Goal: Task Accomplishment & Management: Complete application form

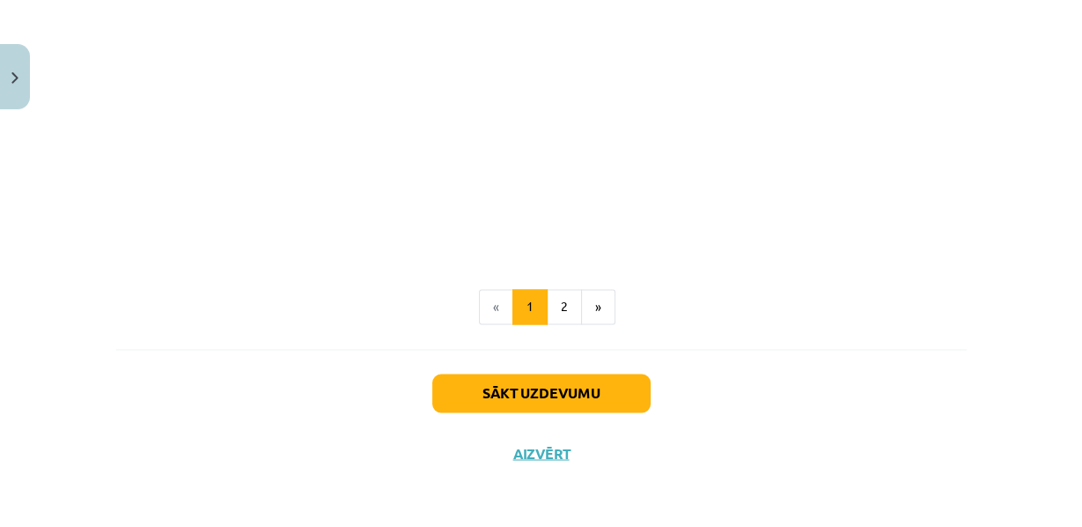
scroll to position [2369, 0]
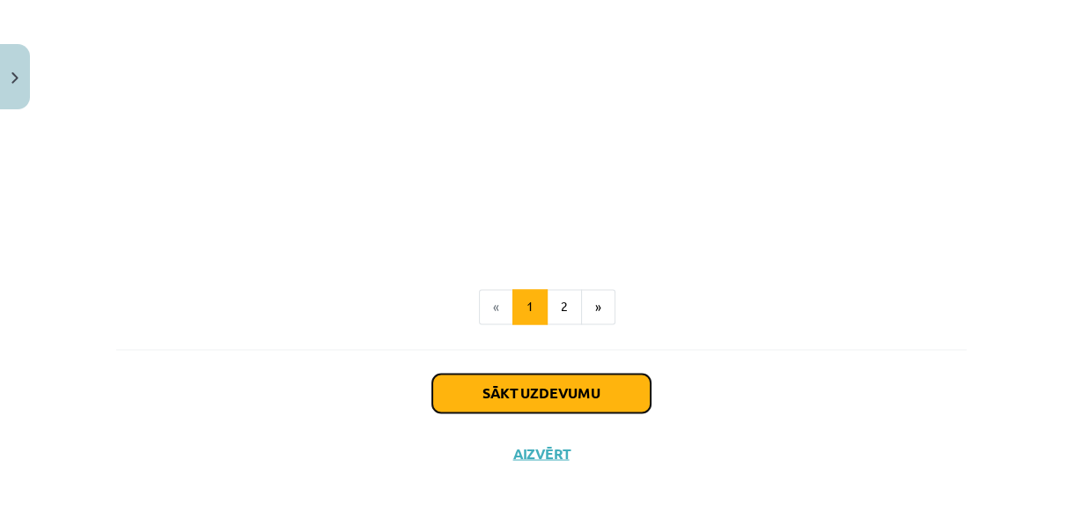
click at [487, 385] on button "Sākt uzdevumu" at bounding box center [541, 392] width 218 height 39
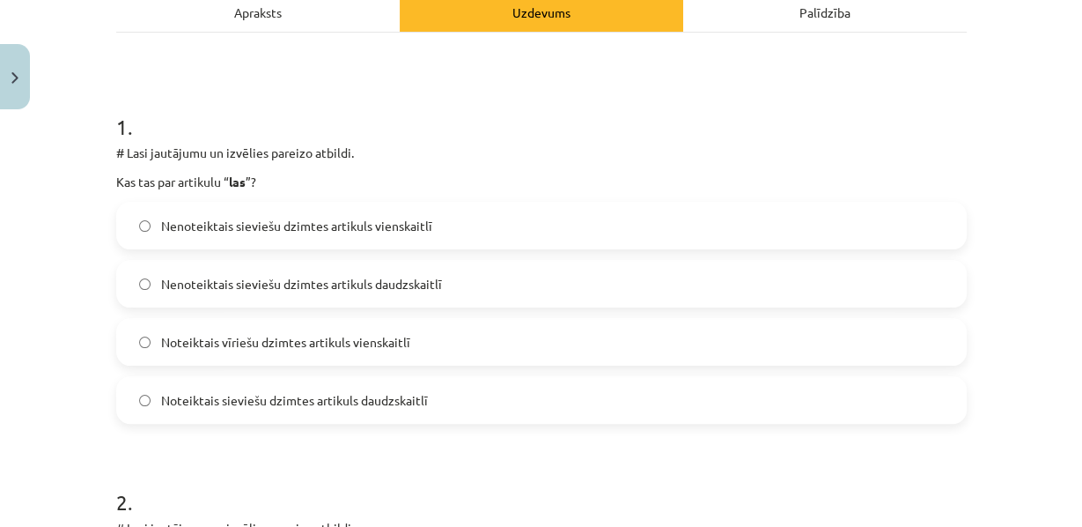
scroll to position [289, 0]
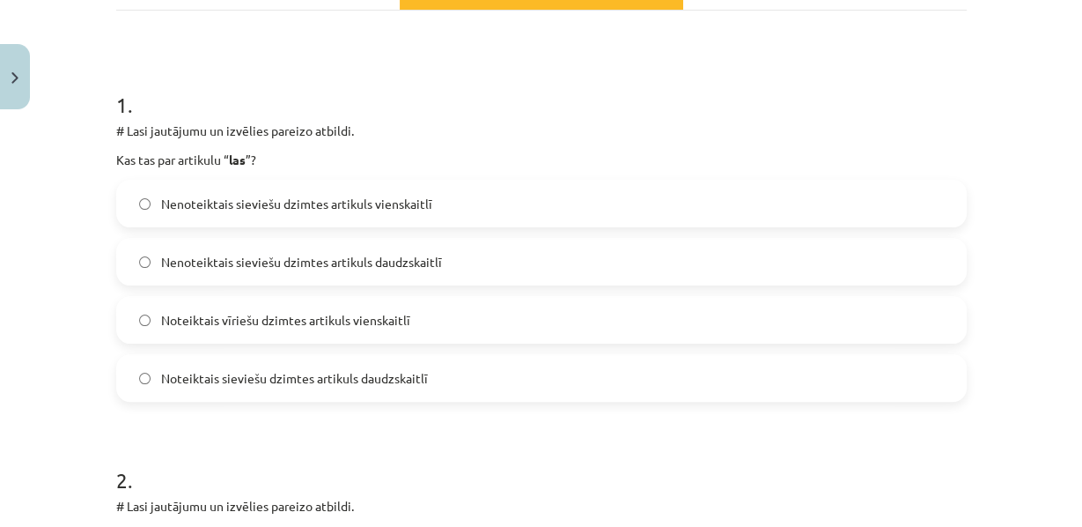
click at [290, 387] on span "Noteiktais sieviešu dzimtes artikuls daudzskaitlī" at bounding box center [294, 378] width 267 height 18
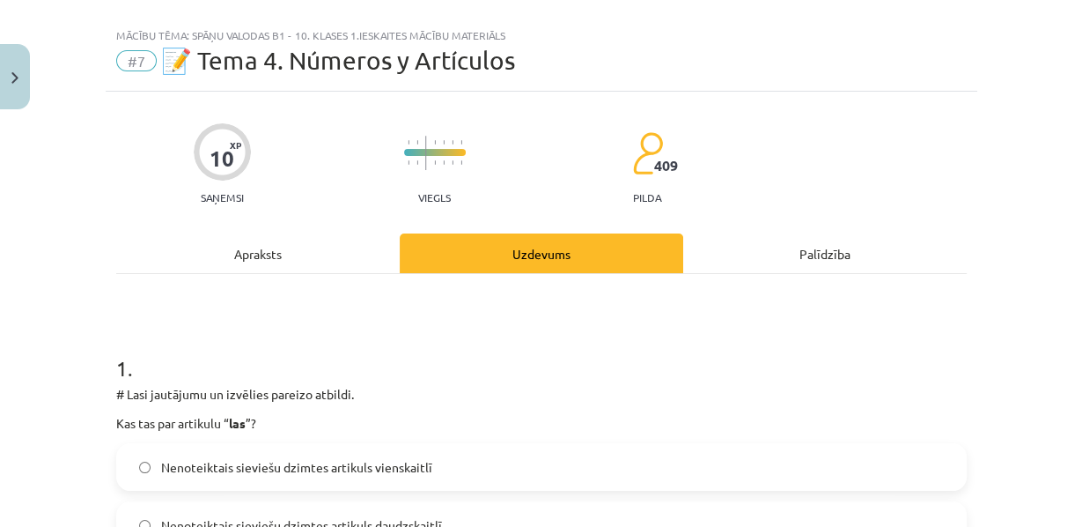
scroll to position [0, 0]
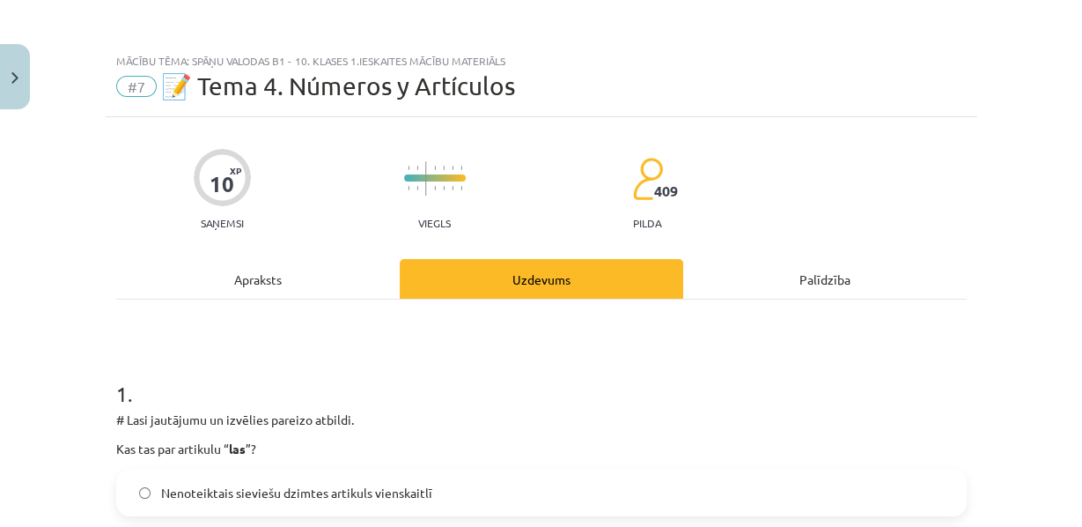
click at [301, 286] on div "Apraksts" at bounding box center [258, 279] width 284 height 40
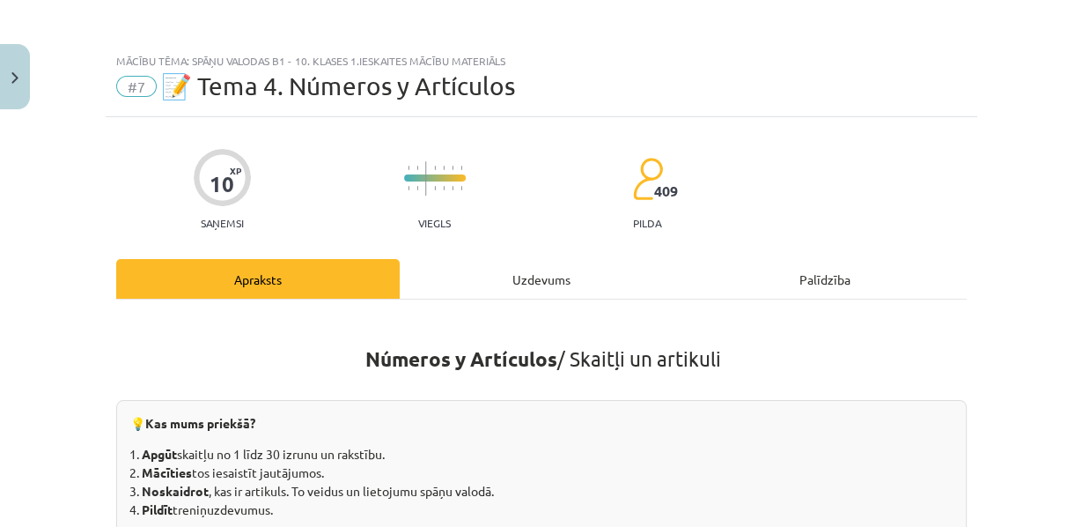
click at [439, 281] on div "Uzdevums" at bounding box center [542, 279] width 284 height 40
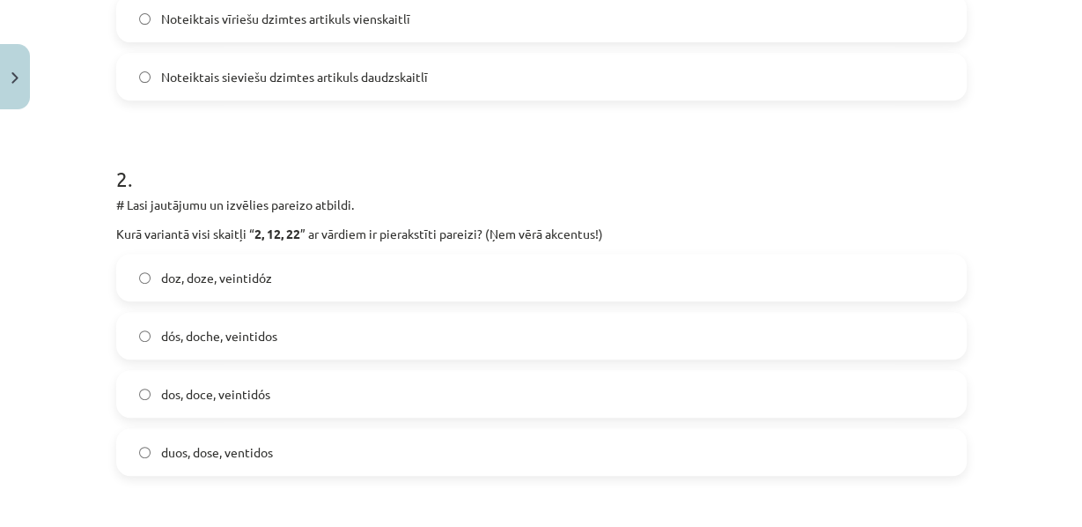
scroll to position [604, 0]
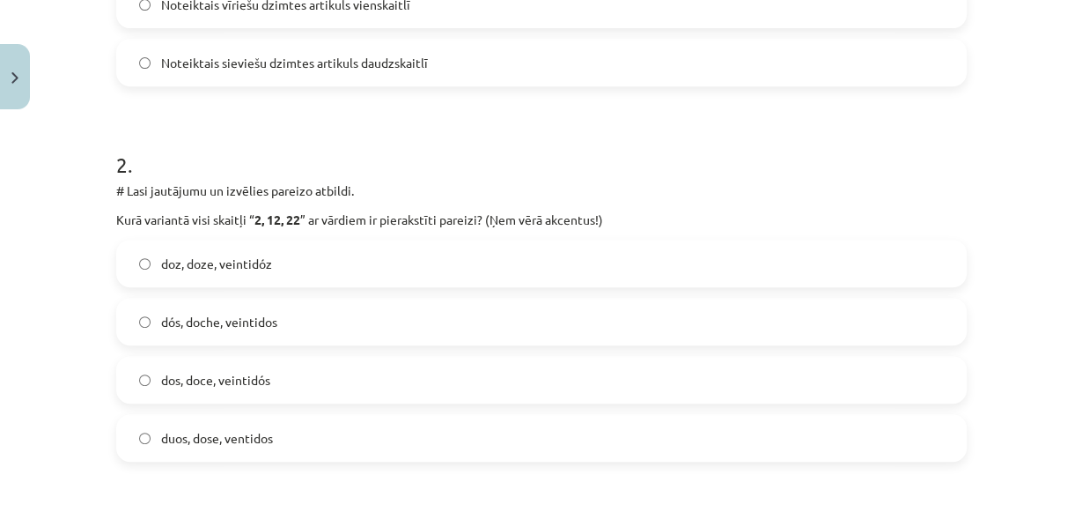
click at [196, 402] on label "dos, doce, veintidós" at bounding box center [541, 379] width 847 height 44
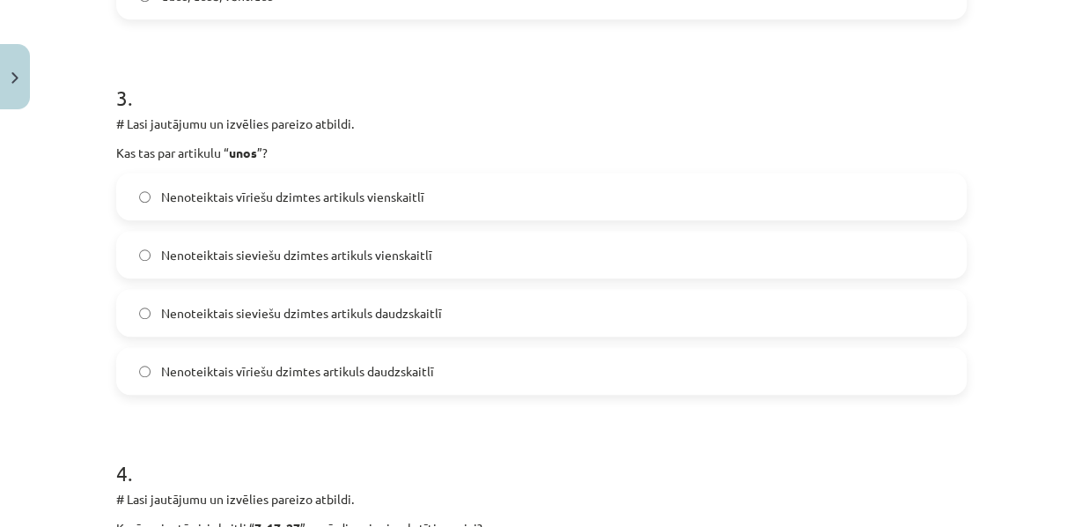
scroll to position [1078, 0]
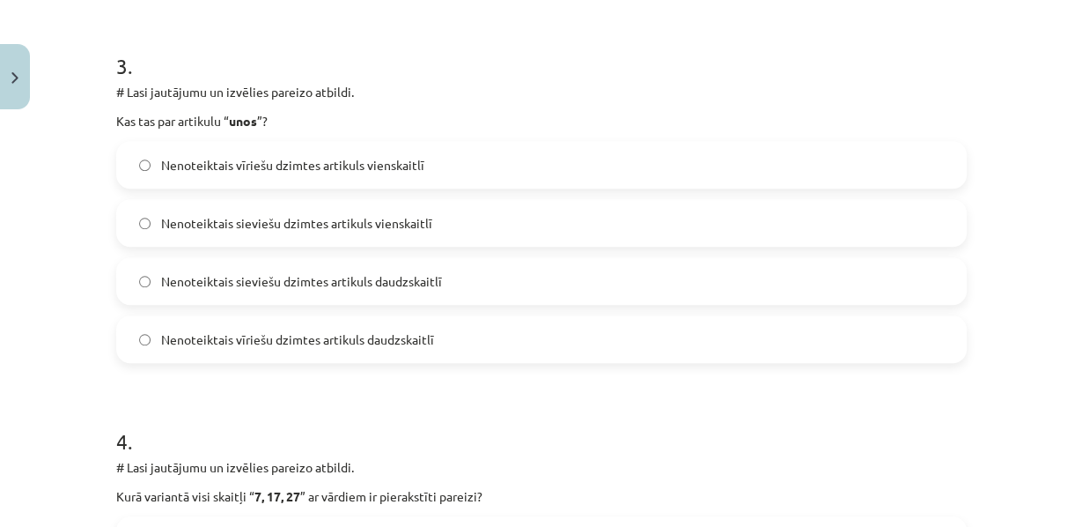
click at [185, 174] on span "Nenoteiktais vīriešu dzimtes artikuls vienskaitlī" at bounding box center [292, 165] width 263 height 18
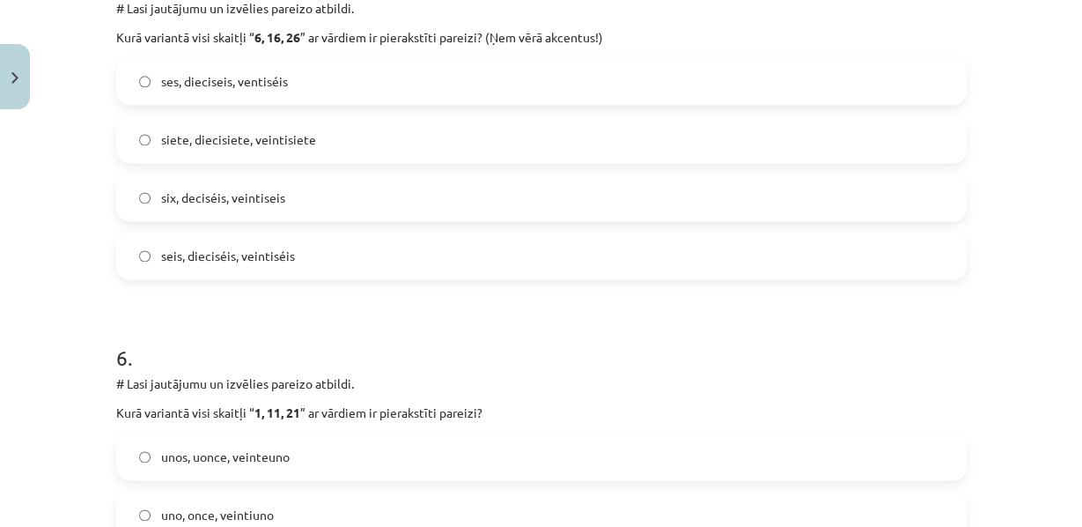
scroll to position [1912, 0]
click at [165, 265] on span "seis, dieciséis, veintiséis" at bounding box center [228, 256] width 134 height 18
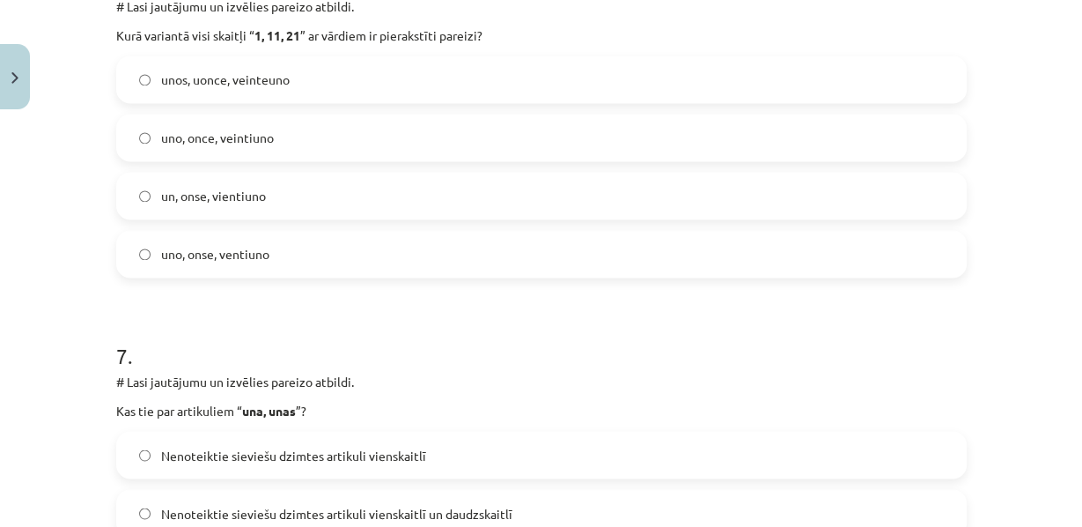
scroll to position [2289, 0]
click at [151, 158] on label "uno, once, veintiuno" at bounding box center [541, 136] width 847 height 44
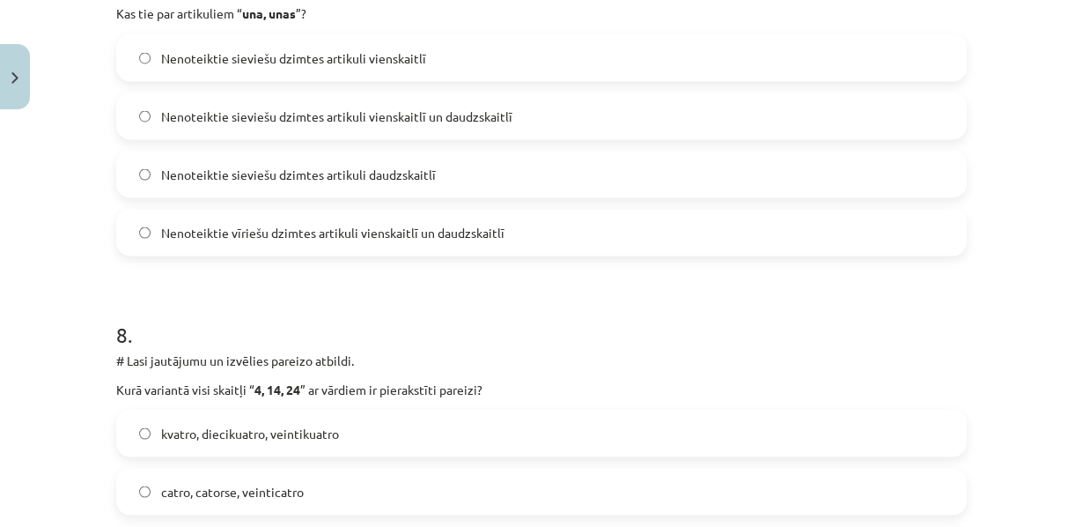
scroll to position [2686, 0]
click at [289, 66] on span "Nenoteiktie sieviešu dzimtes artikuli vienskaitlī" at bounding box center [293, 57] width 265 height 18
click at [210, 182] on span "Nenoteiktie sieviešu dzimtes artikuli daudzskaitlī" at bounding box center [298, 173] width 275 height 18
click at [397, 136] on label "Nenoteiktie sieviešu dzimtes artikuli vienskaitlī un daudzskaitlī" at bounding box center [541, 114] width 847 height 44
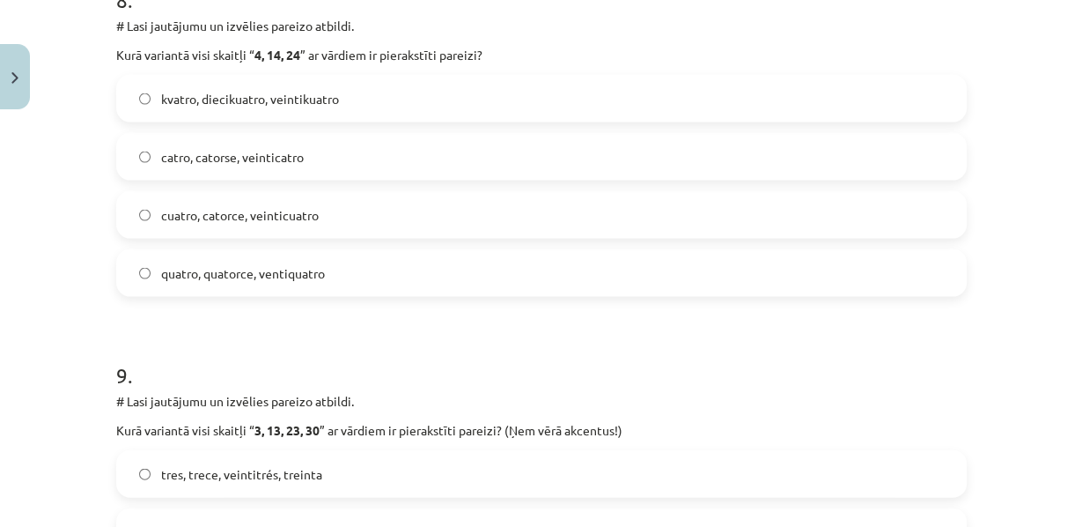
scroll to position [3027, 0]
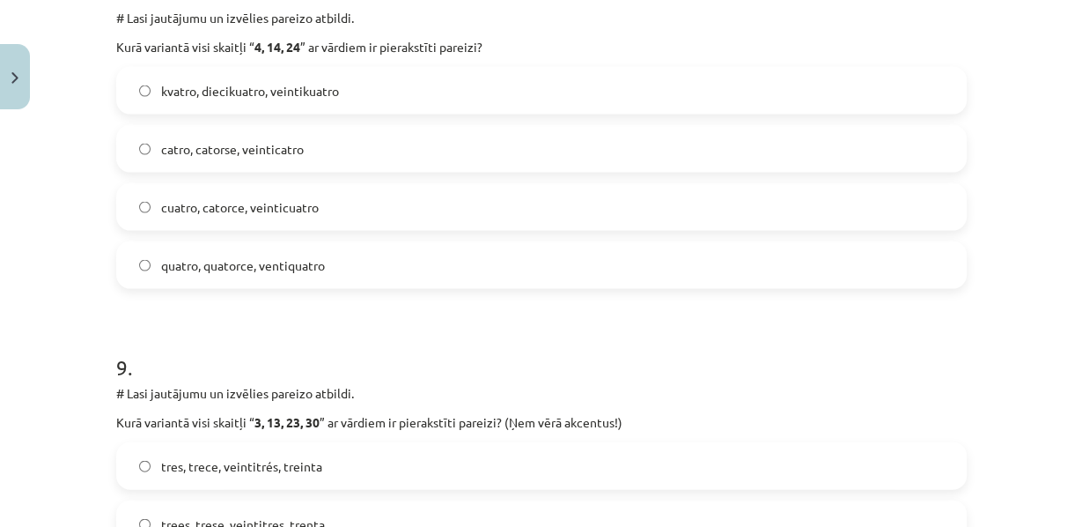
click at [161, 217] on span "cuatro, catorce, veinticuatro" at bounding box center [240, 207] width 158 height 18
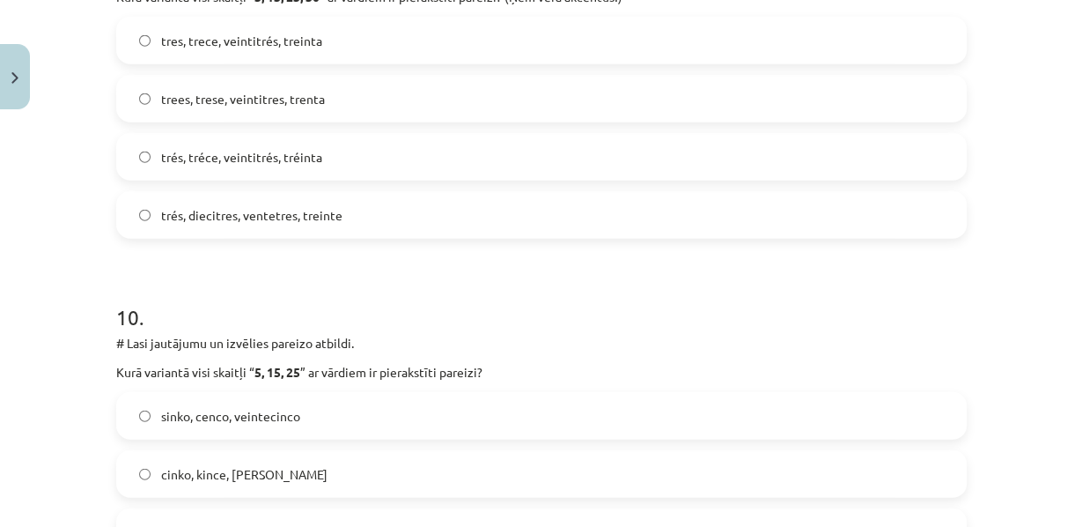
scroll to position [3453, 0]
click at [210, 63] on label "tres, trece, veintitrés, treinta" at bounding box center [541, 40] width 847 height 44
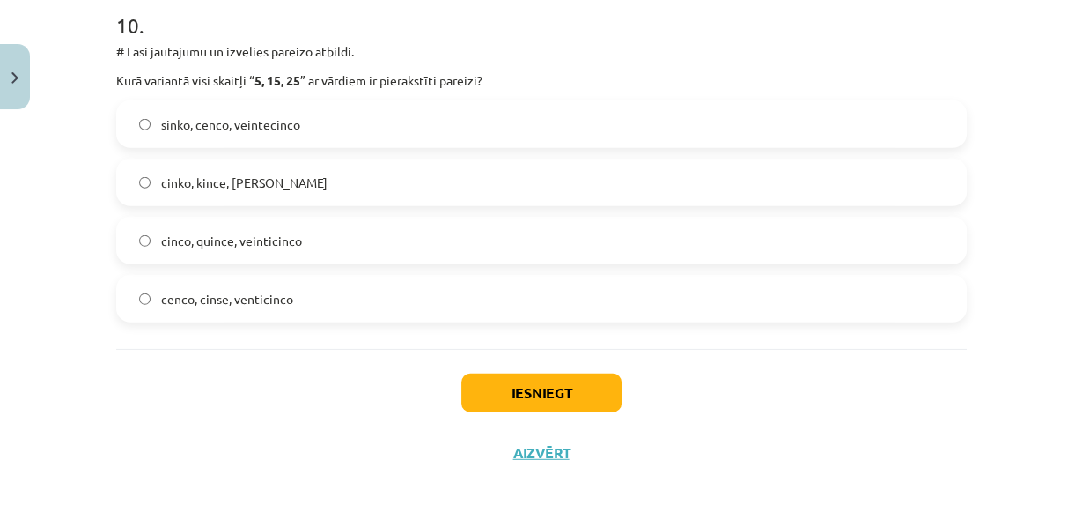
scroll to position [3825, 0]
click at [169, 321] on label "cenco, cinse, venticinco" at bounding box center [541, 298] width 847 height 44
click at [490, 472] on div "Iesniegt Aizvērt" at bounding box center [541, 410] width 851 height 123
click at [491, 412] on button "Iesniegt" at bounding box center [541, 392] width 160 height 39
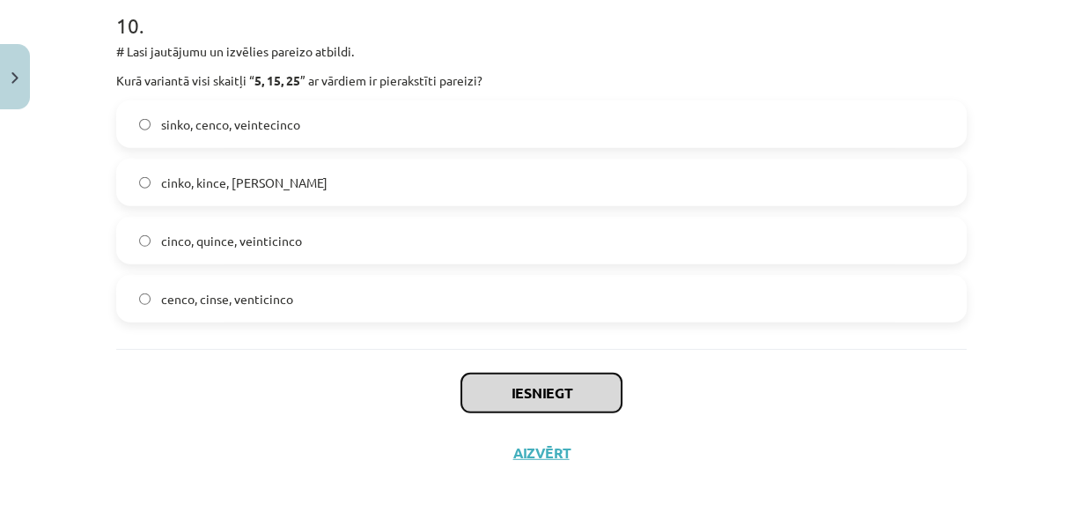
click at [491, 412] on button "Iesniegt" at bounding box center [541, 392] width 160 height 39
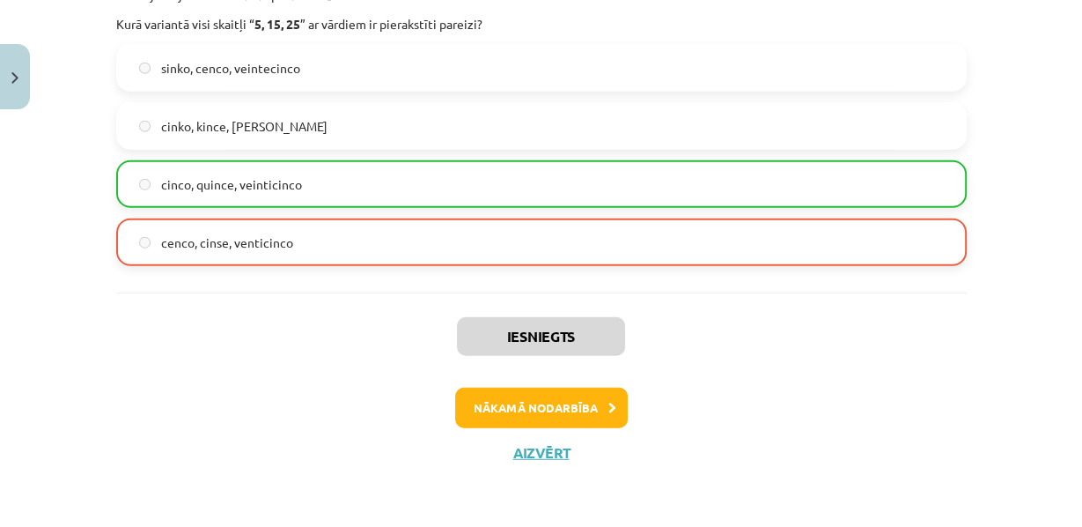
scroll to position [3954, 0]
click at [520, 397] on button "Nākamā nodarbība" at bounding box center [541, 407] width 173 height 41
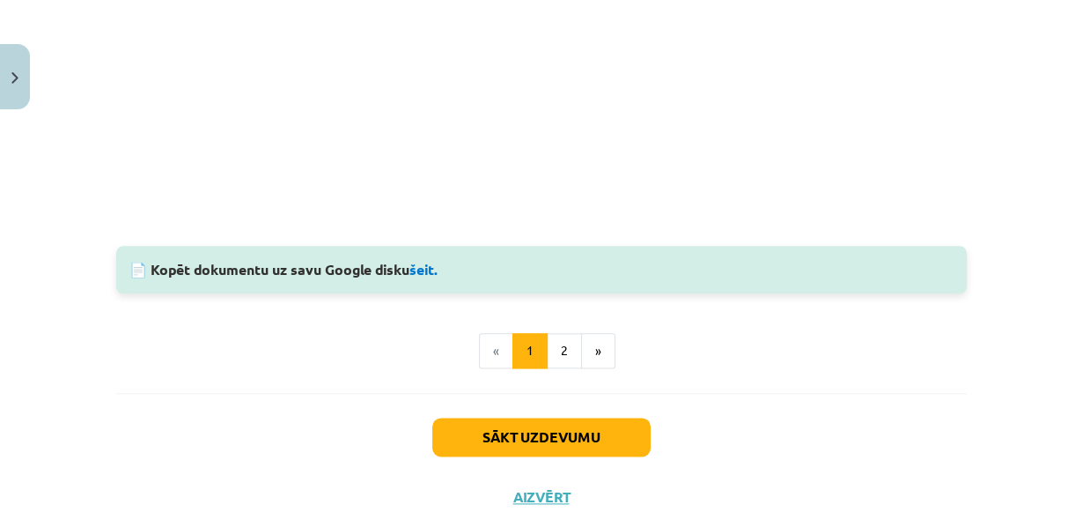
scroll to position [1681, 0]
click at [422, 277] on link "šeit." at bounding box center [423, 268] width 29 height 18
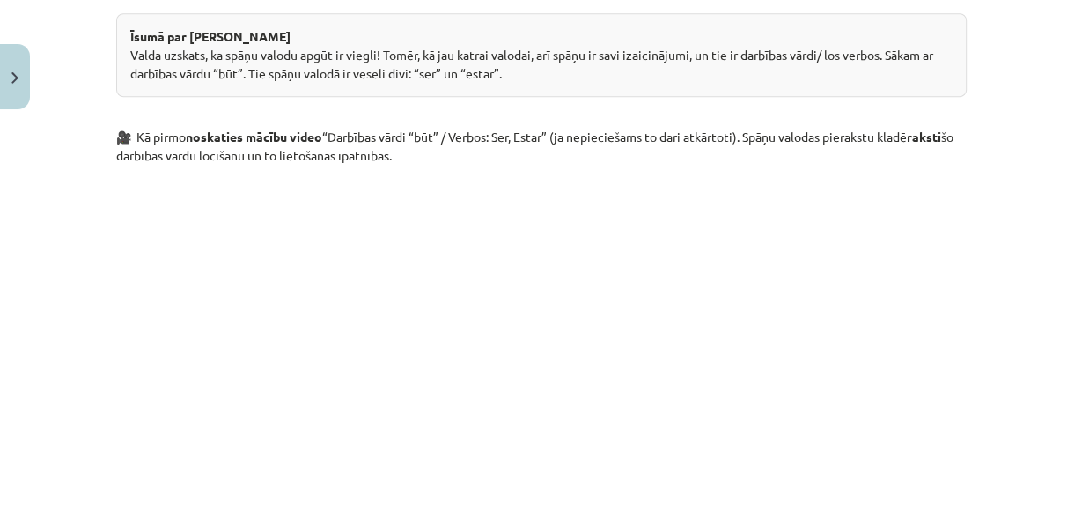
scroll to position [830, 0]
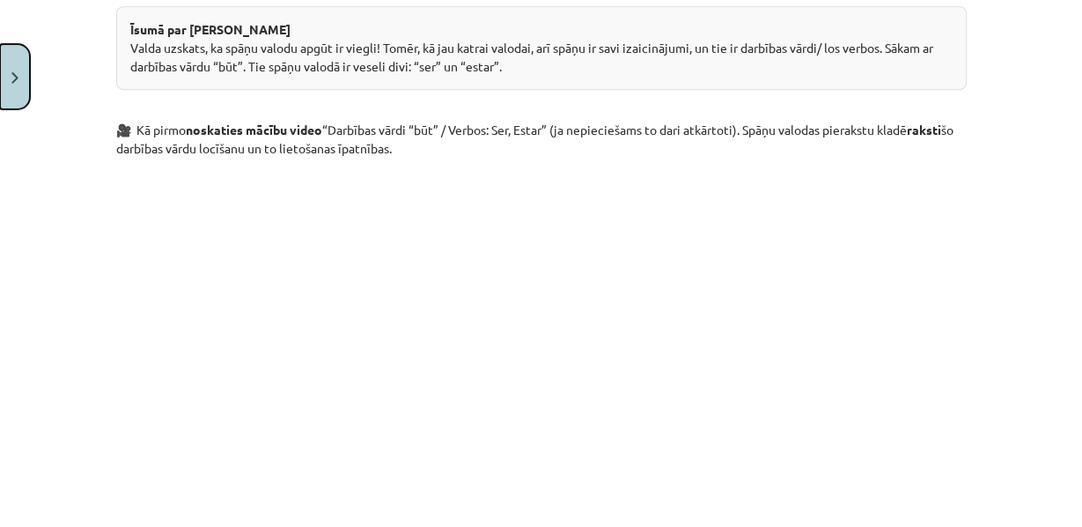
click at [0, 85] on button "Close" at bounding box center [15, 76] width 30 height 65
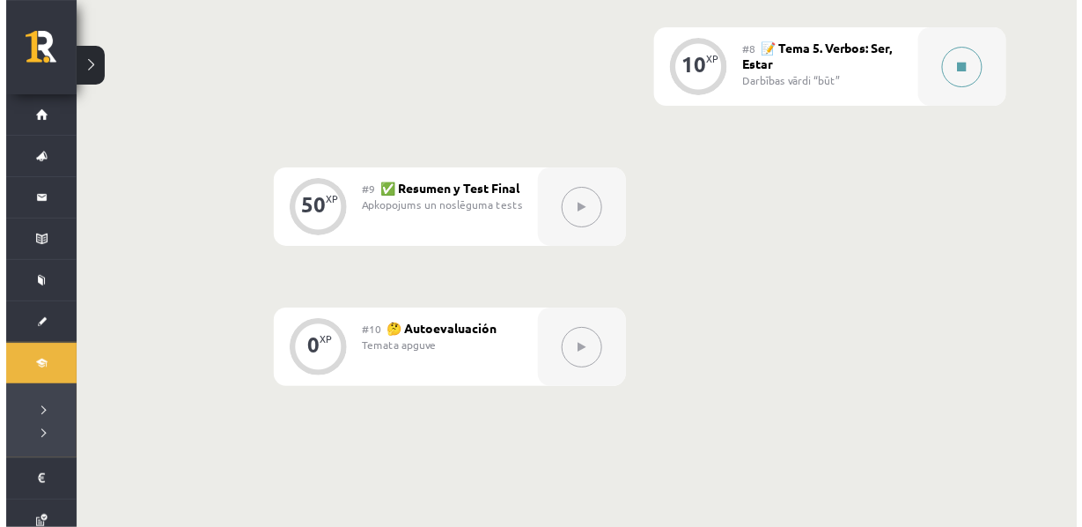
scroll to position [1531, 0]
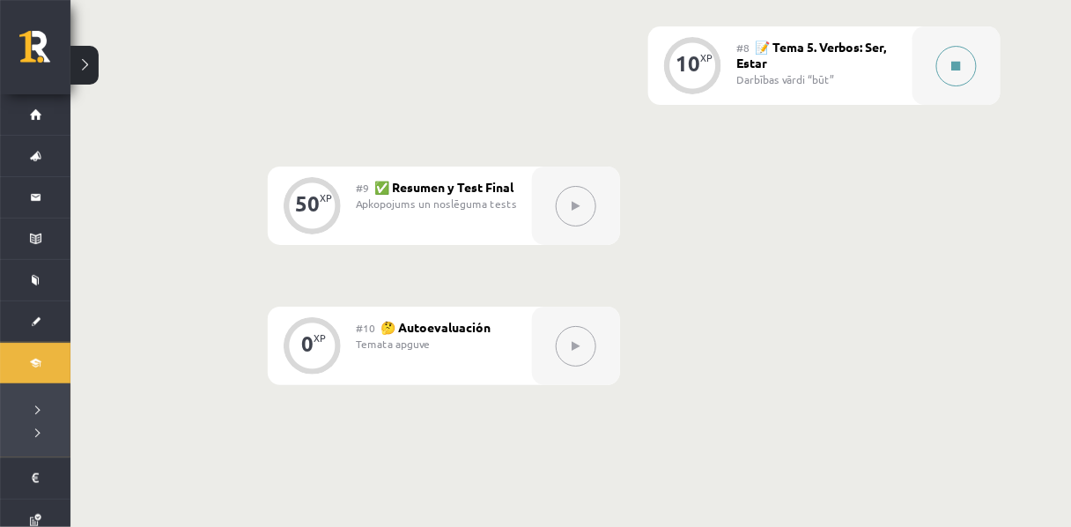
click at [959, 86] on button at bounding box center [956, 66] width 41 height 41
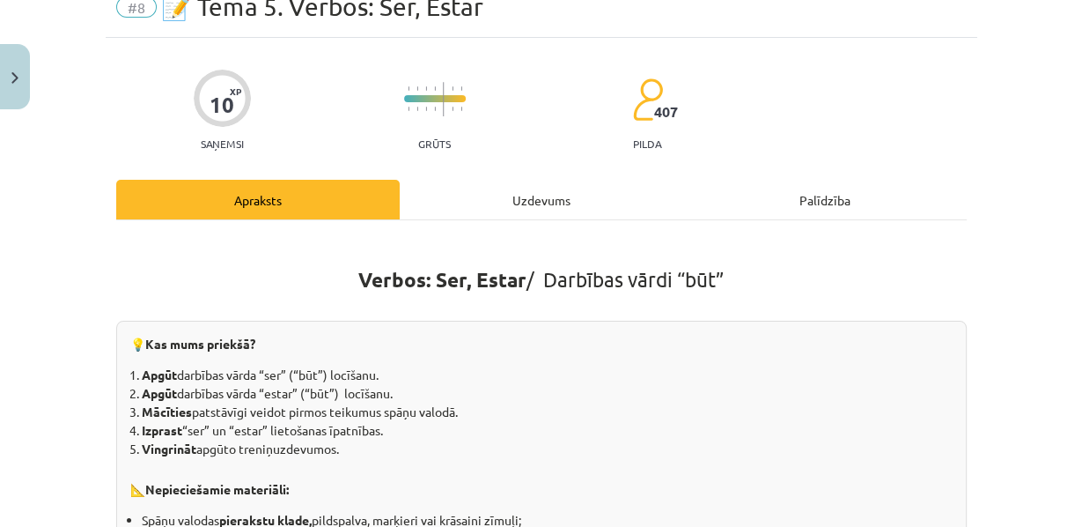
scroll to position [0, 0]
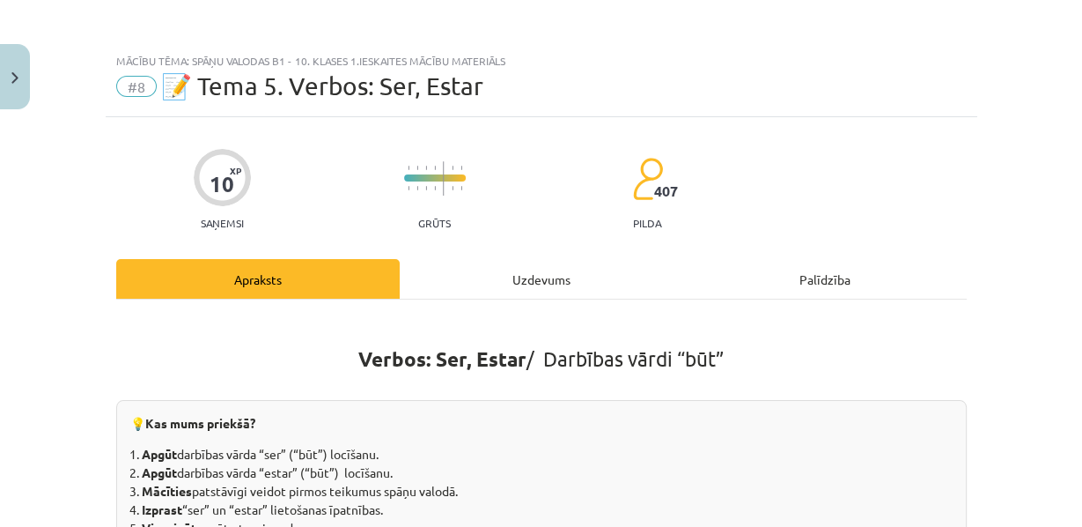
click at [524, 281] on div "Uzdevums" at bounding box center [542, 279] width 284 height 40
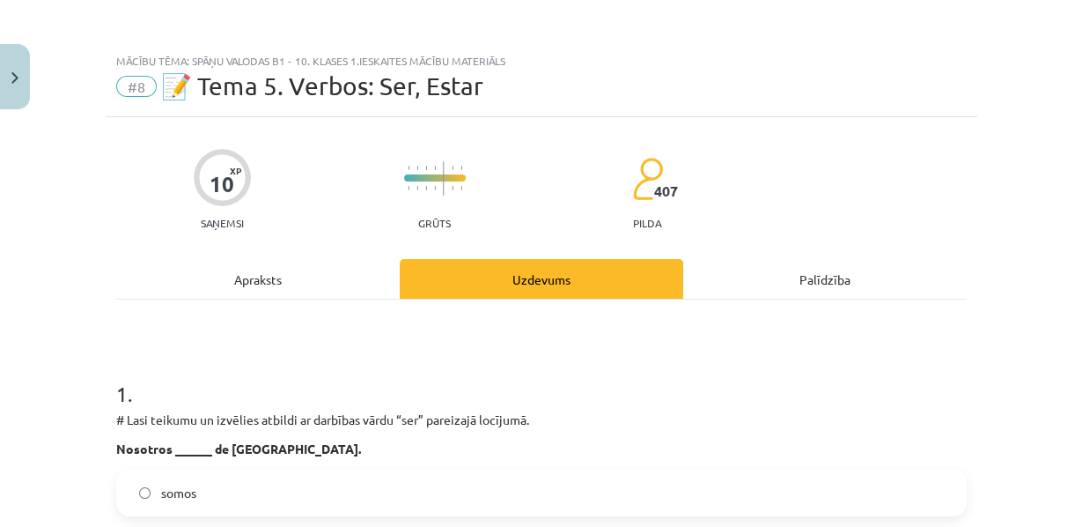
click at [272, 277] on div "Apraksts" at bounding box center [258, 279] width 284 height 40
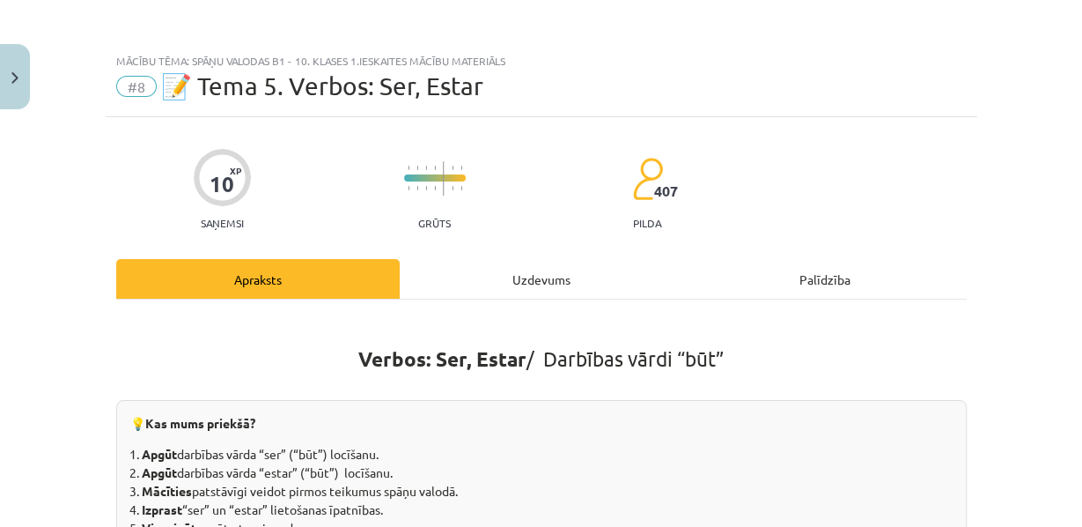
click at [504, 294] on div "Uzdevums" at bounding box center [542, 279] width 284 height 40
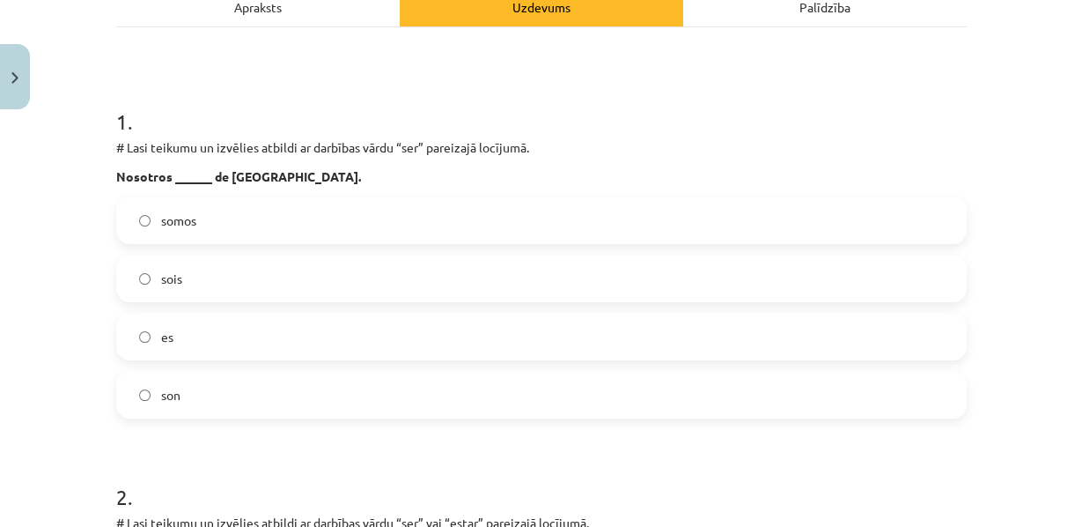
scroll to position [272, 0]
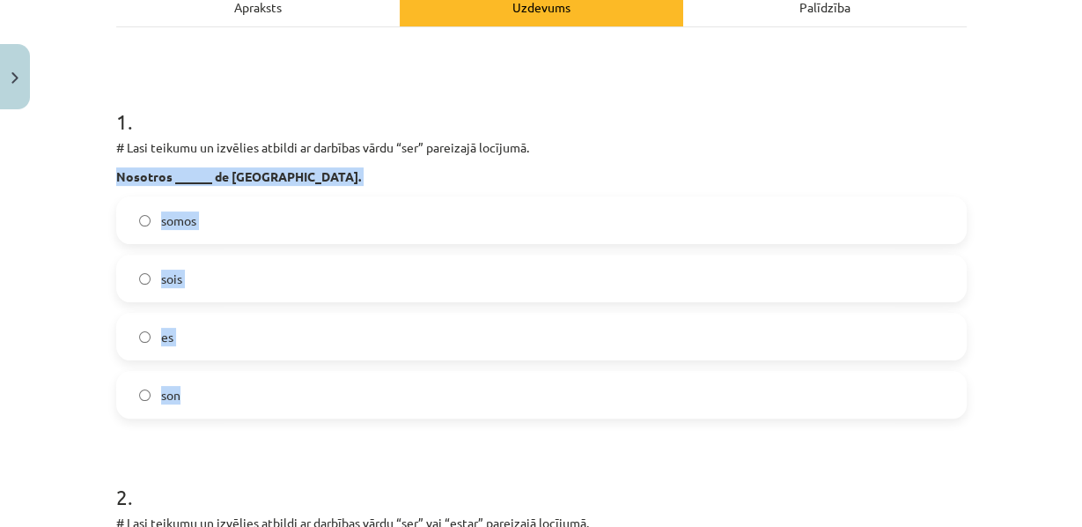
drag, startPoint x: 97, startPoint y: 195, endPoint x: 379, endPoint y: 432, distance: 368.1
click at [379, 432] on div "Mācību tēma: Spāņu valodas b1 - 10. klases 1.ieskaites mācību materiāls #8 📝 Te…" at bounding box center [541, 263] width 1082 height 527
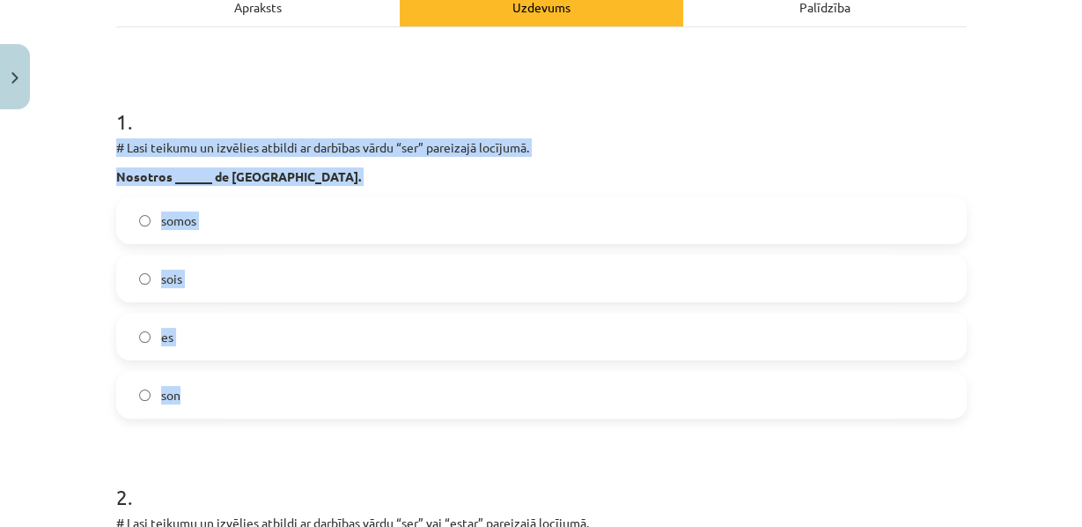
drag, startPoint x: 115, startPoint y: 163, endPoint x: 390, endPoint y: 410, distance: 369.7
click at [390, 410] on div "1 . # Lasi teikumu un izvēlies atbildi ar darbības vārdu “ser” pareizajā locīju…" at bounding box center [541, 248] width 851 height 340
copy div "# Lasi teikumu un izvēlies atbildi ar darbības vārdu “ser” pareizajā locījumā. …"
click at [184, 230] on span "somos" at bounding box center [178, 220] width 35 height 18
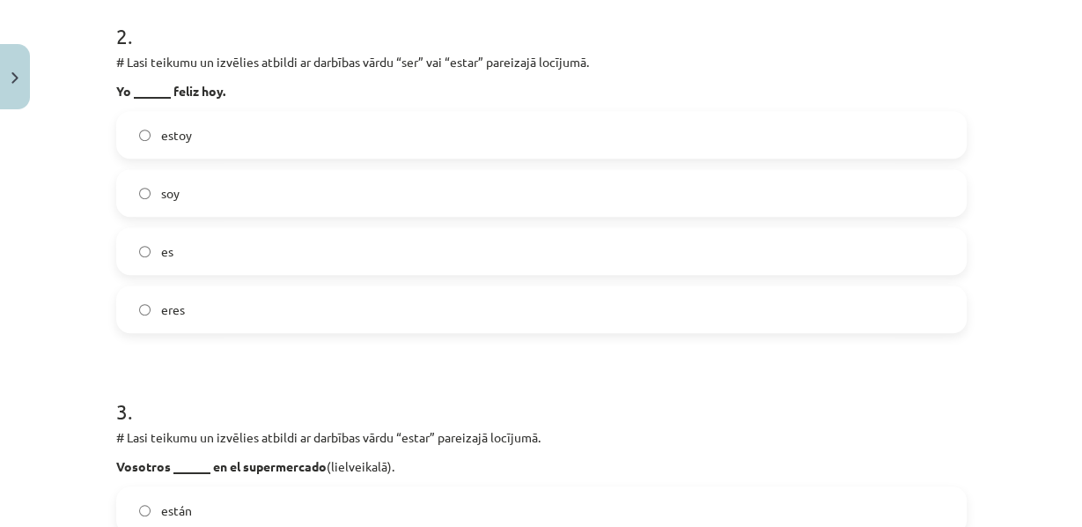
scroll to position [733, 0]
click at [148, 214] on label "soy" at bounding box center [541, 192] width 847 height 44
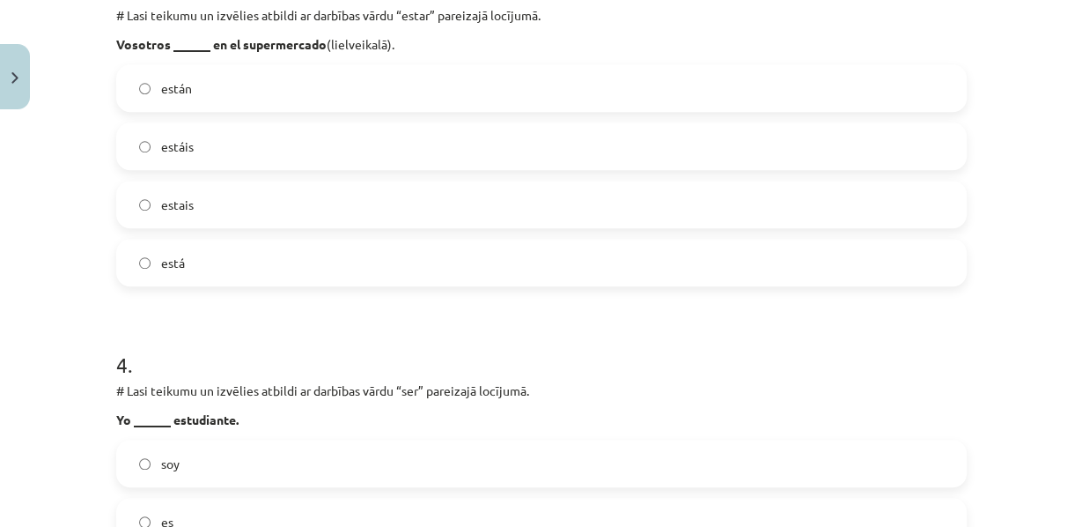
scroll to position [1155, 0]
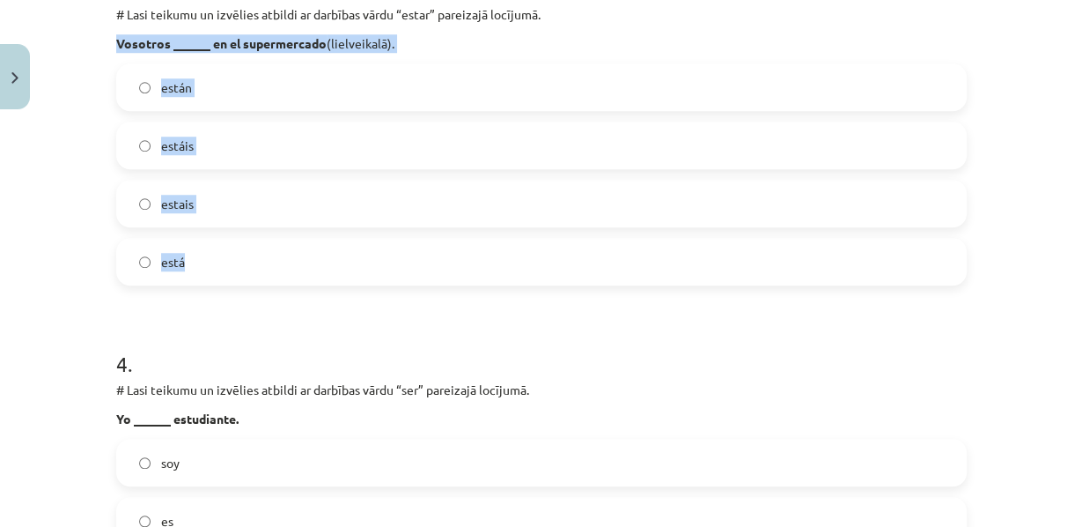
drag, startPoint x: 111, startPoint y: 83, endPoint x: 278, endPoint y: 298, distance: 272.3
copy div "Vosotros ______ en el supermercado (lielveikalā). están estáis estais está"
click at [161, 155] on span "estáis" at bounding box center [177, 145] width 33 height 18
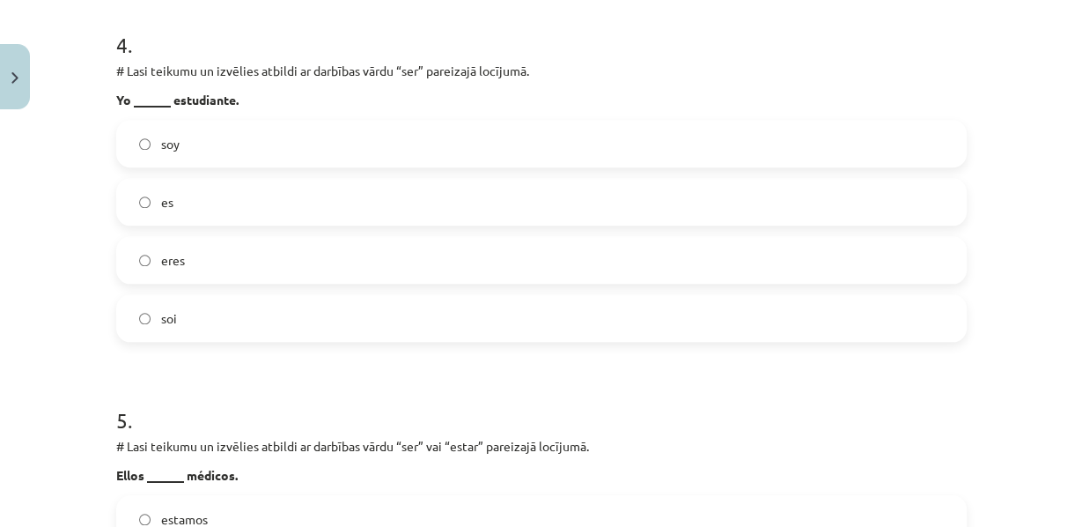
scroll to position [1539, 0]
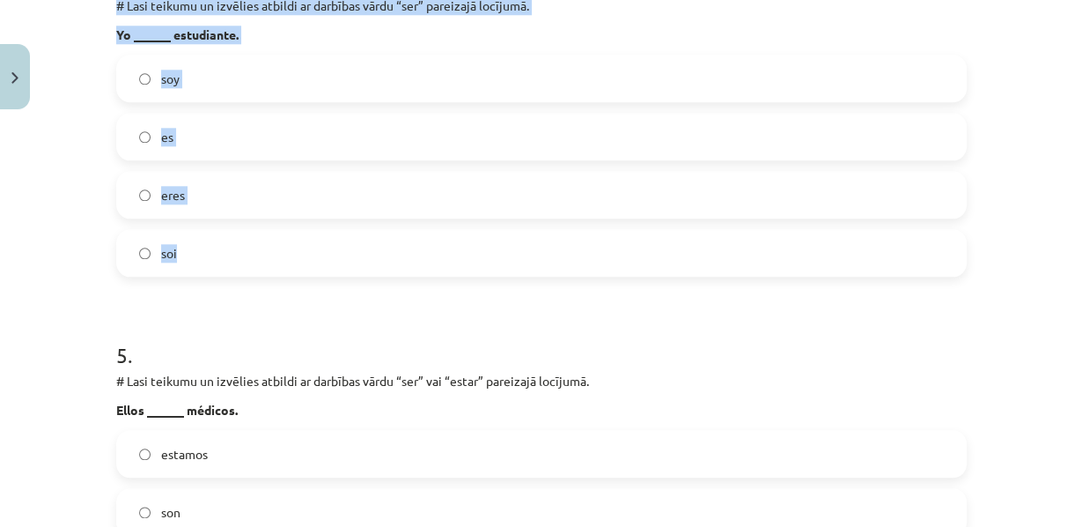
drag, startPoint x: 108, startPoint y: 57, endPoint x: 299, endPoint y: 318, distance: 323.2
copy div "# Lasi teikumu un izvēlies atbildi ar darbības vārdu “ser” pareizajā locījumā. …"
click at [0, 236] on div "Mācību tēma: Spāņu valodas b1 - 10. klases 1.ieskaites mācību materiāls #8 📝 Te…" at bounding box center [541, 263] width 1082 height 527
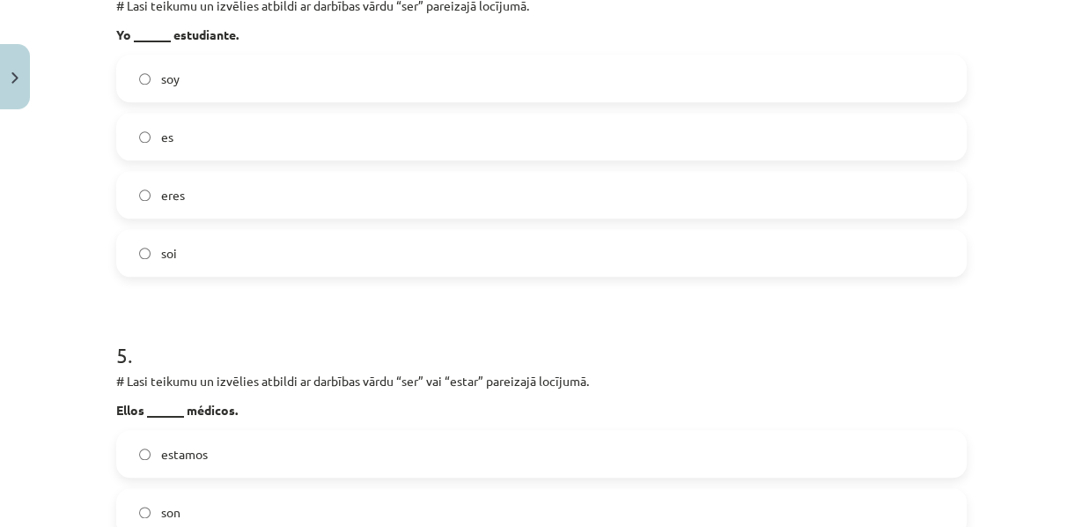
click at [180, 100] on label "soy" at bounding box center [541, 78] width 847 height 44
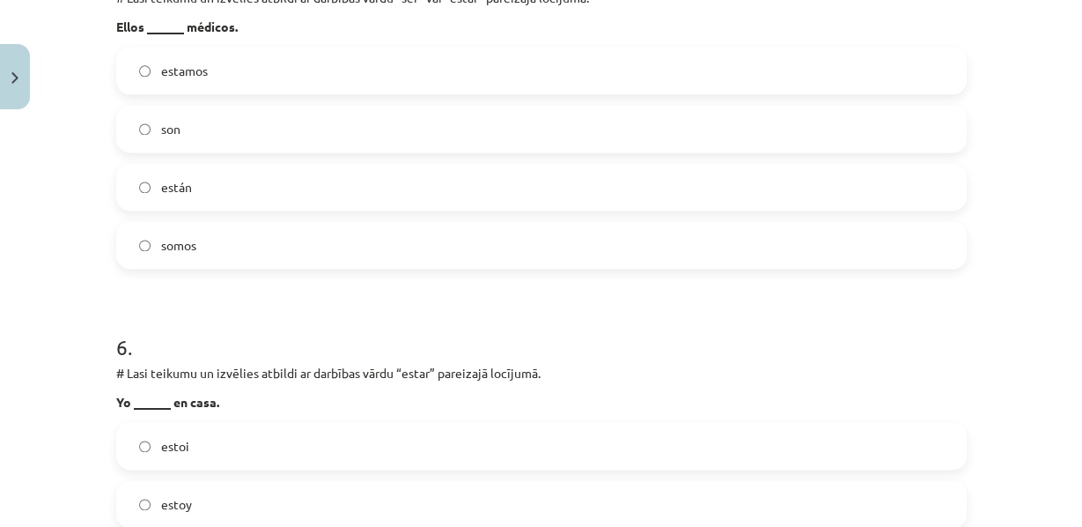
scroll to position [1923, 0]
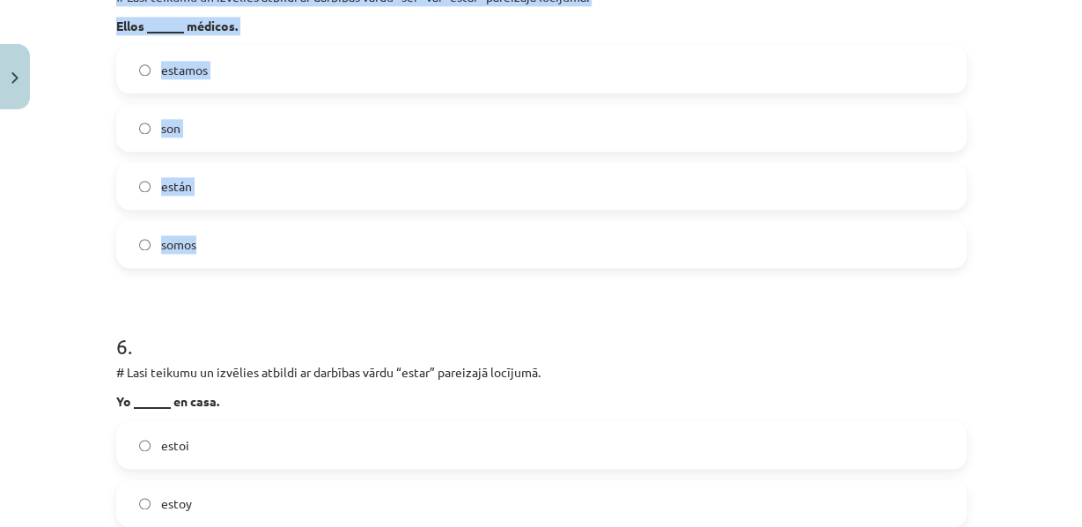
drag, startPoint x: 111, startPoint y: 63, endPoint x: 284, endPoint y: 297, distance: 290.8
click at [284, 297] on div "10 XP Saņemsi Grūts 407 pilda Apraksts Uzdevums Palīdzība 1 . # Lasi teikumu un…" at bounding box center [542, 248] width 872 height 4109
copy div "# Lasi teikumu un izvēlies atbildi ar darbības vārdu “ser” vai “estar” pareizaj…"
click at [194, 150] on label "son" at bounding box center [541, 128] width 847 height 44
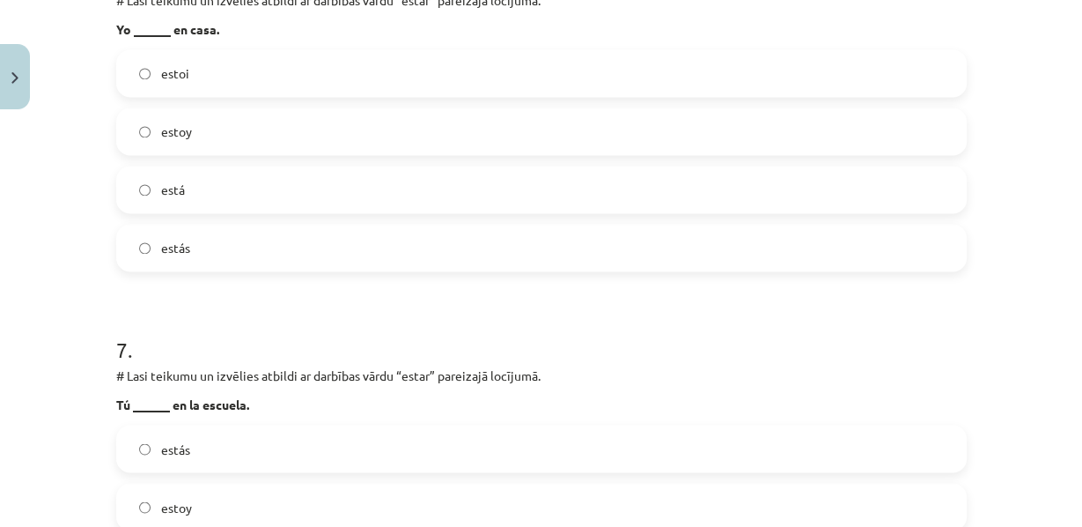
scroll to position [2258, 0]
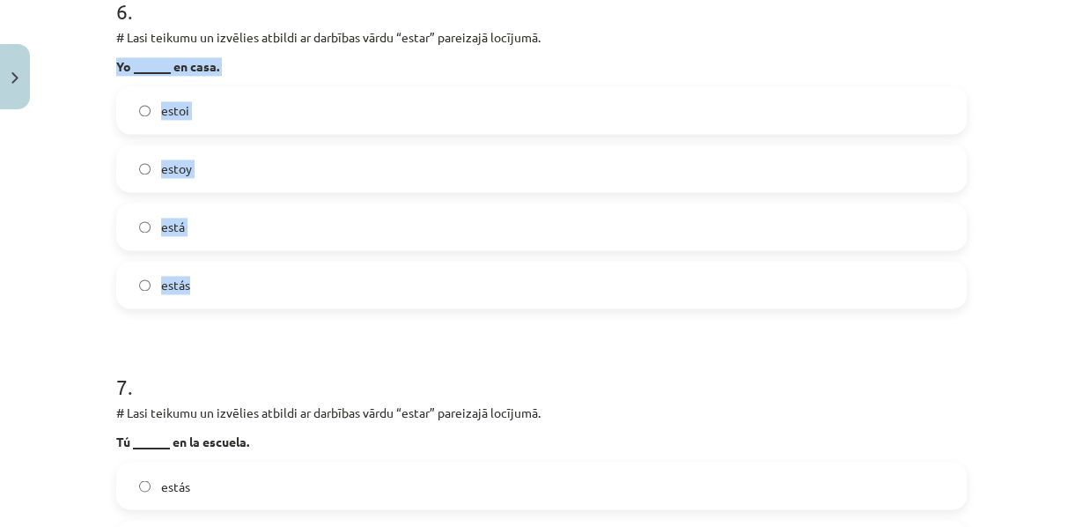
drag, startPoint x: 102, startPoint y: 147, endPoint x: 274, endPoint y: 364, distance: 276.4
copy div "Yo ______ en casa. estoi estoy está estás"
click at [173, 190] on label "estoy" at bounding box center [541, 168] width 847 height 44
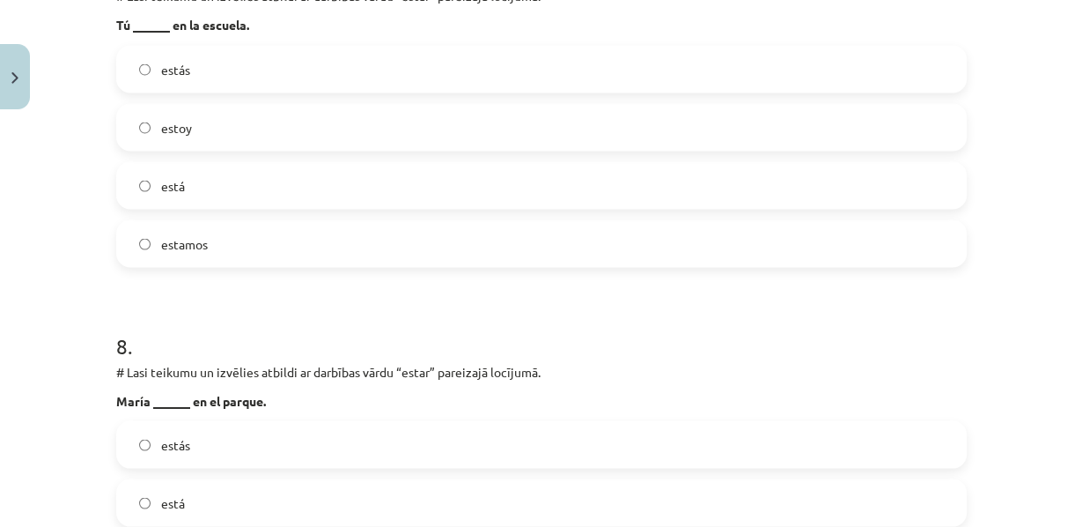
scroll to position [2677, 0]
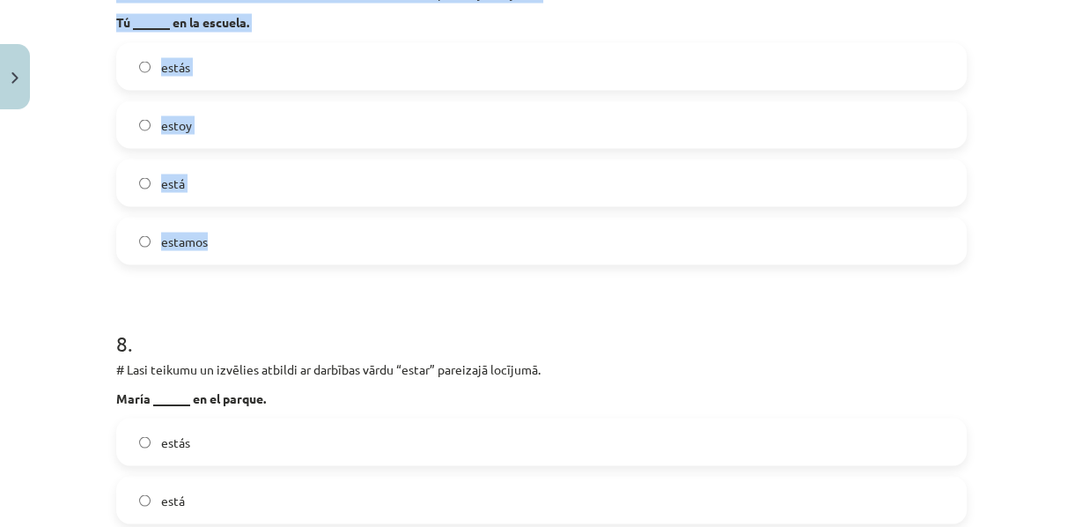
drag, startPoint x: 111, startPoint y: 79, endPoint x: 286, endPoint y: 312, distance: 291.1
copy div "# Lasi teikumu un izvēlies atbildi ar darbības vārdu “estar” pareizajā locījumā…"
click at [191, 88] on label "estás" at bounding box center [541, 66] width 847 height 44
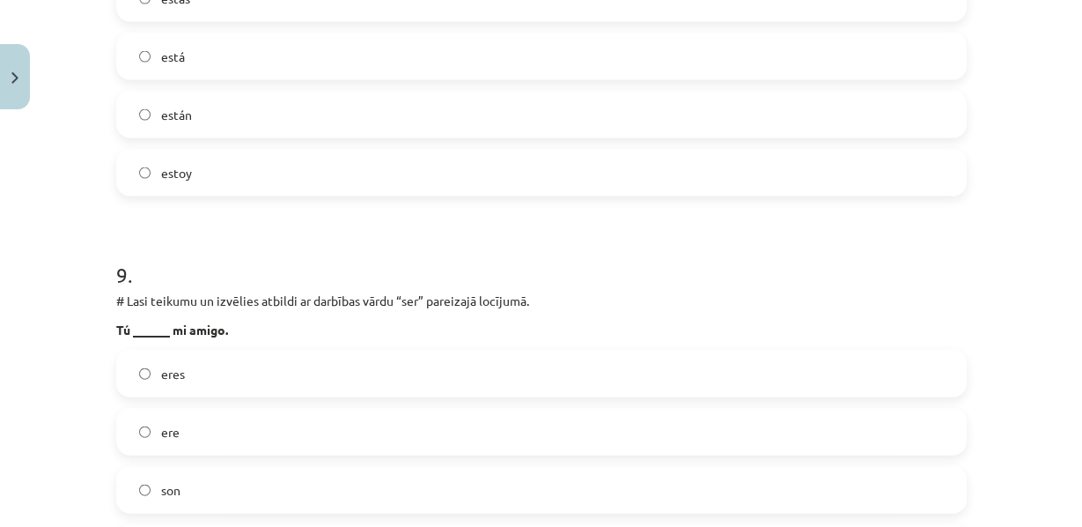
scroll to position [3070, 0]
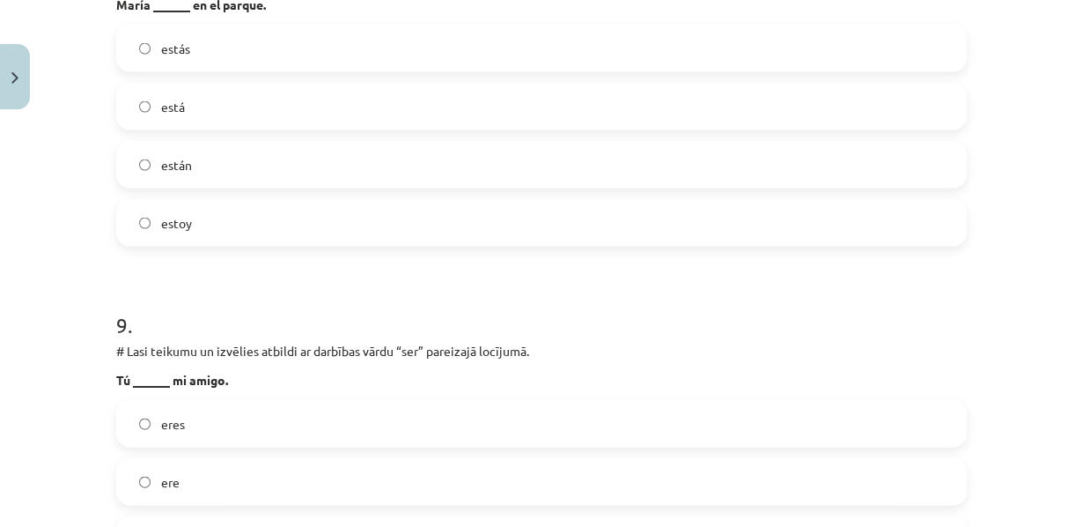
click at [179, 58] on span "estás" at bounding box center [175, 49] width 29 height 18
click at [173, 116] on span "está" at bounding box center [173, 107] width 24 height 18
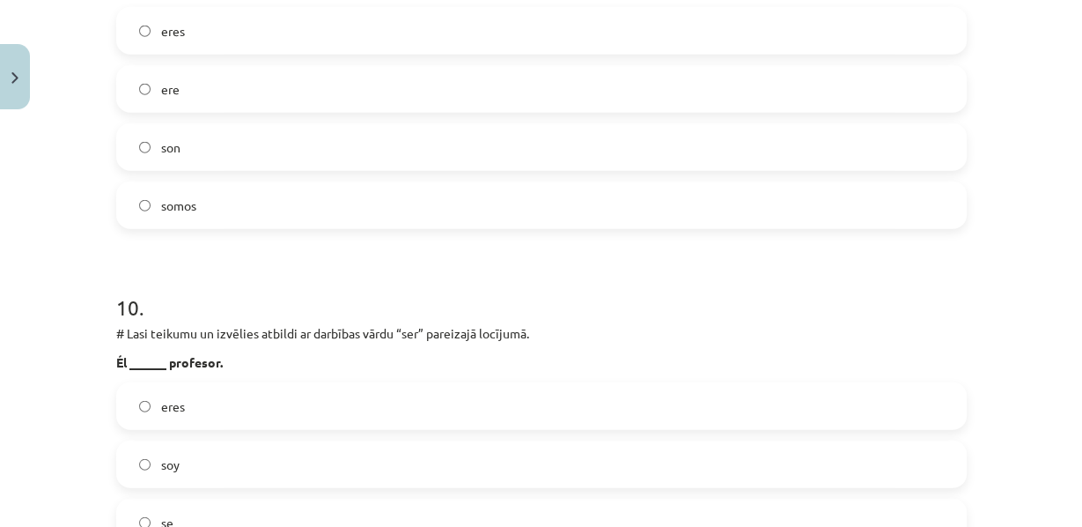
click at [169, 41] on span "eres" at bounding box center [173, 31] width 24 height 18
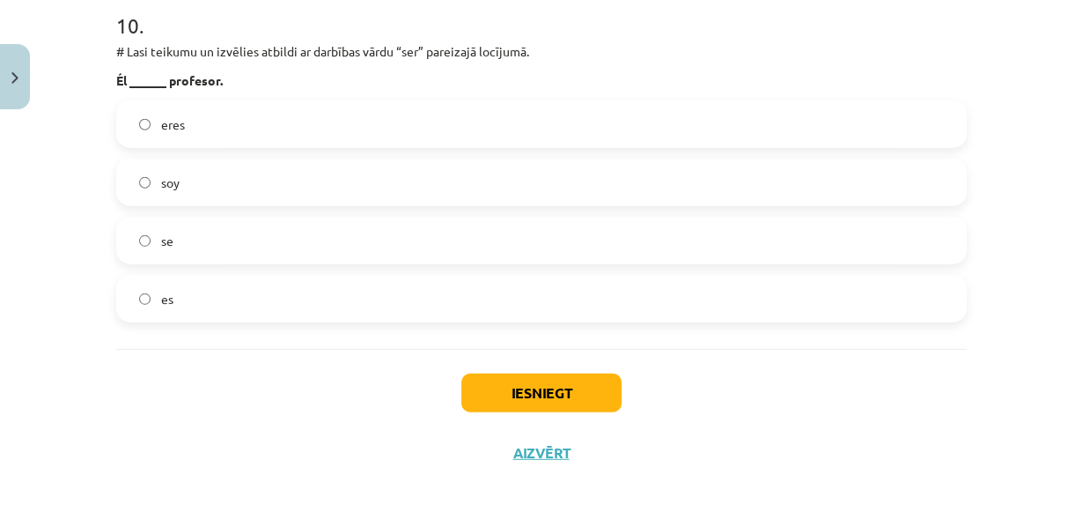
scroll to position [3852, 0]
click at [144, 321] on label "es" at bounding box center [541, 298] width 847 height 44
click at [513, 412] on button "Iesniegt" at bounding box center [541, 392] width 160 height 39
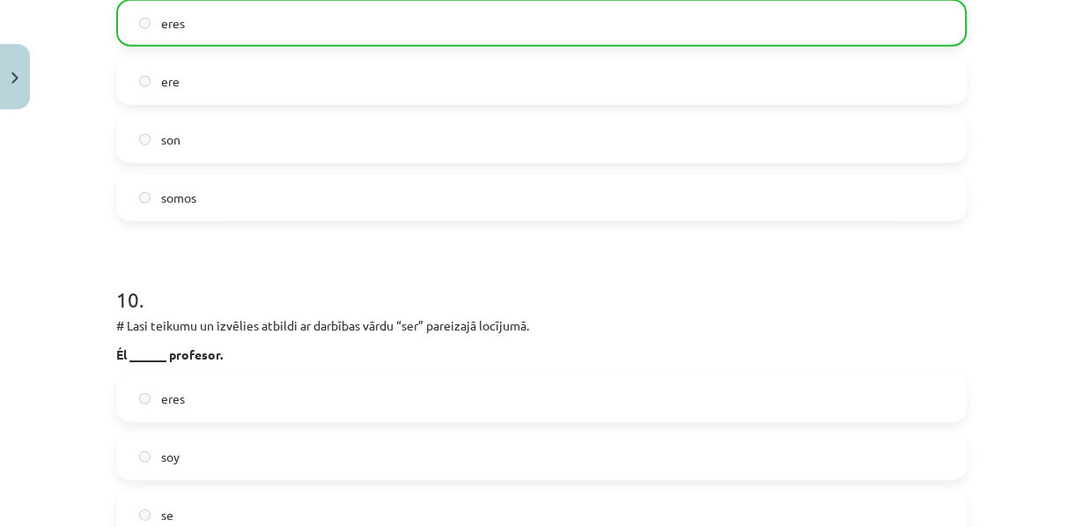
scroll to position [3954, 0]
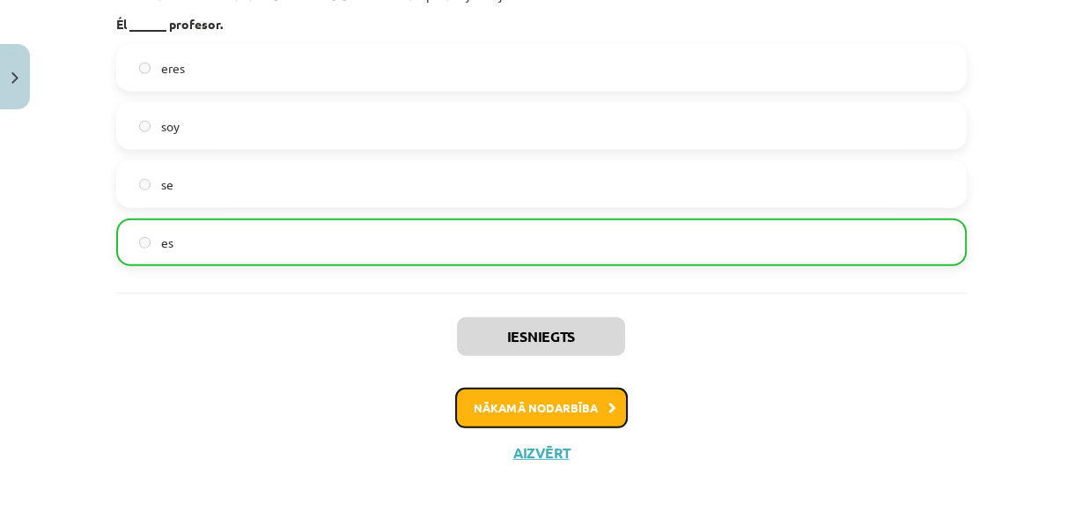
click at [568, 409] on button "Nākamā nodarbība" at bounding box center [541, 407] width 173 height 41
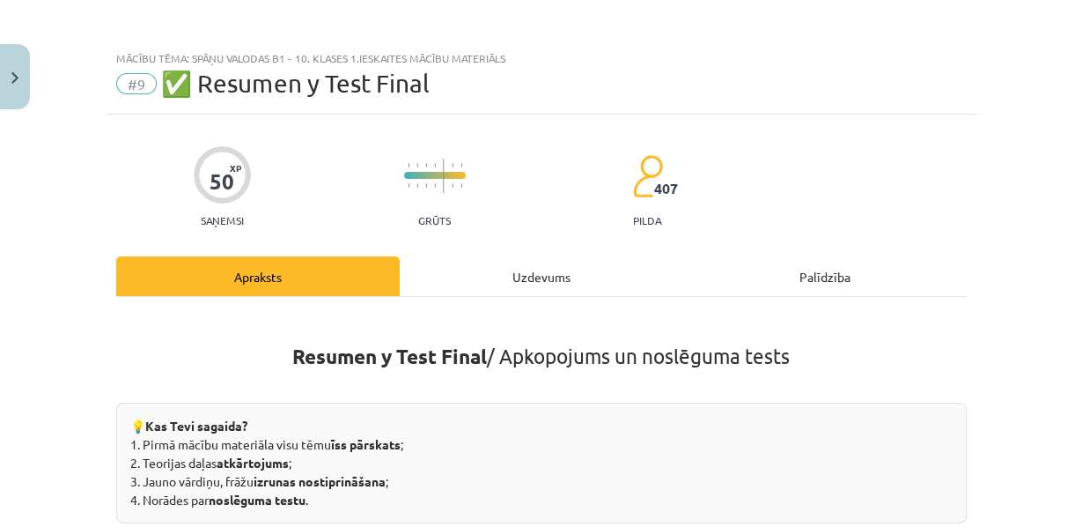
scroll to position [0, 0]
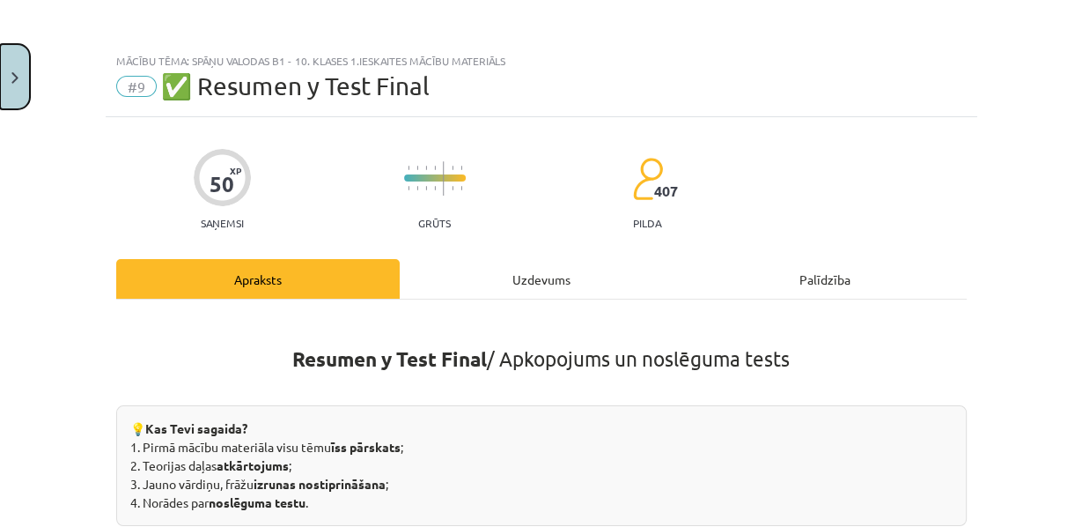
click at [12, 77] on img "Close" at bounding box center [14, 77] width 7 height 11
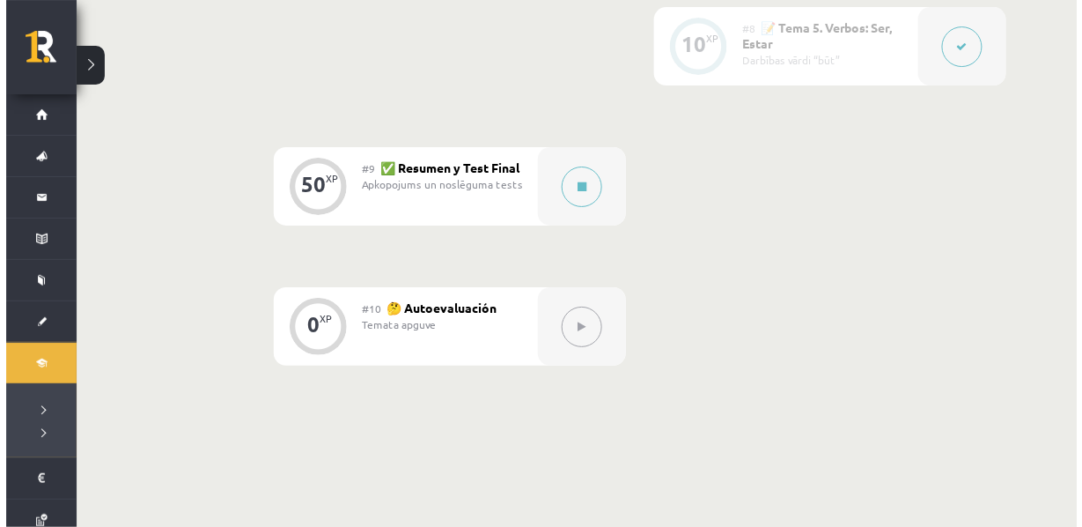
scroll to position [1792, 0]
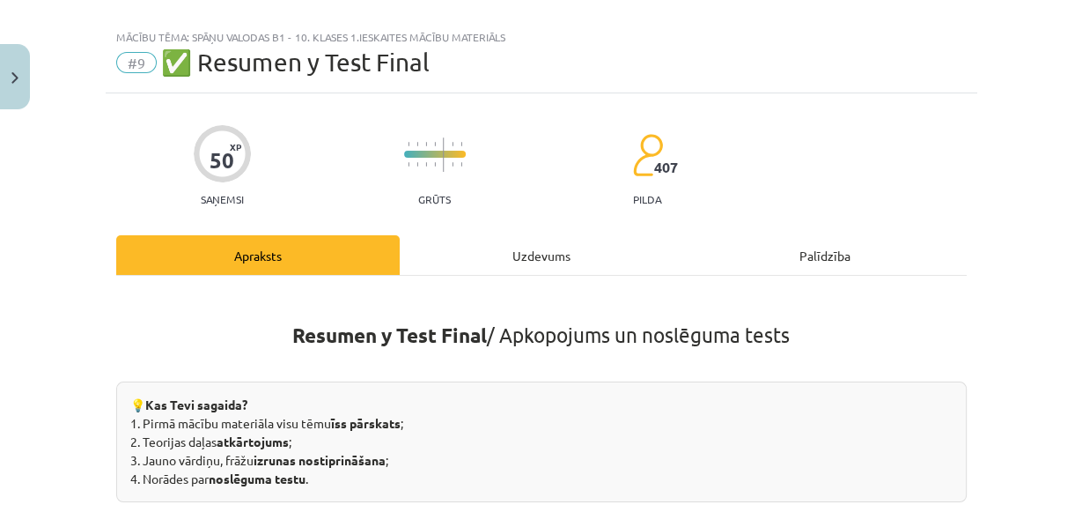
scroll to position [0, 0]
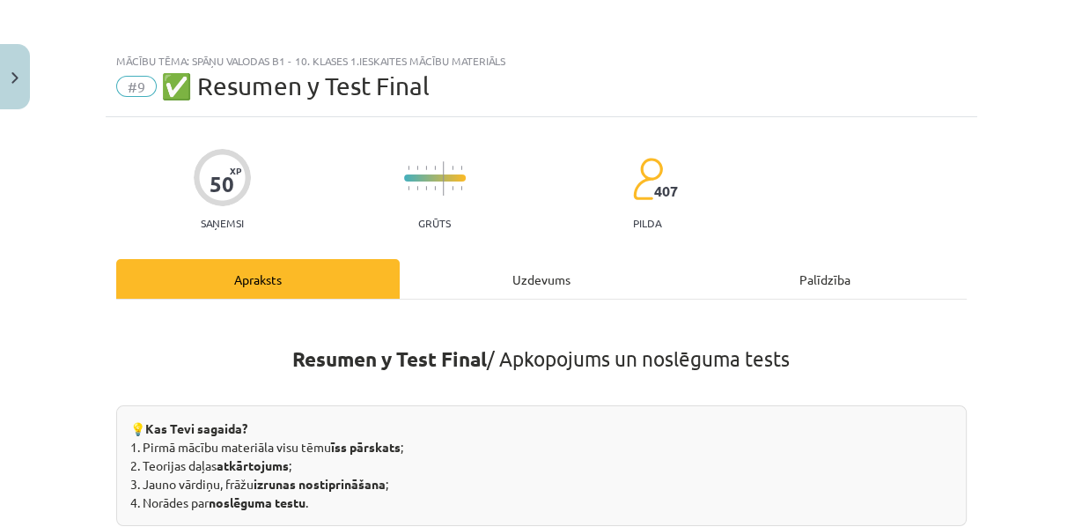
click at [503, 290] on div "Uzdevums" at bounding box center [542, 279] width 284 height 40
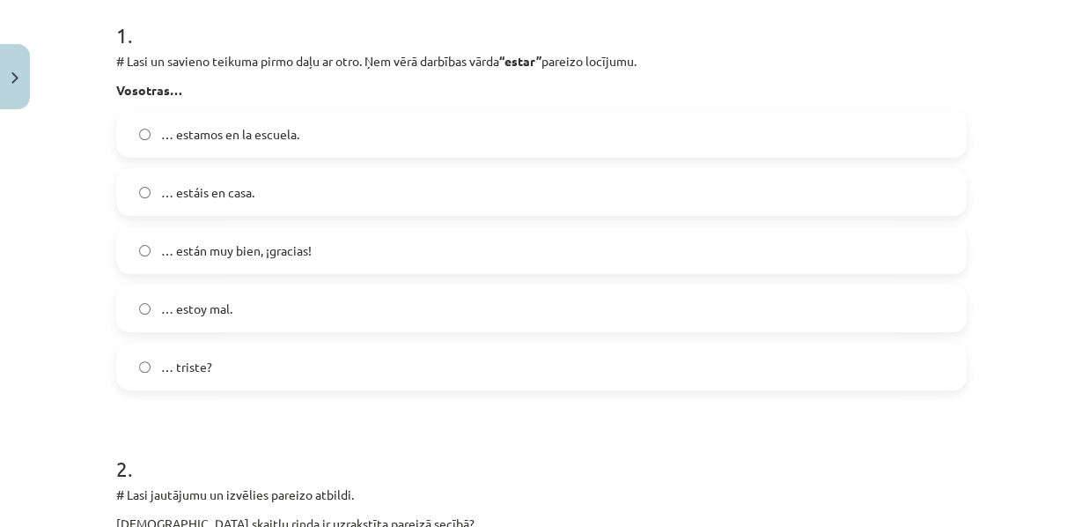
scroll to position [359, 0]
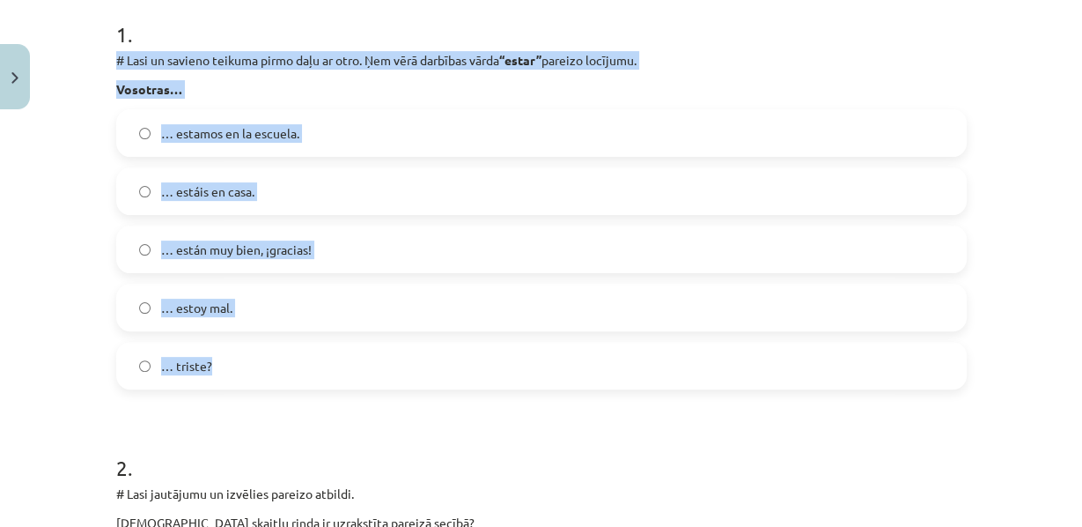
drag, startPoint x: 101, startPoint y: 77, endPoint x: 358, endPoint y: 383, distance: 400.0
copy div "# Lasi un savieno teikuma pirmo daļu ar otro. Ņem vērā darbības vārda “estar” p…"
click at [41, 254] on div "Mācību tēma: Spāņu valodas b1 - 10. klases 1.ieskaites mācību materiāls #9 ✅ Re…" at bounding box center [541, 263] width 1082 height 527
drag, startPoint x: 107, startPoint y: 74, endPoint x: 345, endPoint y: 388, distance: 394.1
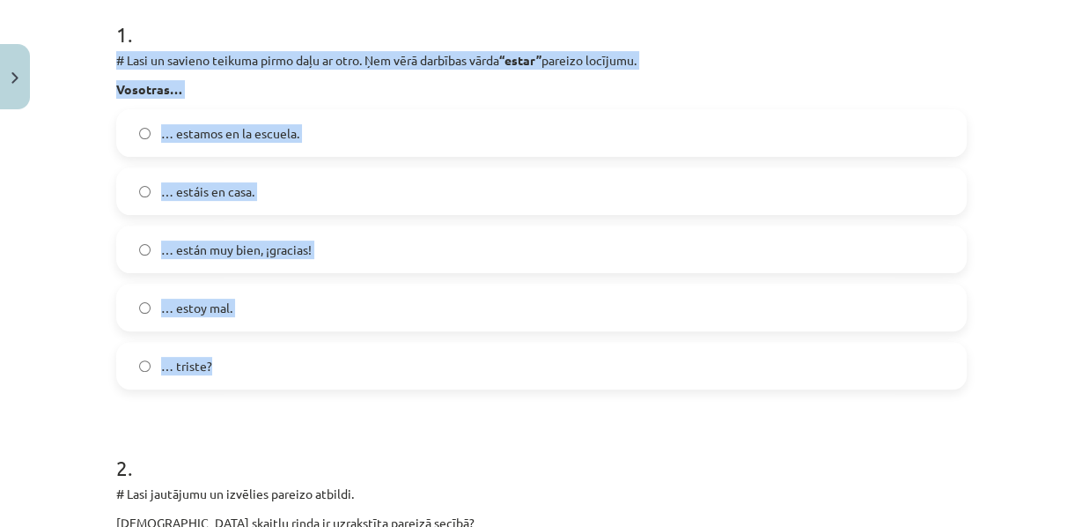
copy div "# Lasi un savieno teikuma pirmo daļu ar otro. Ņem vērā darbības vārda “estar” p…"
click at [291, 143] on span "… estamos en la escuela." at bounding box center [230, 133] width 138 height 18
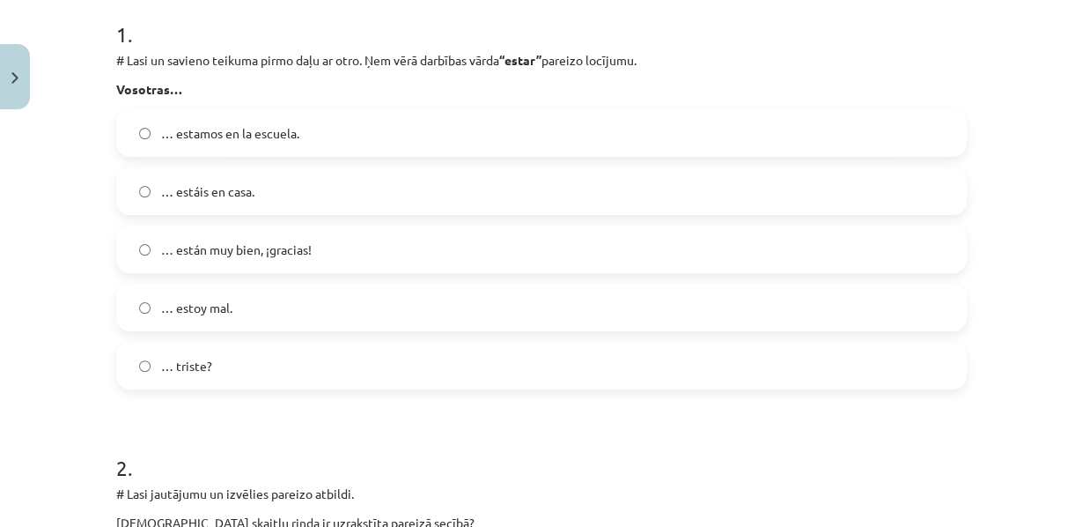
click at [195, 213] on label "… estáis en casa." at bounding box center [541, 191] width 847 height 44
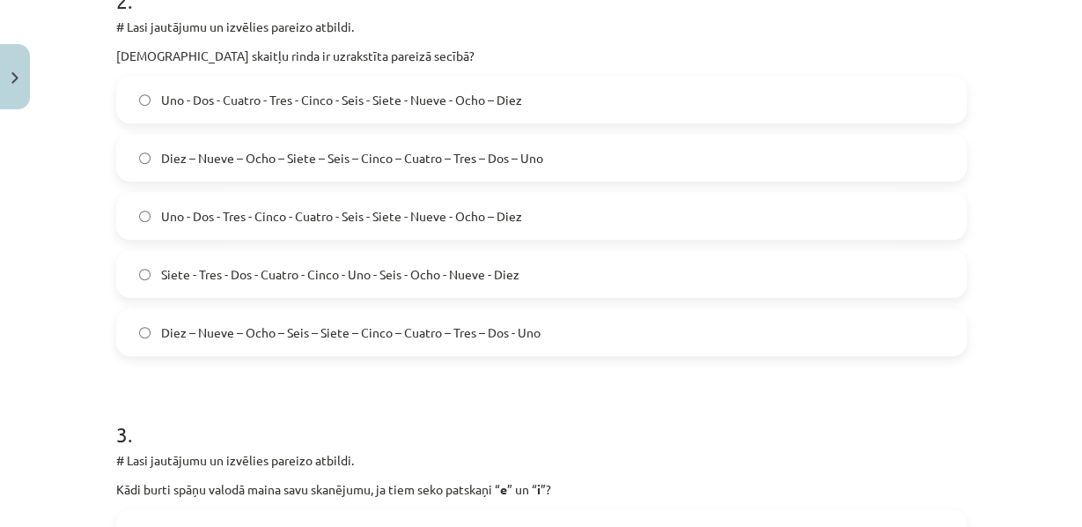
scroll to position [831, 0]
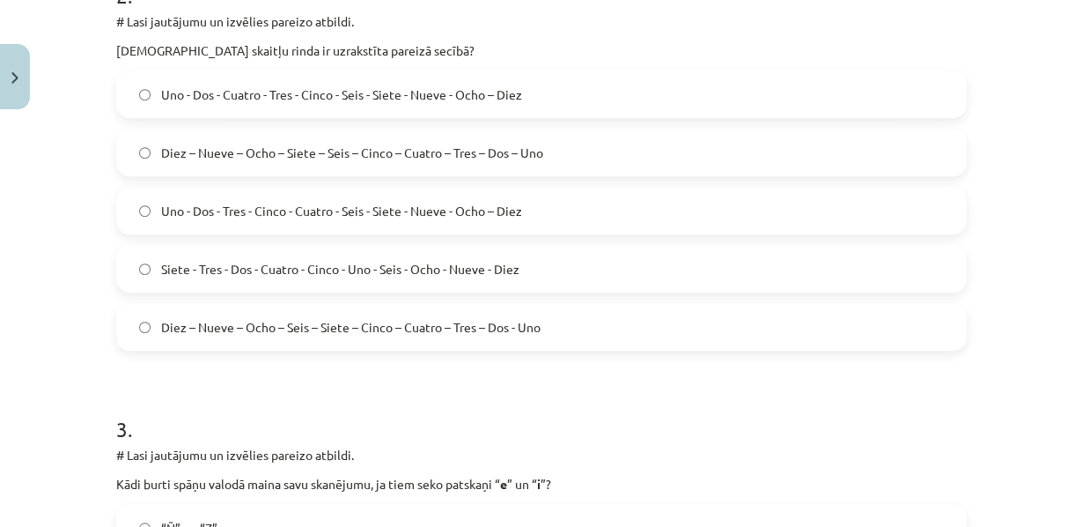
click at [381, 162] on span "Diez – Nueve – Ocho – Siete – Seis – Cinco – Cuatro – Tres – Dos – Uno" at bounding box center [352, 153] width 382 height 18
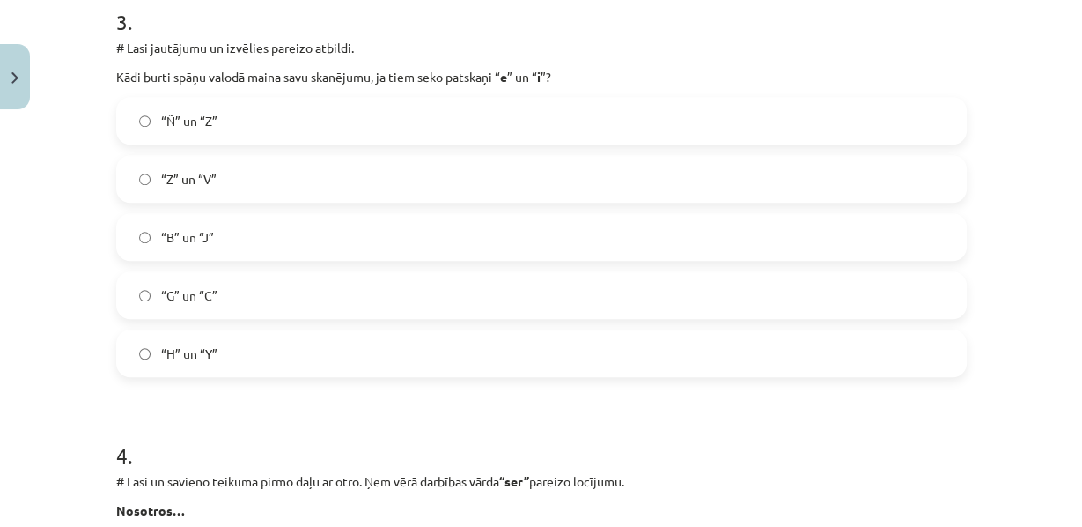
scroll to position [1239, 0]
click at [232, 316] on label "“G” un “C”" at bounding box center [541, 294] width 847 height 44
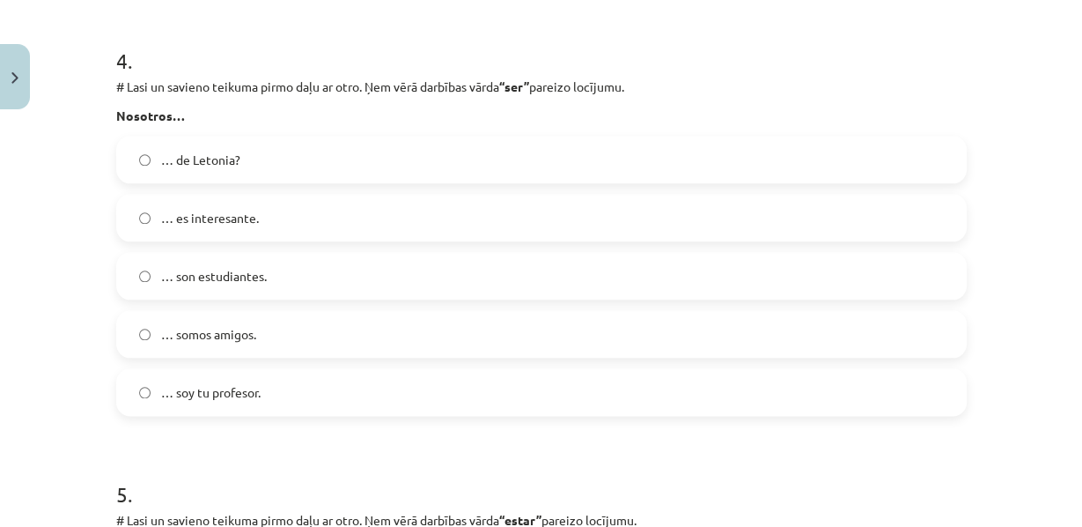
scroll to position [1659, 0]
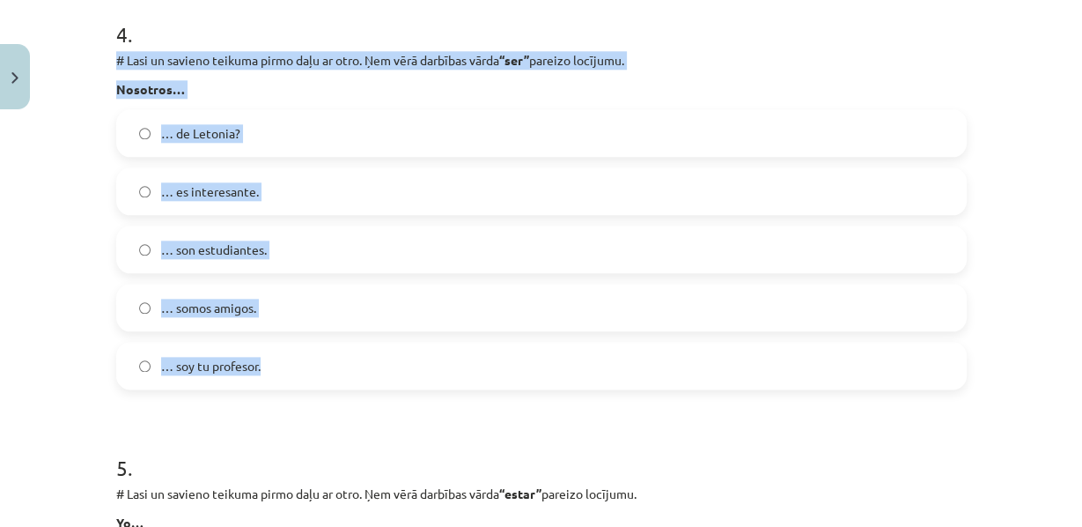
drag, startPoint x: 103, startPoint y: 116, endPoint x: 306, endPoint y: 426, distance: 370.2
copy div "# Lasi un savieno teikuma pirmo daļu ar otro. Ņem vērā darbības vārda “ser” par…"
click at [182, 317] on span "… somos amigos." at bounding box center [208, 307] width 95 height 18
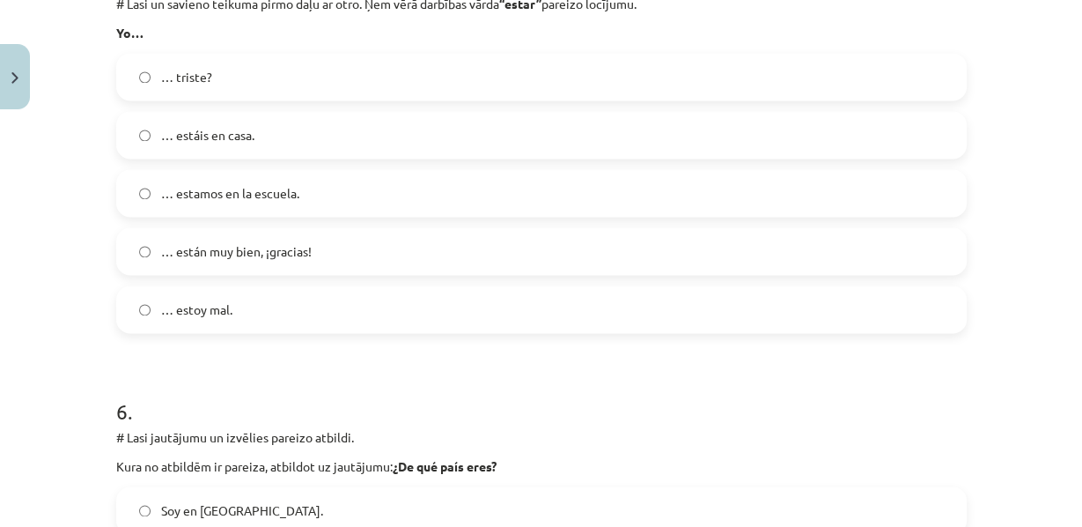
scroll to position [2177, 0]
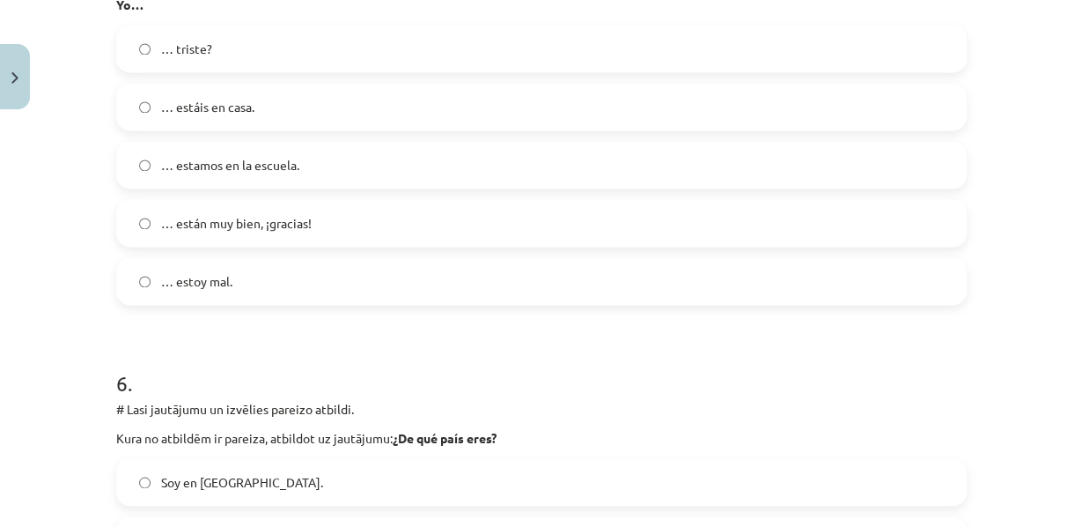
click at [225, 305] on div "… triste? … estáis en casa. … estamos en la escuela. … están muy bien, ¡gracias…" at bounding box center [541, 165] width 851 height 280
click at [148, 303] on label "… estoy mal." at bounding box center [541, 281] width 847 height 44
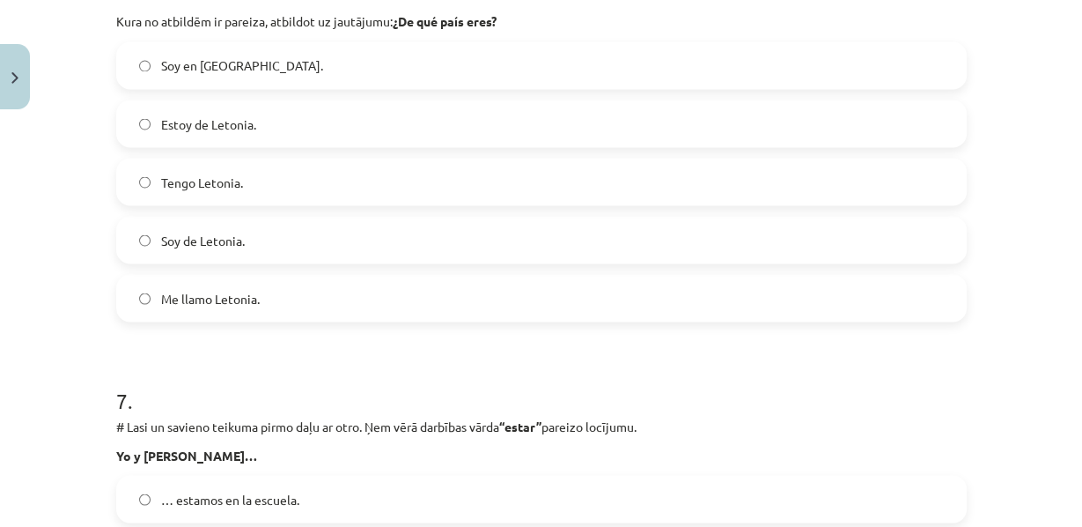
scroll to position [2604, 0]
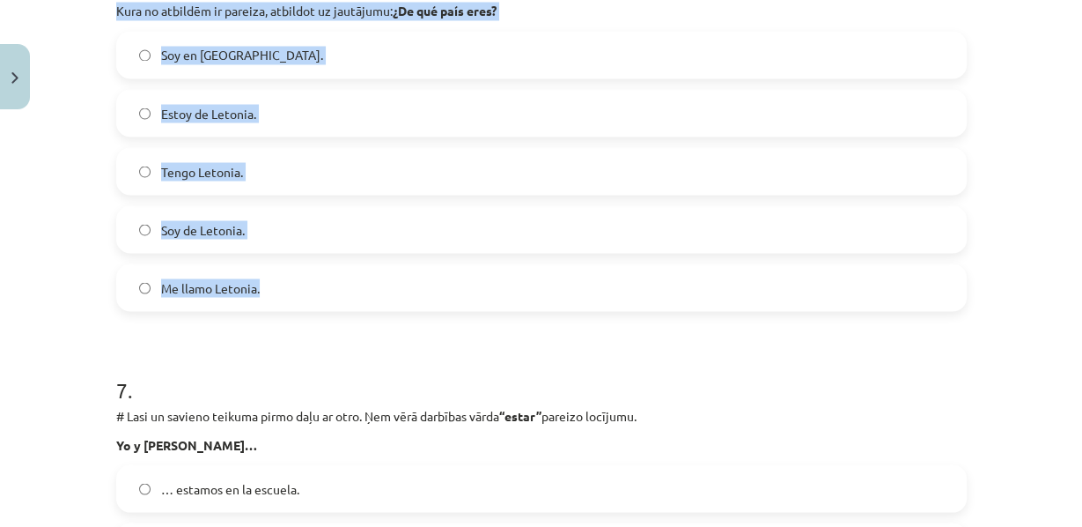
drag, startPoint x: 106, startPoint y: 56, endPoint x: 424, endPoint y: 360, distance: 440.3
copy div "# Lasi jautājumu un izvēlies pareizo atbildi. Kura no atbildēm ir pareiza, atbi…"
click at [246, 77] on label "Soy en Letonia." at bounding box center [541, 55] width 847 height 44
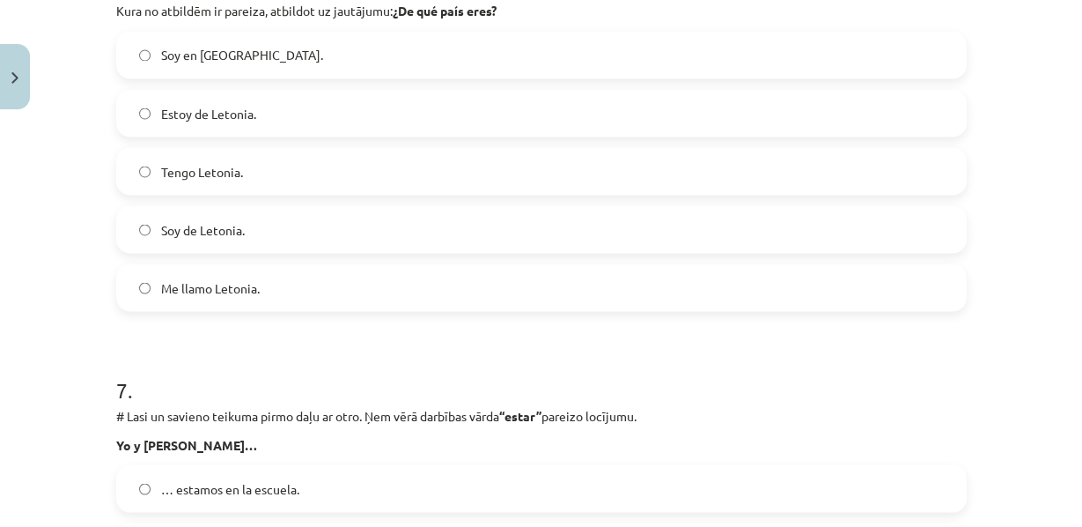
click at [200, 239] on span "Soy de Letonia." at bounding box center [203, 229] width 84 height 18
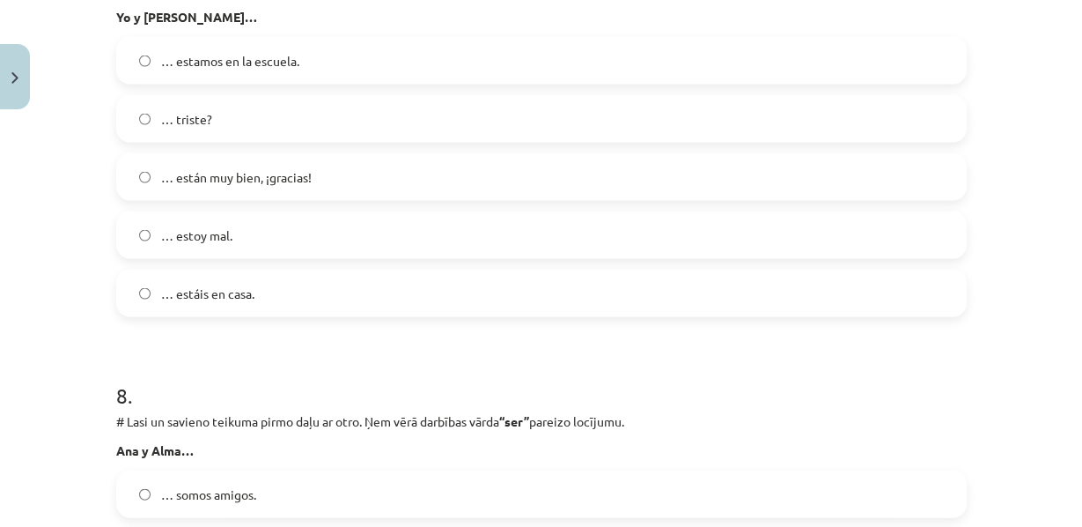
scroll to position [3032, 0]
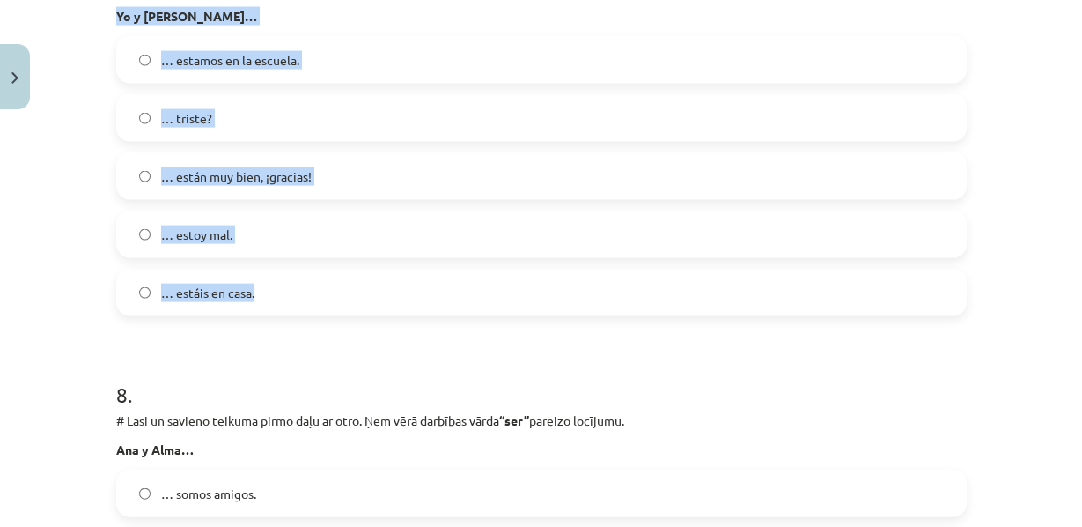
drag, startPoint x: 111, startPoint y: 107, endPoint x: 294, endPoint y: 405, distance: 350.2
click at [79, 130] on div "Mācību tēma: Spāņu valodas b1 - 10. klases 1.ieskaites mācību materiāls #9 ✅ Re…" at bounding box center [541, 263] width 1082 height 527
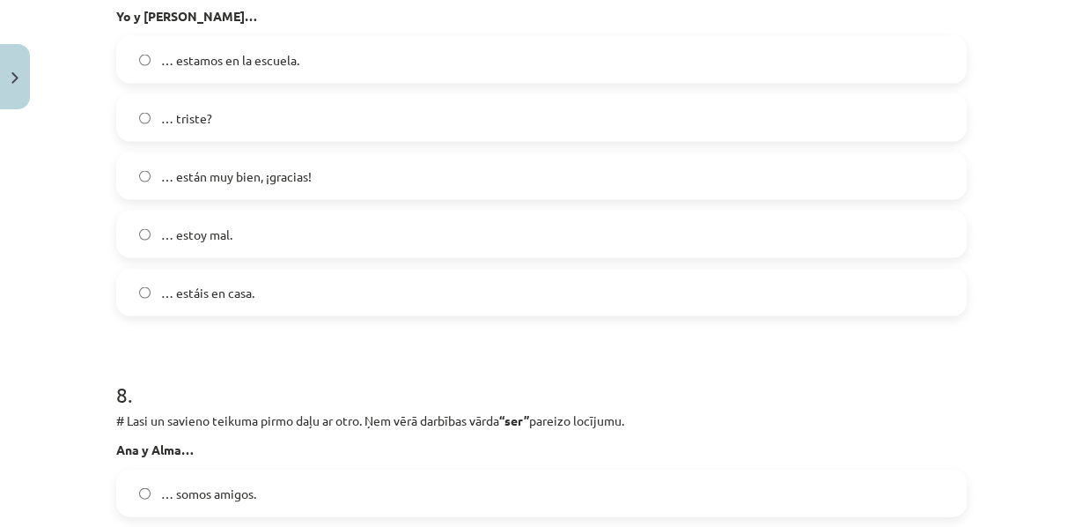
click at [207, 70] on span "… estamos en la escuela." at bounding box center [230, 60] width 138 height 18
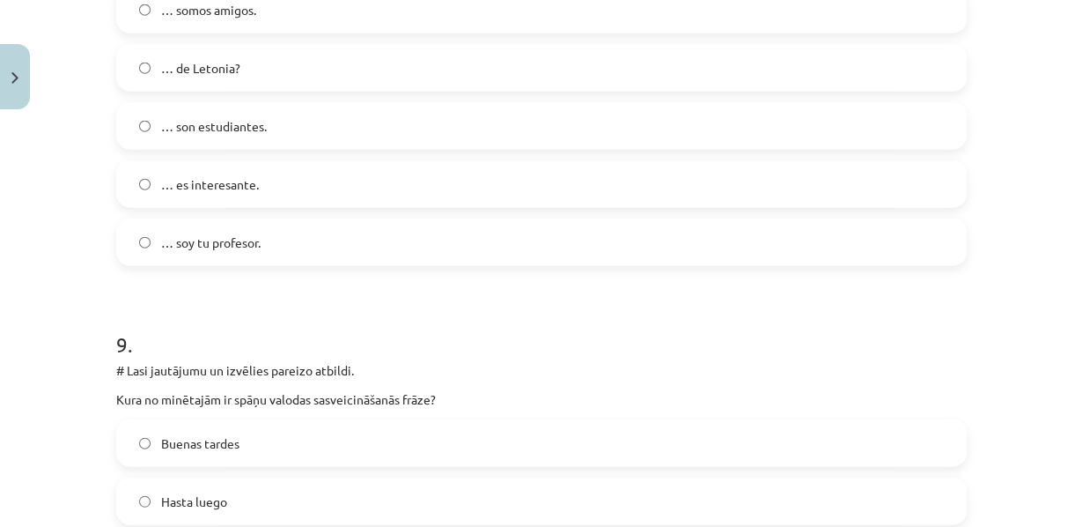
scroll to position [3519, 0]
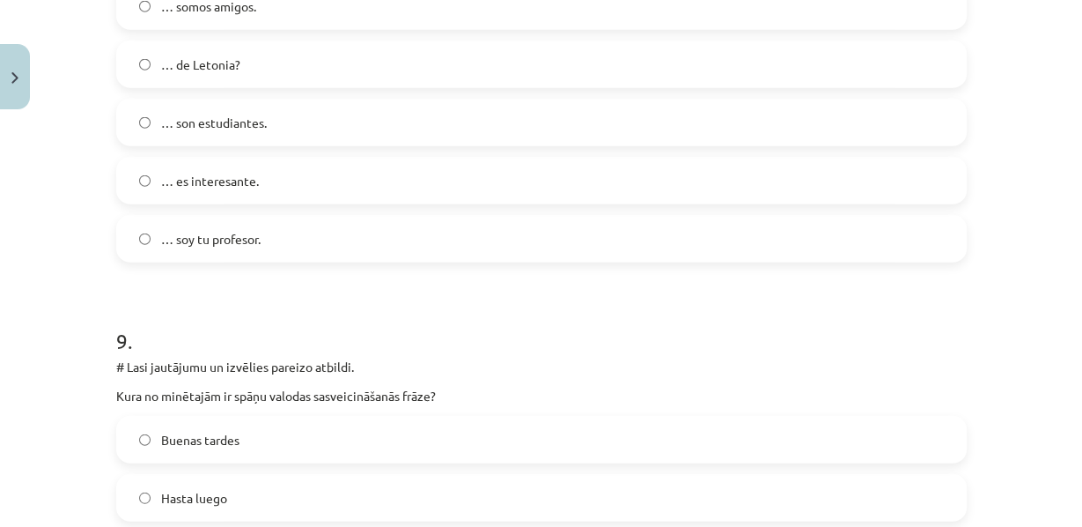
click at [107, 62] on div "50 XP Saņemsi Grūts 407 pilda Apraksts Uzdevums Palīdzība 1 . # Lasi un savieno…" at bounding box center [542, 311] width 872 height 7425
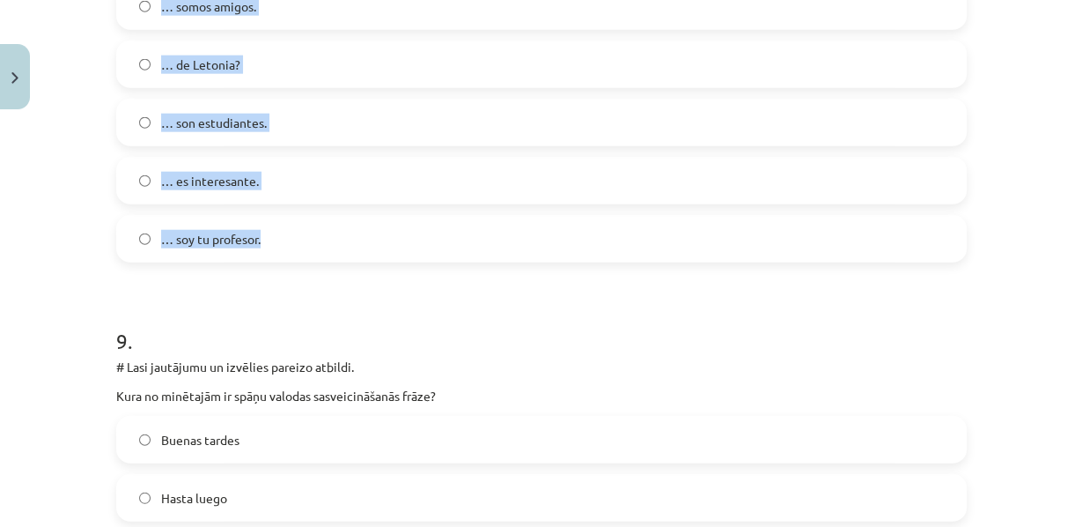
drag, startPoint x: 100, startPoint y: 30, endPoint x: 363, endPoint y: 319, distance: 390.2
click at [363, 319] on div "50 XP Saņemsi Grūts 407 pilda Apraksts Uzdevums Palīdzība 1 . # Lasi un savieno…" at bounding box center [542, 311] width 872 height 7425
click at [0, 218] on div "Mācību tēma: Spāņu valodas b1 - 10. klases 1.ieskaites mācību materiāls #9 ✅ Re…" at bounding box center [541, 263] width 1082 height 527
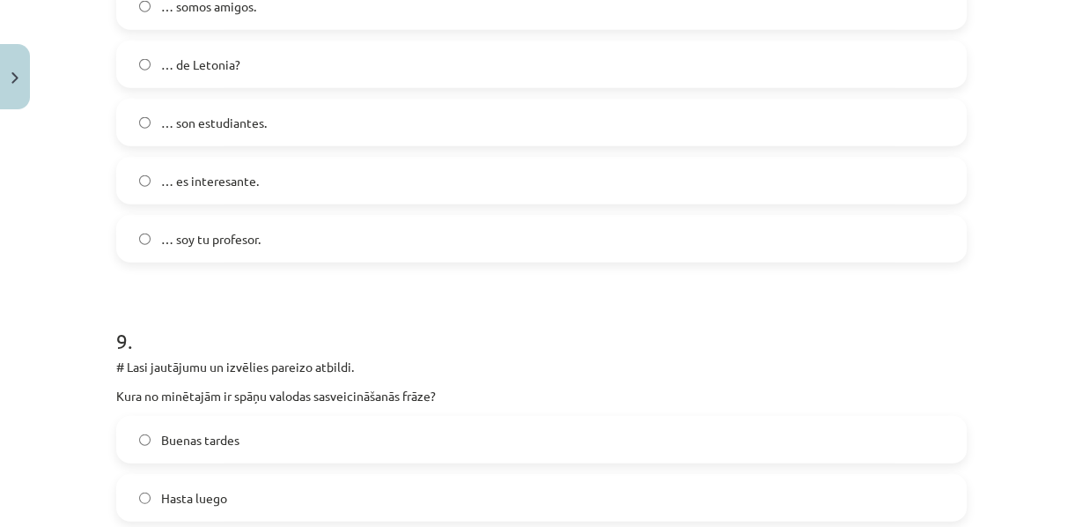
click at [224, 132] on span "… son estudiantes." at bounding box center [214, 123] width 106 height 18
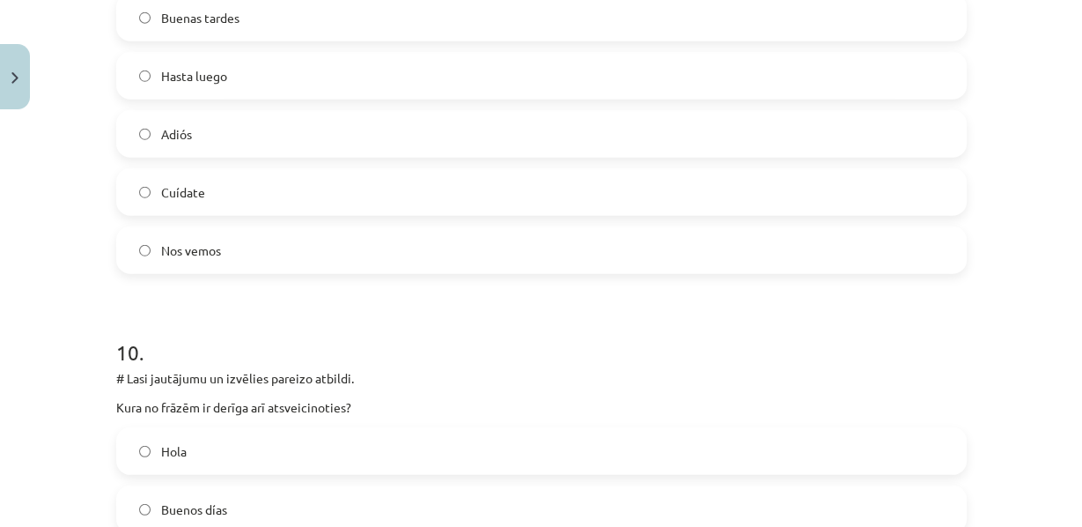
scroll to position [3950, 0]
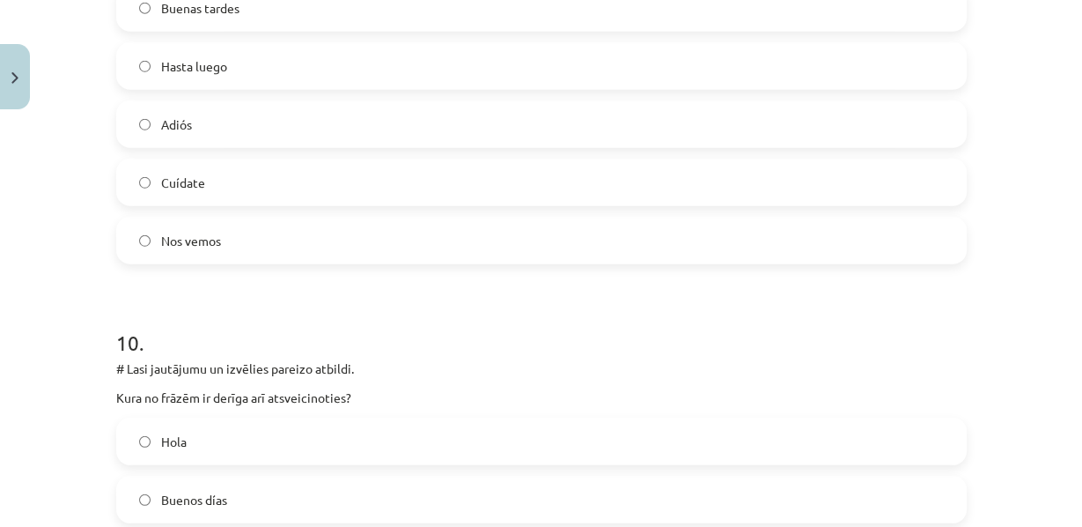
click at [161, 18] on span "Buenas tardes" at bounding box center [200, 8] width 78 height 18
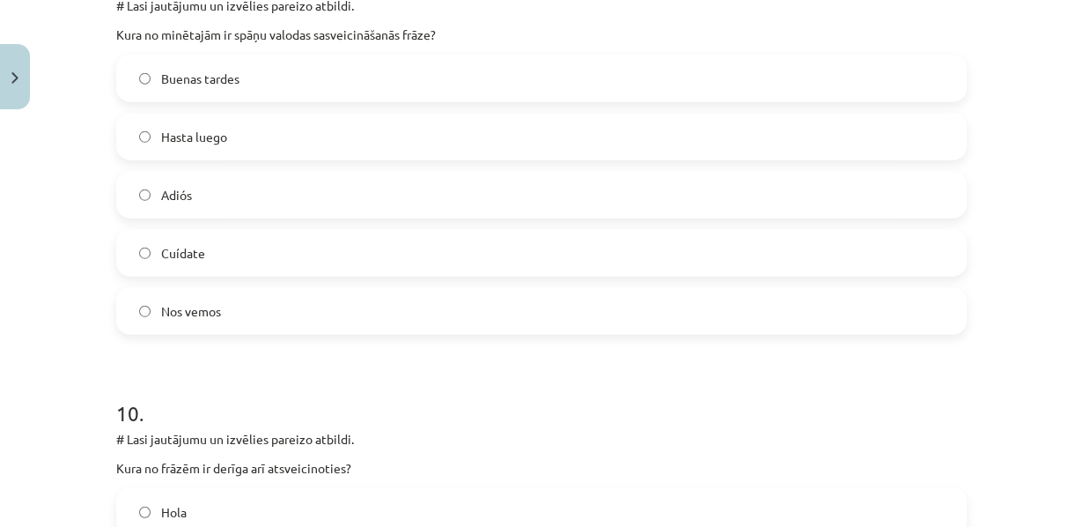
scroll to position [3877, 0]
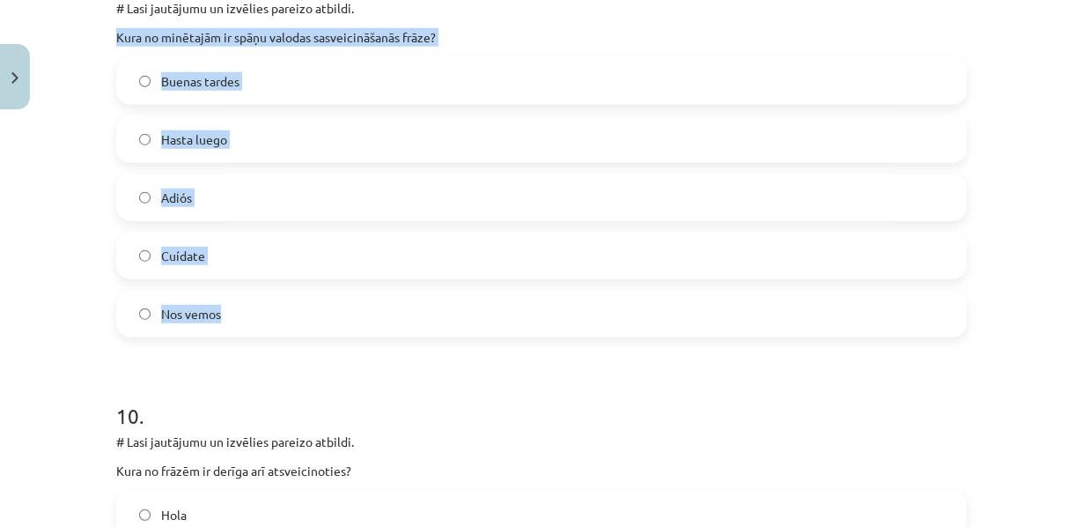
drag, startPoint x: 104, startPoint y: 145, endPoint x: 296, endPoint y: 416, distance: 332.3
click at [7, 272] on div "Mācību tēma: Spāņu valodas b1 - 10. klases 1.ieskaites mācību materiāls #9 ✅ Re…" at bounding box center [541, 263] width 1082 height 527
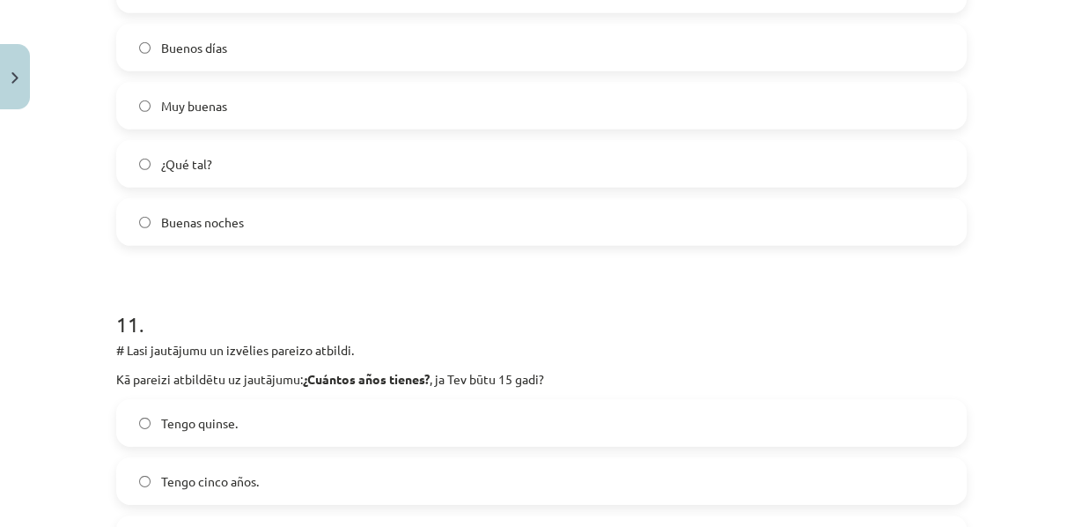
scroll to position [4401, 0]
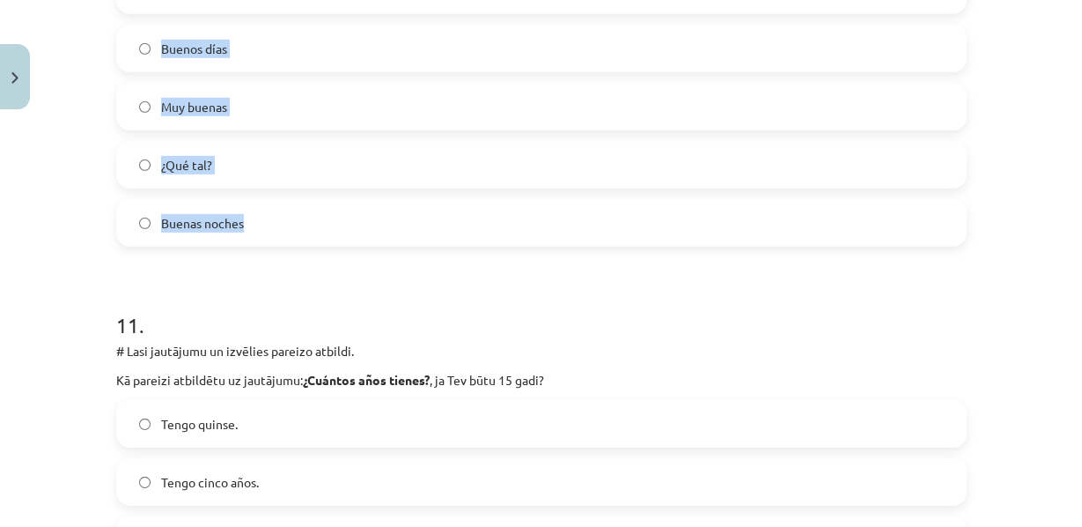
drag, startPoint x: 103, startPoint y: 78, endPoint x: 363, endPoint y: 370, distance: 390.4
click at [211, 245] on label "Buenas noches" at bounding box center [541, 223] width 847 height 44
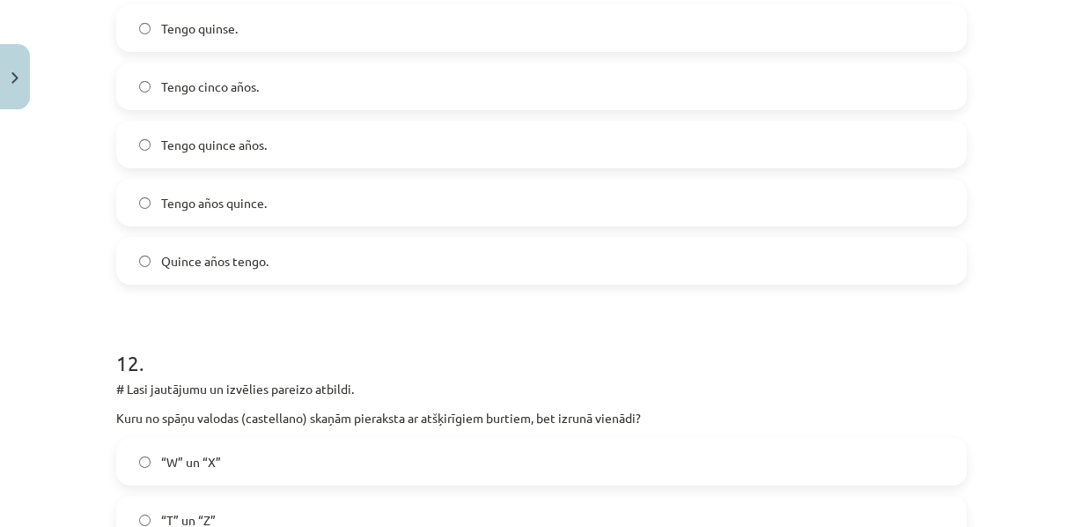
scroll to position [4807, 0]
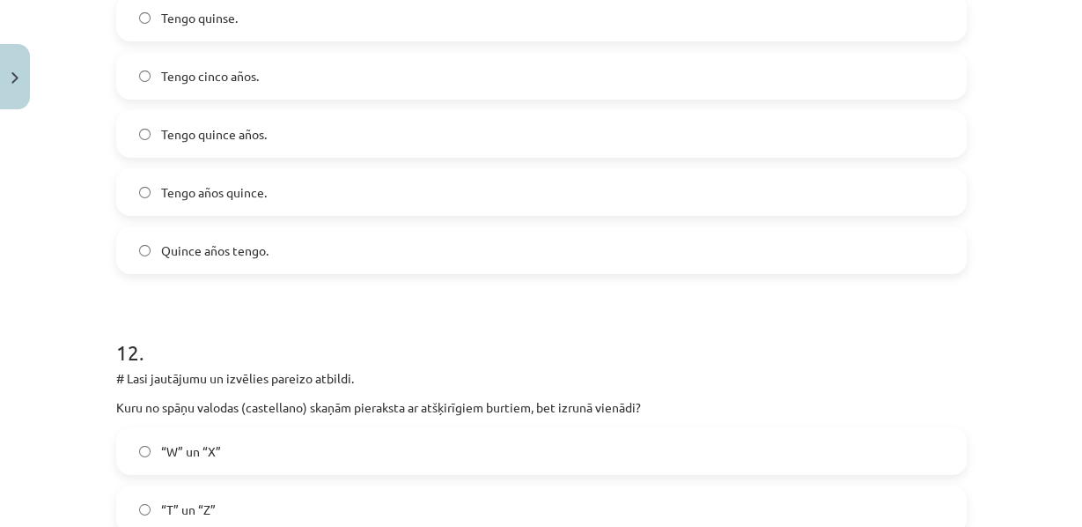
click at [194, 202] on span "Tengo años quince." at bounding box center [214, 192] width 106 height 18
click at [163, 144] on span "Tengo quince años." at bounding box center [214, 134] width 106 height 18
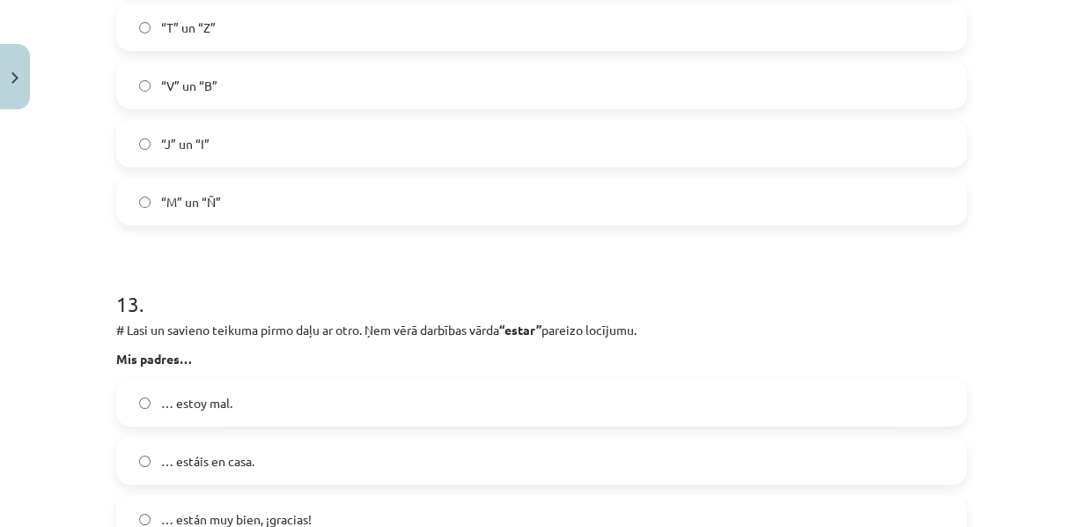
scroll to position [5290, 0]
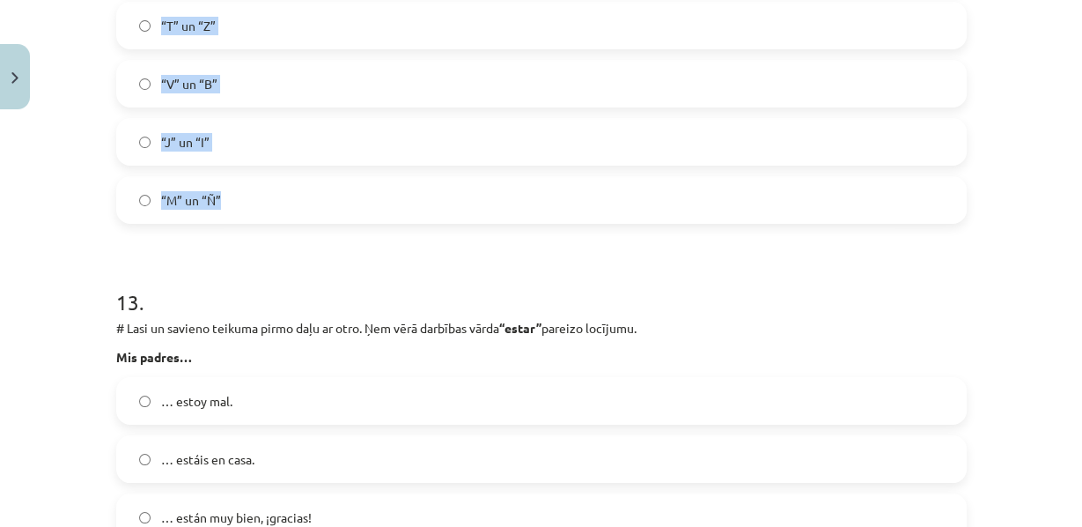
drag, startPoint x: 105, startPoint y: 83, endPoint x: 295, endPoint y: 365, distance: 339.9
click at [196, 93] on span "“V” un “B”" at bounding box center [189, 84] width 56 height 18
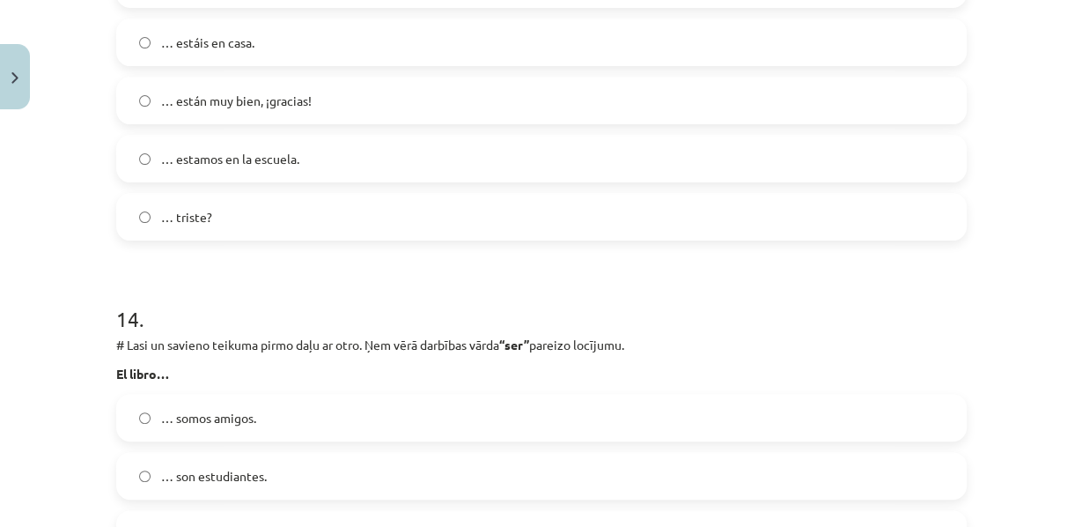
scroll to position [5708, 0]
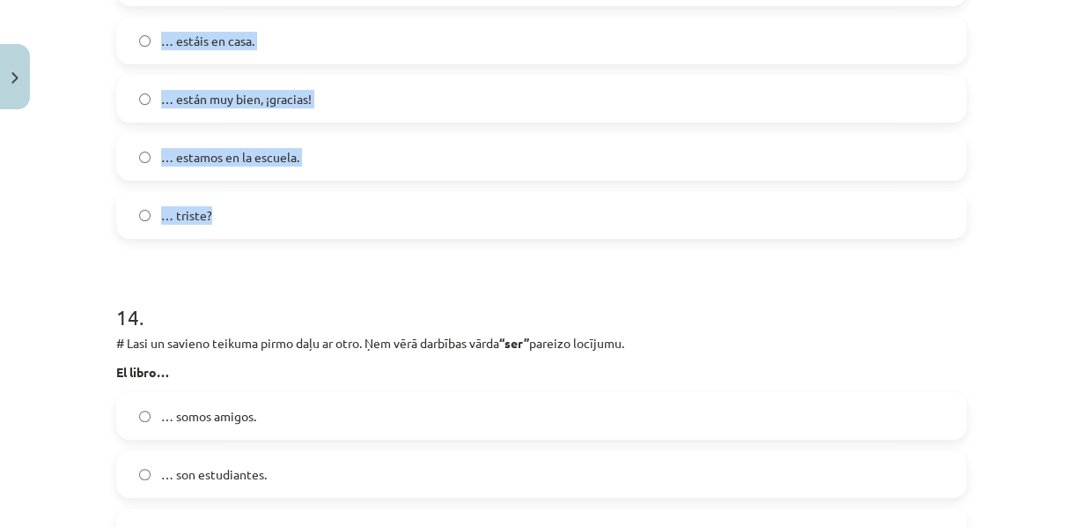
drag, startPoint x: 108, startPoint y: 106, endPoint x: 333, endPoint y: 372, distance: 348.0
click at [186, 108] on span "… están muy bien, ¡gracias!" at bounding box center [236, 99] width 151 height 18
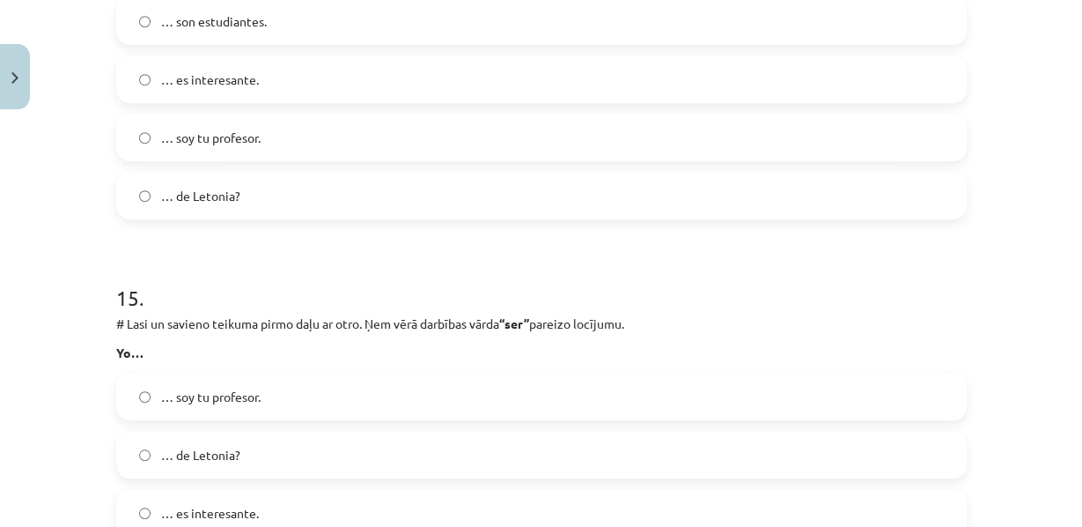
scroll to position [6165, 0]
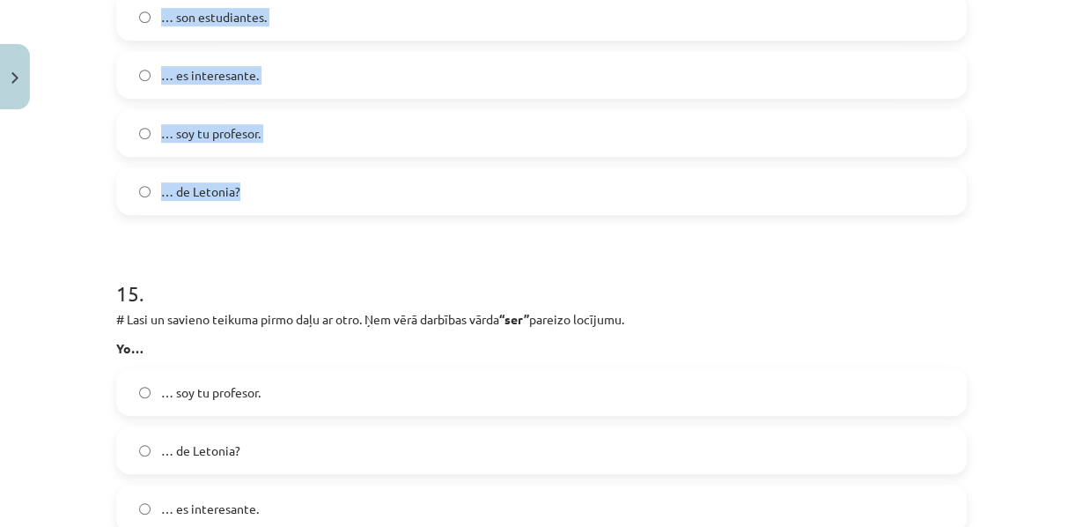
drag, startPoint x: 125, startPoint y: 66, endPoint x: 353, endPoint y: 360, distance: 372.2
click at [353, 215] on div "14 . # Lasi un savieno teikuma pirmo daļu ar otro. Ņem vērā darbības vārda “ser…" at bounding box center [541, 16] width 851 height 398
click at [178, 85] on span "… es interesante." at bounding box center [210, 75] width 98 height 18
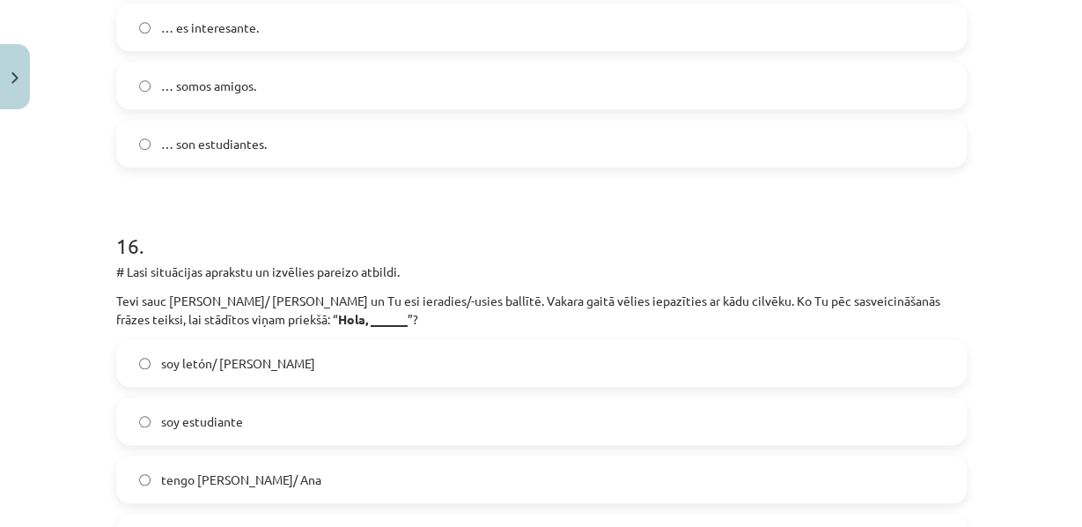
scroll to position [6648, 0]
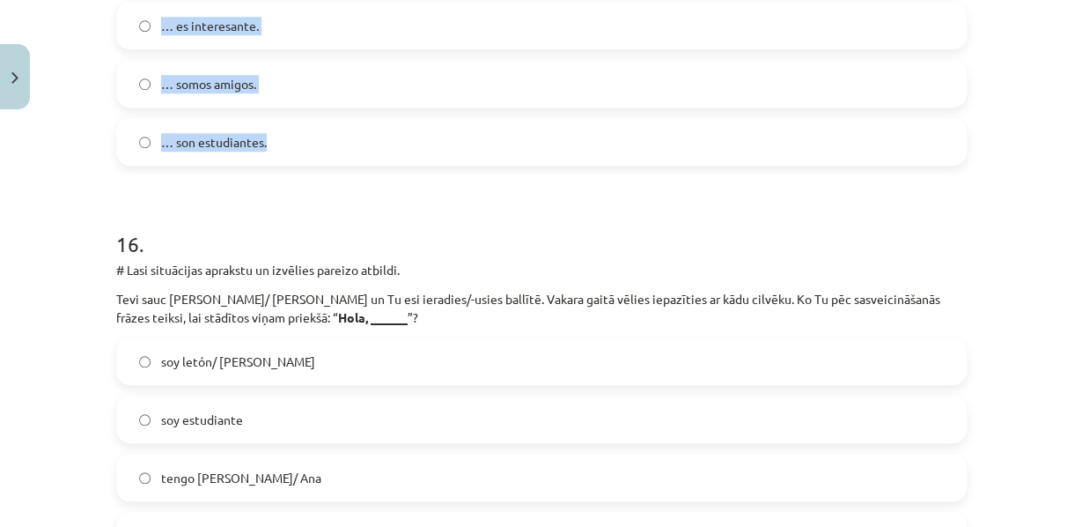
drag, startPoint x: 107, startPoint y: 55, endPoint x: 294, endPoint y: 328, distance: 331.2
click at [294, 164] on label "… son estudiantes." at bounding box center [541, 142] width 847 height 44
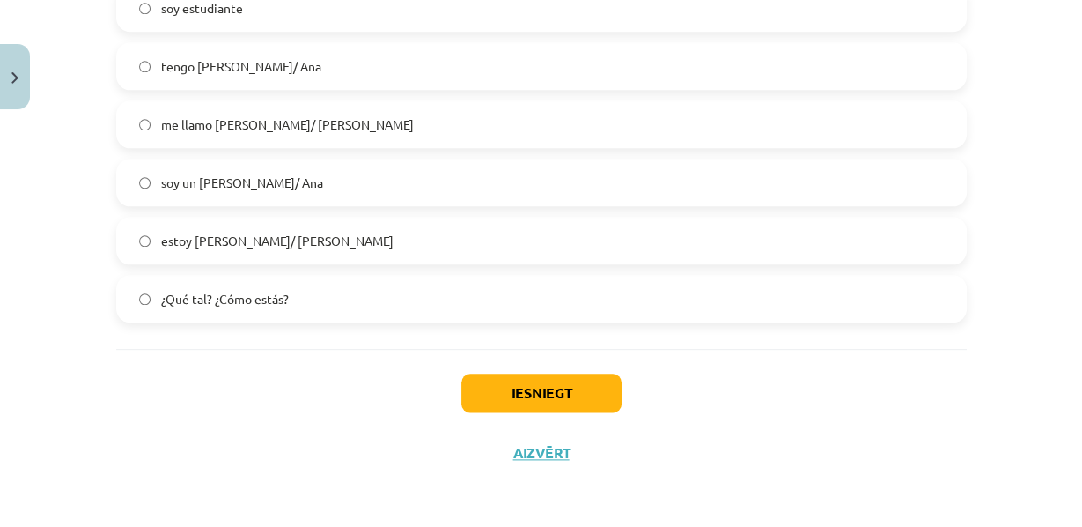
scroll to position [7120, 0]
click at [208, 146] on label "me llamo Pedro/ Ana" at bounding box center [541, 124] width 847 height 44
click at [171, 134] on span "me llamo Pedro/ Ana" at bounding box center [287, 124] width 253 height 18
click at [167, 308] on span "¿Qué tal? ¿Cómo estás?" at bounding box center [225, 299] width 128 height 18
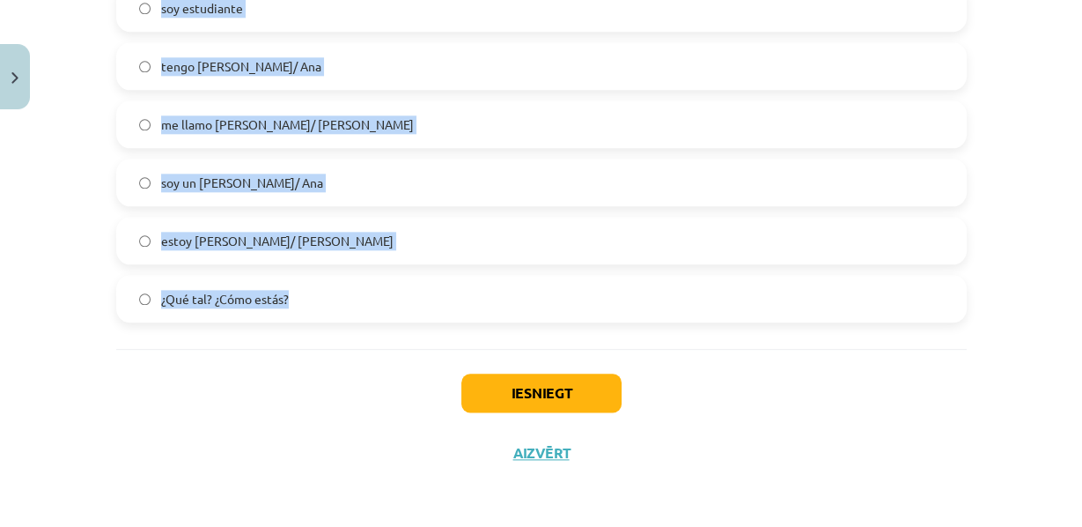
drag, startPoint x: 111, startPoint y: 25, endPoint x: 433, endPoint y: 452, distance: 535.0
click at [6, 166] on div "Mācību tēma: Spāņu valodas b1 - 10. klases 1.ieskaites mācību materiāls #9 ✅ Re…" at bounding box center [541, 263] width 1082 height 527
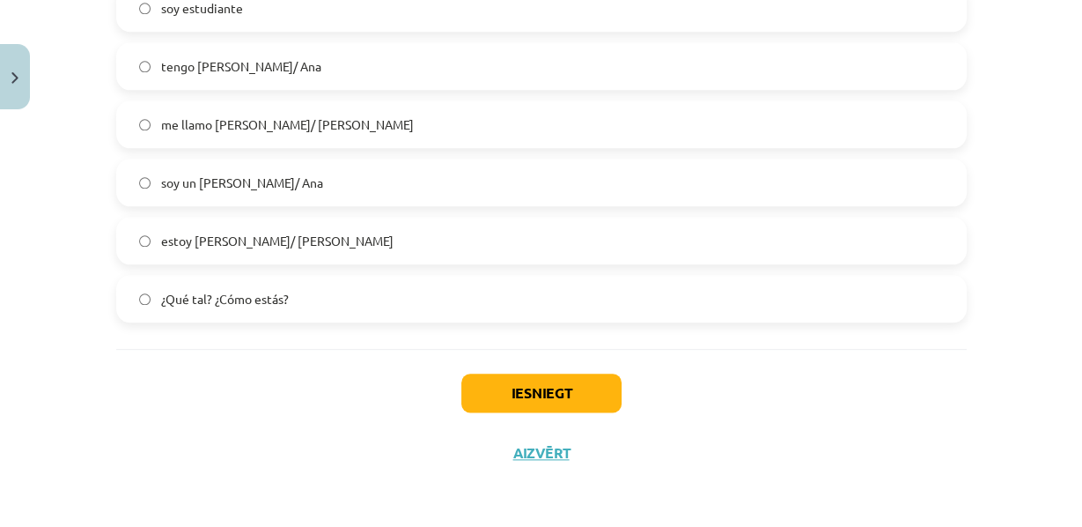
click at [150, 146] on label "me llamo Pedro/ Ana" at bounding box center [541, 124] width 847 height 44
click at [534, 393] on button "Iesniegt" at bounding box center [541, 392] width 160 height 39
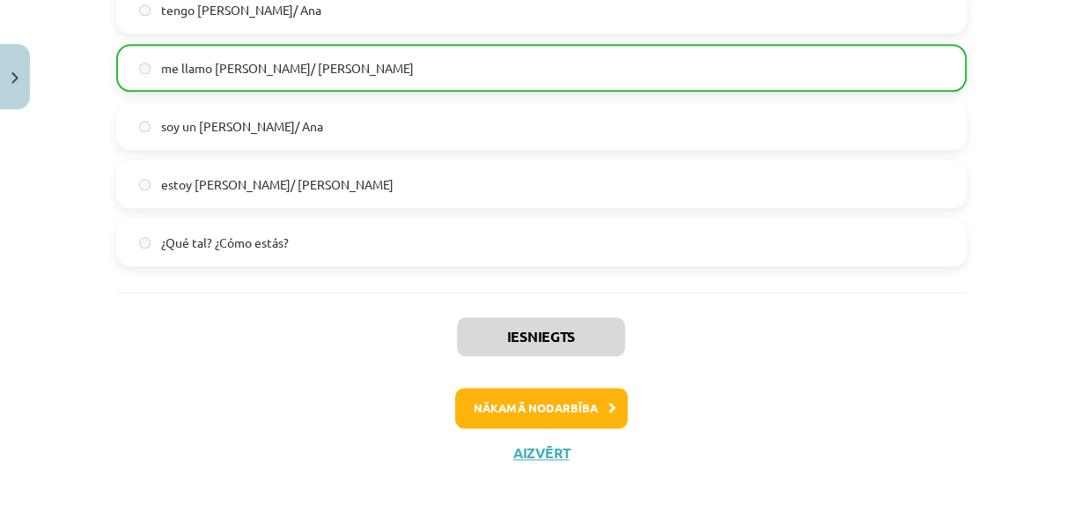
scroll to position [7345, 0]
click at [511, 404] on button "Nākamā nodarbība" at bounding box center [541, 407] width 173 height 41
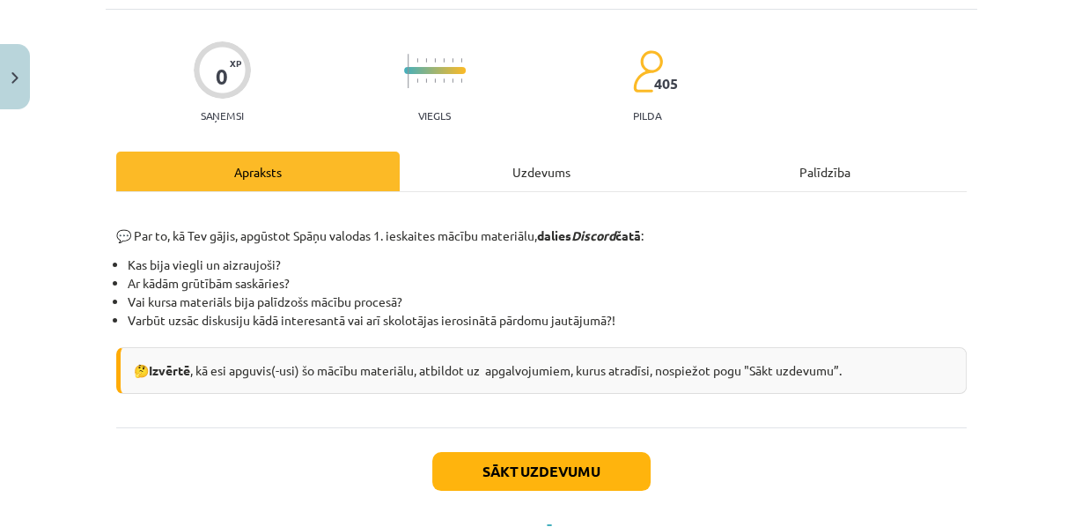
scroll to position [112, 0]
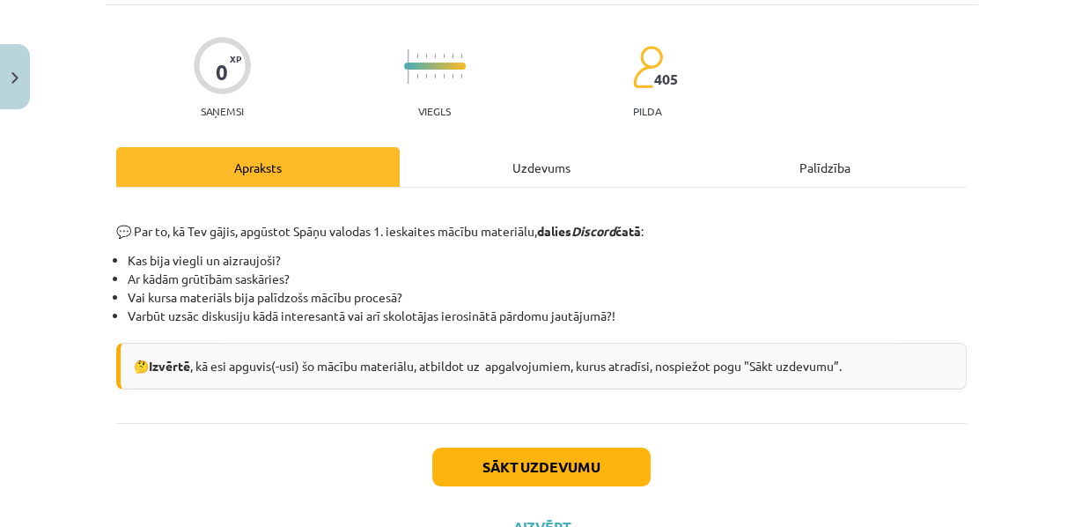
click at [513, 181] on div "Uzdevums" at bounding box center [542, 167] width 284 height 40
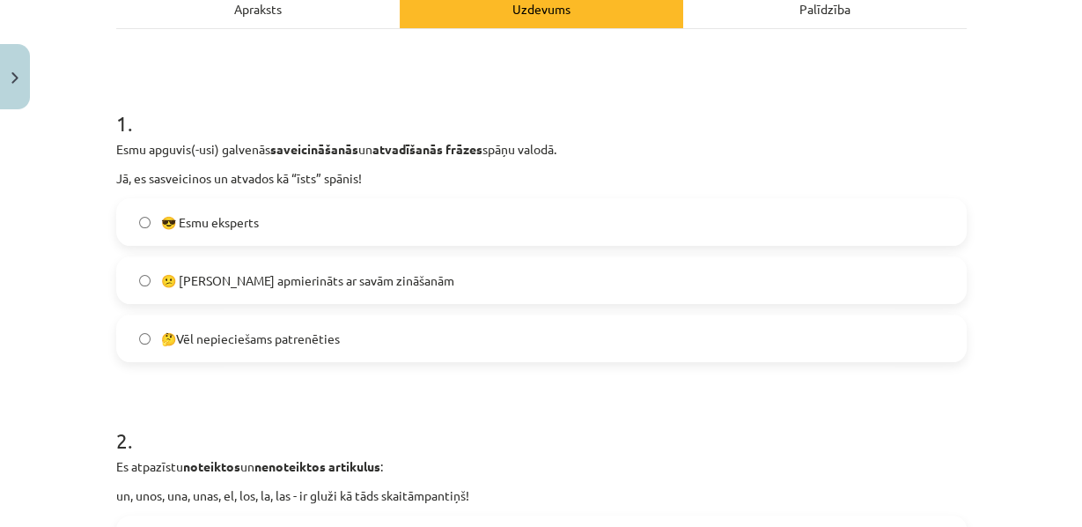
scroll to position [297, 0]
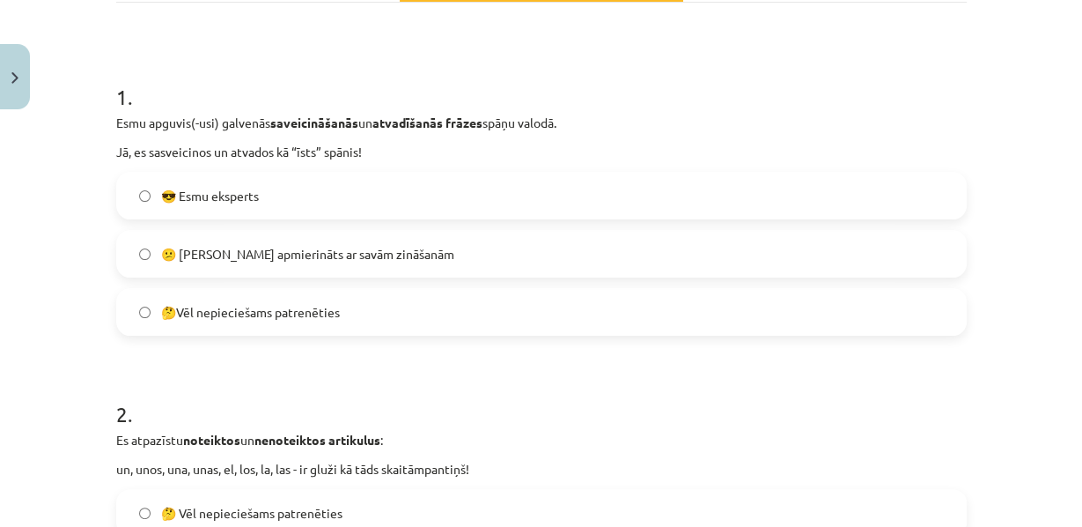
click at [324, 217] on label "😎 Esmu eksperts" at bounding box center [541, 195] width 847 height 44
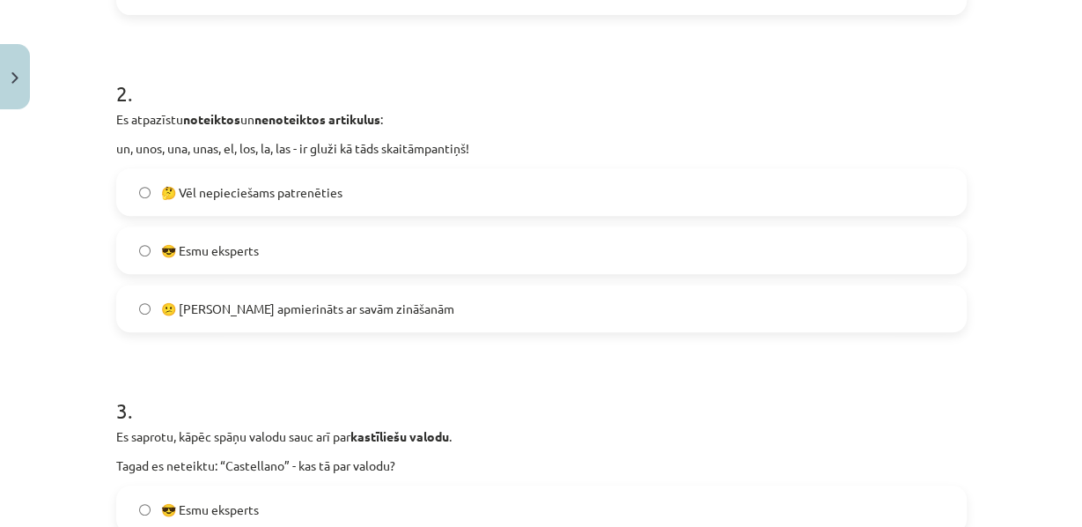
scroll to position [626, 0]
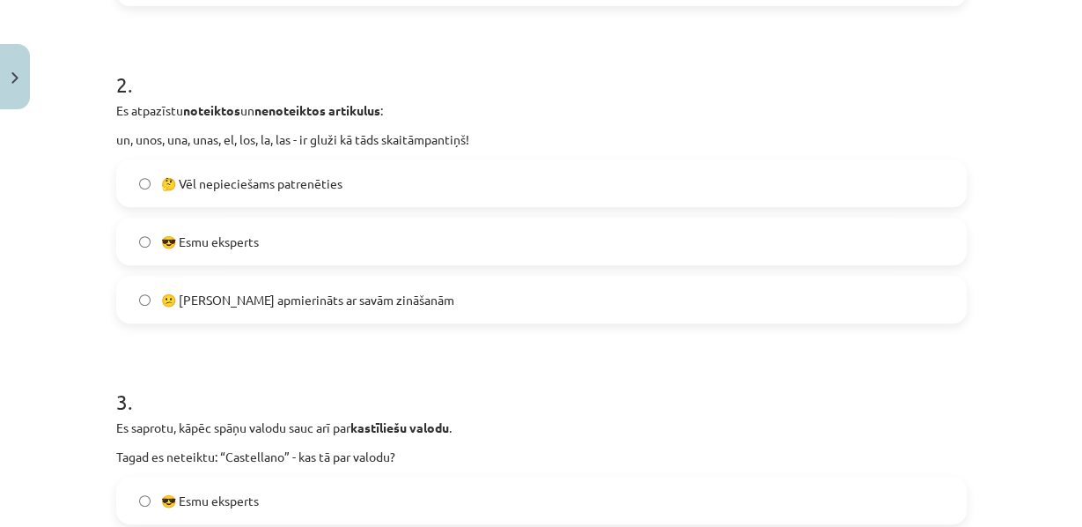
click at [91, 134] on div "Mācību tēma: Spāņu valodas b1 - 10. klases 1.ieskaites mācību materiāls #10 🤔 A…" at bounding box center [541, 263] width 1082 height 527
click at [195, 263] on label "😎 Esmu eksperts" at bounding box center [541, 241] width 847 height 44
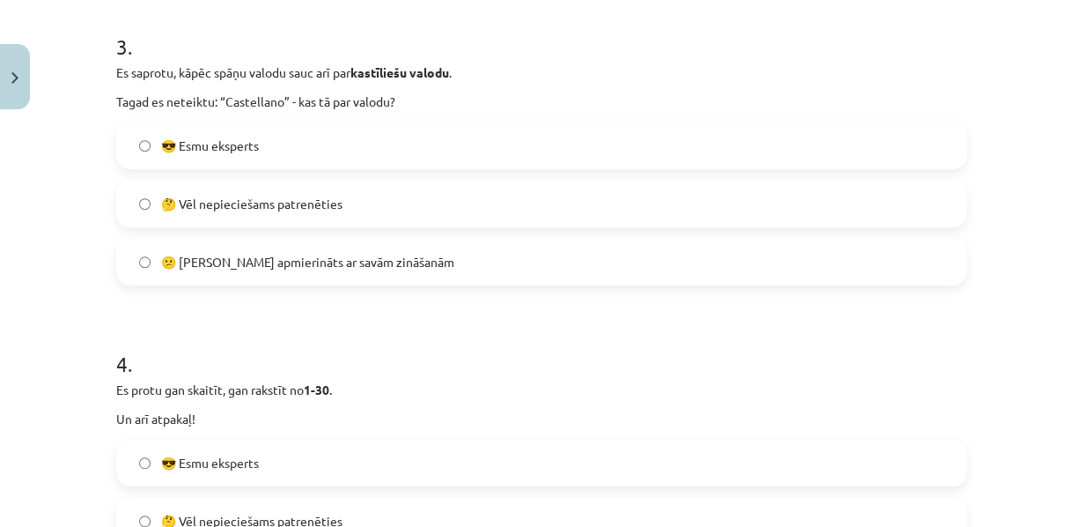
scroll to position [982, 0]
click at [265, 166] on label "😎 Esmu eksperts" at bounding box center [541, 144] width 847 height 44
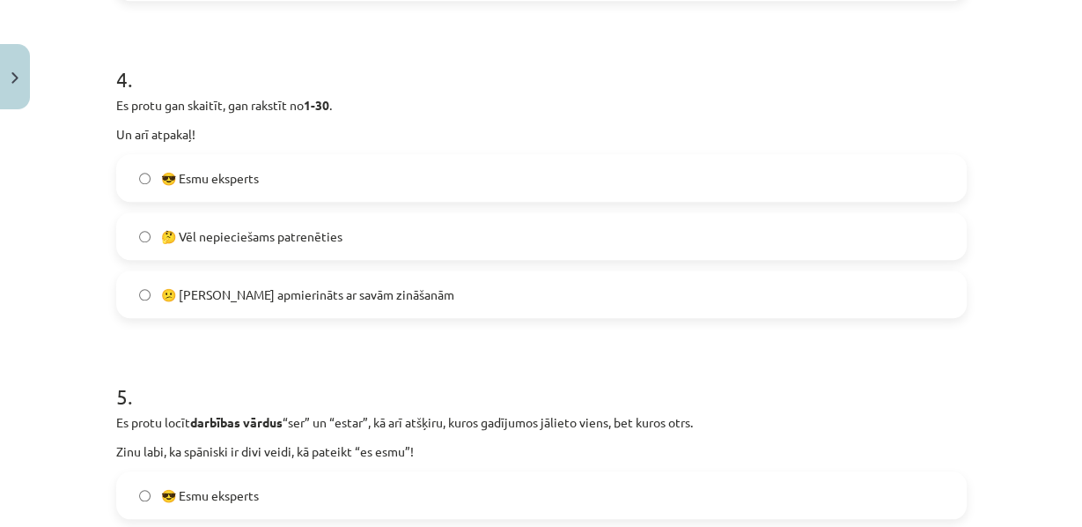
scroll to position [1275, 0]
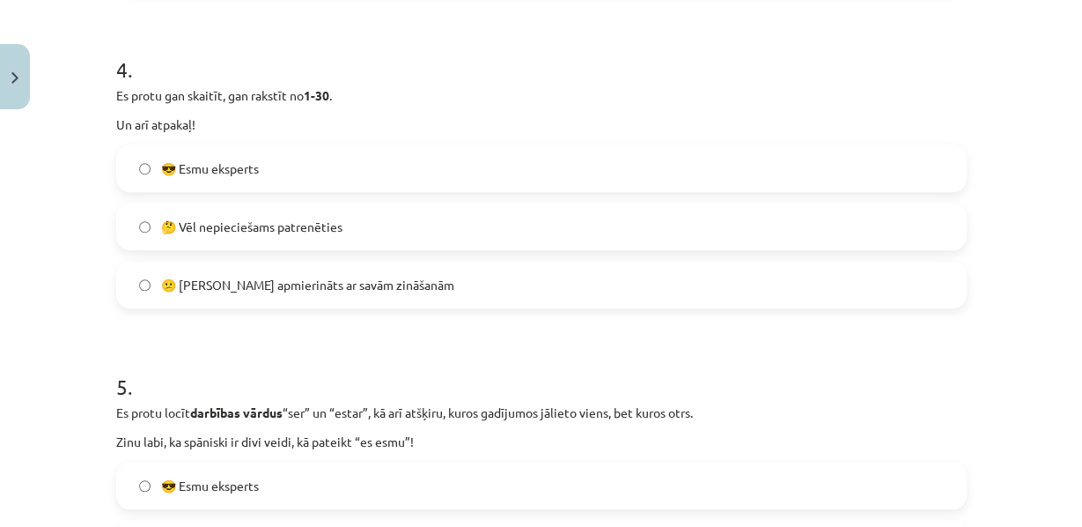
click at [220, 236] on span "🤔 Vēl nepieciešams patrenēties" at bounding box center [251, 226] width 181 height 18
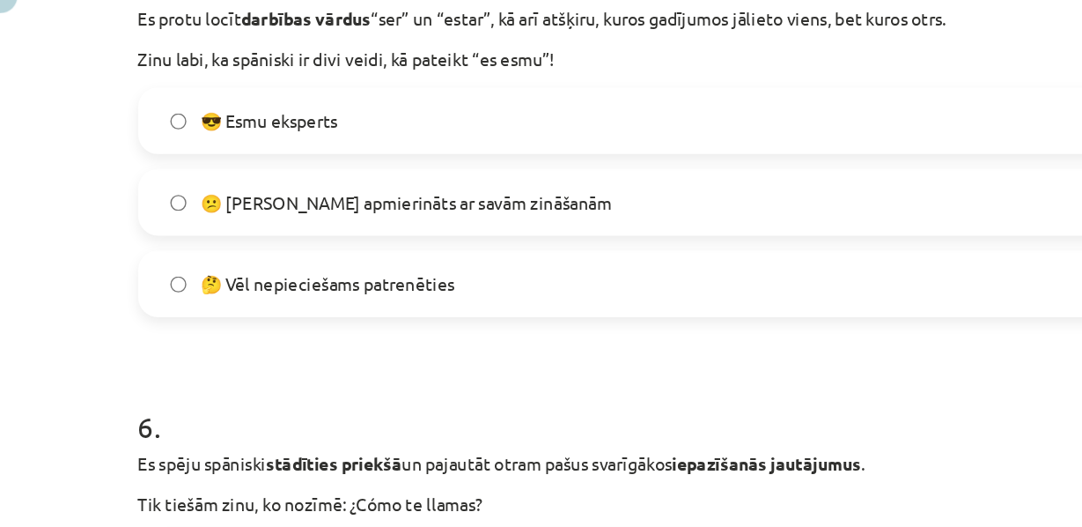
scroll to position [1792, 0]
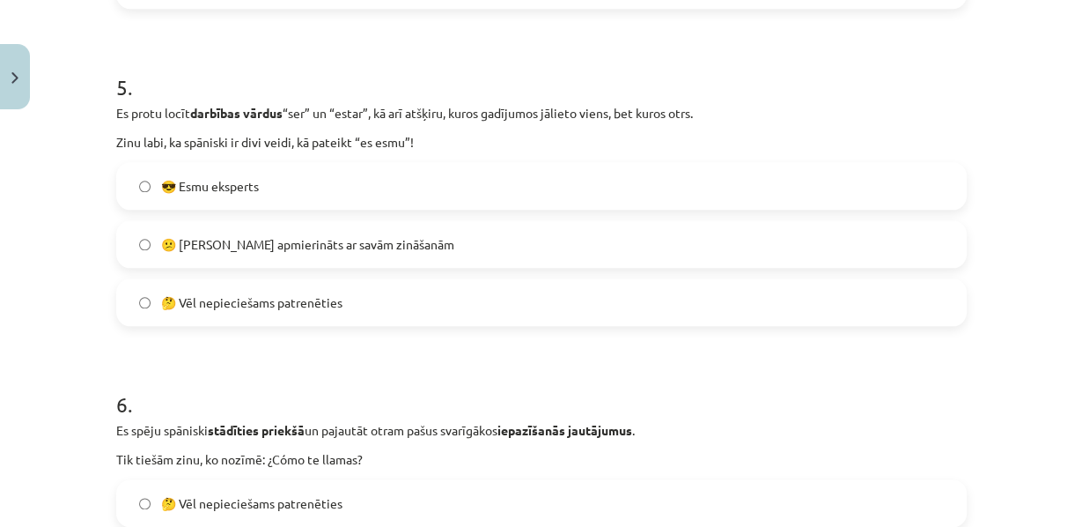
click at [221, 312] on span "🤔 Vēl nepieciešams patrenēties" at bounding box center [251, 302] width 181 height 18
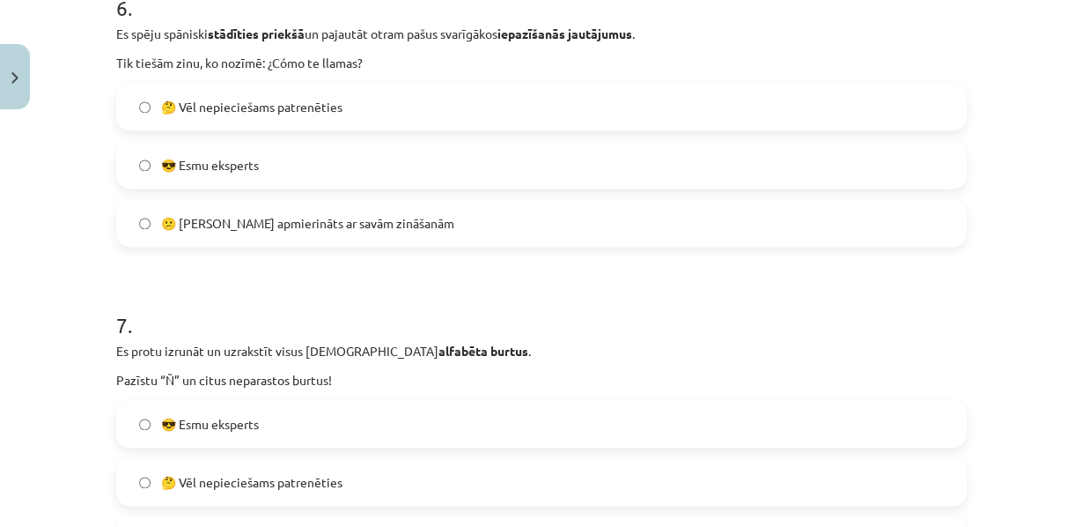
scroll to position [1972, 0]
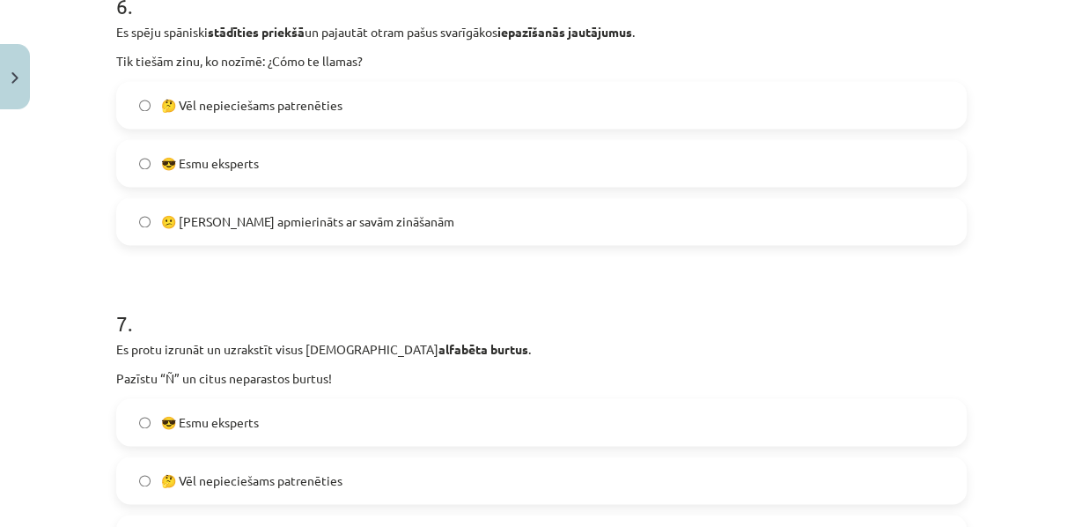
click at [192, 173] on span "😎 Esmu eksperts" at bounding box center [210, 163] width 98 height 18
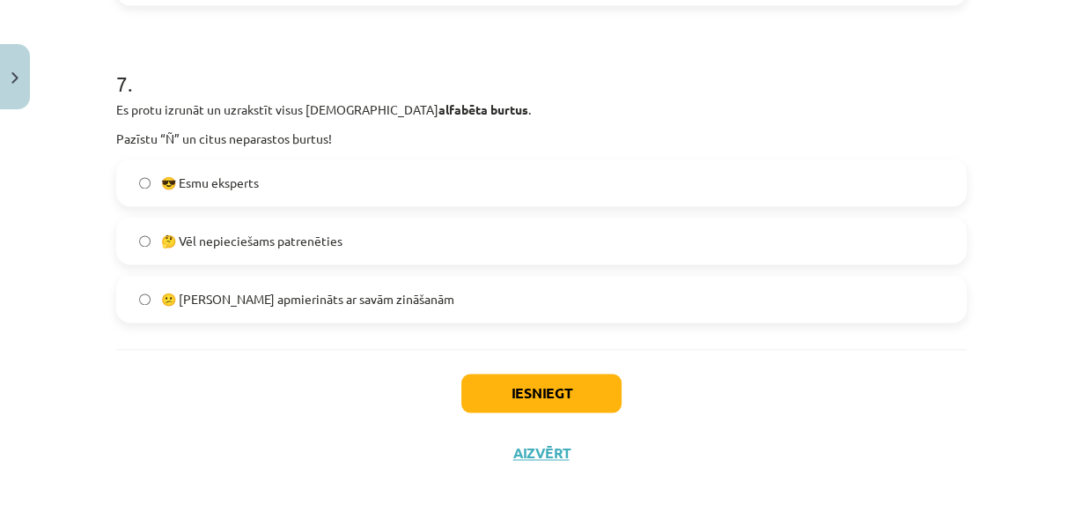
scroll to position [2255, 0]
click at [184, 204] on label "😎 Esmu eksperts" at bounding box center [541, 182] width 847 height 44
click at [508, 412] on button "Iesniegt" at bounding box center [541, 392] width 160 height 39
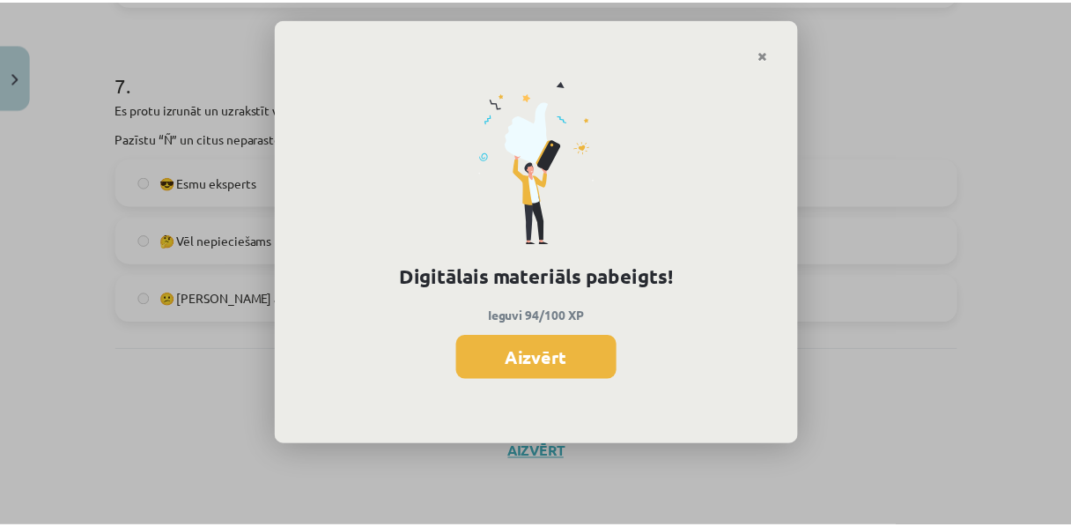
scroll to position [1751, 0]
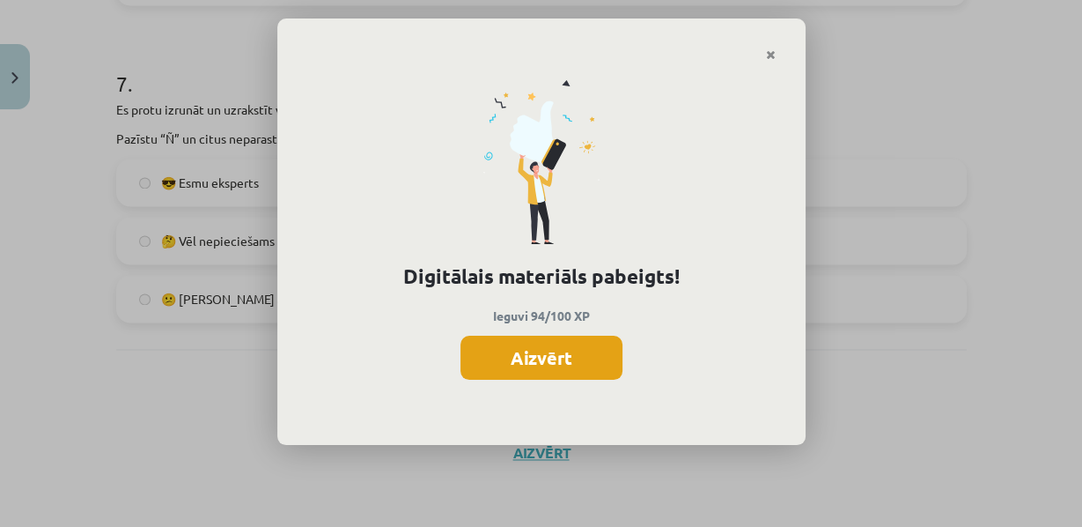
click at [506, 377] on button "Aizvērt" at bounding box center [542, 357] width 162 height 44
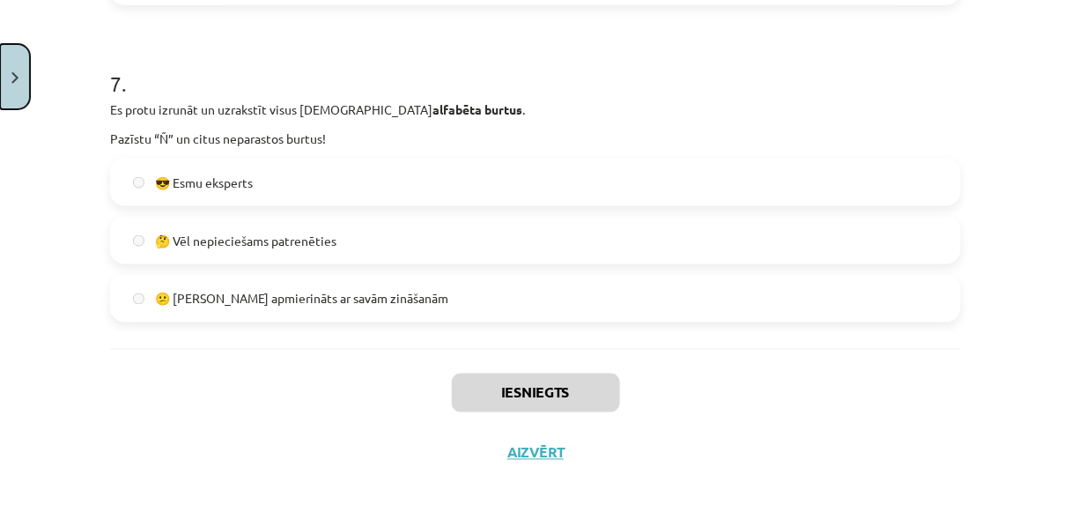
click at [4, 63] on button "Close" at bounding box center [15, 76] width 30 height 65
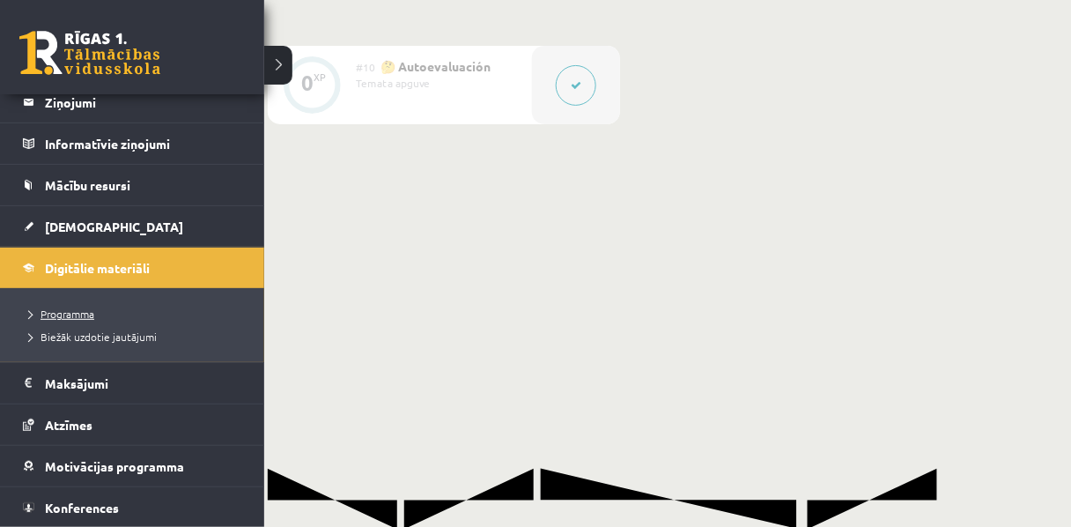
scroll to position [134, 0]
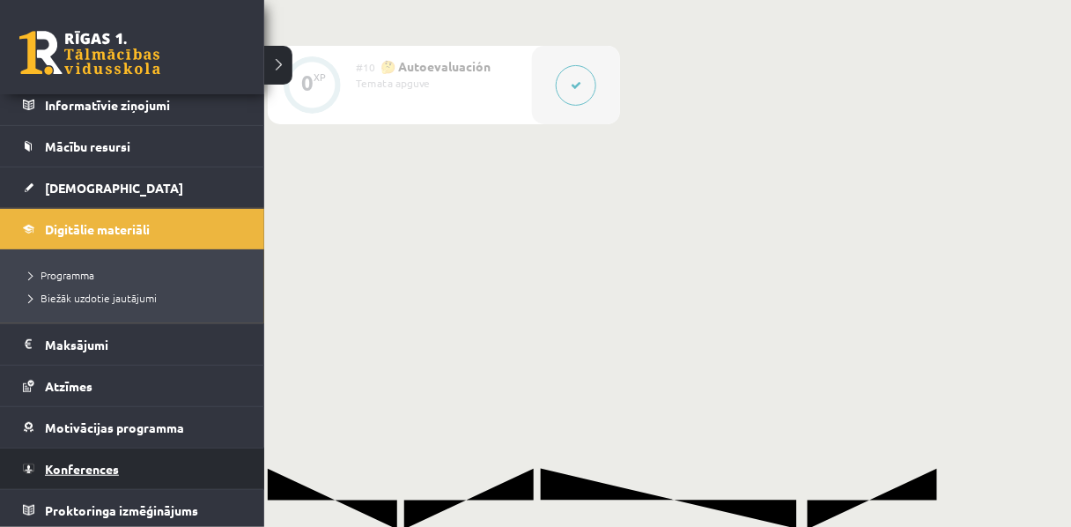
drag, startPoint x: 81, startPoint y: 472, endPoint x: 63, endPoint y: 471, distance: 18.5
click at [63, 471] on link "Konferences" at bounding box center [132, 468] width 219 height 41
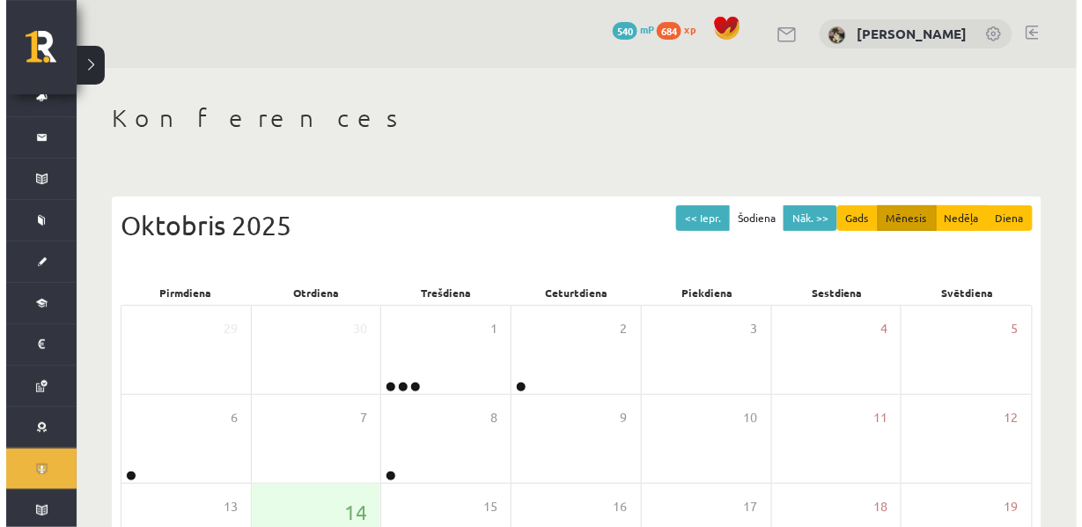
scroll to position [191, 0]
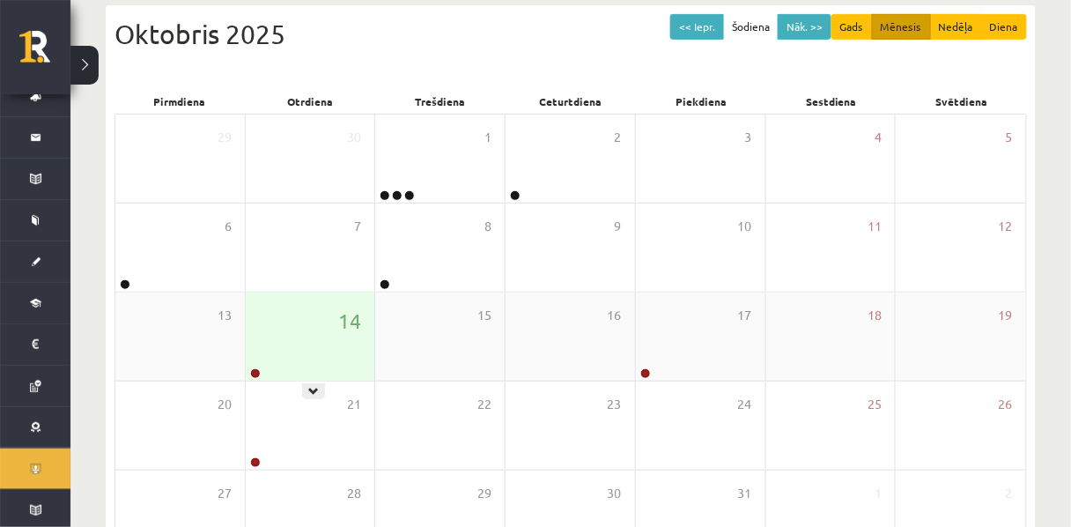
click at [290, 331] on div "14" at bounding box center [310, 336] width 129 height 88
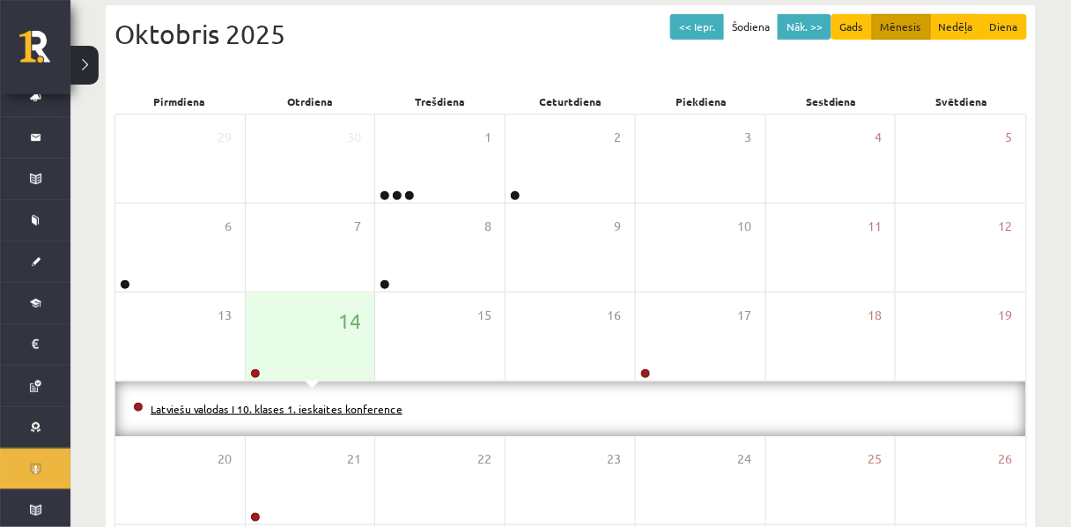
click at [313, 416] on link "Latviešu valodas I 10. klases 1. ieskaites konference" at bounding box center [277, 409] width 252 height 14
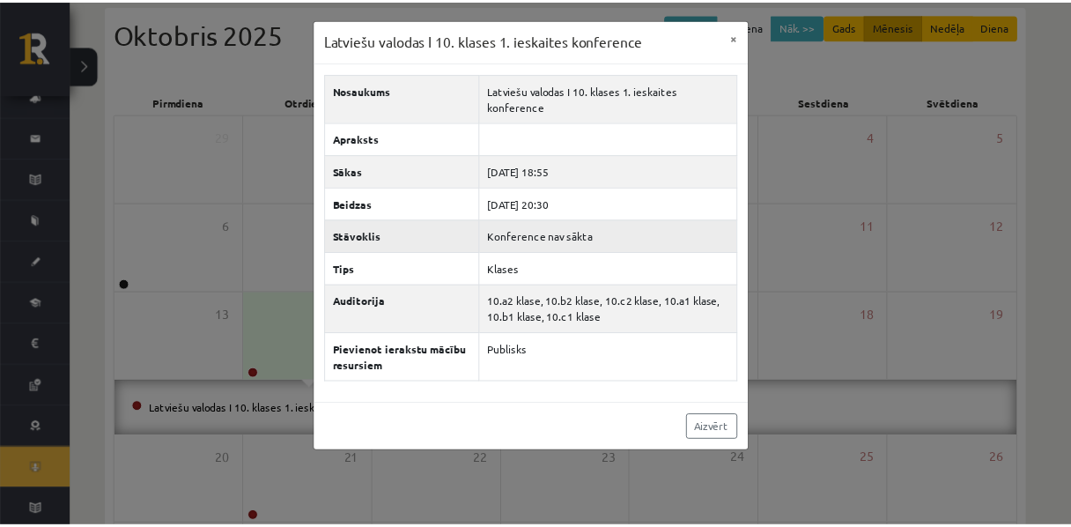
scroll to position [0, 0]
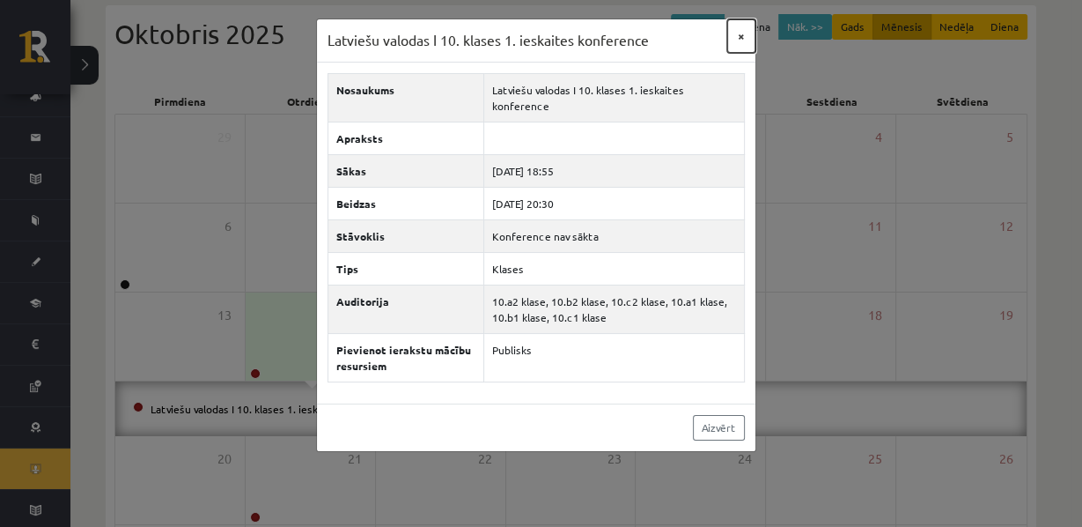
click at [728, 44] on button "×" at bounding box center [741, 35] width 28 height 33
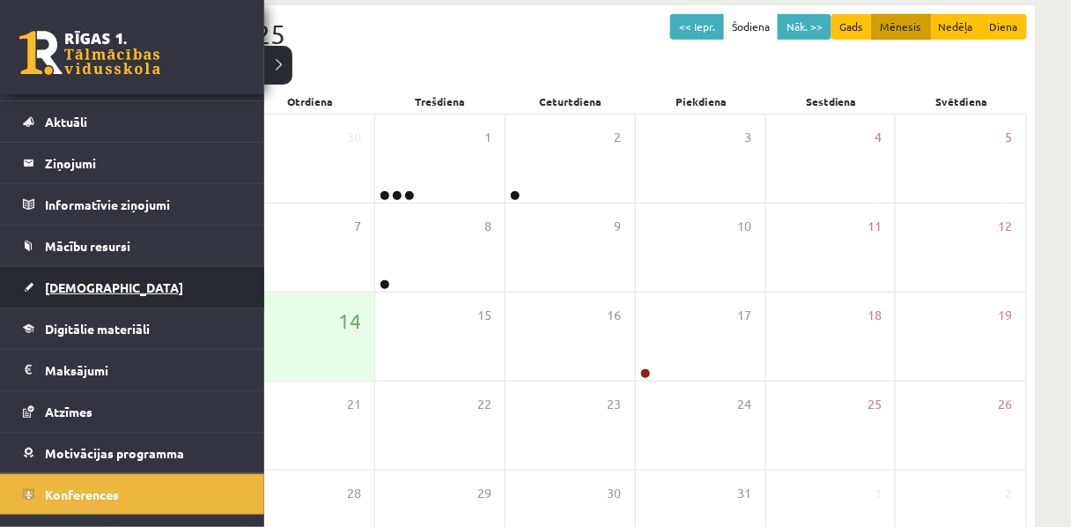
scroll to position [33, 0]
click at [55, 286] on span "[DEMOGRAPHIC_DATA]" at bounding box center [114, 288] width 138 height 16
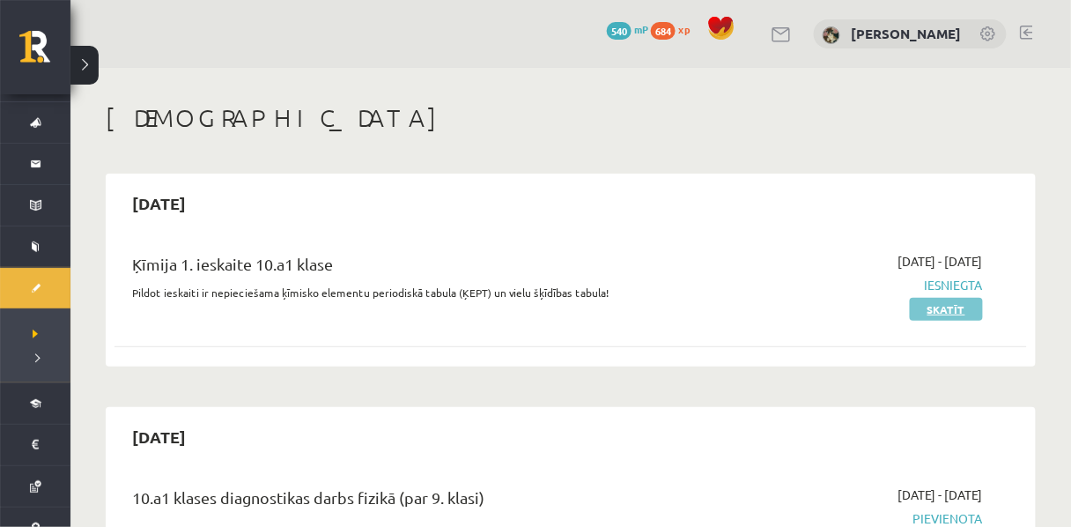
click at [931, 319] on link "Skatīt" at bounding box center [946, 309] width 73 height 23
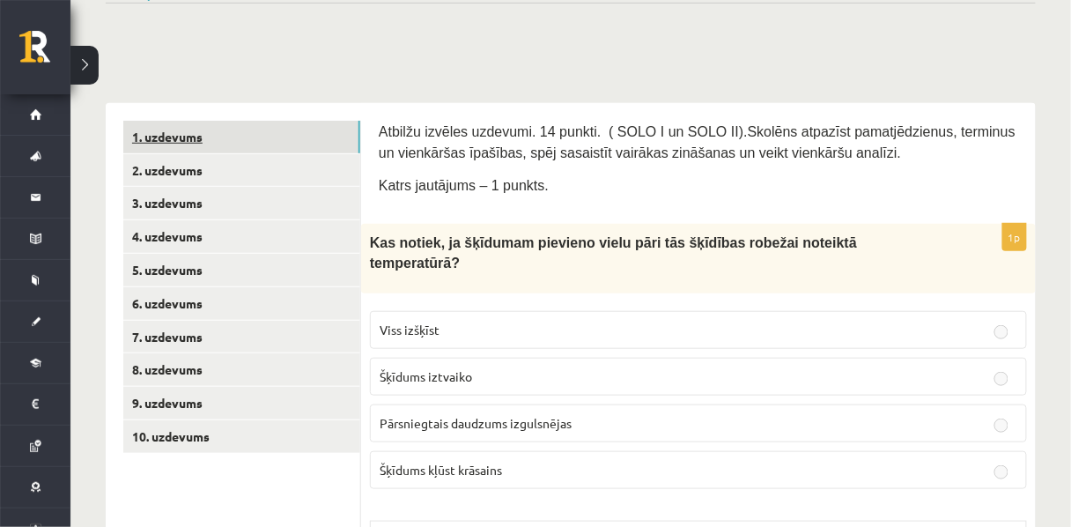
scroll to position [188, 0]
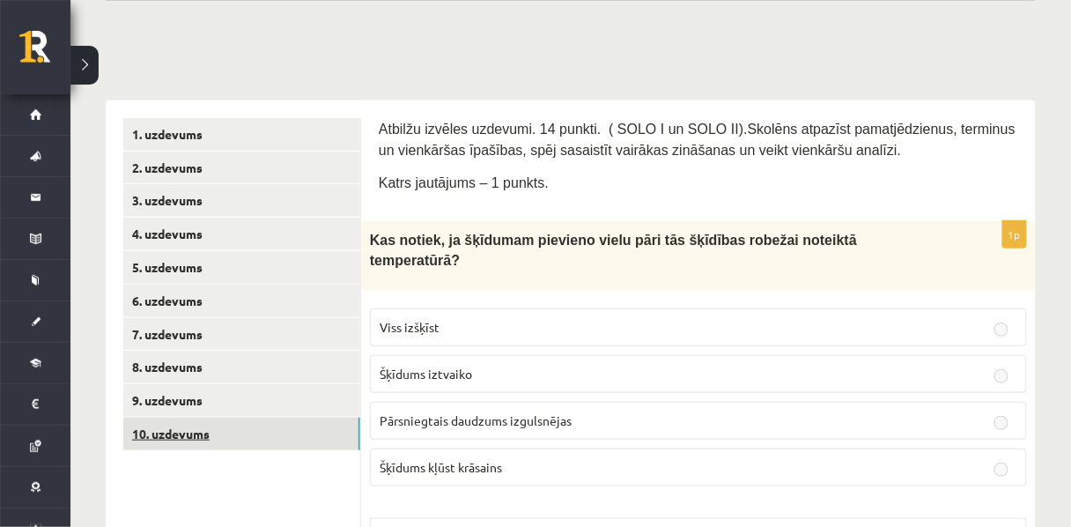
click at [199, 434] on link "10. uzdevums" at bounding box center [241, 433] width 237 height 33
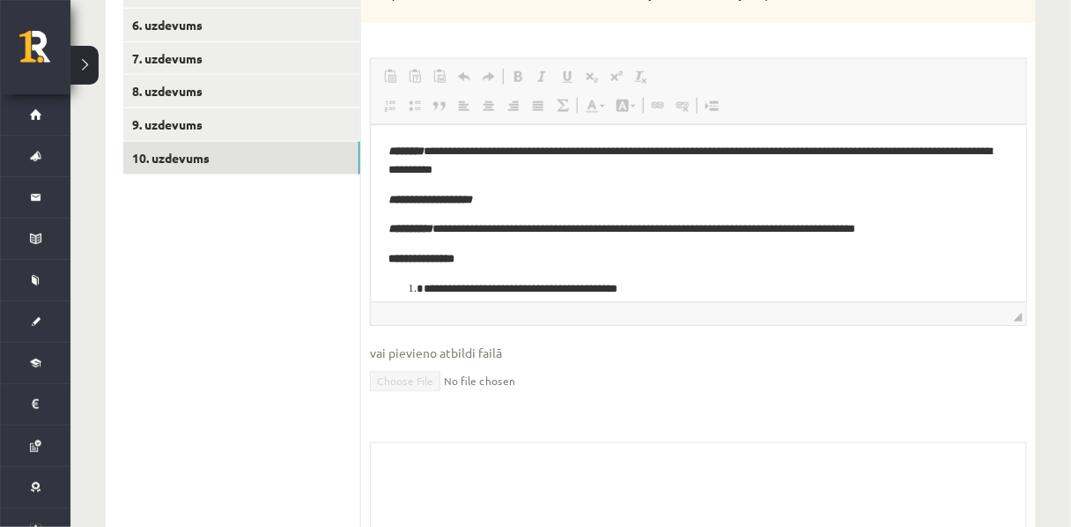
scroll to position [0, 0]
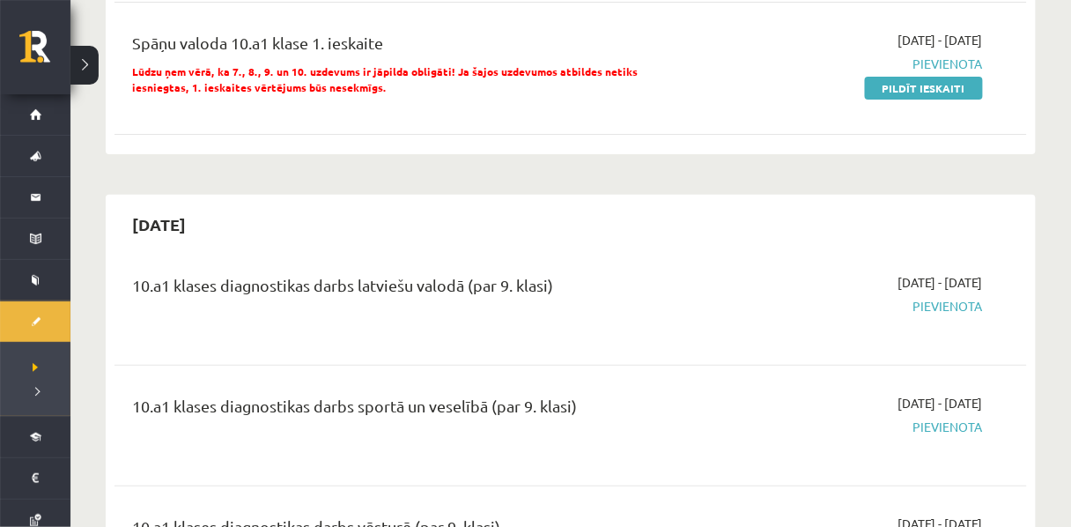
scroll to position [1725, 0]
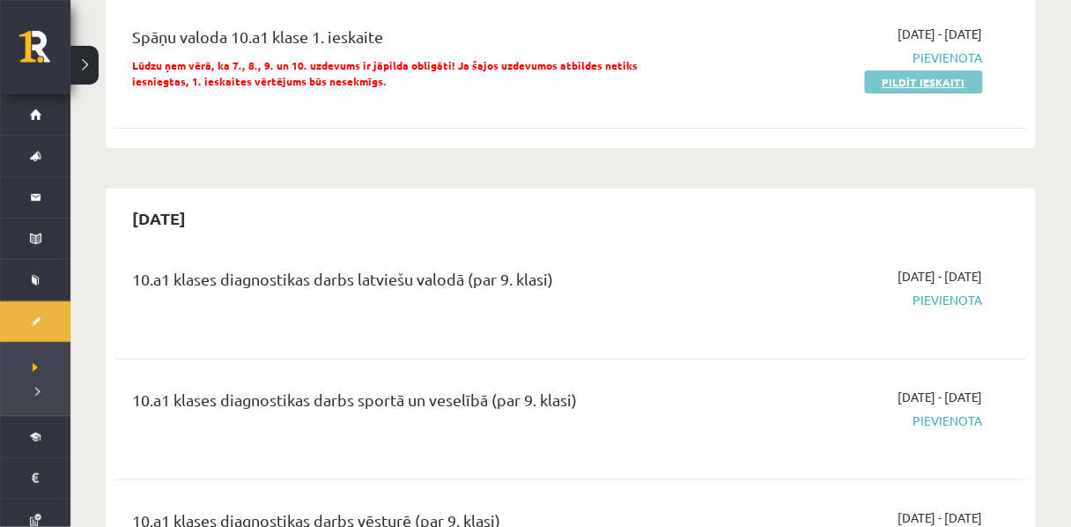
click at [898, 93] on link "Pildīt ieskaiti" at bounding box center [924, 81] width 118 height 23
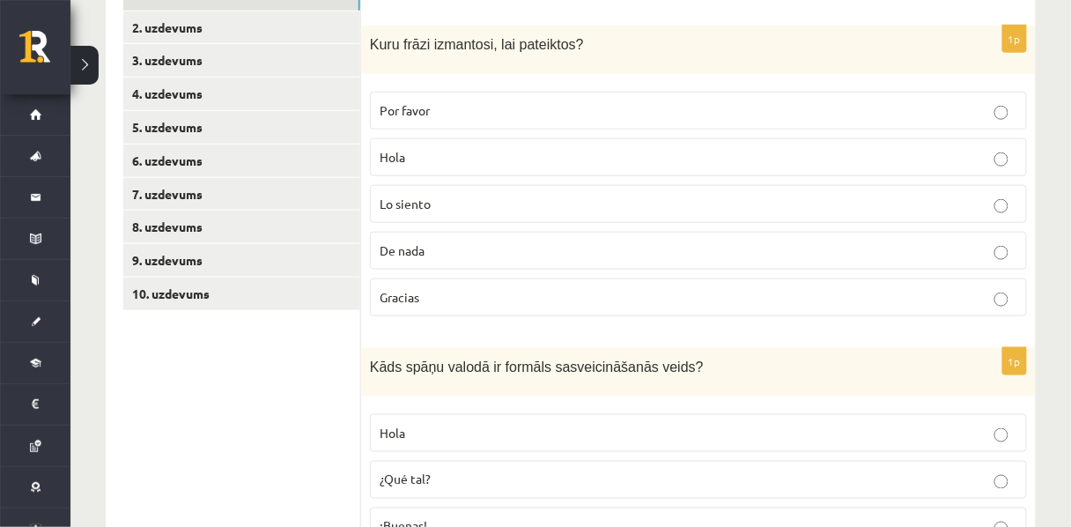
scroll to position [360, 0]
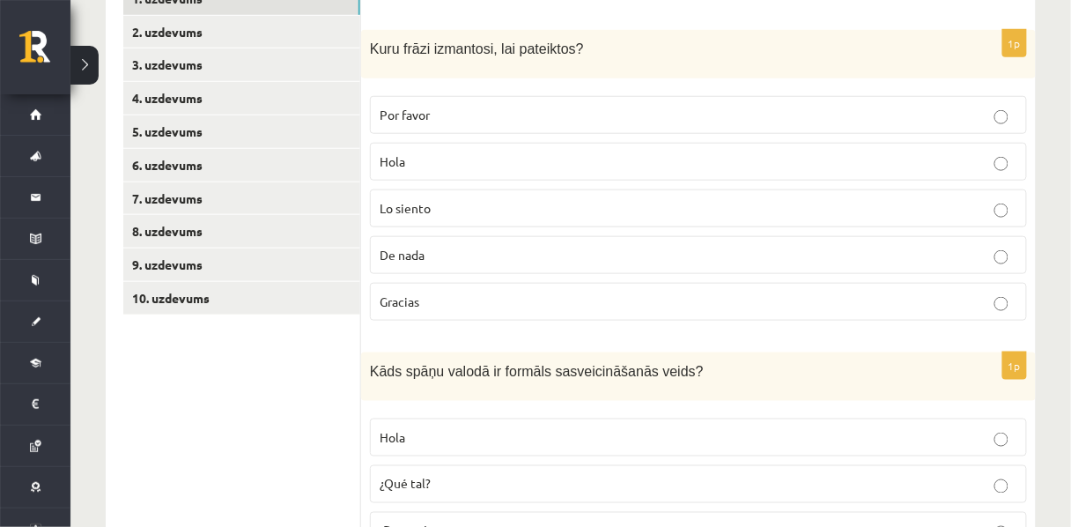
click at [409, 301] on span "Gracias" at bounding box center [400, 301] width 40 height 16
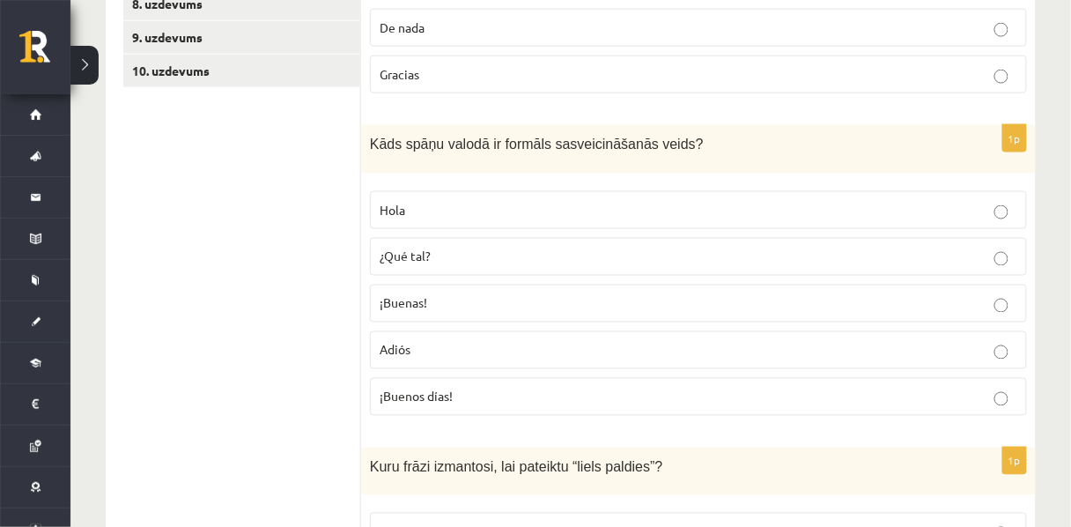
scroll to position [592, 0]
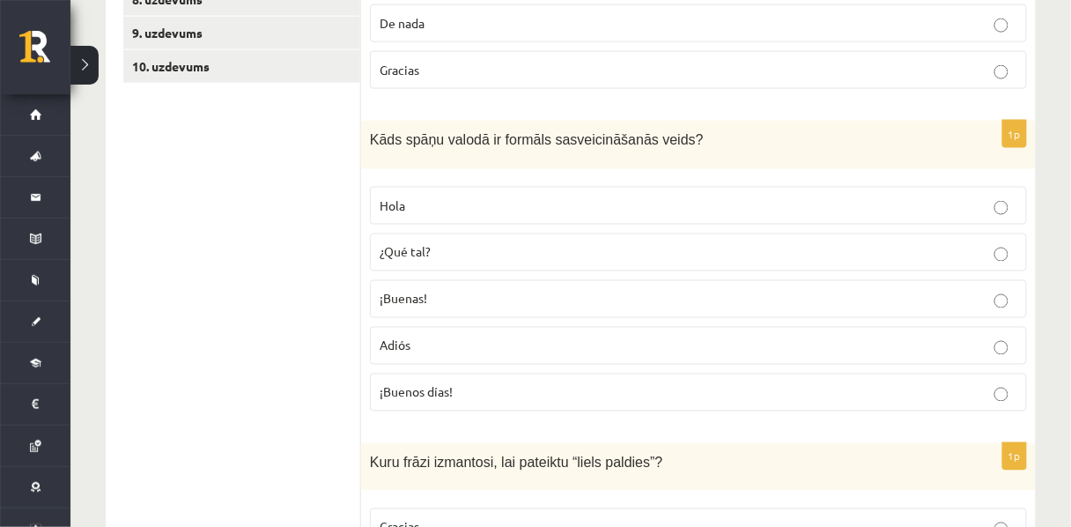
click at [401, 410] on label "¡Buenos días!" at bounding box center [698, 392] width 657 height 38
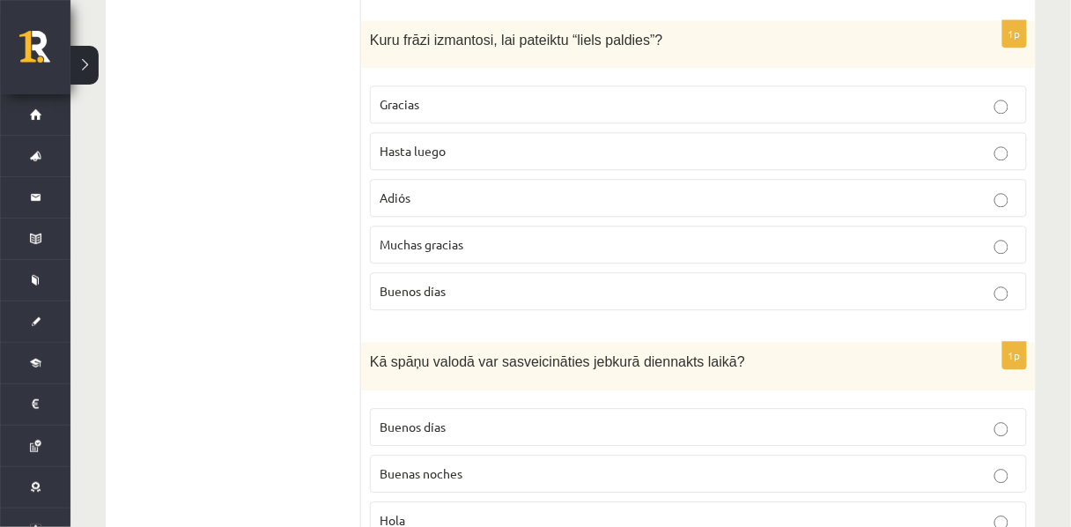
scroll to position [1014, 0]
click at [435, 254] on p "Muchas gracias" at bounding box center [698, 244] width 637 height 18
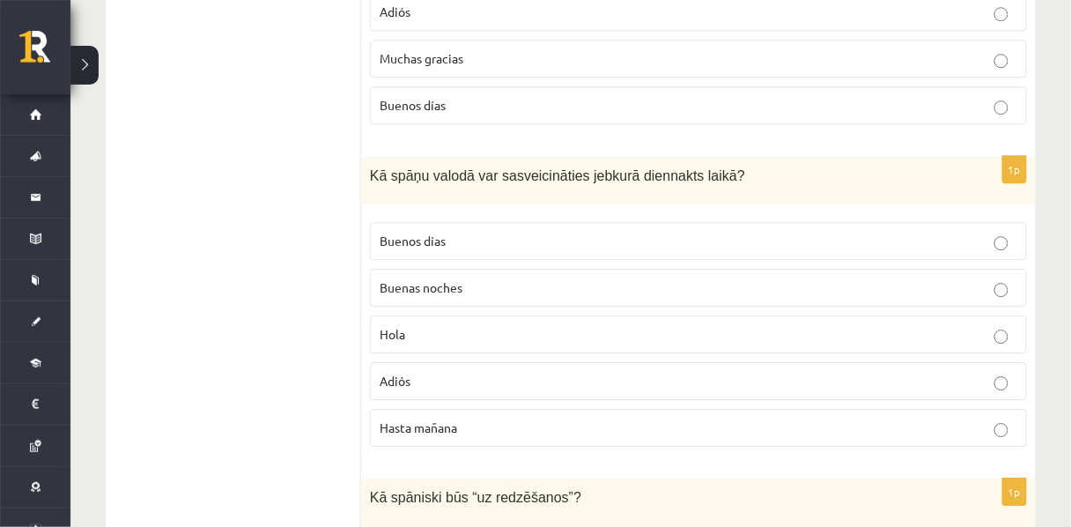
scroll to position [1252, 0]
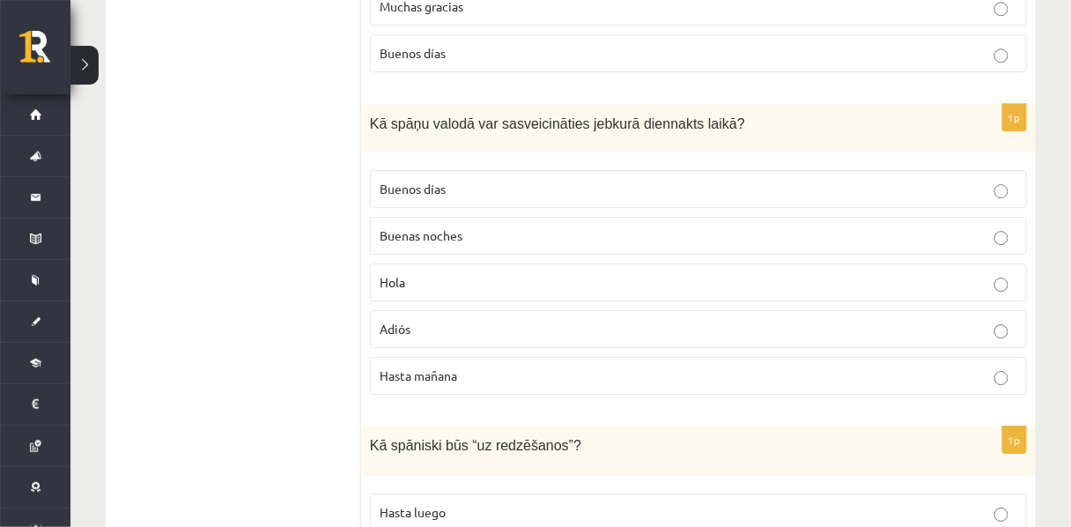
click at [402, 290] on span "Hola" at bounding box center [393, 282] width 26 height 16
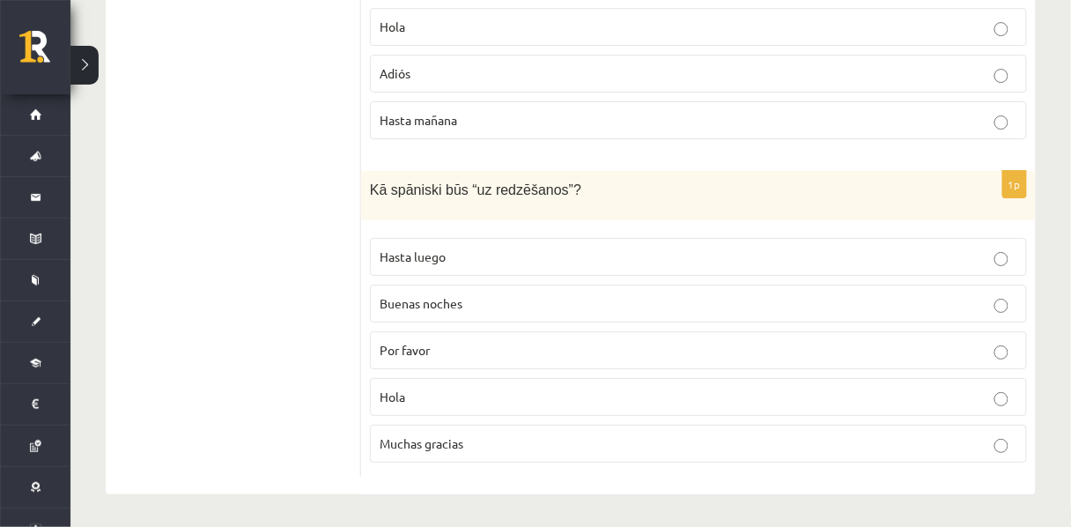
scroll to position [1518, 0]
click at [411, 268] on label "Hasta luego" at bounding box center [698, 254] width 657 height 38
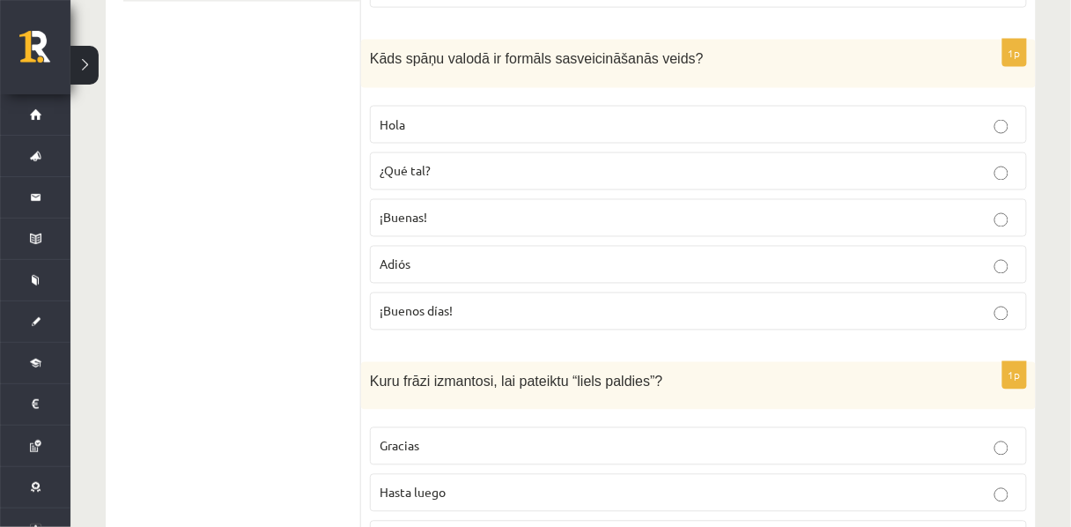
scroll to position [625, 0]
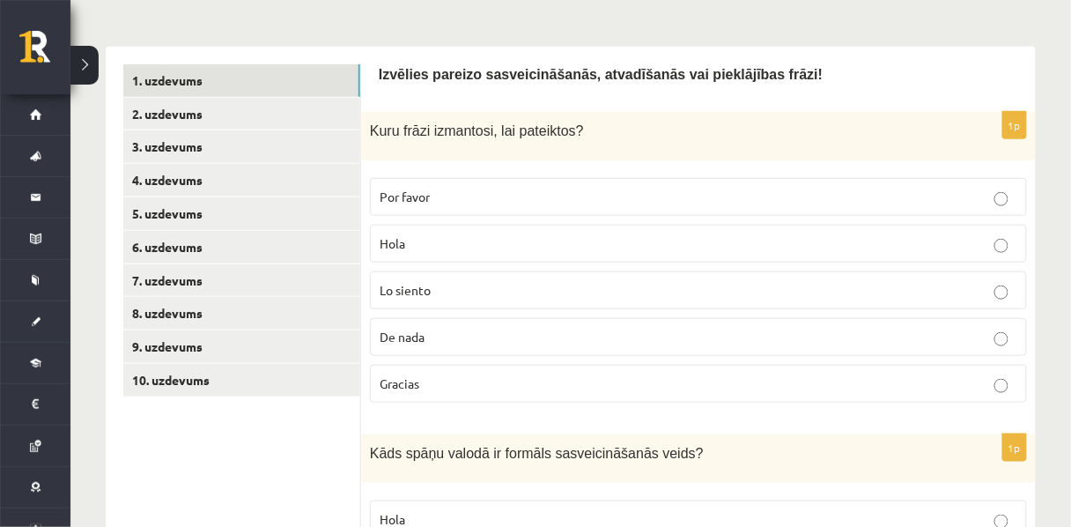
scroll to position [276, 0]
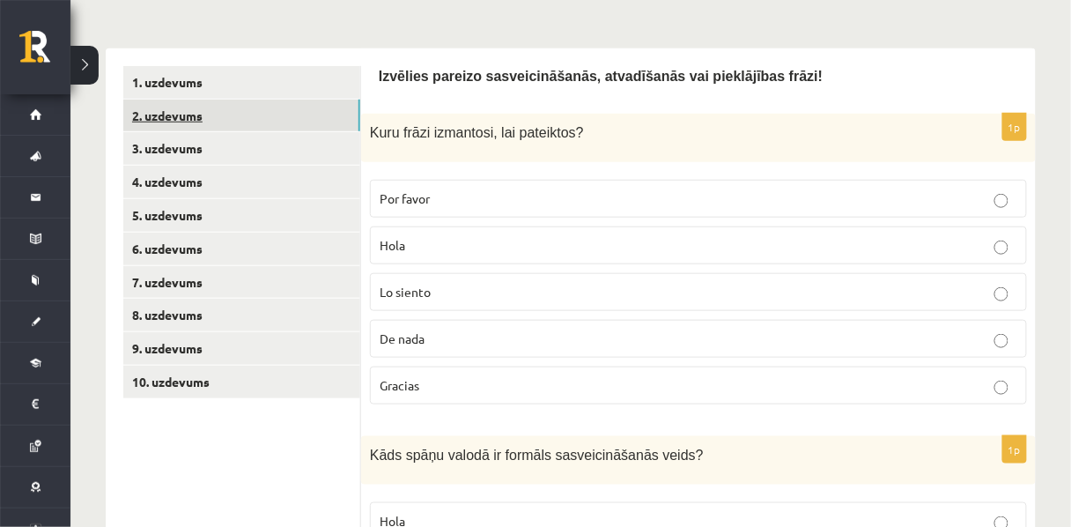
click at [154, 122] on link "2. uzdevums" at bounding box center [241, 115] width 237 height 33
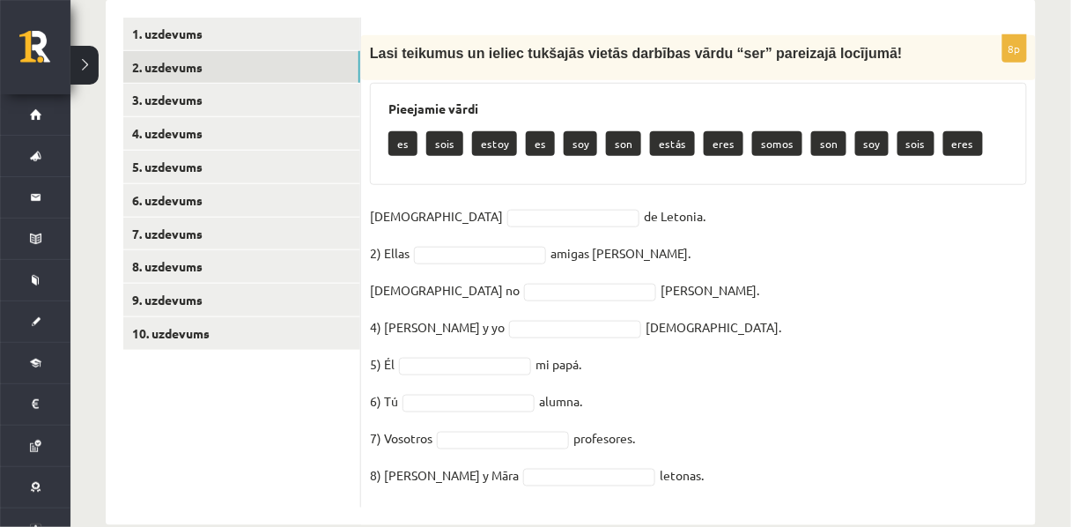
scroll to position [388, 0]
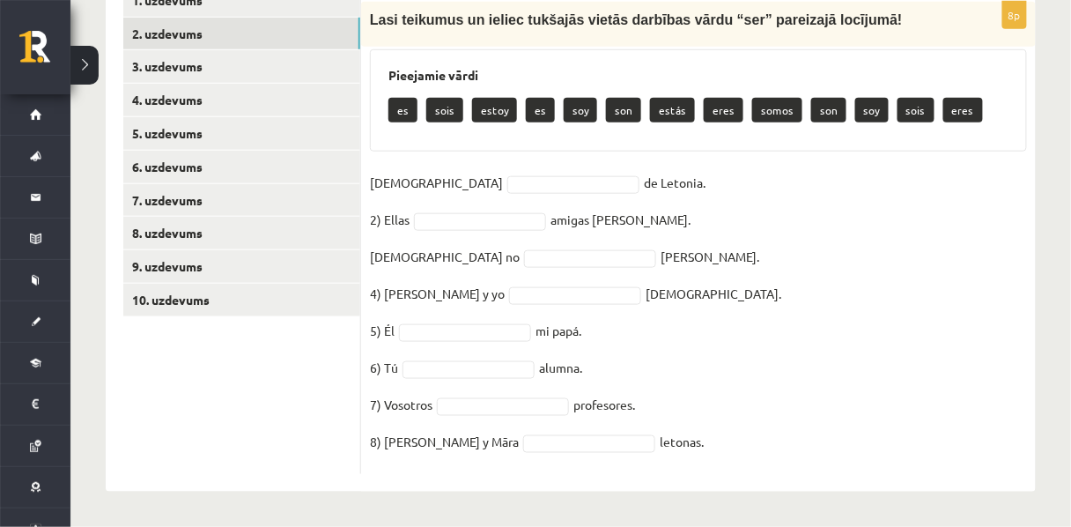
drag, startPoint x: 379, startPoint y: 156, endPoint x: 696, endPoint y: 494, distance: 464.1
click at [696, 494] on div "**********" at bounding box center [570, 117] width 1000 height 817
copy div "Pieejamie vārdi es sois estoy es soy son estás eres somos son soy sois eres 1) …"
click at [452, 172] on fieldset "1) Yo de Letonia. 2) Ellas amigas de Antonio. 3) Yo no Manuel. 4) Antonio y yo …" at bounding box center [698, 317] width 657 height 296
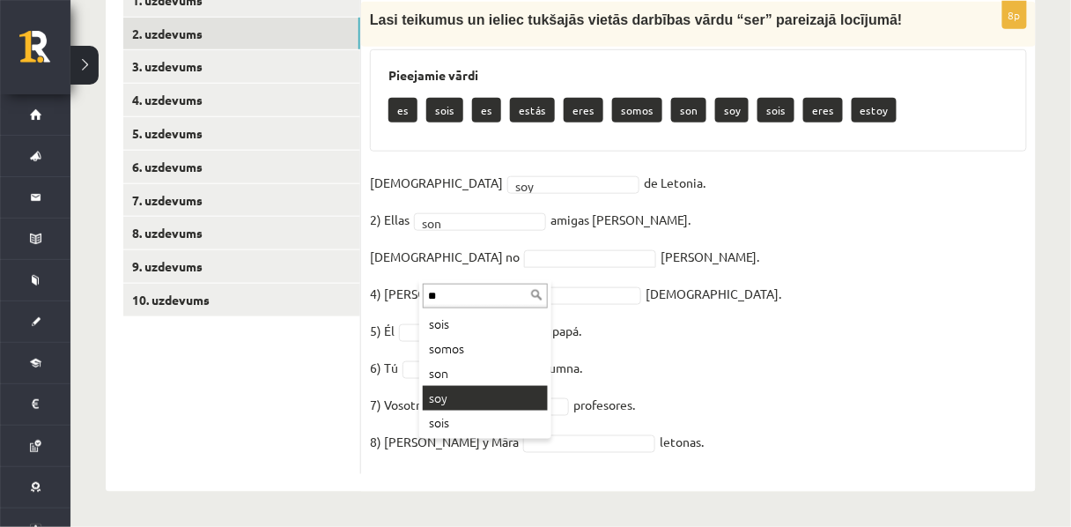
type input "**"
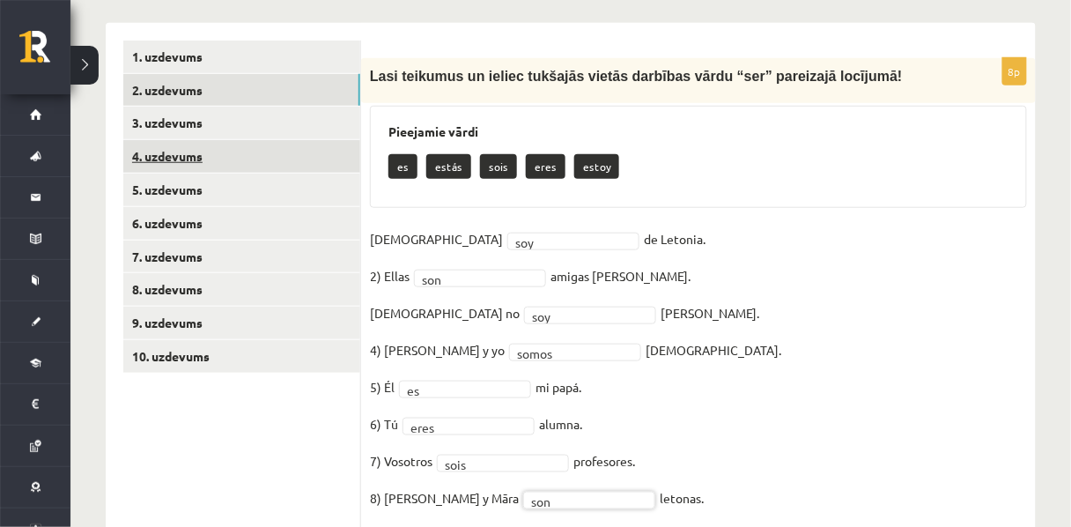
scroll to position [271, 0]
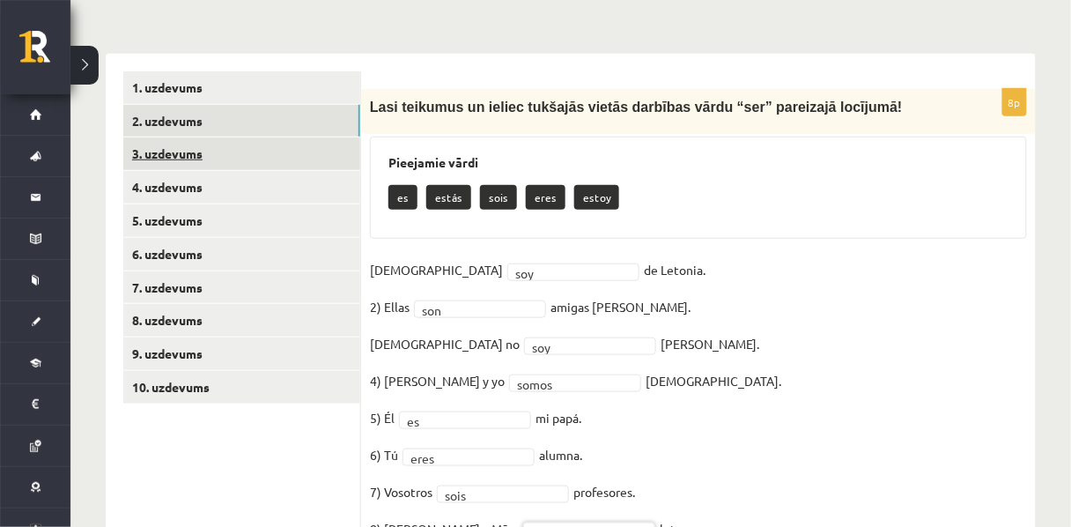
click at [165, 158] on link "3. uzdevums" at bounding box center [241, 153] width 237 height 33
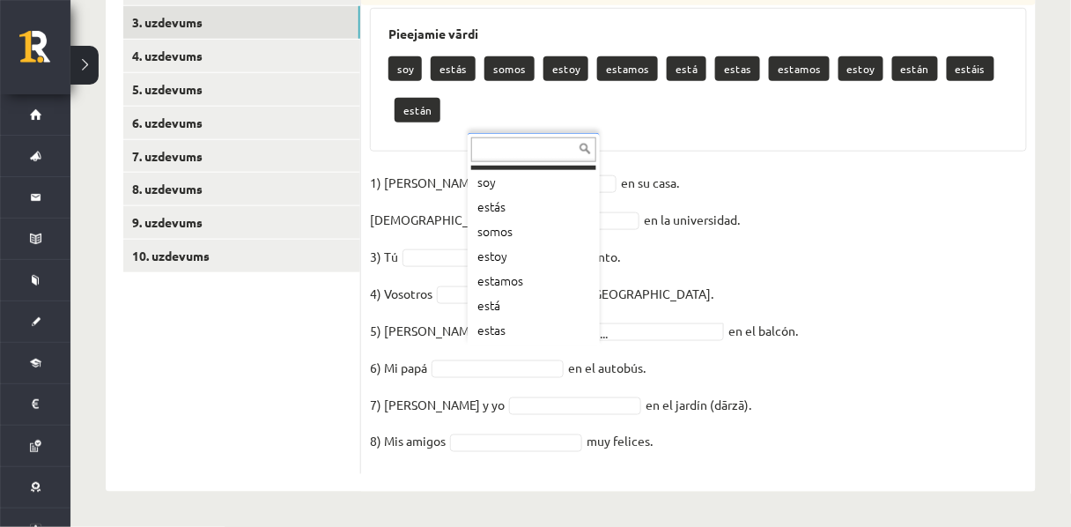
scroll to position [0, 0]
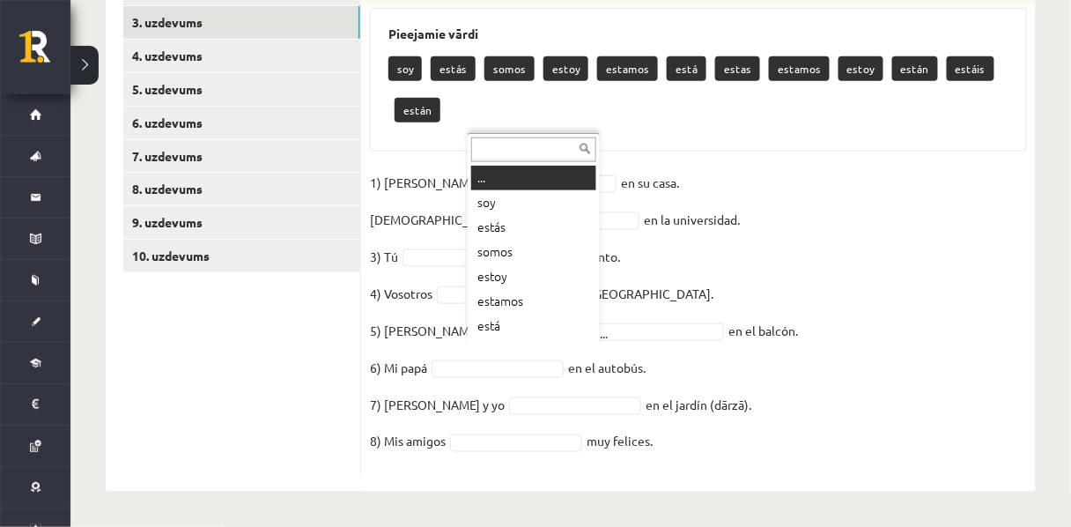
click at [500, 137] on input "text" at bounding box center [533, 149] width 125 height 25
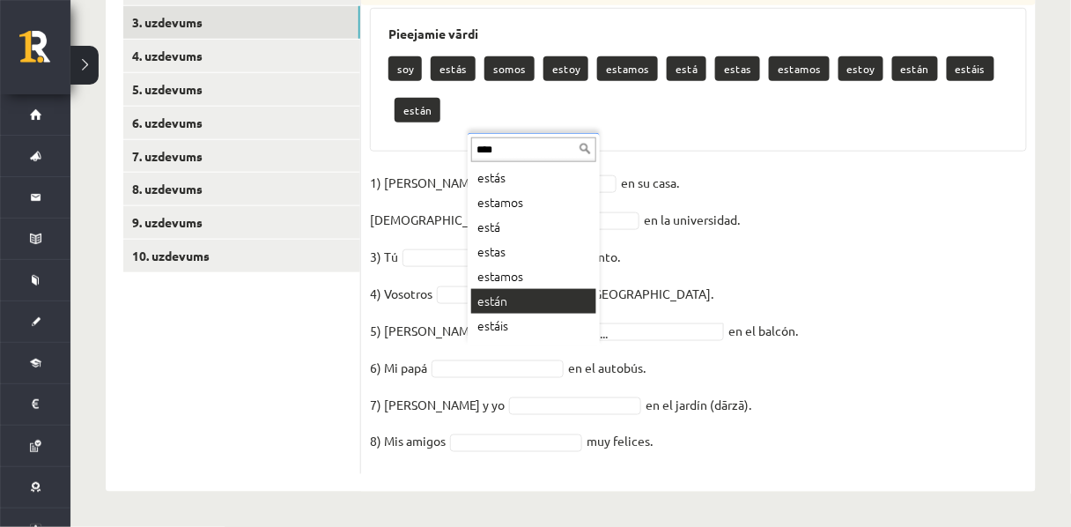
type input "****"
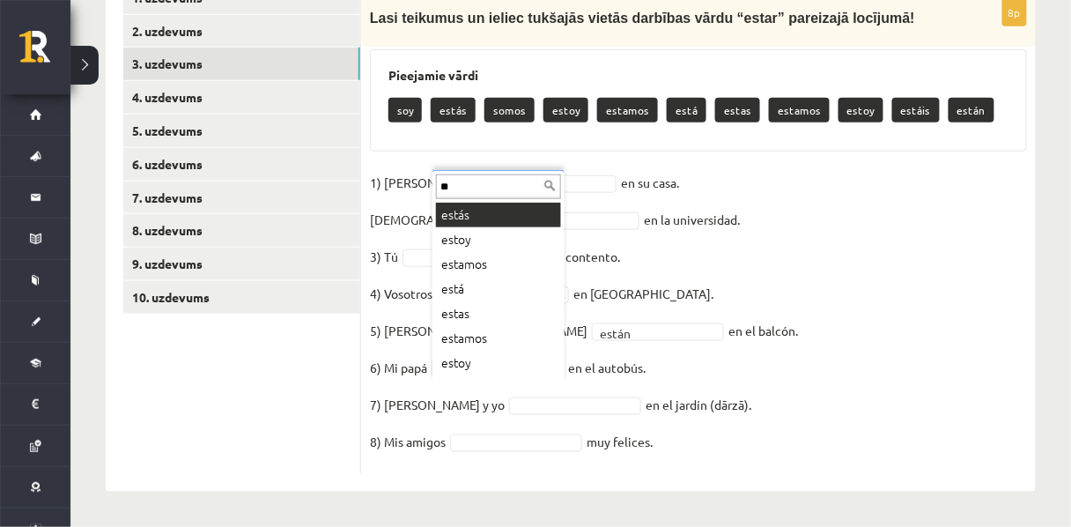
type input "*"
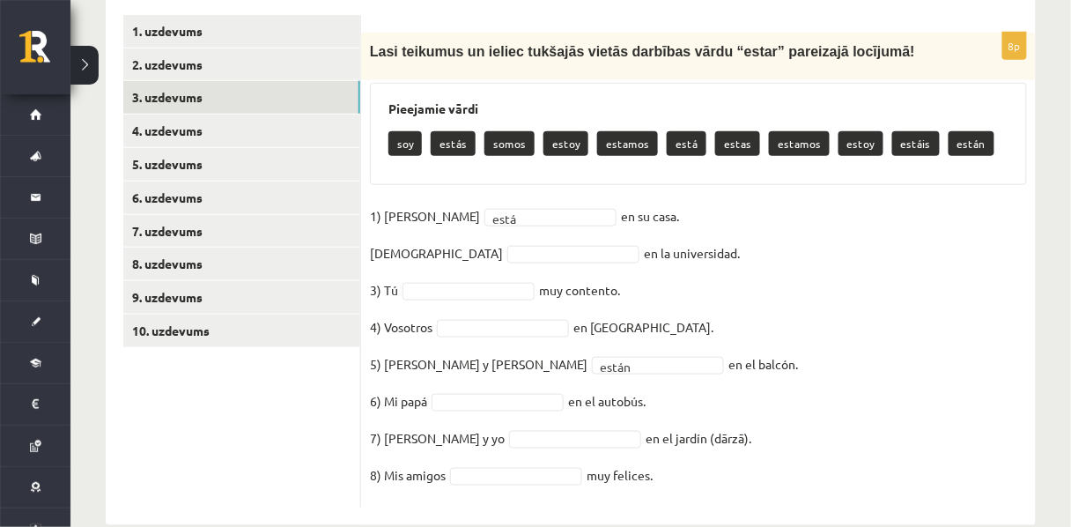
scroll to position [394, 0]
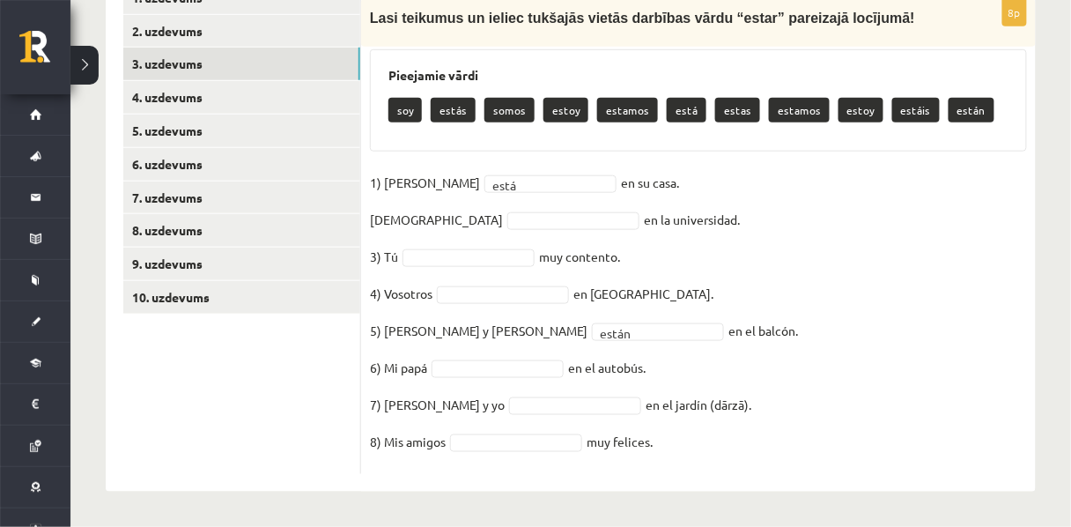
drag, startPoint x: 369, startPoint y: 86, endPoint x: 748, endPoint y: 447, distance: 523.2
click at [748, 447] on div "8p Lasi teikumus un ieliec tukšajās vietās darbības vārdu “estar” pareizajā loc…" at bounding box center [698, 236] width 674 height 475
copy div "Lasi teikumus un ieliec tukšajās vietās darbības vārdu “estar” pareizajā locīju…"
click at [733, 389] on fieldset "1) Ella está **** en su casa. 2) Yo en la universidad. 3) Tú muy contento. 4) V…" at bounding box center [698, 317] width 657 height 296
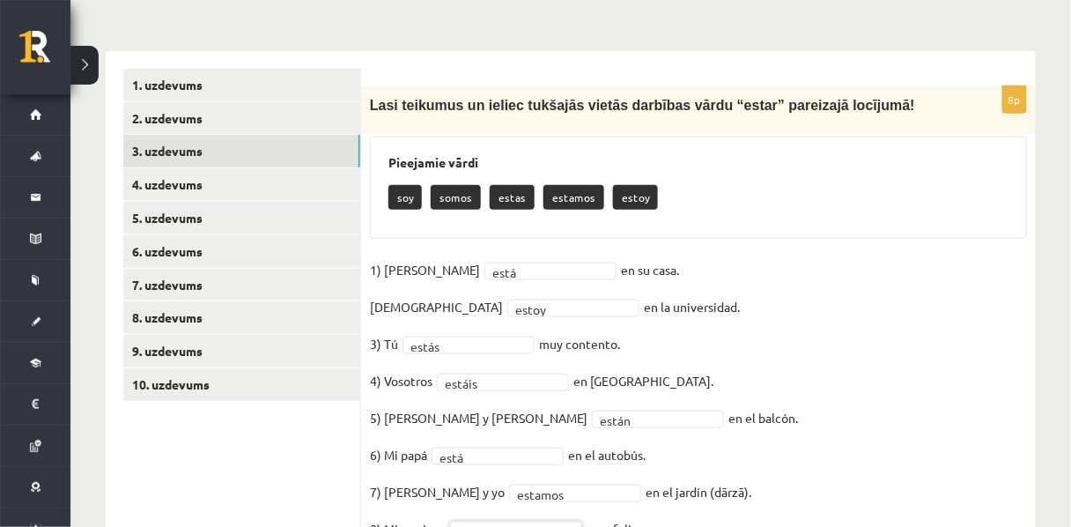
scroll to position [273, 0]
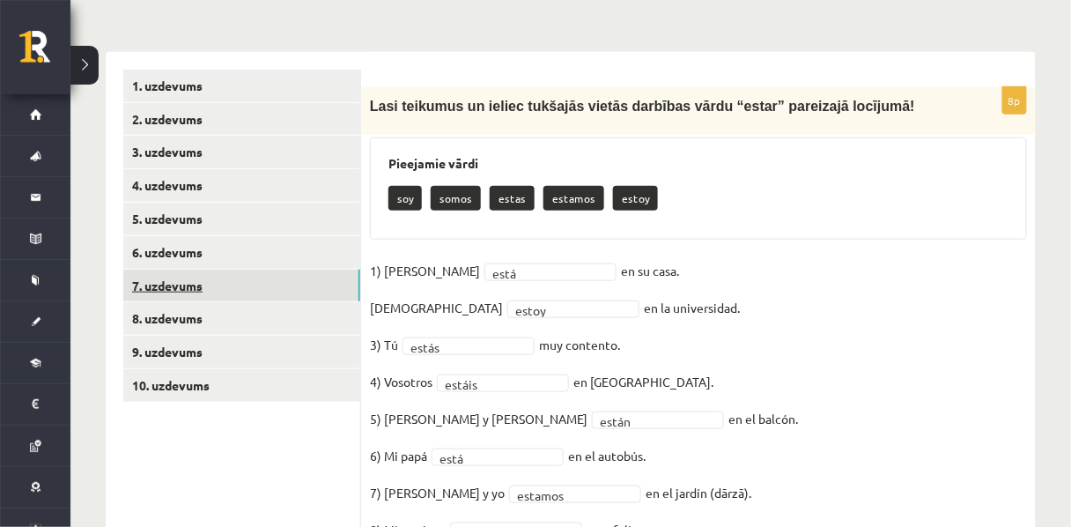
click at [180, 291] on link "7. uzdevums" at bounding box center [241, 285] width 237 height 33
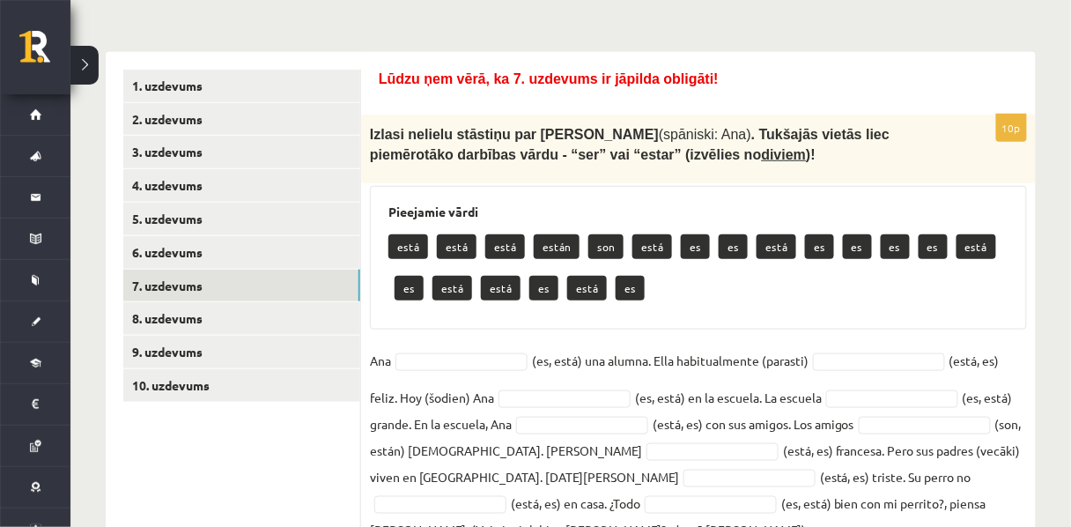
scroll to position [340, 0]
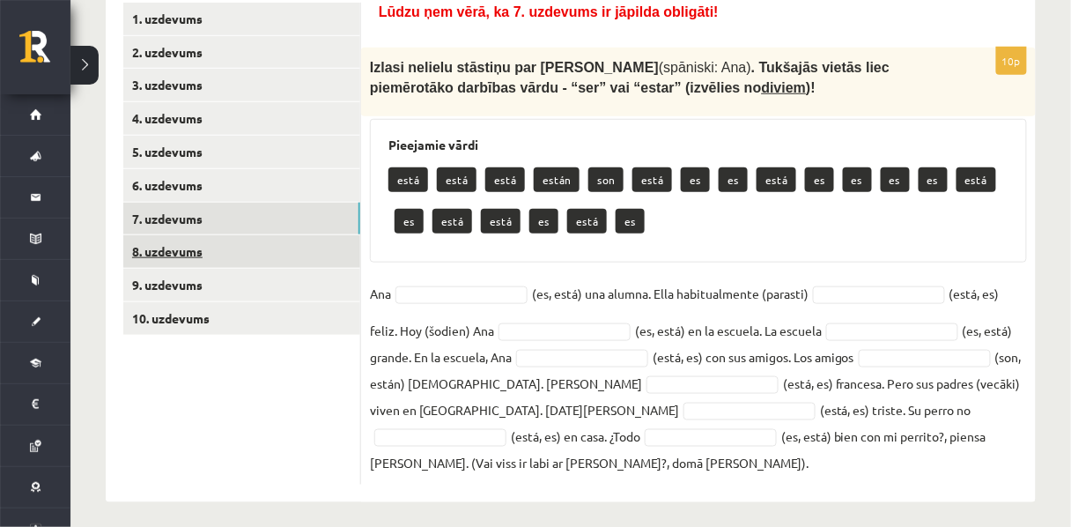
click at [194, 249] on link "8. uzdevums" at bounding box center [241, 251] width 237 height 33
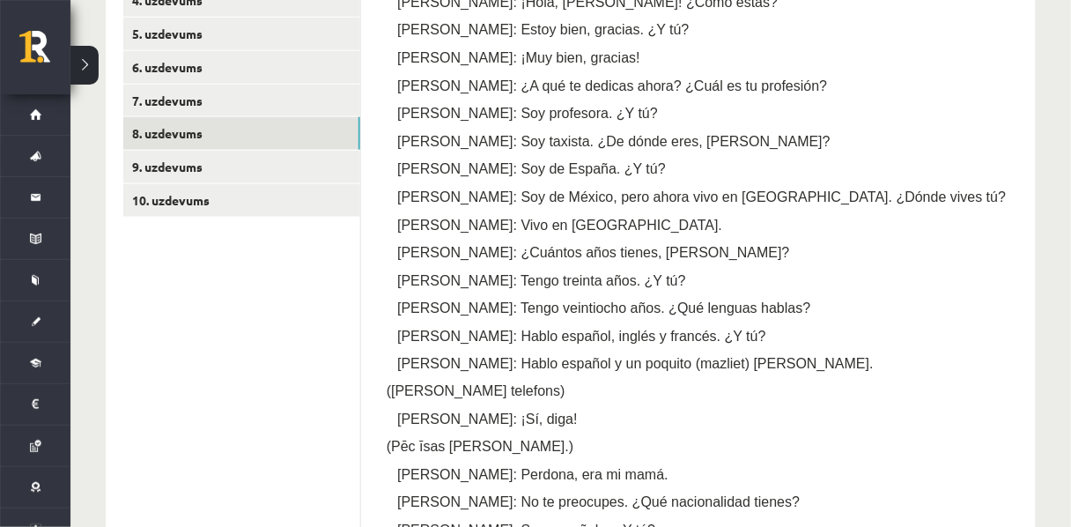
scroll to position [458, 0]
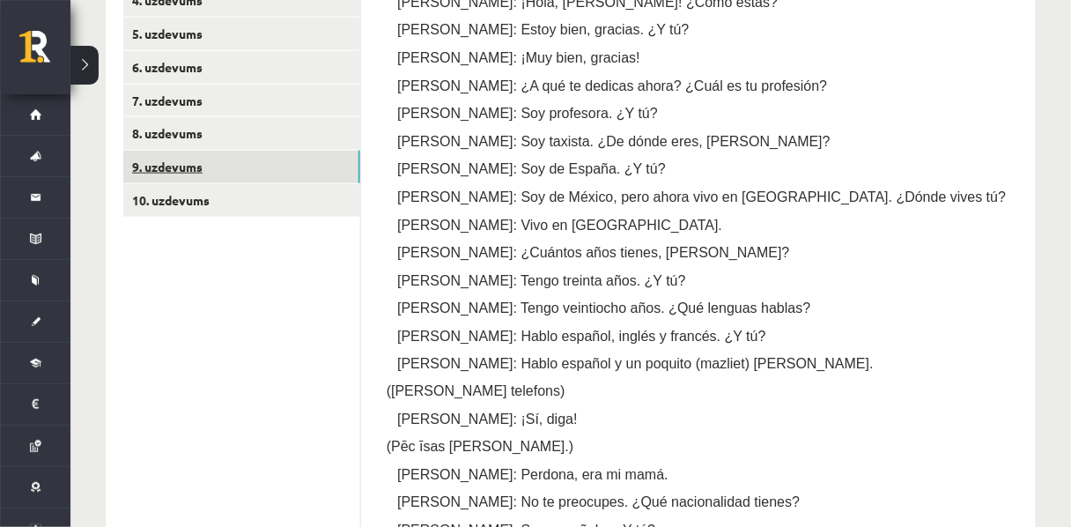
click at [213, 182] on link "9. uzdevums" at bounding box center [241, 167] width 237 height 33
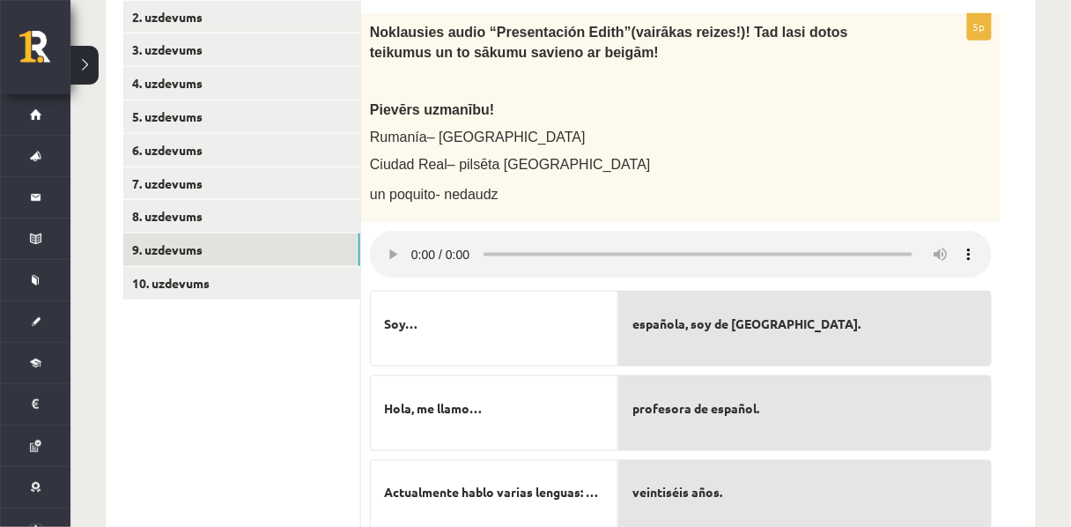
scroll to position [364, 0]
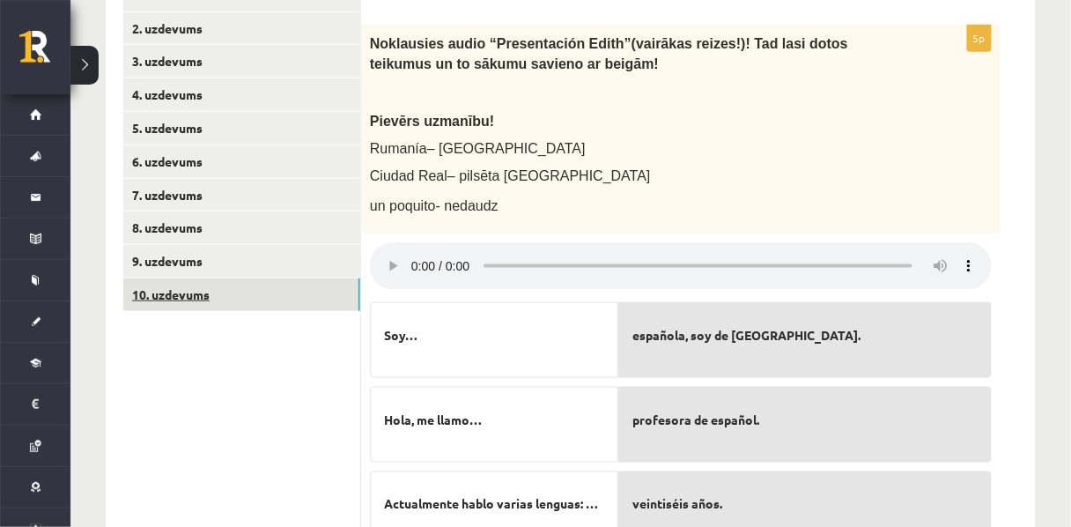
click at [253, 306] on link "10. uzdevums" at bounding box center [241, 294] width 237 height 33
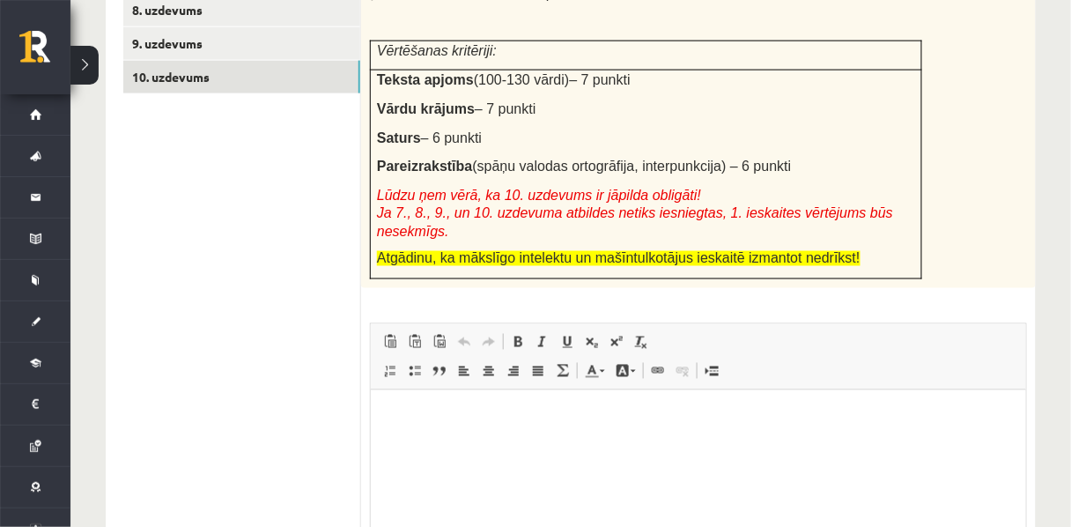
scroll to position [666, 0]
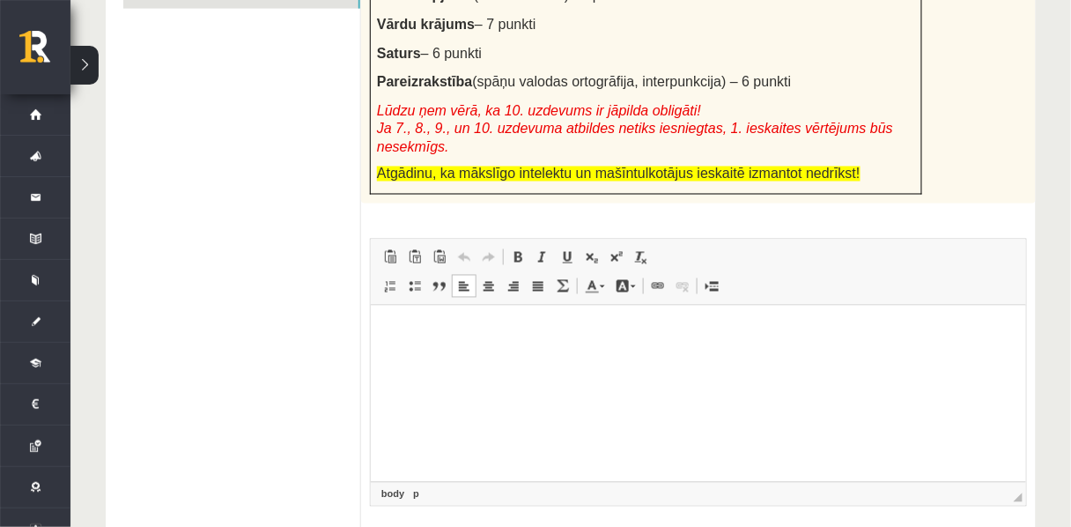
click at [440, 319] on html at bounding box center [697, 332] width 655 height 54
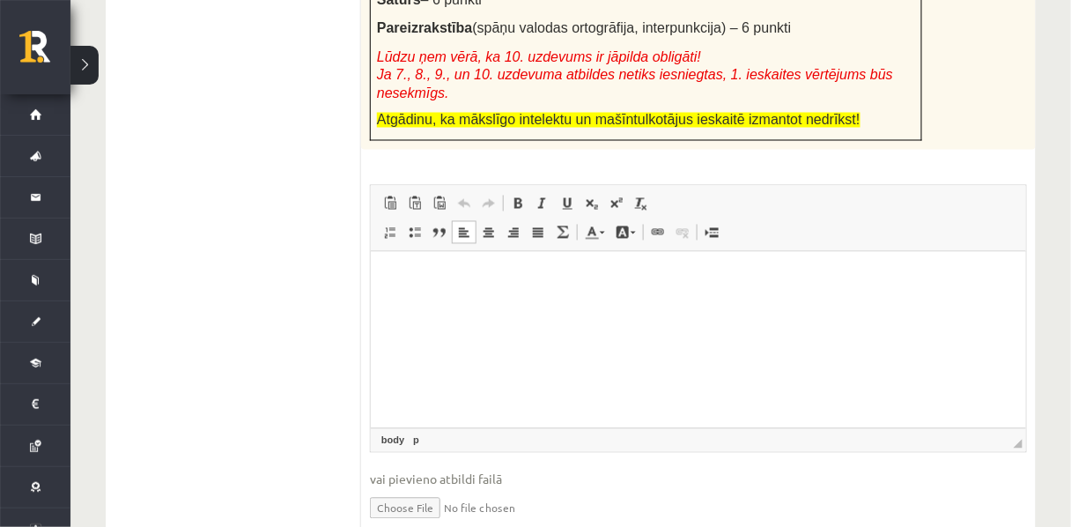
scroll to position [722, 0]
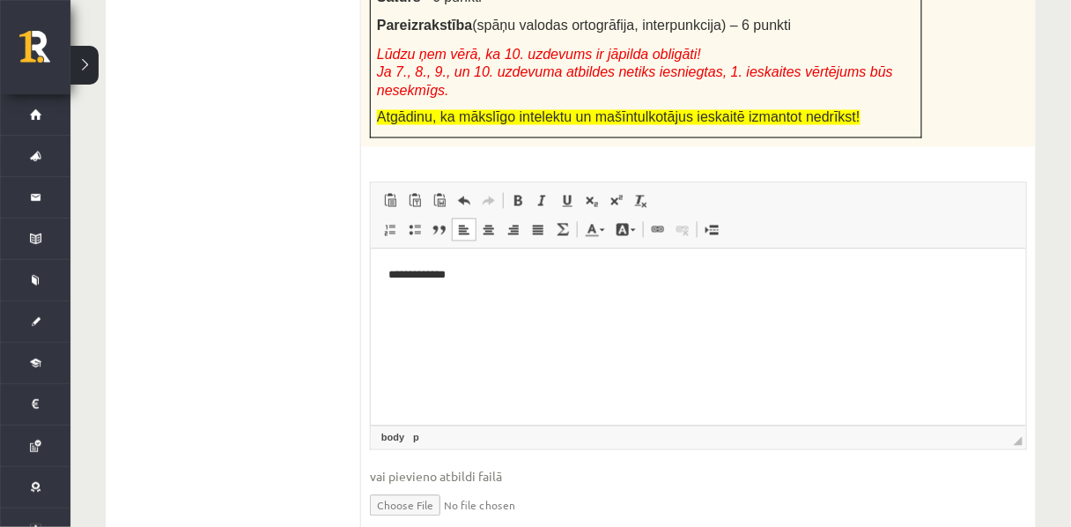
click at [385, 274] on html "**********" at bounding box center [697, 275] width 655 height 54
click at [493, 278] on p "**********" at bounding box center [698, 275] width 622 height 18
click at [383, 278] on html "**********" at bounding box center [697, 289] width 655 height 83
copy p "*"
click at [400, 298] on p "Bagātinātā teksta redaktors, wiswyg-editor-user-answer-47433880032320" at bounding box center [697, 305] width 620 height 18
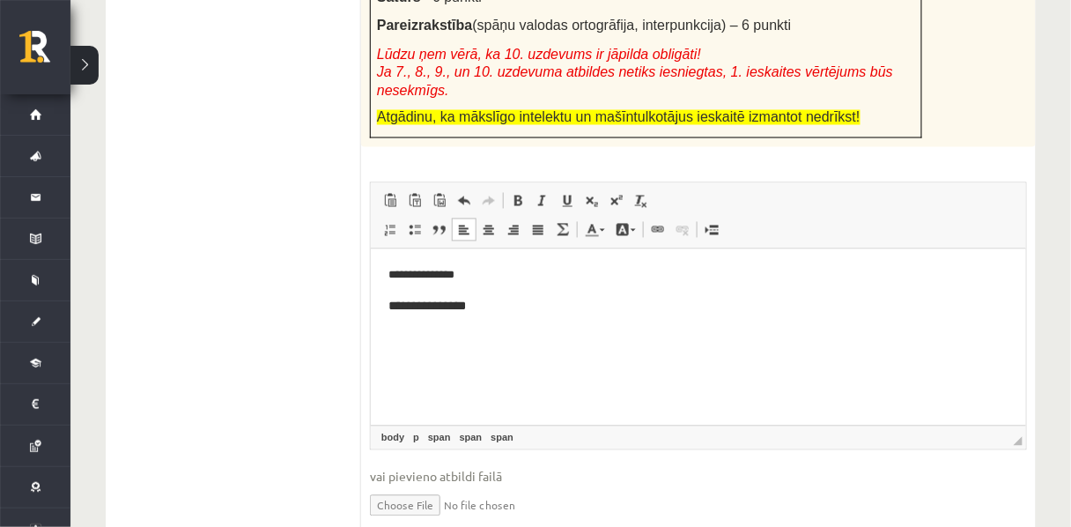
click at [411, 306] on span "**********" at bounding box center [425, 305] width 77 height 12
click at [499, 307] on p "**********" at bounding box center [697, 306] width 620 height 20
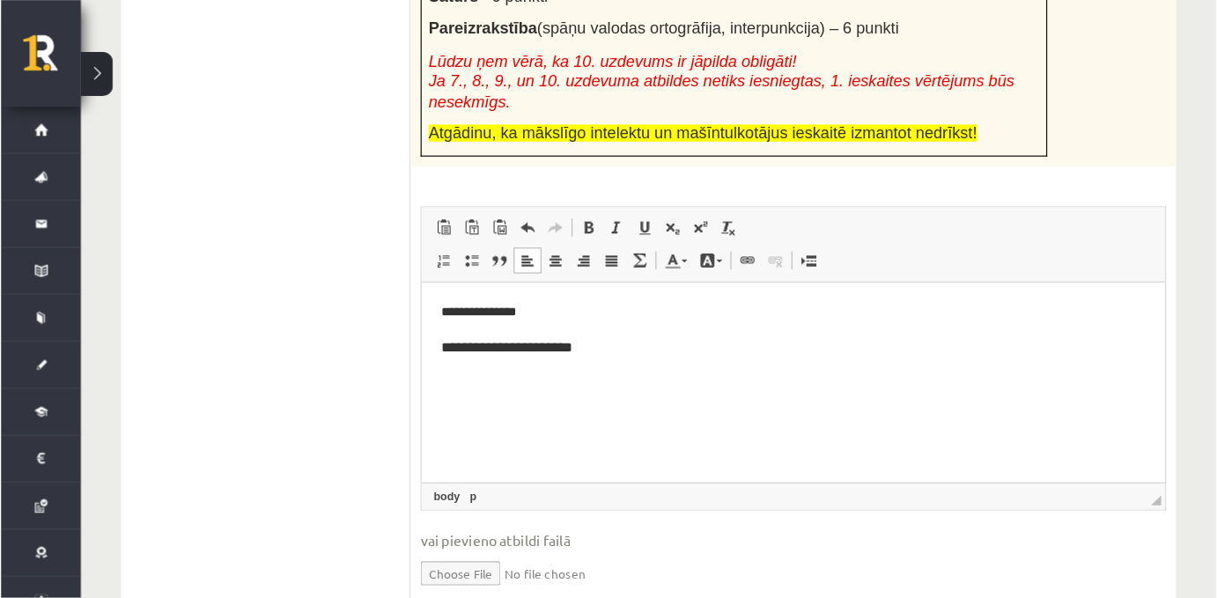
scroll to position [708, 0]
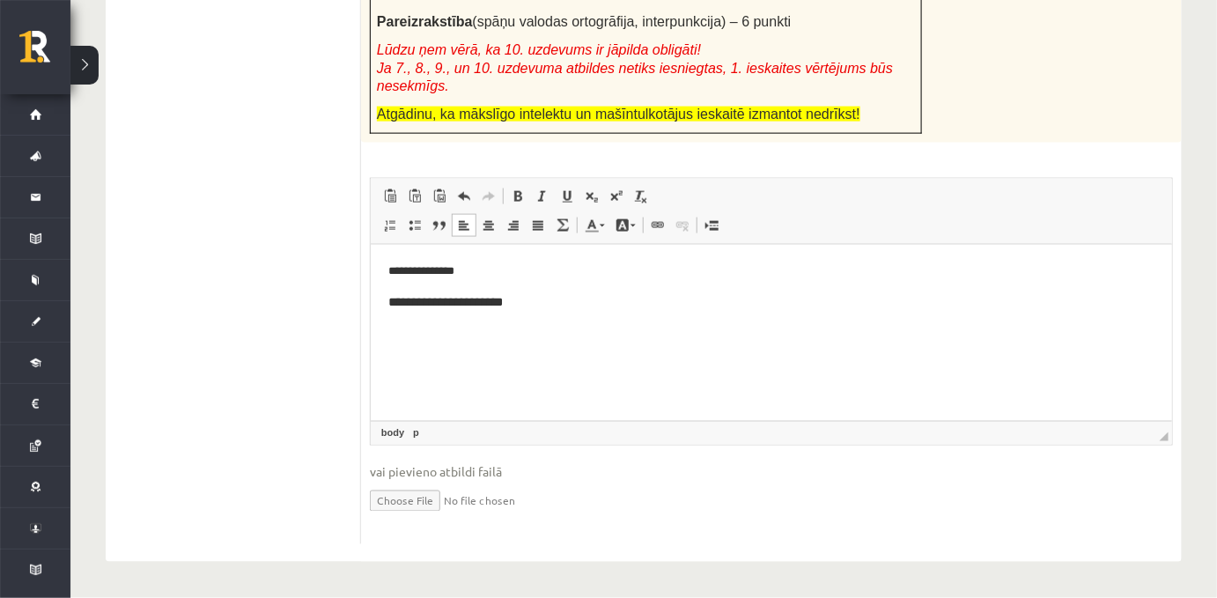
click at [579, 326] on p "Bagātinātā teksta redaktors, wiswyg-editor-user-answer-47433880032320" at bounding box center [770, 333] width 766 height 18
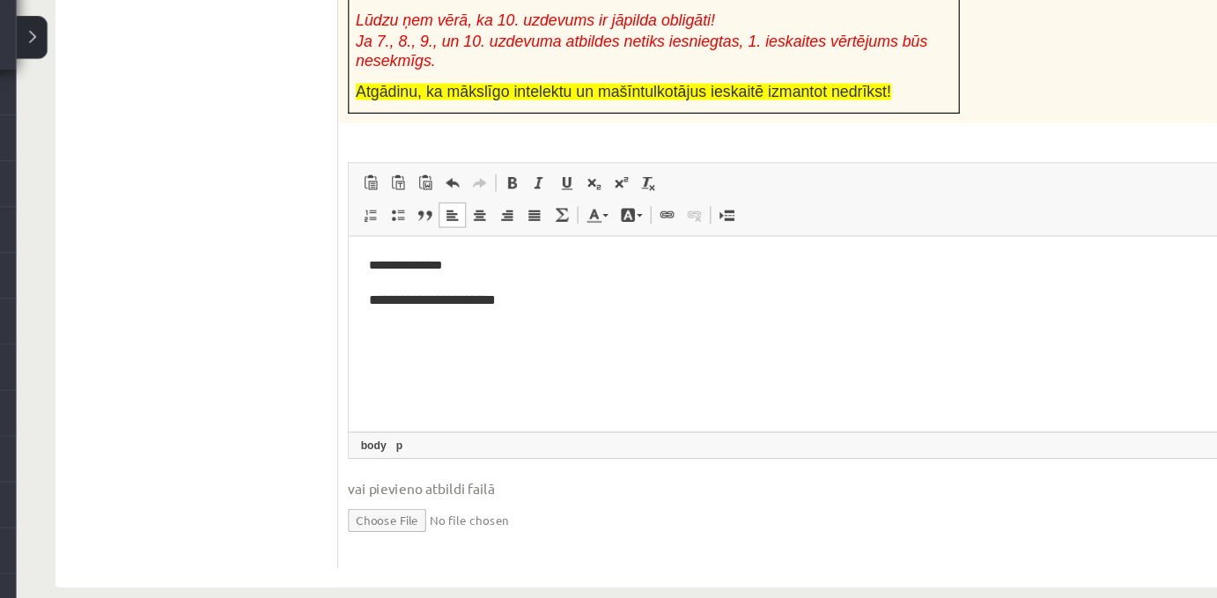
click at [480, 271] on p "**********" at bounding box center [749, 263] width 767 height 18
click at [498, 301] on p "**********" at bounding box center [749, 294] width 766 height 20
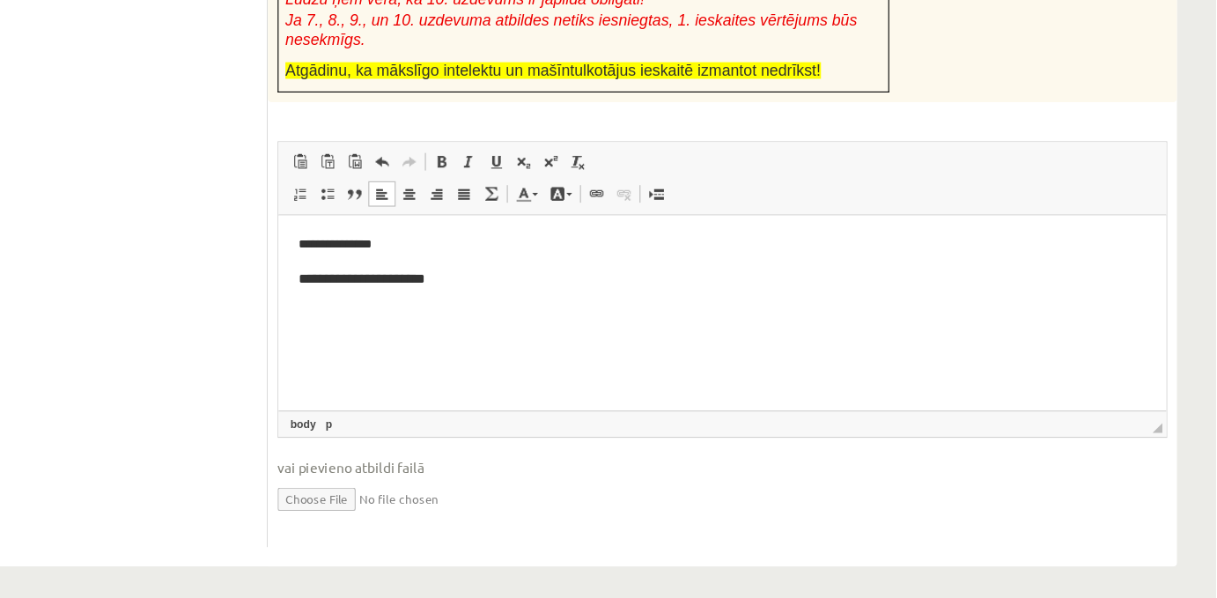
click at [289, 239] on html "**********" at bounding box center [677, 272] width 801 height 115
click at [294, 279] on html "**********" at bounding box center [677, 272] width 801 height 115
click at [432, 279] on p "**********" at bounding box center [678, 274] width 766 height 20
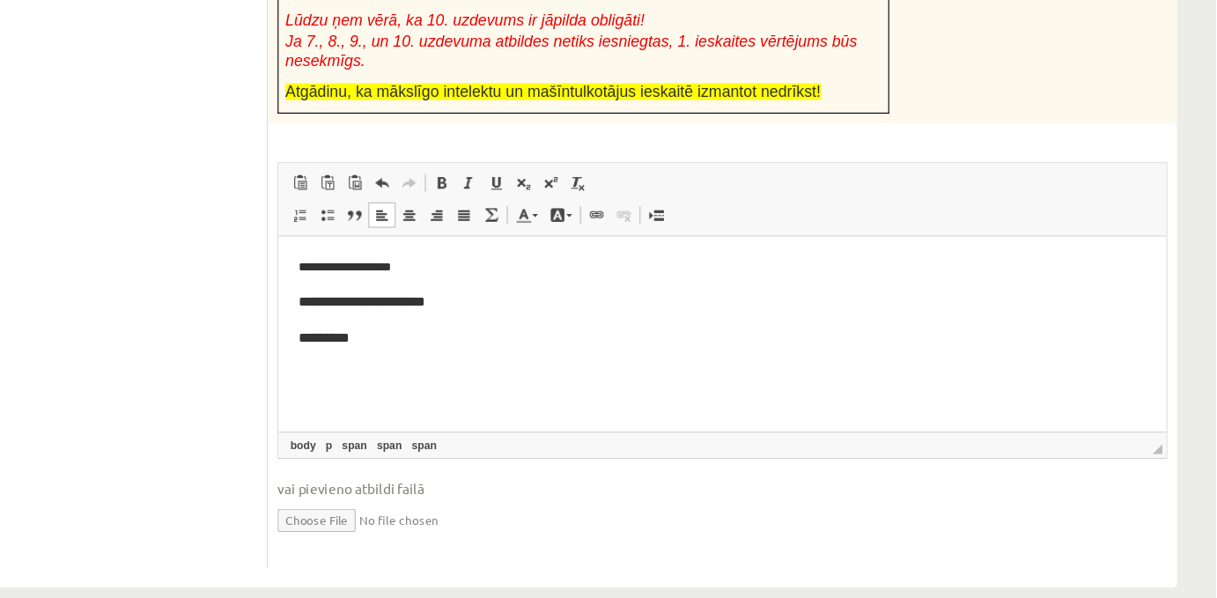
scroll to position [682, 0]
click at [309, 267] on p "**********" at bounding box center [678, 264] width 767 height 20
copy p "**"
click at [352, 327] on p "*******" at bounding box center [678, 328] width 766 height 20
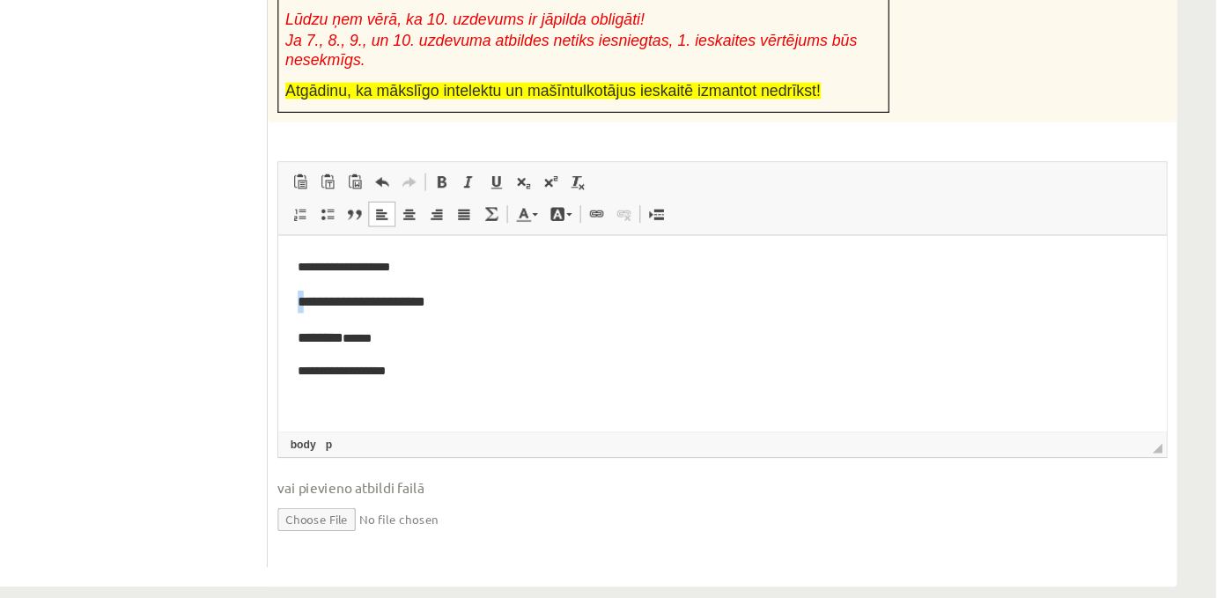
drag, startPoint x: 299, startPoint y: 300, endPoint x: 278, endPoint y: 296, distance: 21.6
click at [278, 296] on html "**********" at bounding box center [677, 341] width 801 height 210
copy span "*"
click at [298, 369] on body "**********" at bounding box center [678, 341] width 766 height 174
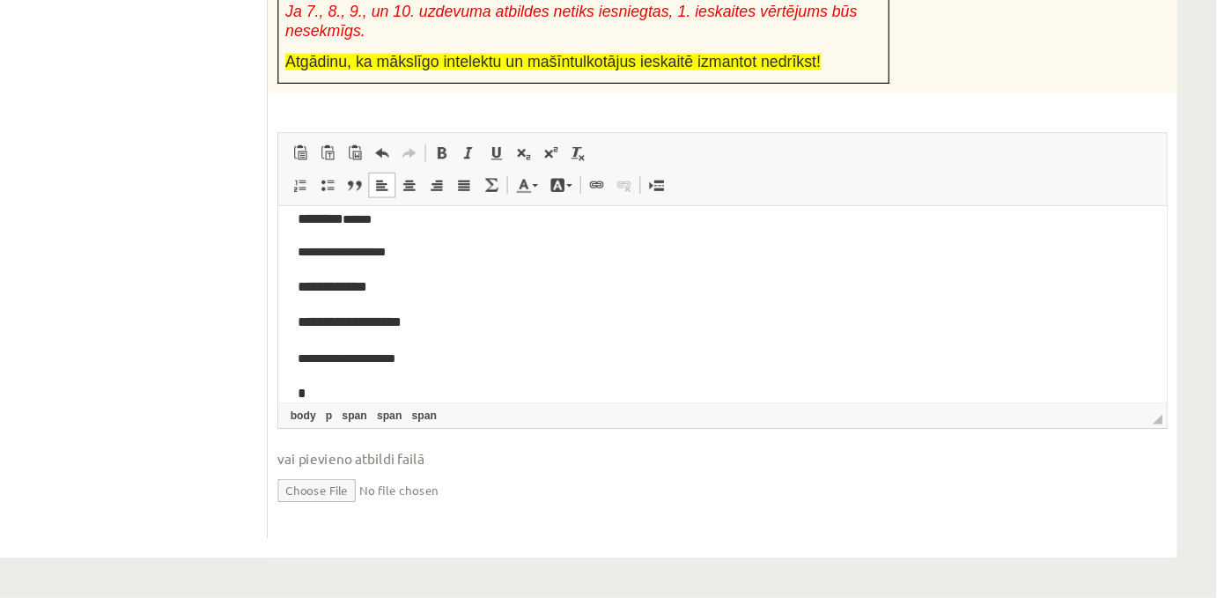
scroll to position [82, 0]
click at [363, 284] on p "**********" at bounding box center [678, 279] width 766 height 20
copy span "*"
click at [389, 374] on p "**********" at bounding box center [678, 375] width 766 height 20
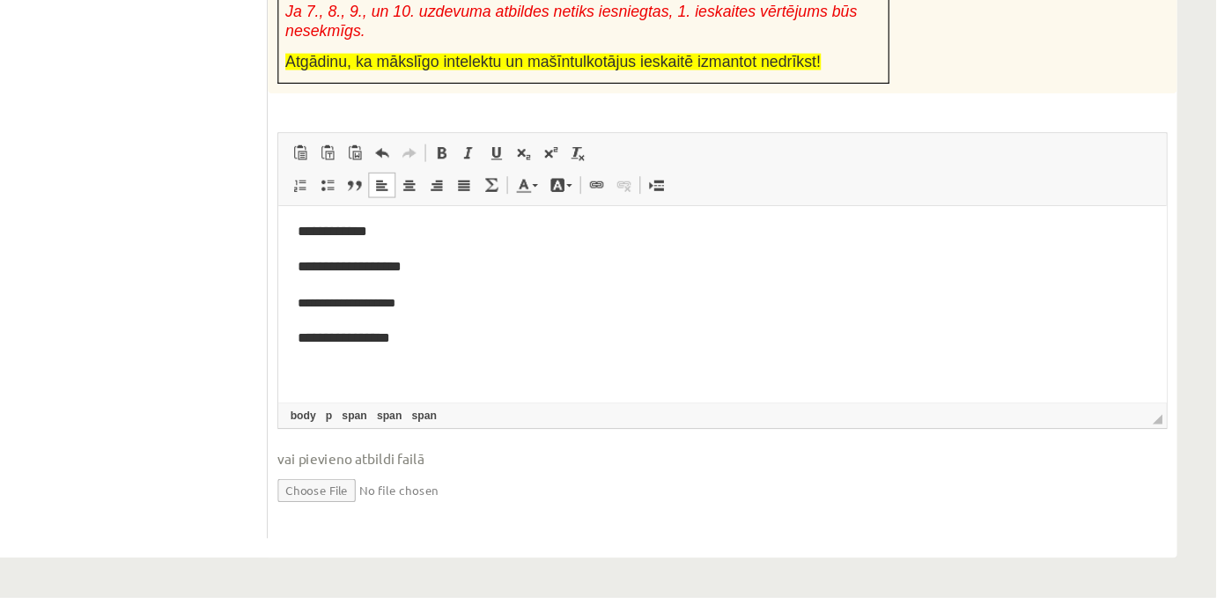
click at [331, 351] on p "Bagātinātā teksta redaktors, wiswyg-editor-user-answer-47433880032320" at bounding box center [678, 357] width 766 height 18
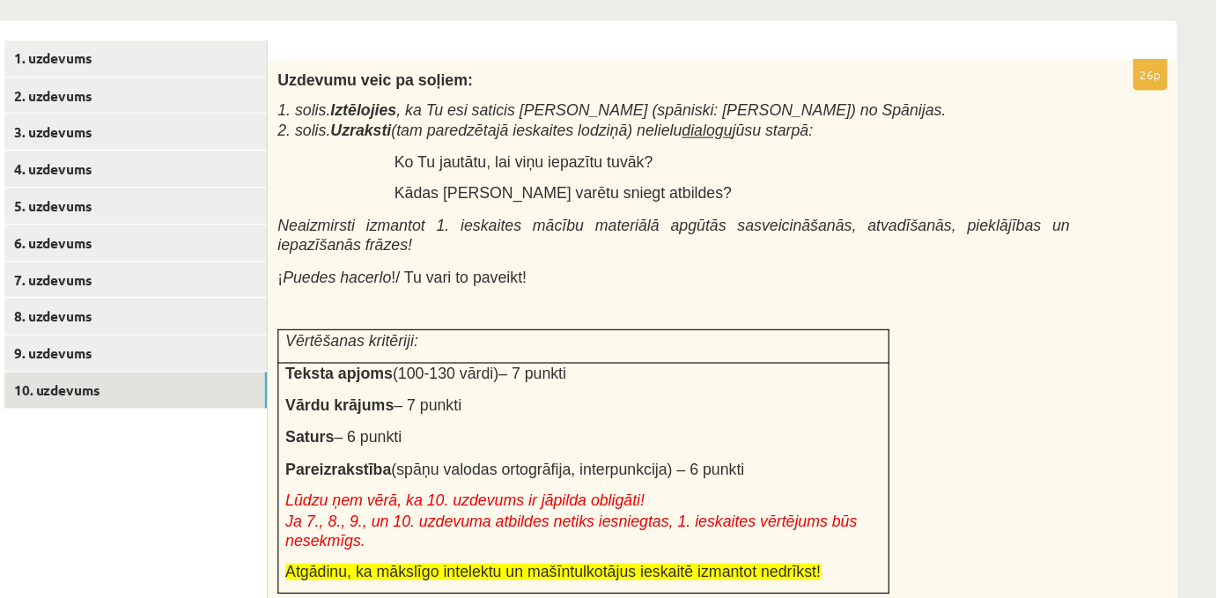
scroll to position [305, 0]
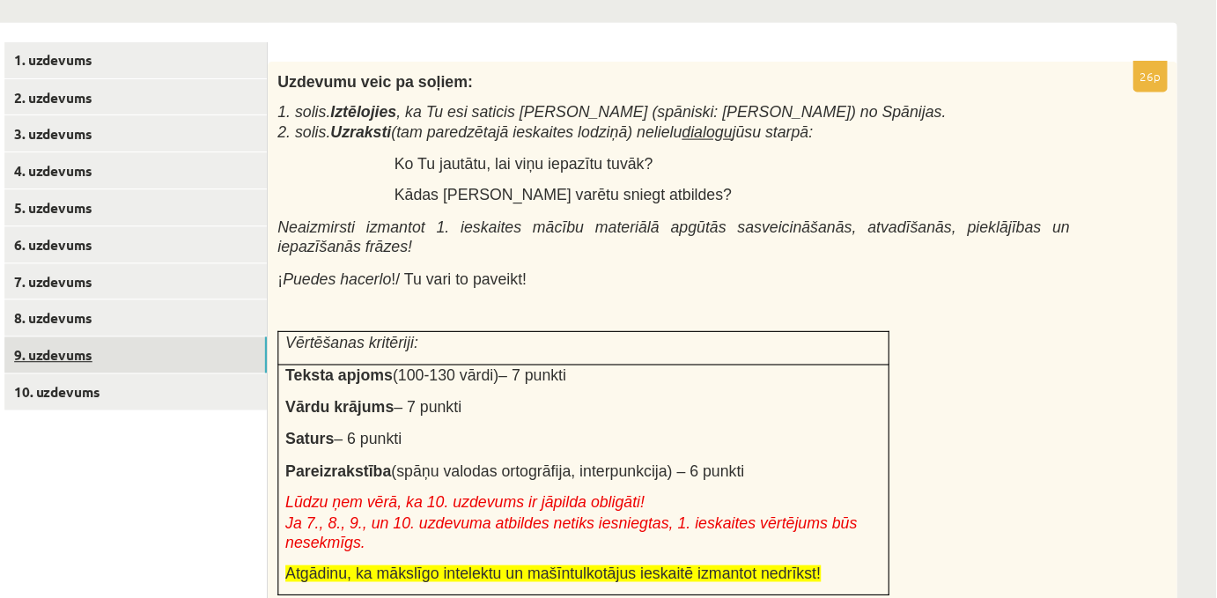
click at [196, 330] on link "9. uzdevums" at bounding box center [241, 320] width 237 height 33
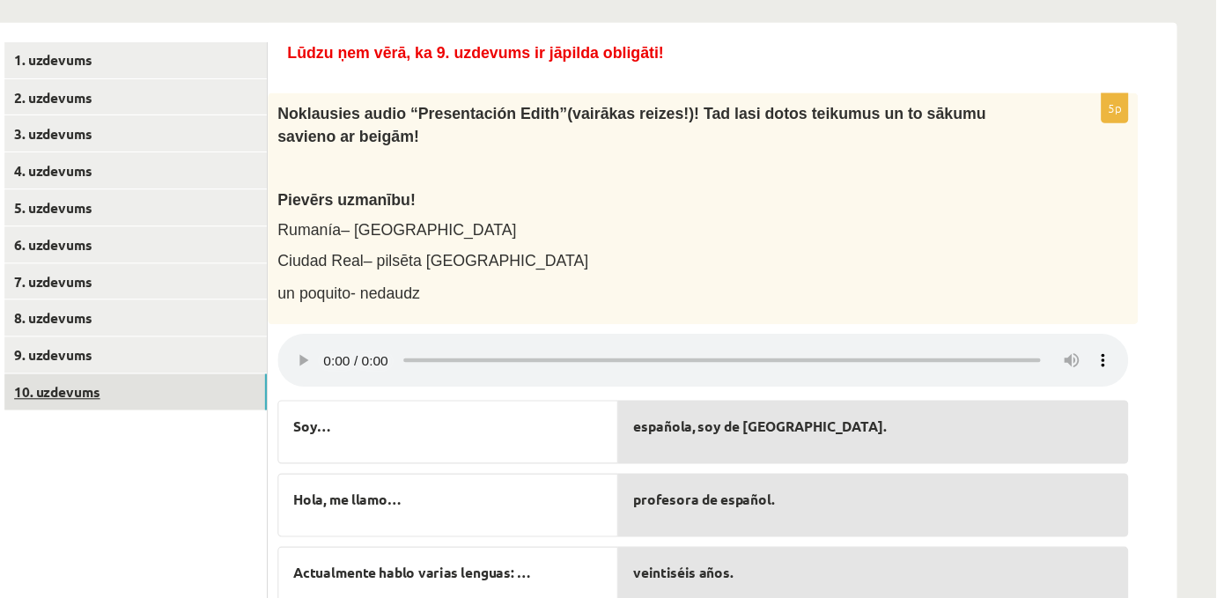
click at [208, 365] on link "10. uzdevums" at bounding box center [241, 353] width 237 height 33
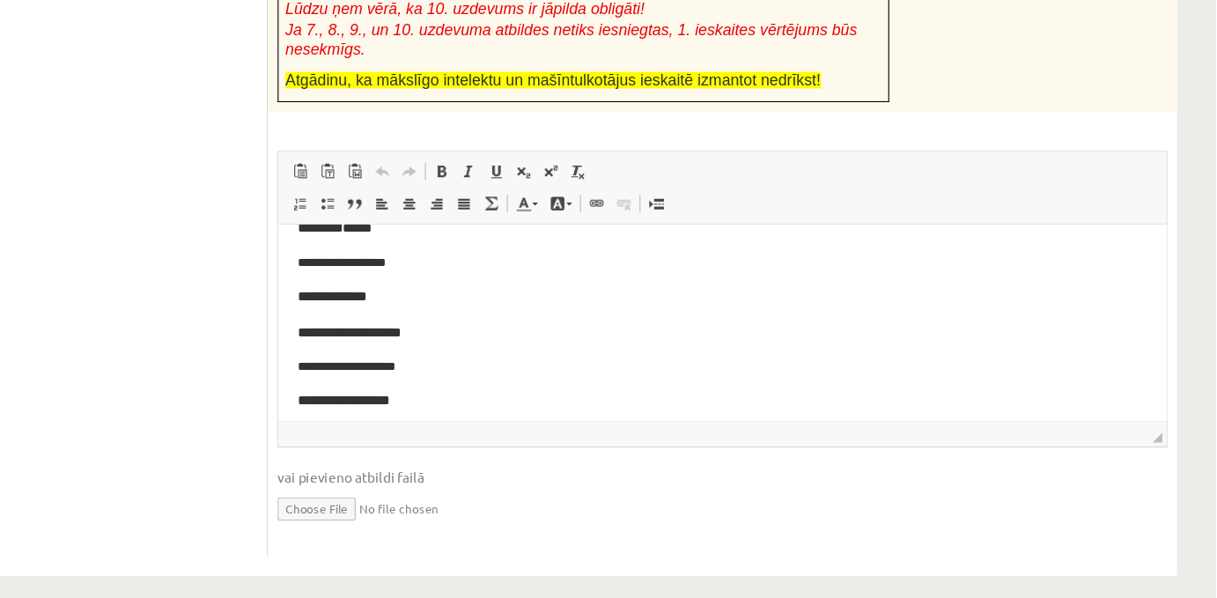
scroll to position [127, 0]
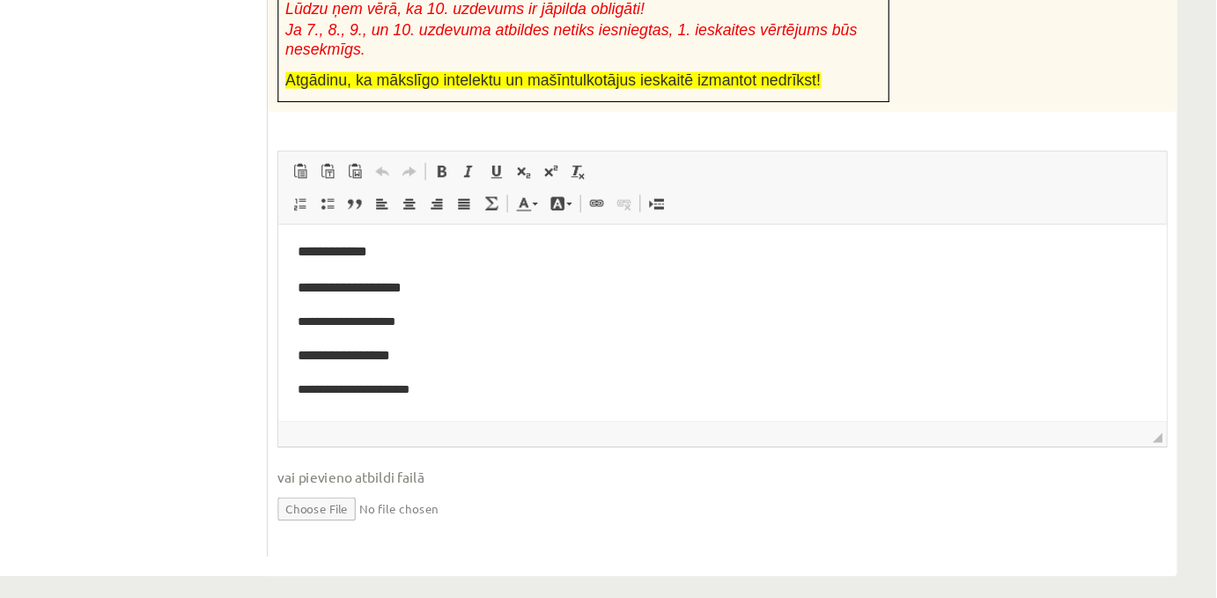
click at [402, 313] on p "**********" at bounding box center [672, 313] width 755 height 18
click at [344, 324] on body "**********" at bounding box center [678, 250] width 766 height 268
click at [418, 307] on p "**********" at bounding box center [672, 313] width 755 height 18
click at [407, 344] on p "**********" at bounding box center [678, 344] width 766 height 20
click at [298, 347] on span "**********" at bounding box center [336, 343] width 83 height 12
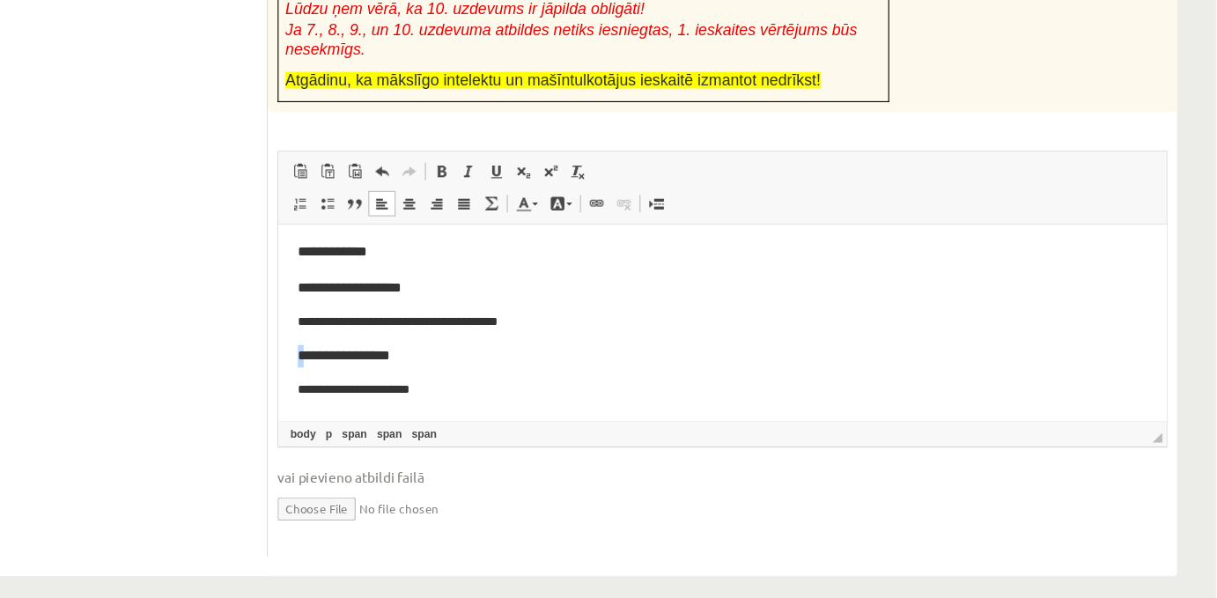
drag, startPoint x: 292, startPoint y: 345, endPoint x: 302, endPoint y: 343, distance: 9.8
click at [302, 343] on html "**********" at bounding box center [677, 250] width 801 height 303
copy span "*"
click at [410, 352] on p "**********" at bounding box center [678, 344] width 766 height 20
click at [1039, 428] on span "◢ Elementa ceļš body p span span span" at bounding box center [771, 433] width 801 height 24
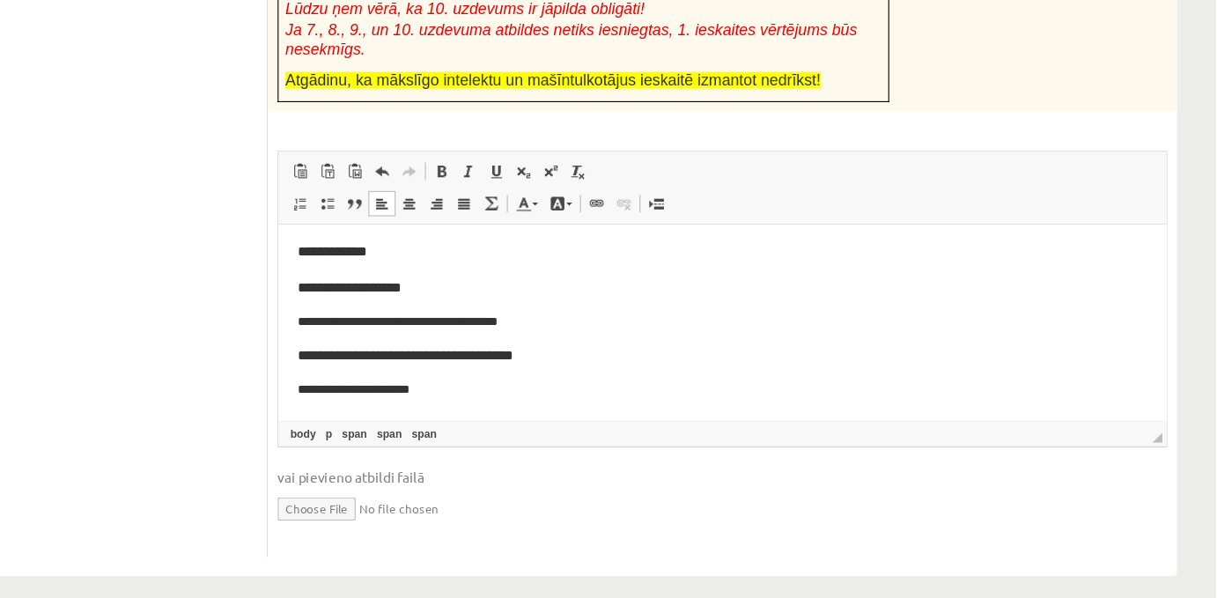
click at [583, 343] on p "**********" at bounding box center [678, 344] width 766 height 20
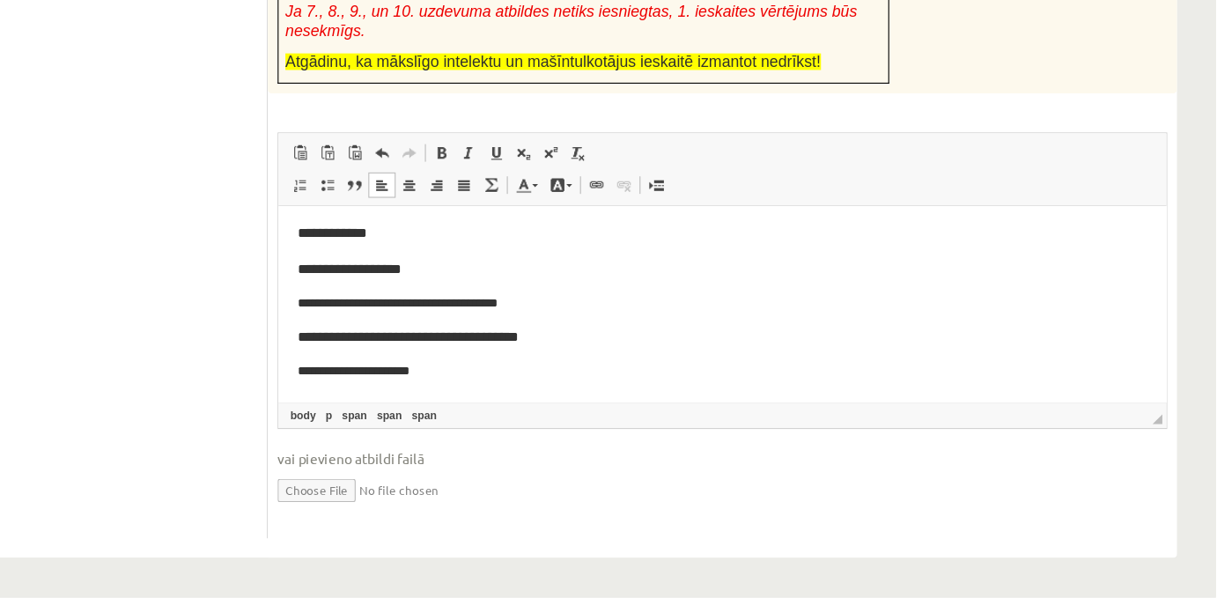
click at [433, 351] on p "**********" at bounding box center [672, 356] width 755 height 18
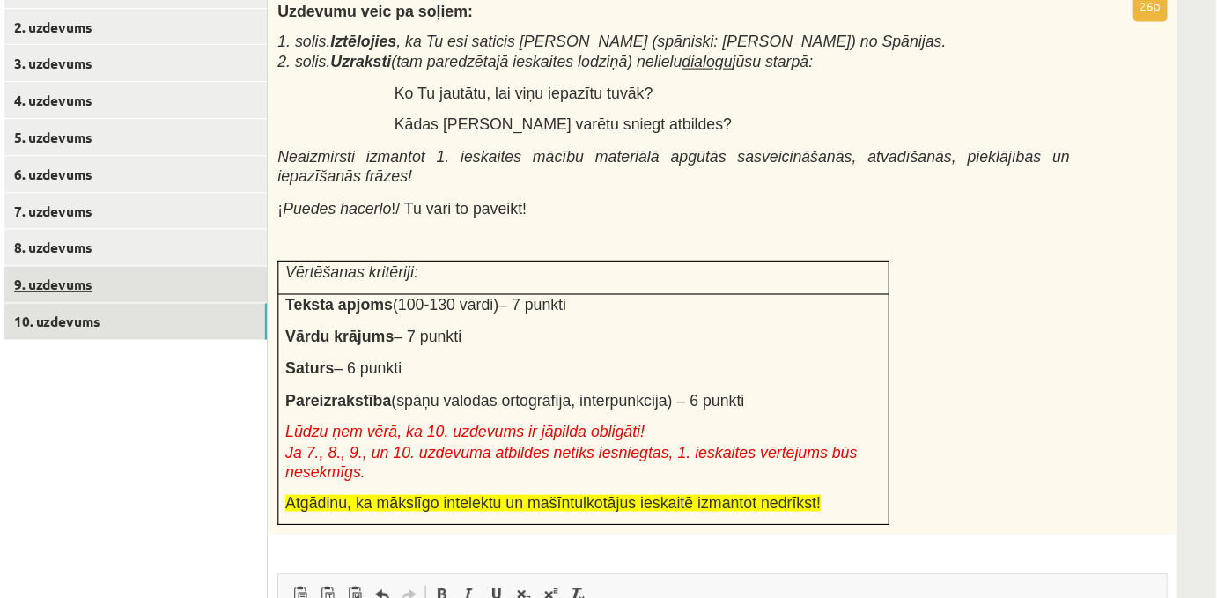
scroll to position [367, 0]
click at [181, 262] on link "9. uzdevums" at bounding box center [241, 257] width 237 height 33
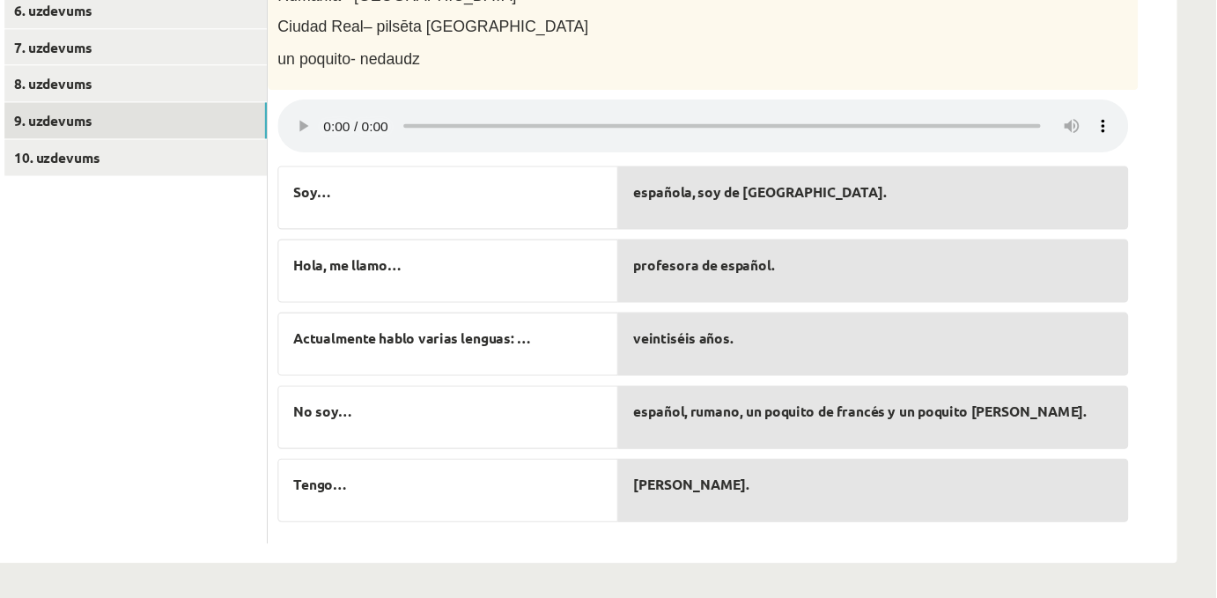
scroll to position [461, 0]
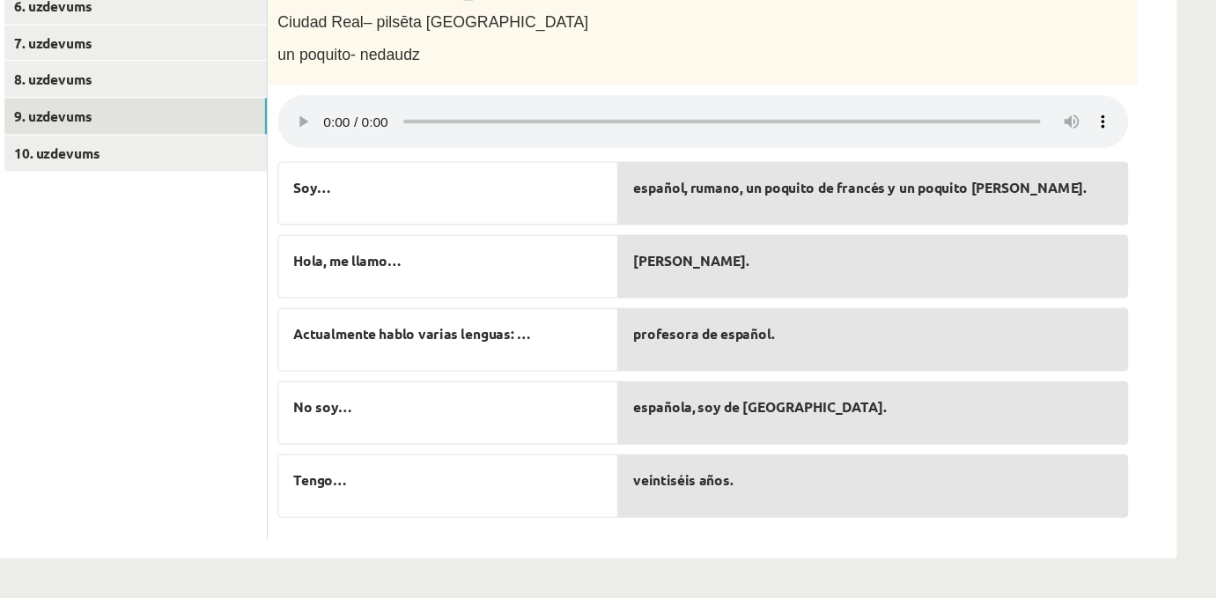
drag, startPoint x: 706, startPoint y: 390, endPoint x: 698, endPoint y: 263, distance: 127.0
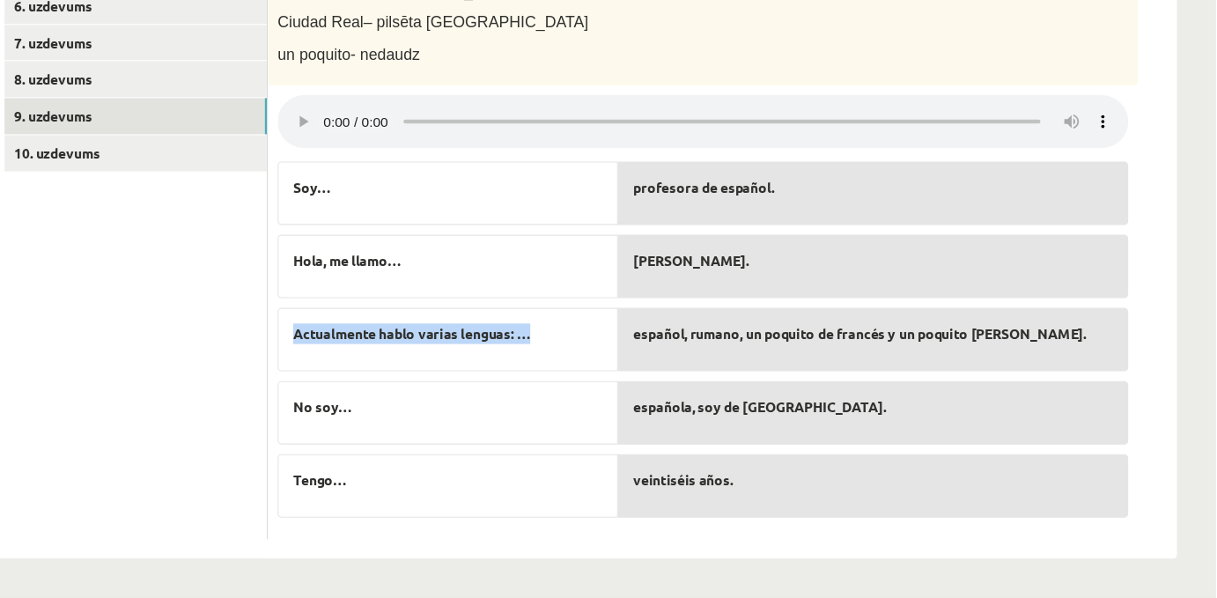
drag, startPoint x: 387, startPoint y: 361, endPoint x: 605, endPoint y: 370, distance: 218.5
click at [605, 369] on p "Actualmente hablo varias lenguas: …" at bounding box center [523, 359] width 279 height 18
copy span "Actualmente hablo varias lenguas: …"
click at [178, 141] on link "8. uzdevums" at bounding box center [241, 130] width 237 height 33
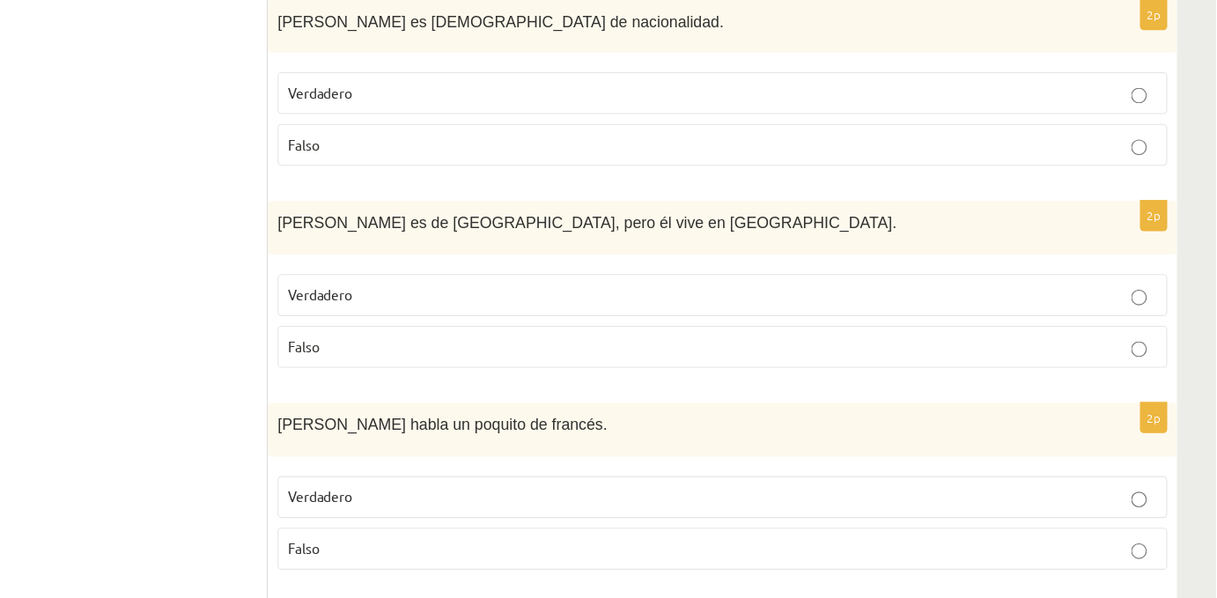
scroll to position [1426, 0]
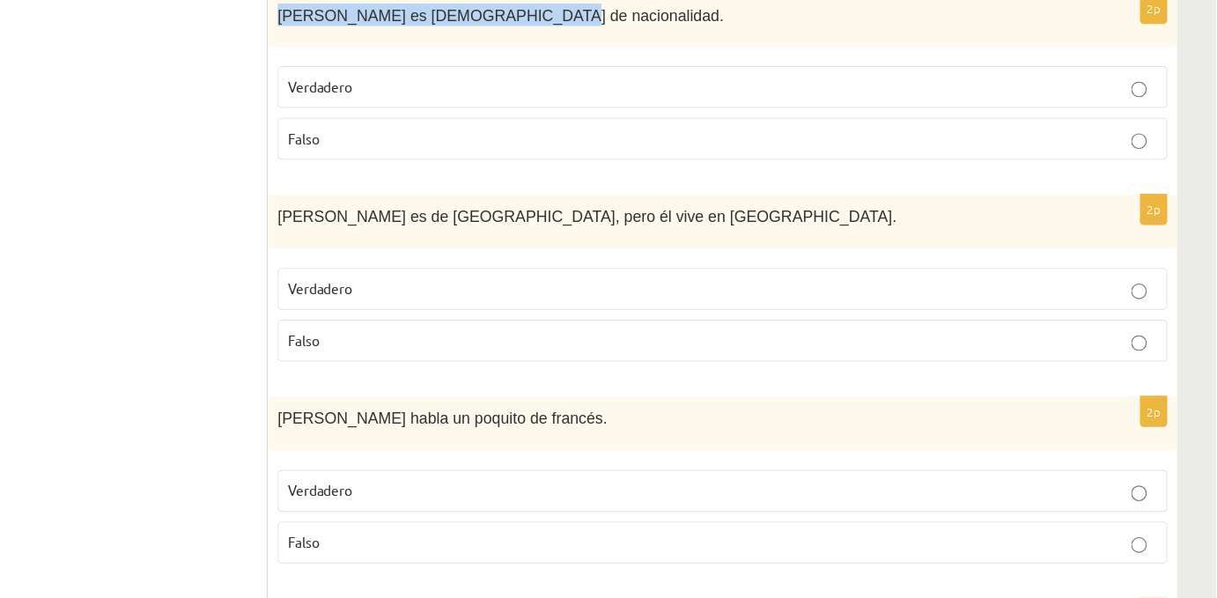
drag, startPoint x: 363, startPoint y: 78, endPoint x: 584, endPoint y: 91, distance: 221.4
click at [584, 91] on div "Marta es española de nacionalidad." at bounding box center [771, 77] width 821 height 48
copy span "Marta es española de nacionalidad."
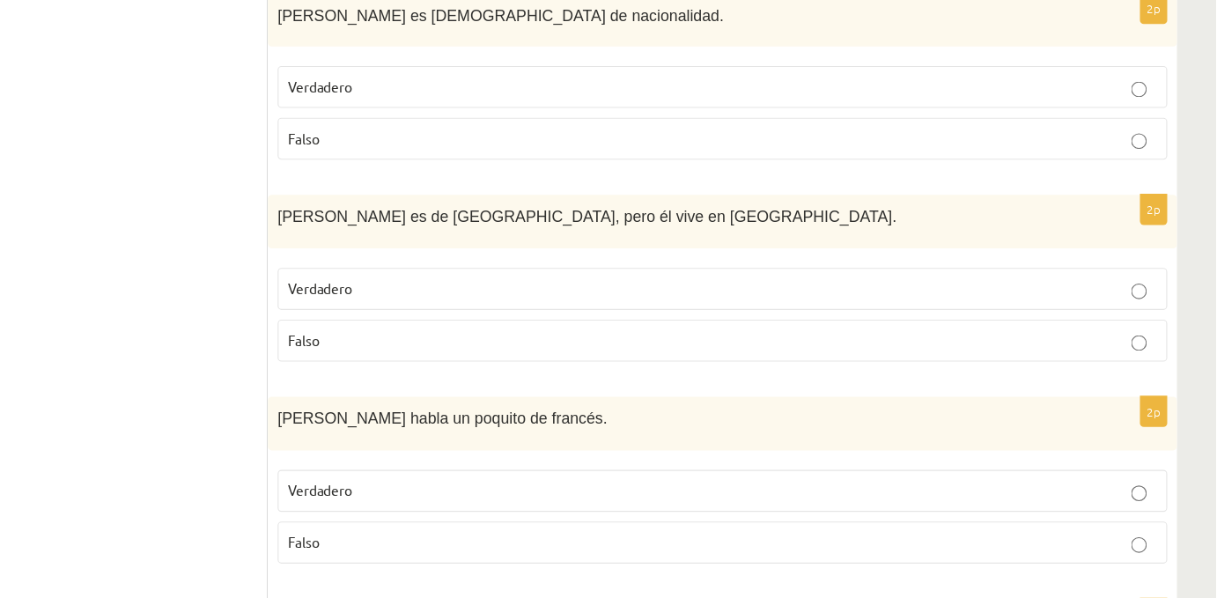
click at [235, 344] on ul "1. uzdevums 2. uzdevums 3. uzdevums 4. uzdevums 5. uzdevums 6. uzdevums 7. uzde…" at bounding box center [242, 203] width 238 height 2575
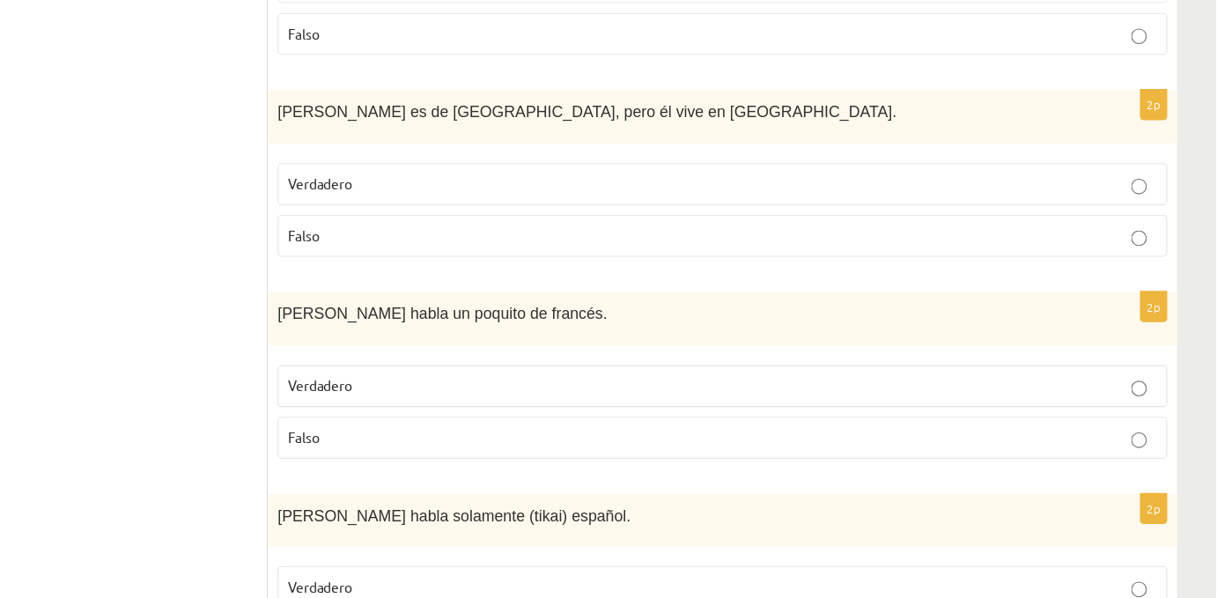
scroll to position [1533, 0]
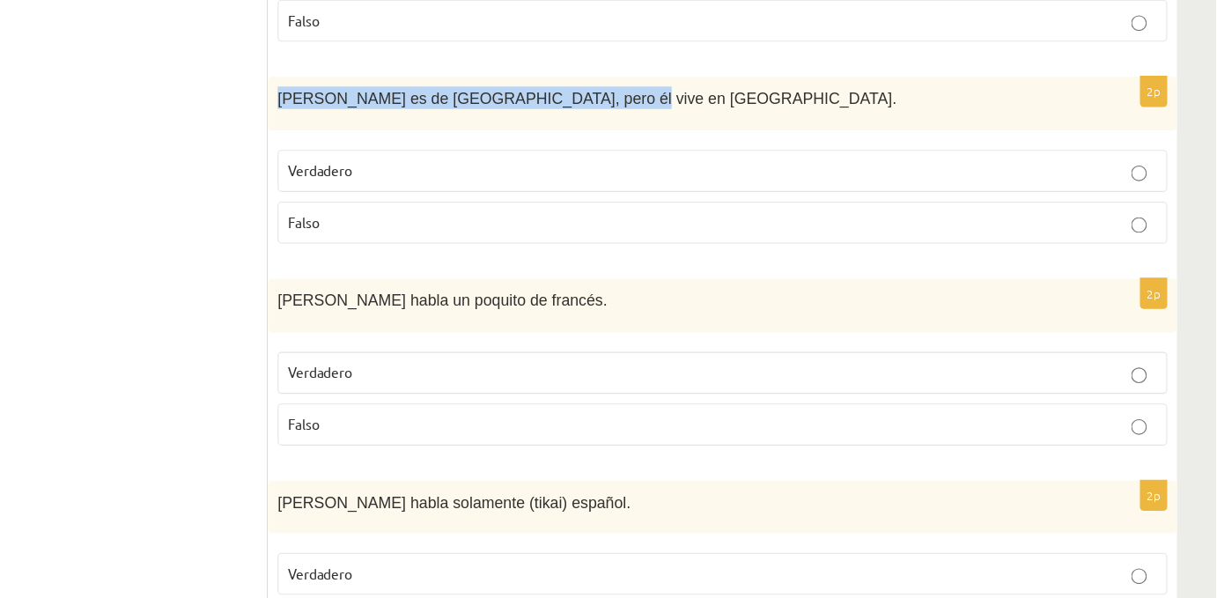
drag, startPoint x: 372, startPoint y: 166, endPoint x: 640, endPoint y: 171, distance: 268.6
click at [640, 157] on p "Pedro es de México, pero él vive en Argentina." at bounding box center [727, 146] width 715 height 20
copy span "Pedro es de México, pero él vive en Argentina."
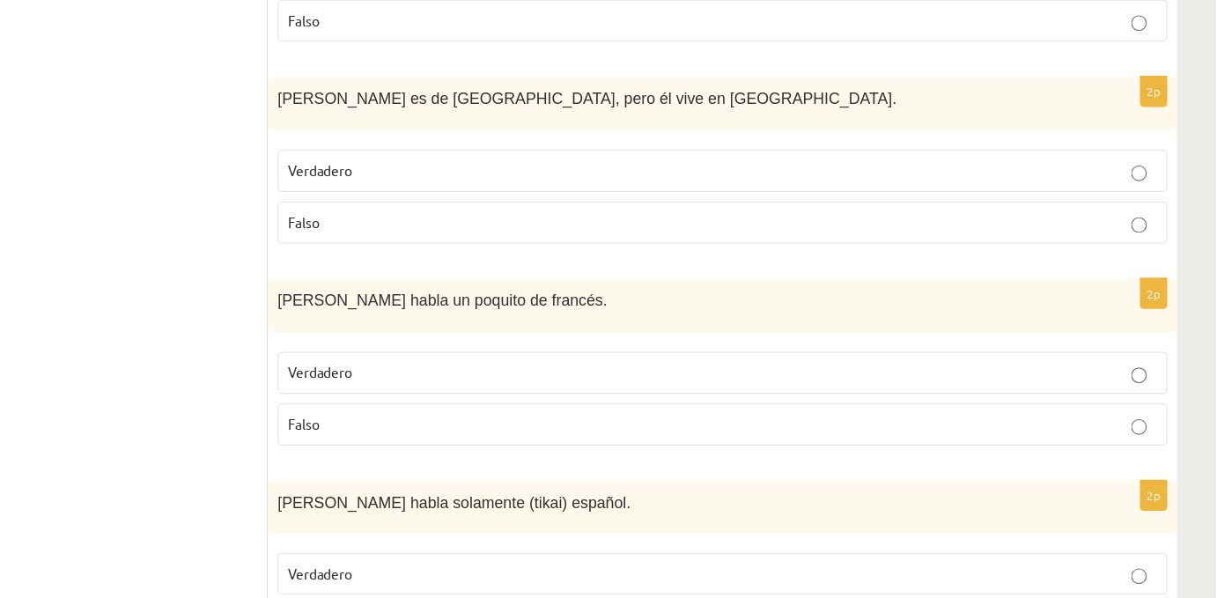
click at [317, 459] on ul "1. uzdevums 2. uzdevums 3. uzdevums 4. uzdevums 5. uzdevums 6. uzdevums 7. uzde…" at bounding box center [242, 97] width 238 height 2575
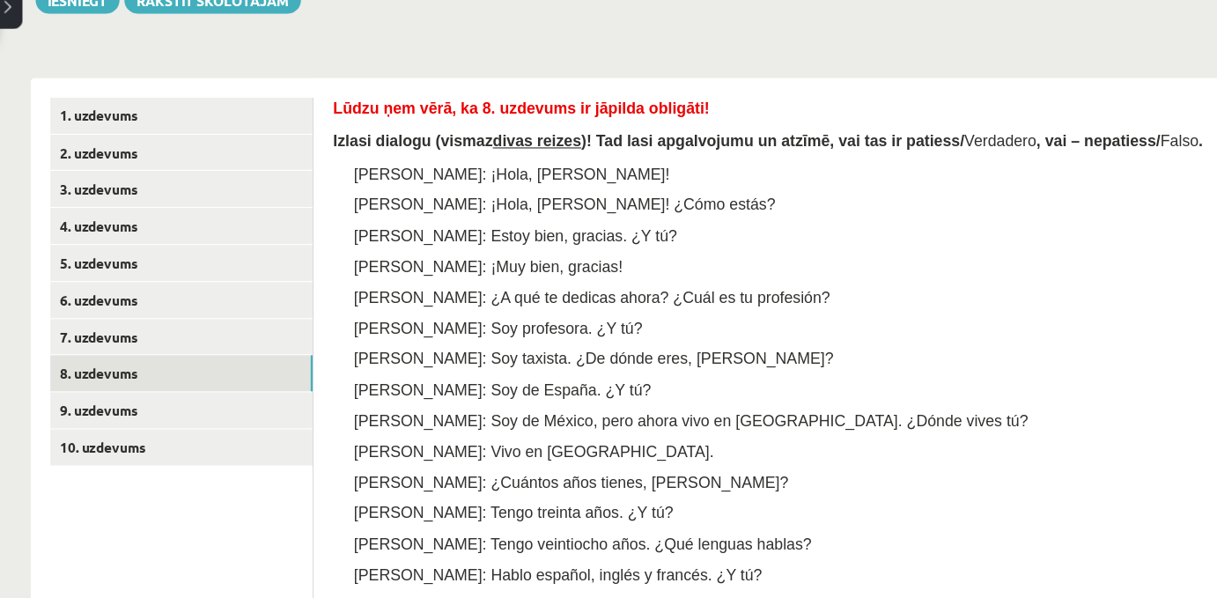
scroll to position [215, 0]
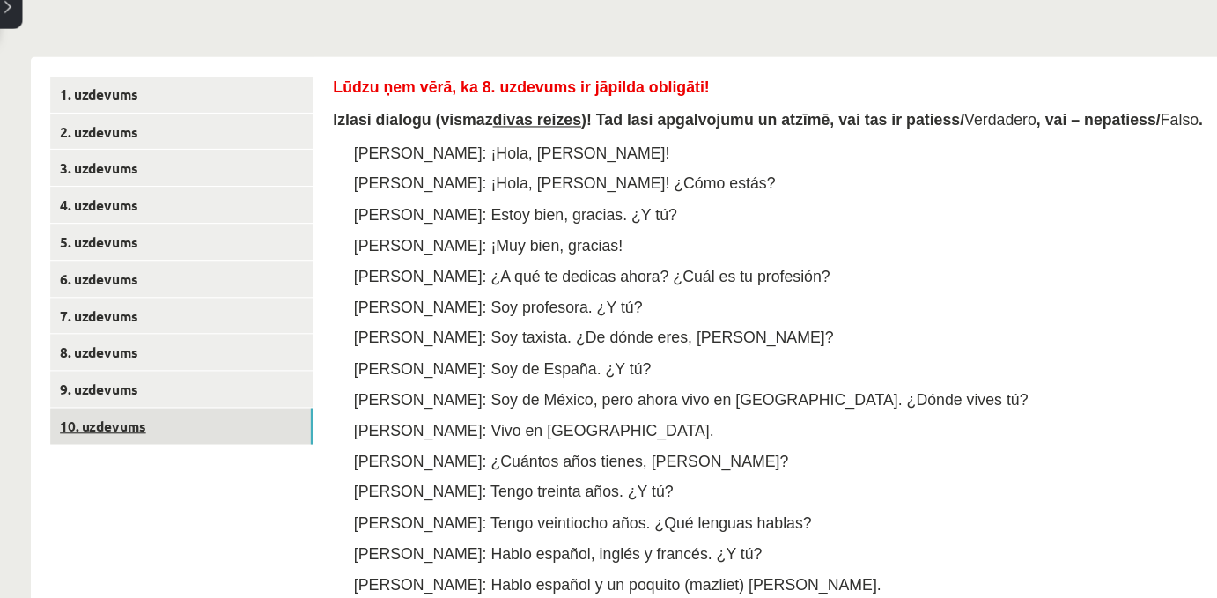
click at [198, 451] on link "10. uzdevums" at bounding box center [241, 443] width 237 height 33
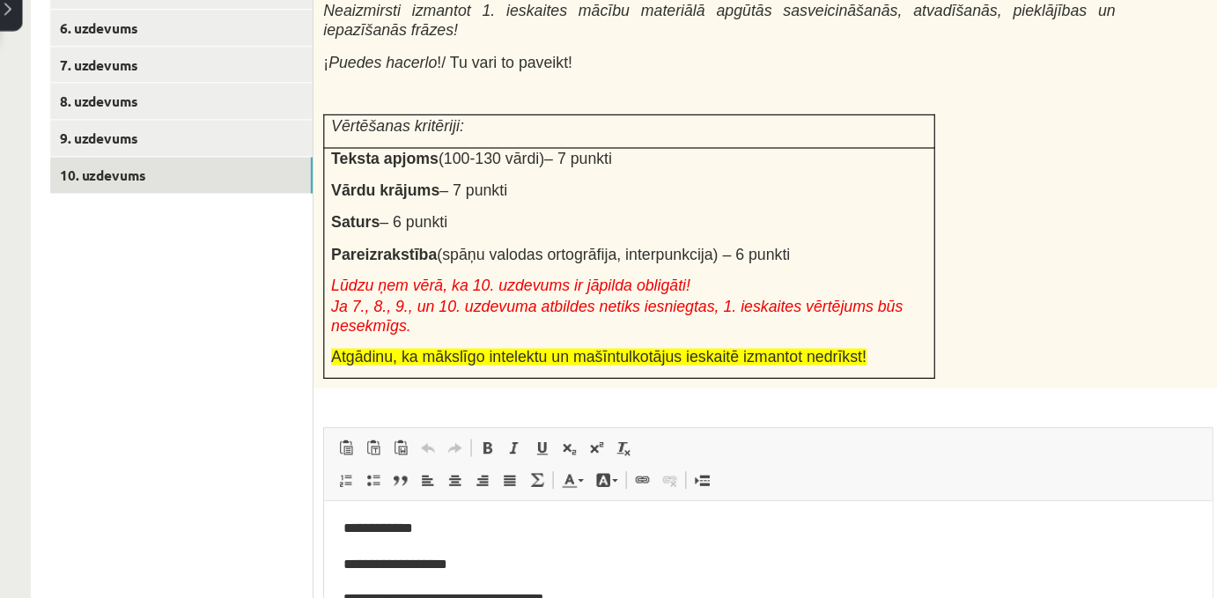
scroll to position [443, 0]
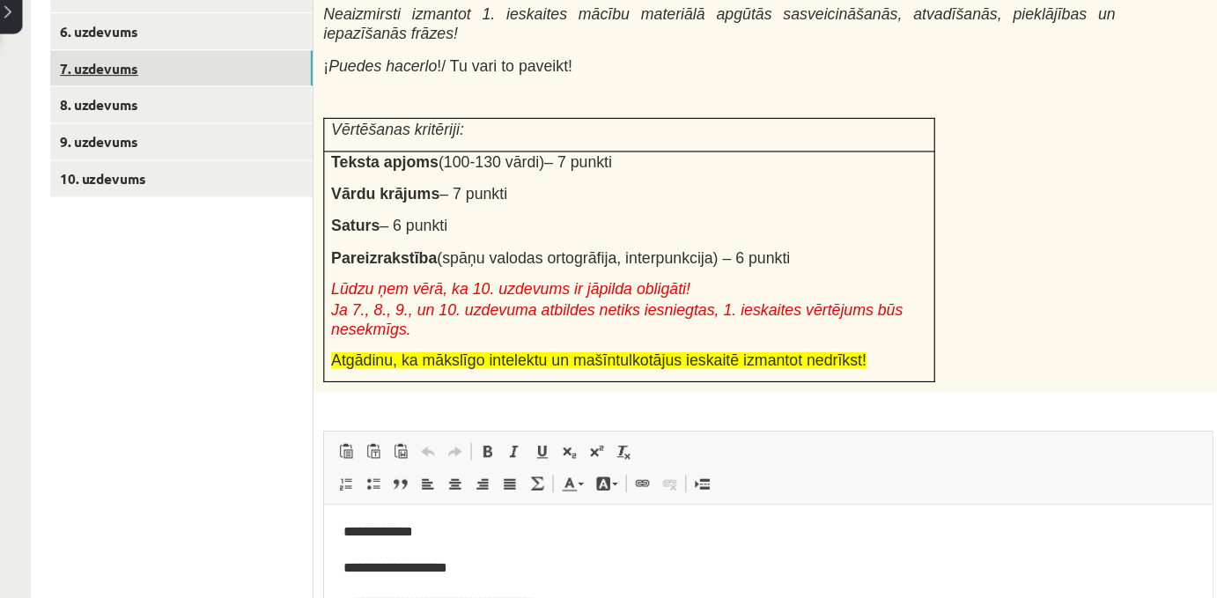
click at [169, 127] on link "7. uzdevums" at bounding box center [241, 115] width 237 height 33
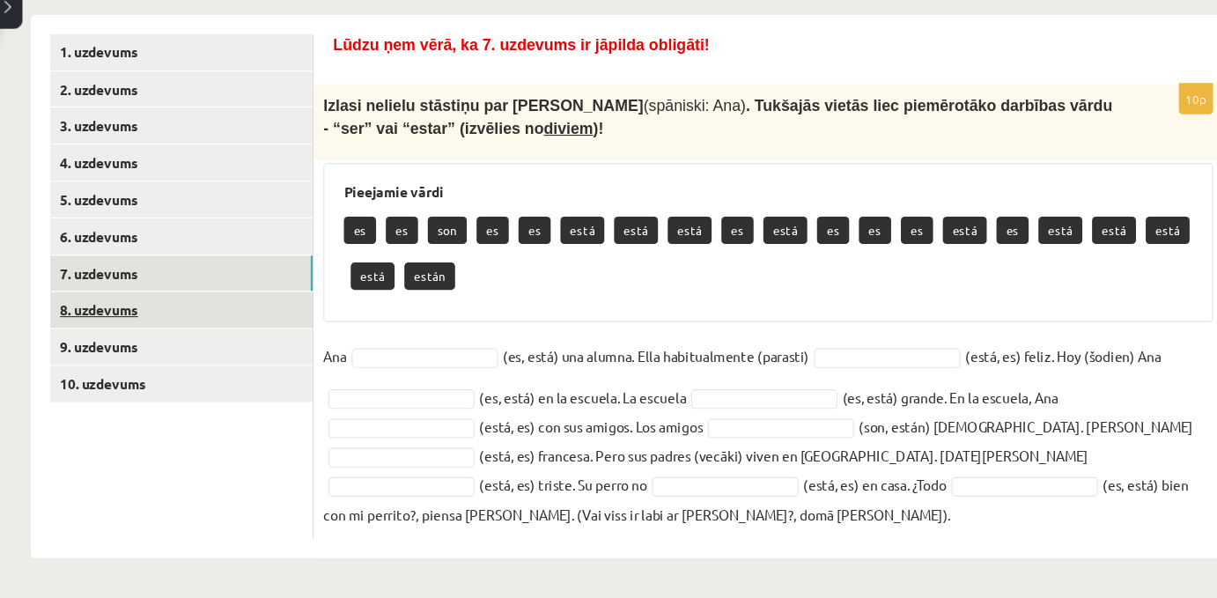
click at [171, 343] on link "8. uzdevums" at bounding box center [241, 337] width 237 height 33
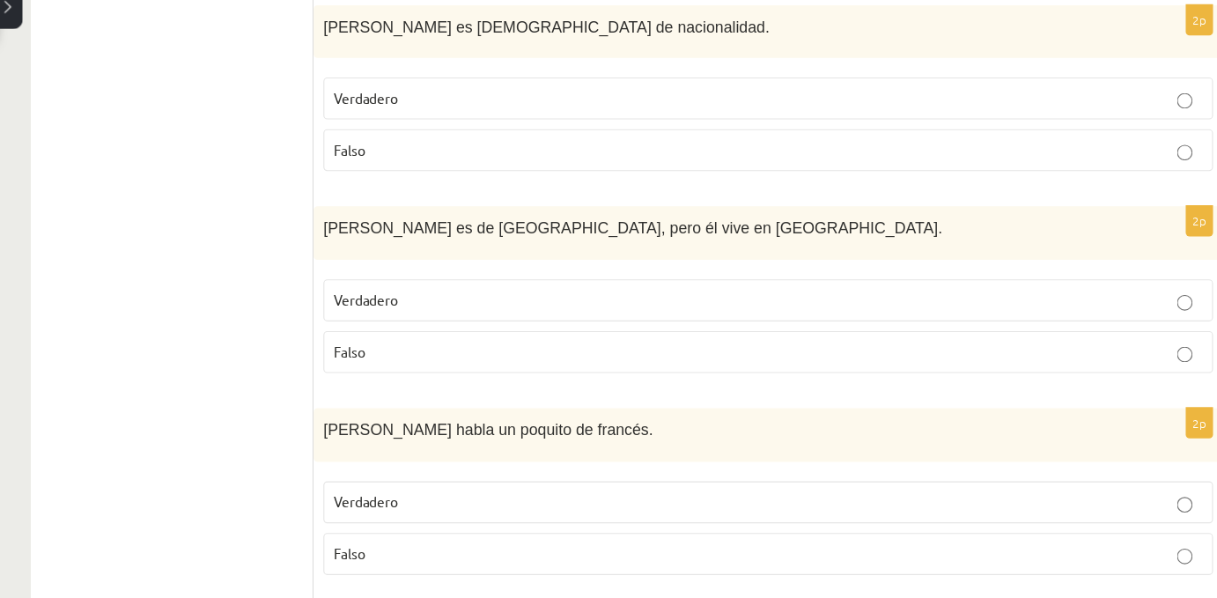
scroll to position [1418, 0]
click at [468, 347] on label "Verdadero" at bounding box center [771, 328] width 803 height 38
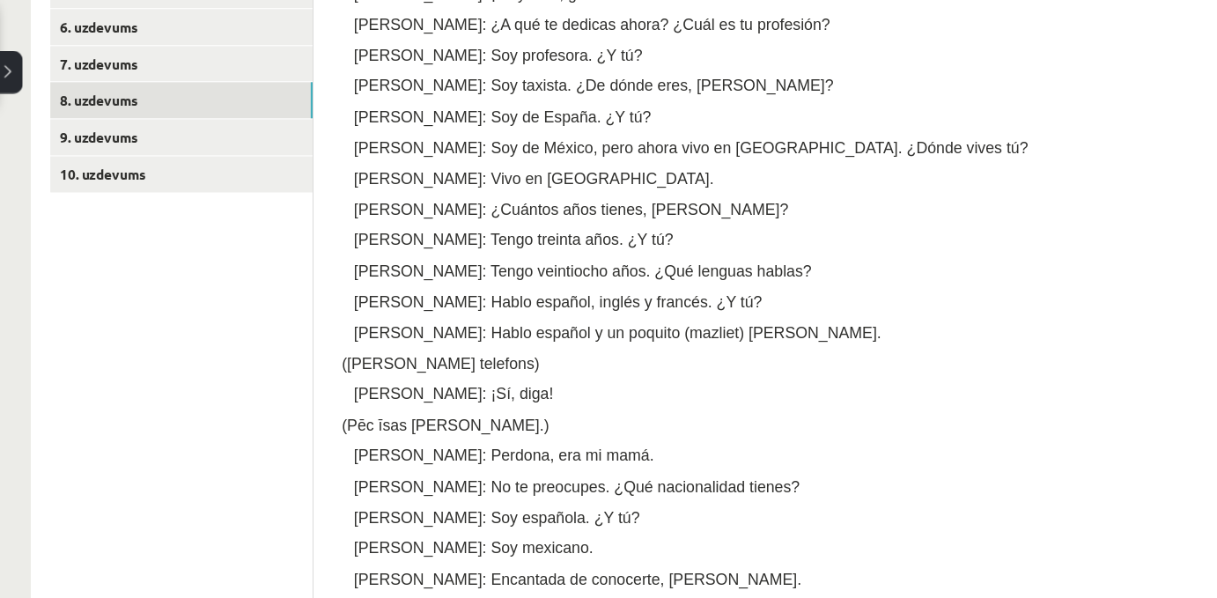
scroll to position [497, 0]
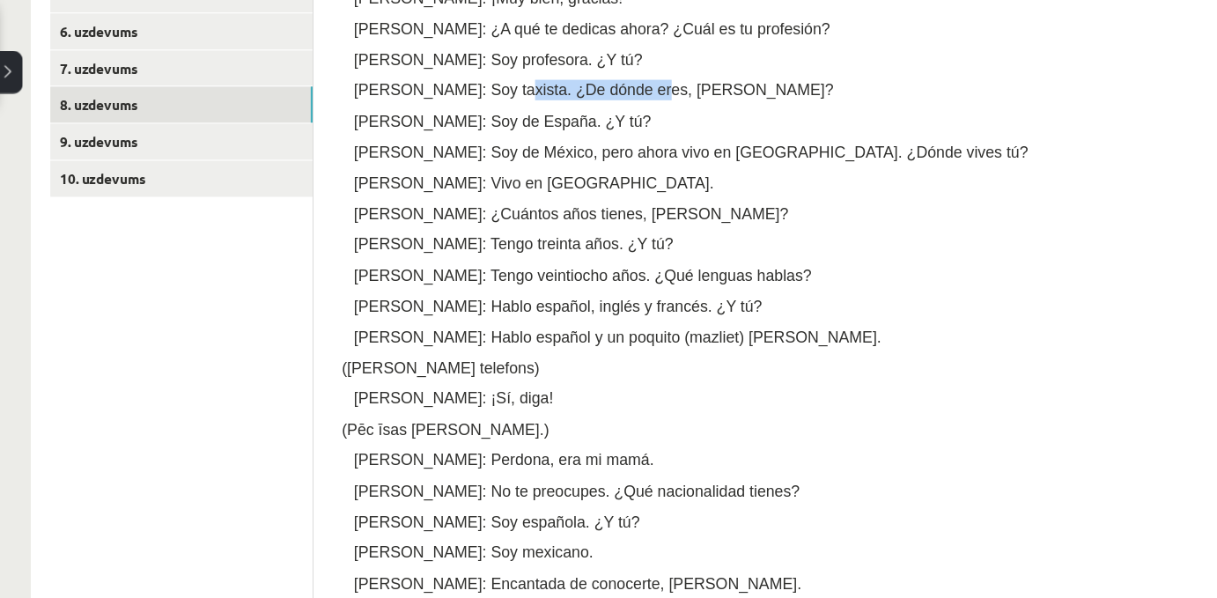
drag, startPoint x: 512, startPoint y: 92, endPoint x: 630, endPoint y: 98, distance: 119.0
click at [630, 89] on span "Pedro: Soy taxista. ¿De dónde eres, Marta?" at bounding box center [613, 81] width 433 height 15
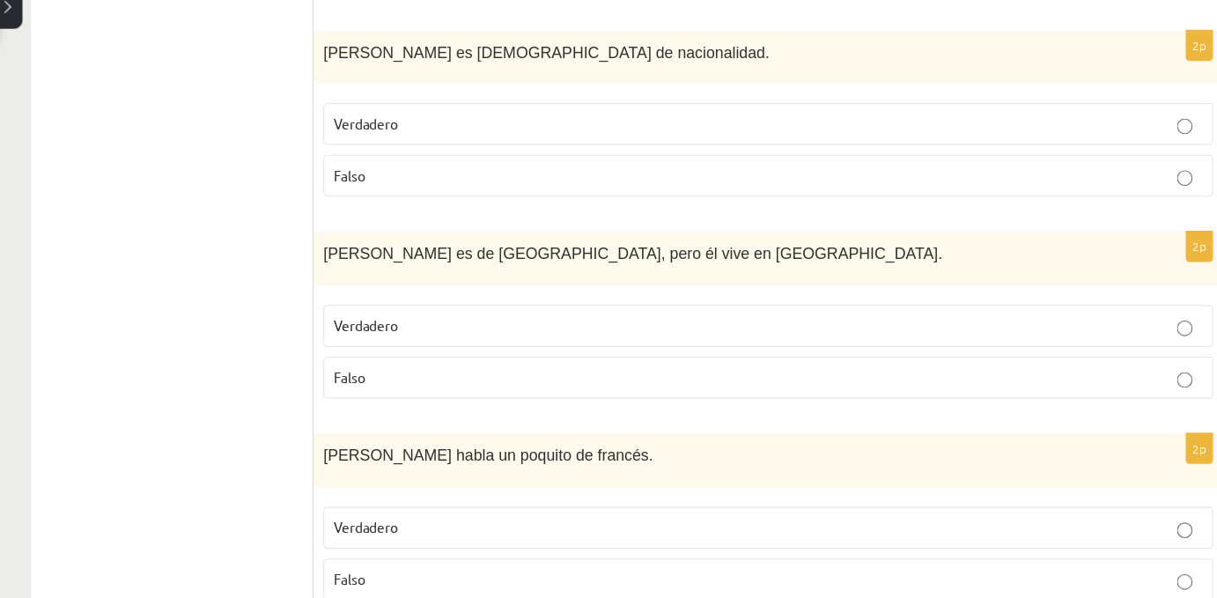
scroll to position [1394, 0]
click at [424, 177] on span "Verdadero" at bounding box center [408, 169] width 57 height 16
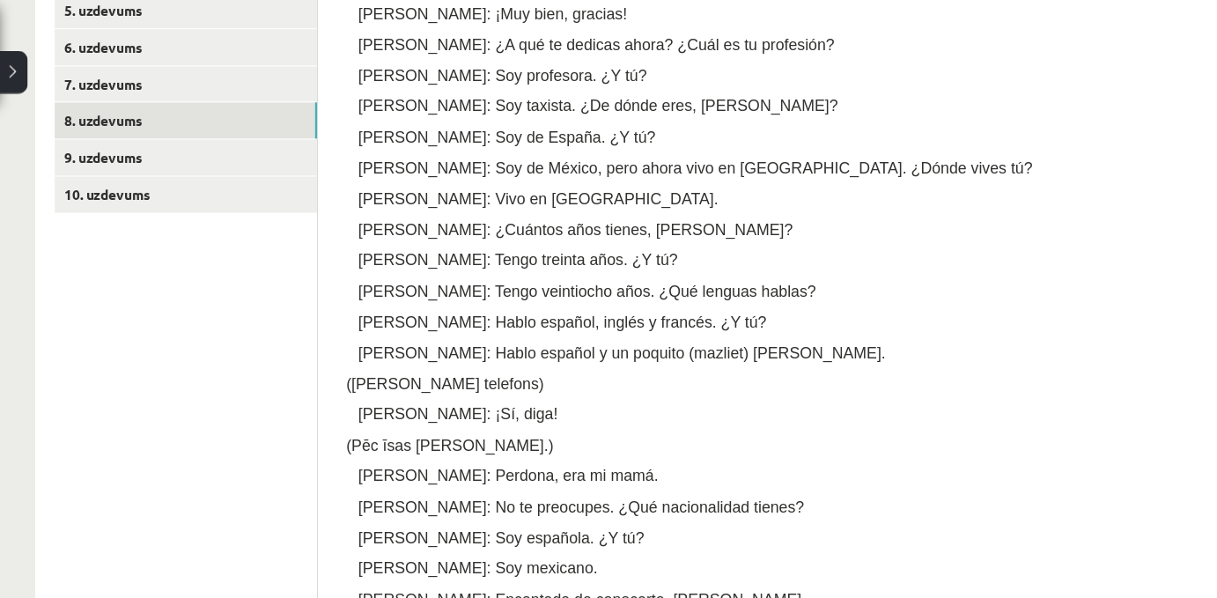
scroll to position [462, 0]
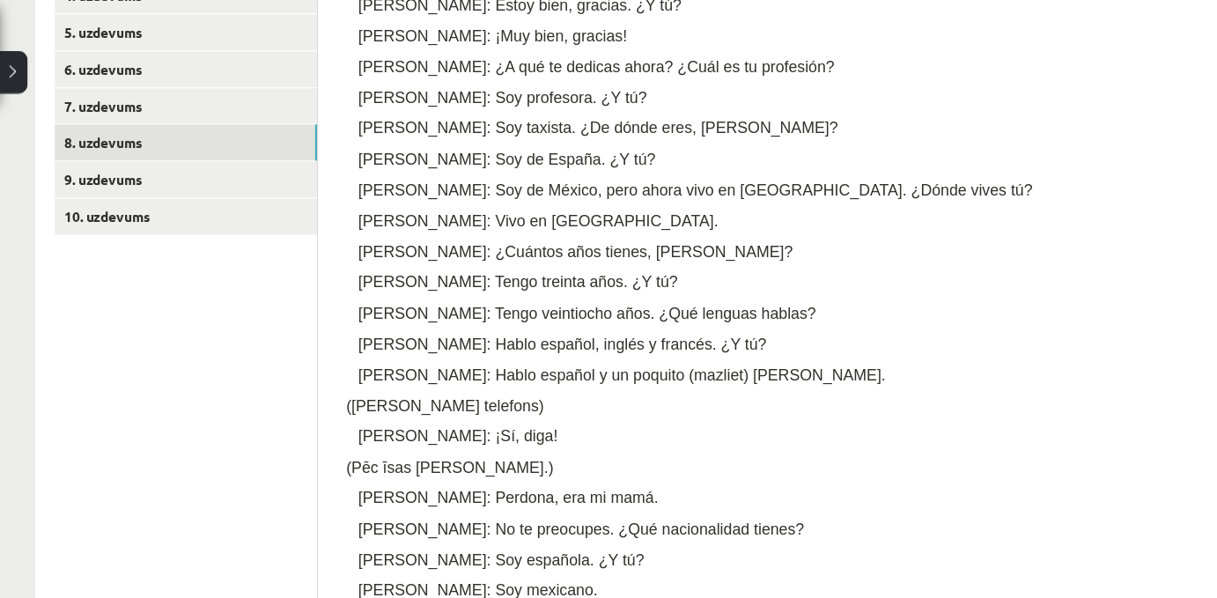
drag, startPoint x: 441, startPoint y: 178, endPoint x: 577, endPoint y: 190, distance: 136.2
click at [577, 181] on p "Pedro: Soy de México, pero ahora vivo en Argentina. ¿Dónde vives tú?" at bounding box center [797, 172] width 733 height 18
drag, startPoint x: 695, startPoint y: 182, endPoint x: 439, endPoint y: 183, distance: 255.4
click at [439, 180] on span "Pedro: Soy de México, pero ahora vivo en Argentina. ¿Dónde vives tú?" at bounding box center [701, 172] width 608 height 15
click at [471, 254] on div "Lūdzu ņem vērā, ka 8. uzdevums ir jāpilda obligāti! Izlasi dialogu (vismaz diva…" at bounding box center [771, 257] width 785 height 755
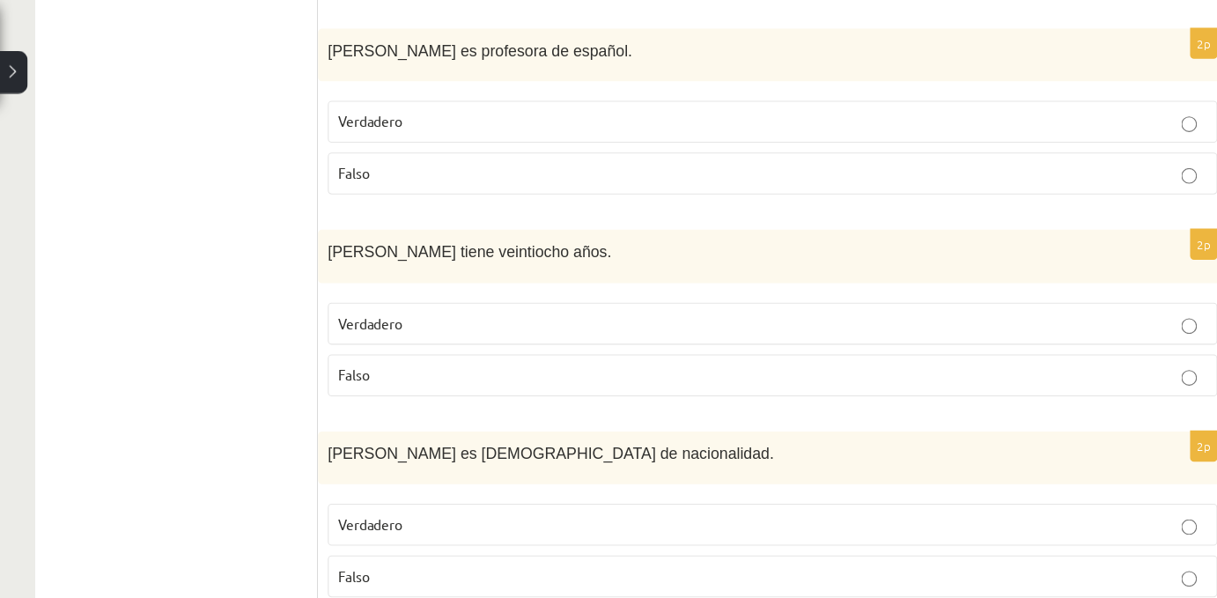
scroll to position [1089, 0]
click at [433, 349] on p "Falso" at bounding box center [772, 339] width 784 height 18
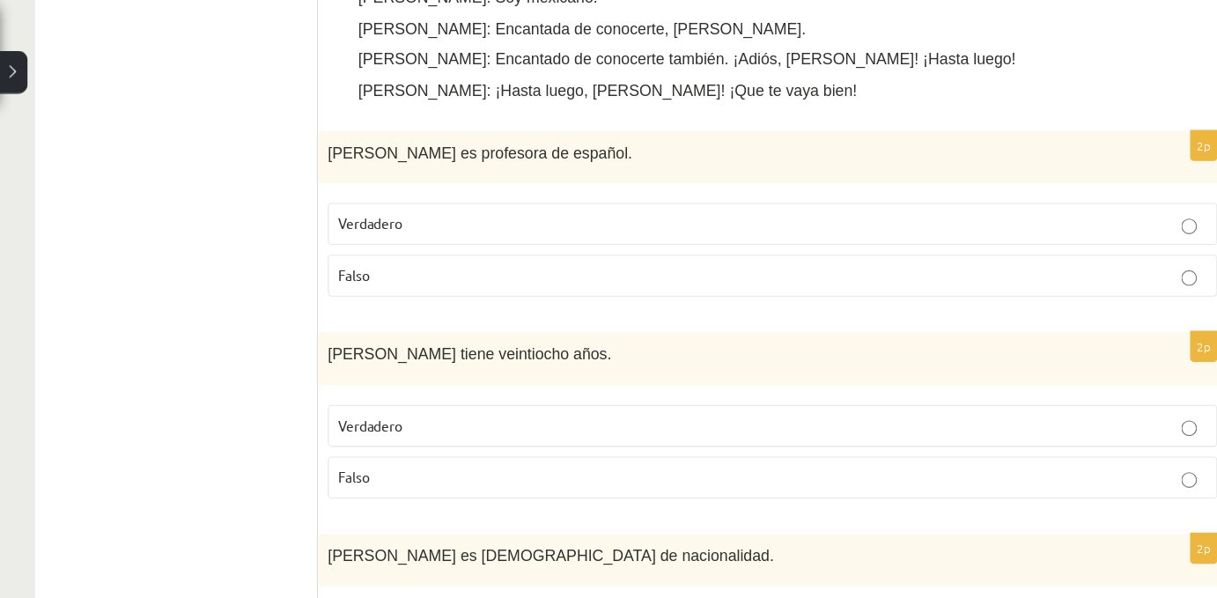
scroll to position [996, 0]
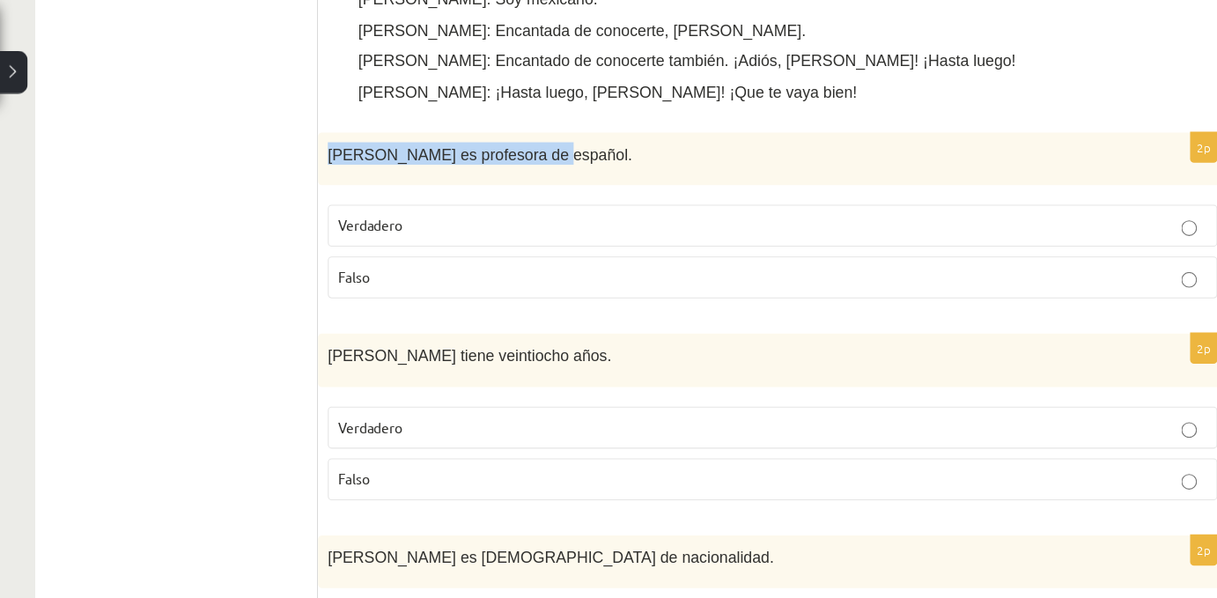
drag, startPoint x: 364, startPoint y: 141, endPoint x: 555, endPoint y: 150, distance: 191.3
click at [555, 150] on div "Marta es profesora de español." at bounding box center [771, 144] width 821 height 48
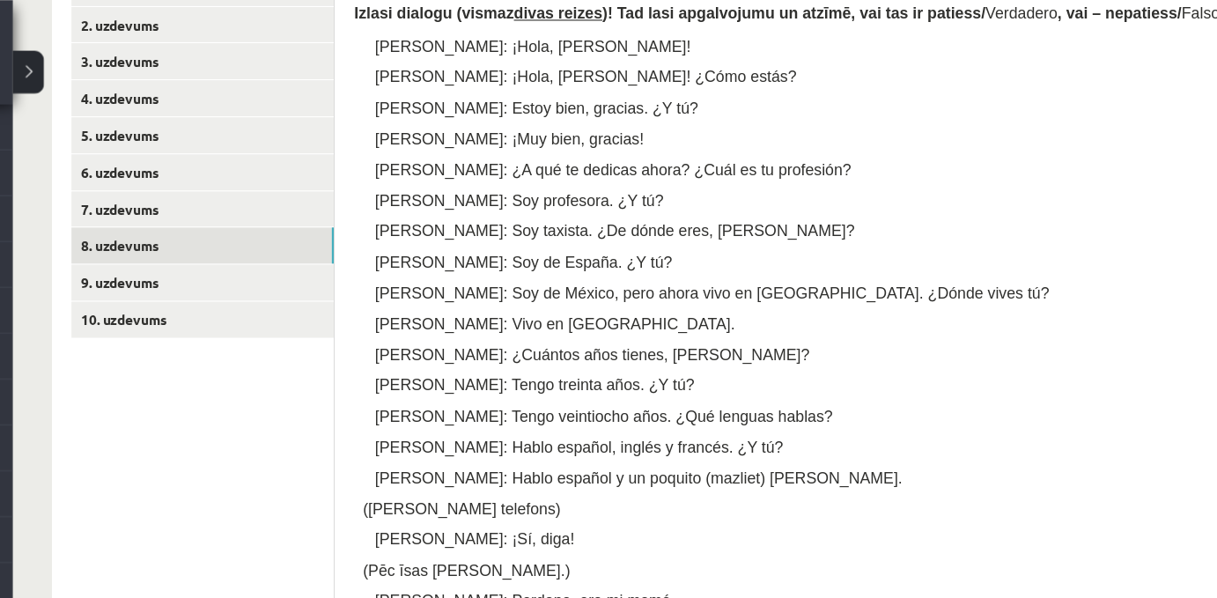
scroll to position [364, 0]
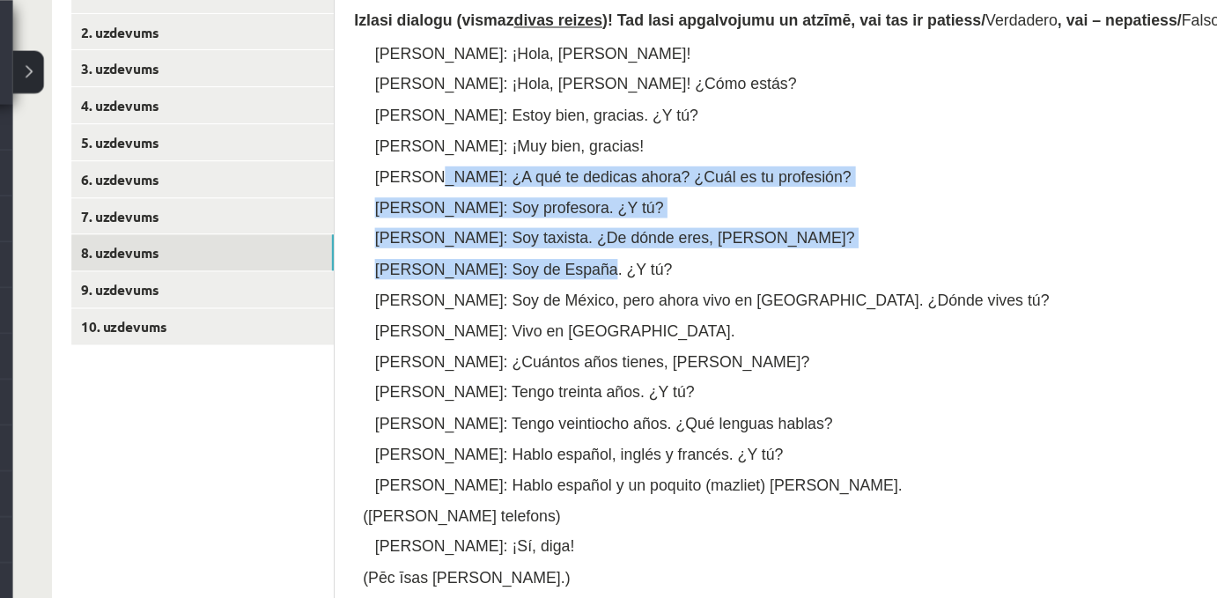
drag, startPoint x: 439, startPoint y: 170, endPoint x: 611, endPoint y: 252, distance: 191.0
click at [611, 252] on div "Lūdzu ņem vērā, ka 8. uzdevums ir jāpilda obligāti! Izlasi dialogu (vismaz diva…" at bounding box center [771, 356] width 785 height 755
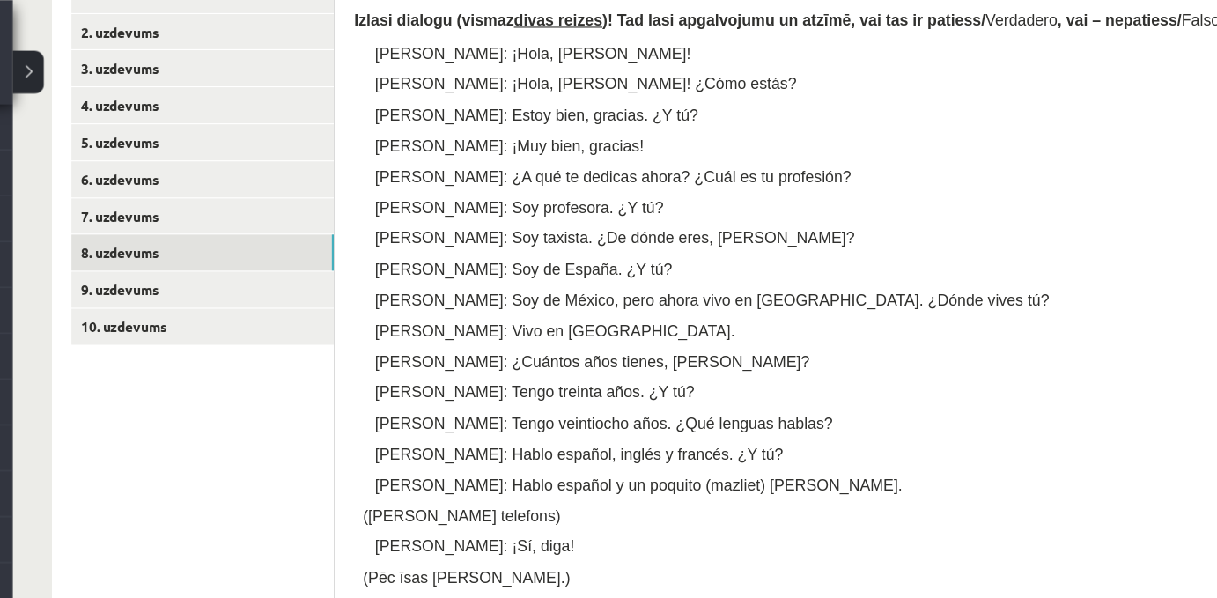
click at [662, 307] on p "Marta: Vivo en Madrid." at bounding box center [797, 298] width 733 height 18
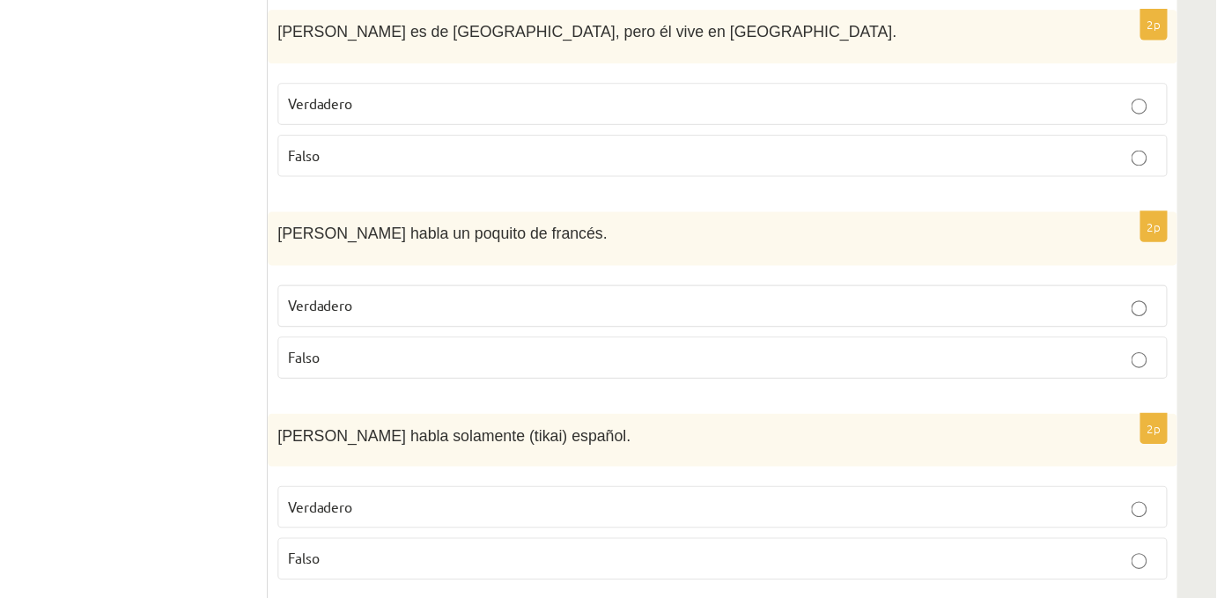
scroll to position [1601, 0]
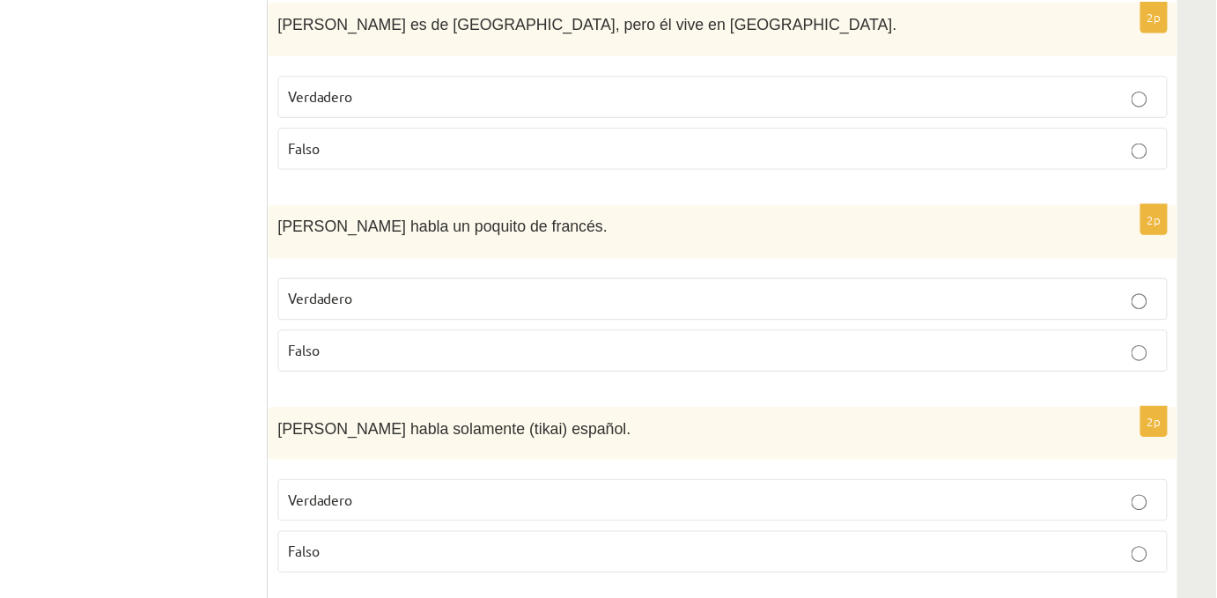
click at [470, 393] on label "Falso" at bounding box center [771, 374] width 803 height 38
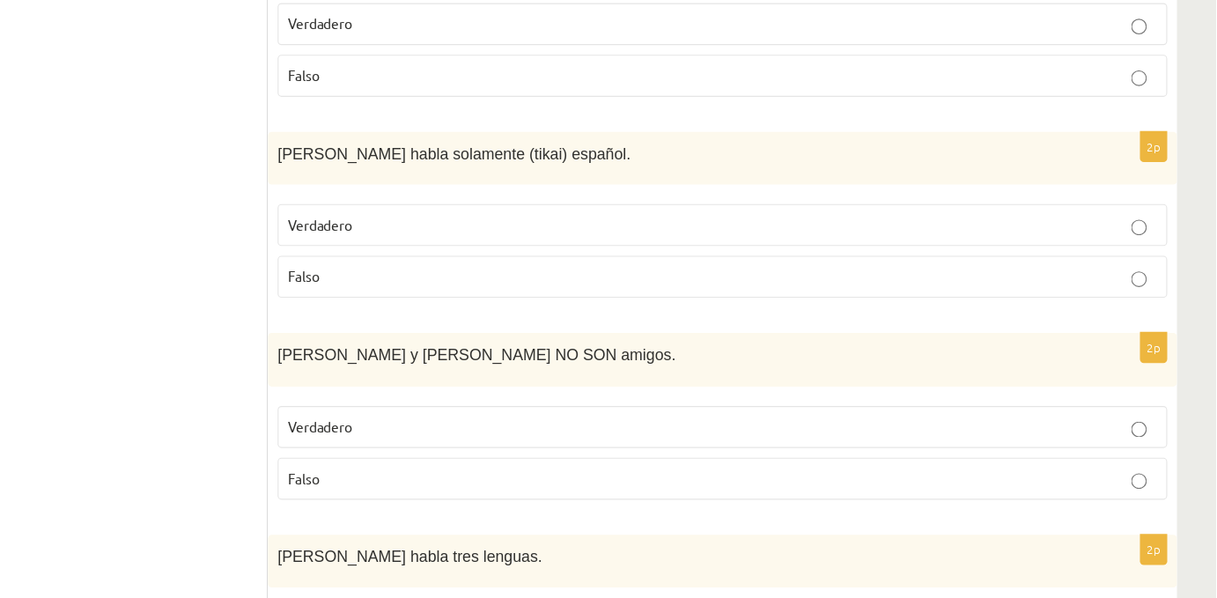
scroll to position [1849, 0]
click at [442, 203] on span "Pedro habla solamente (tikai) español." at bounding box center [529, 195] width 319 height 15
click at [423, 316] on p "Falso" at bounding box center [772, 307] width 784 height 18
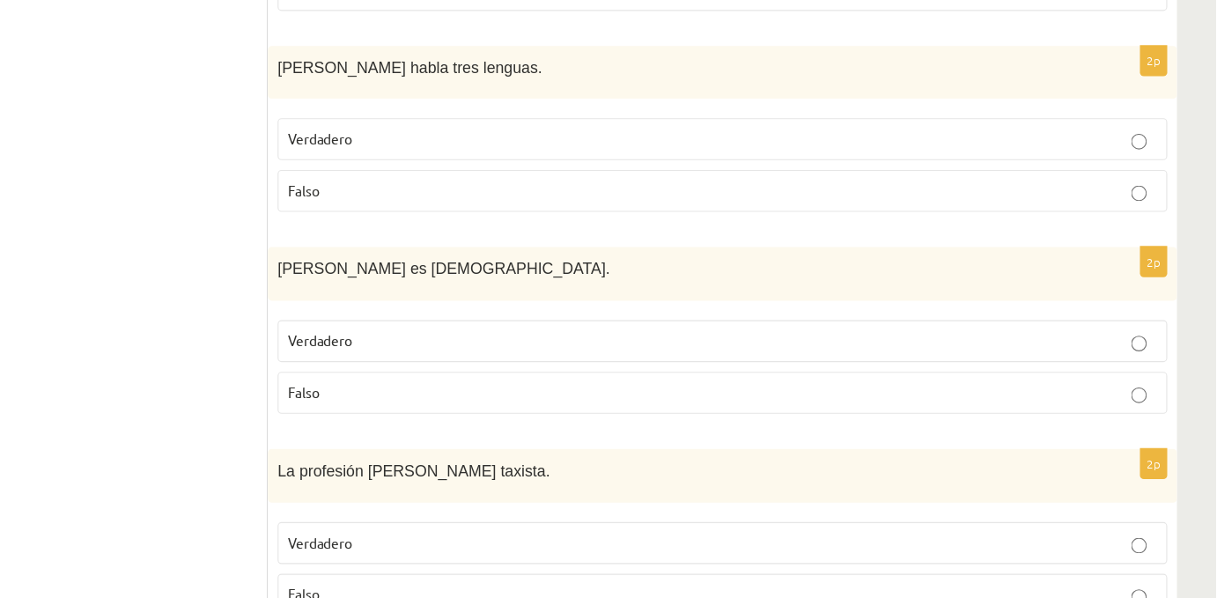
scroll to position [2300, 0]
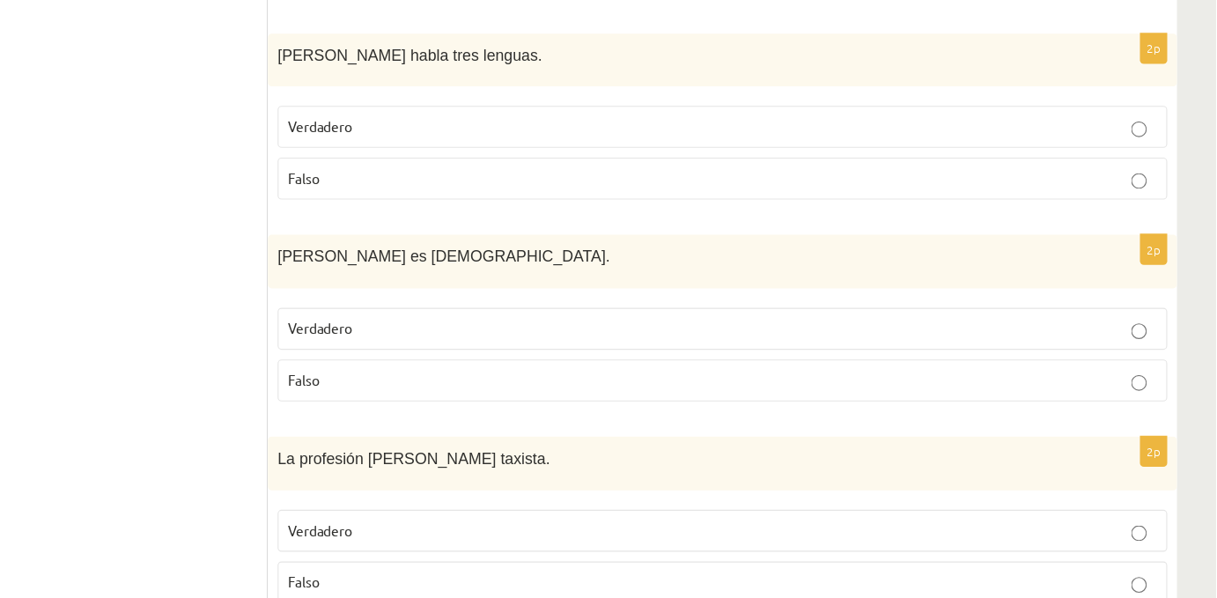
click at [425, 239] on label "Falso" at bounding box center [771, 220] width 803 height 38
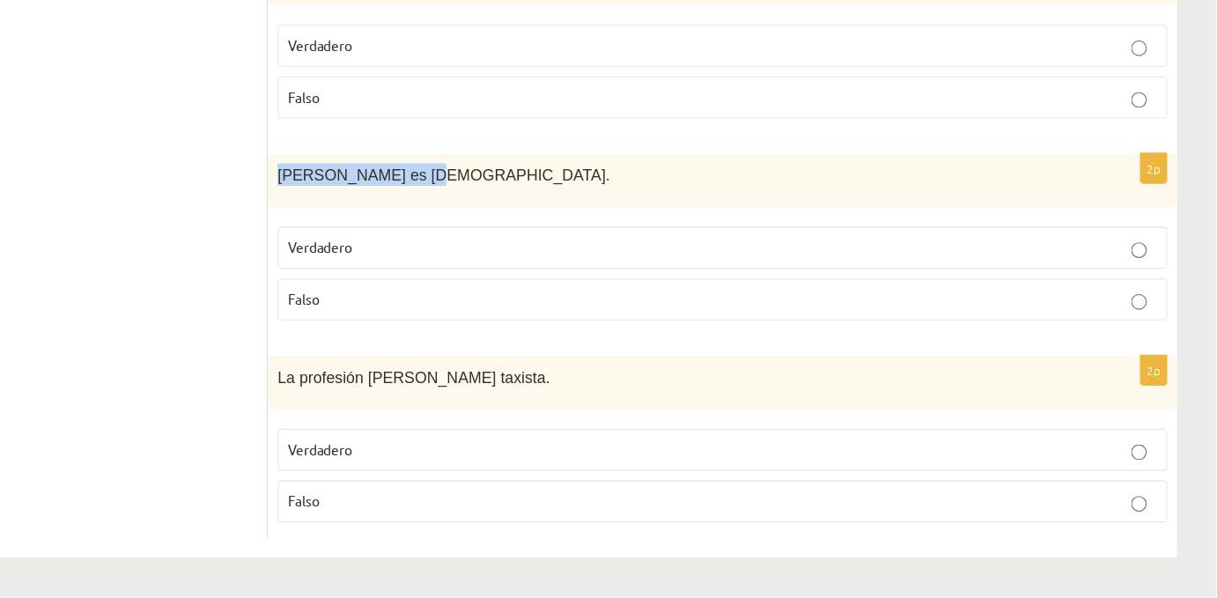
drag, startPoint x: 367, startPoint y: 203, endPoint x: 507, endPoint y: 220, distance: 141.0
click at [507, 220] on div "Pedro es argentino." at bounding box center [771, 221] width 821 height 48
click at [412, 320] on p "Falso" at bounding box center [772, 329] width 784 height 18
click at [548, 472] on p "Verdadero" at bounding box center [772, 464] width 784 height 18
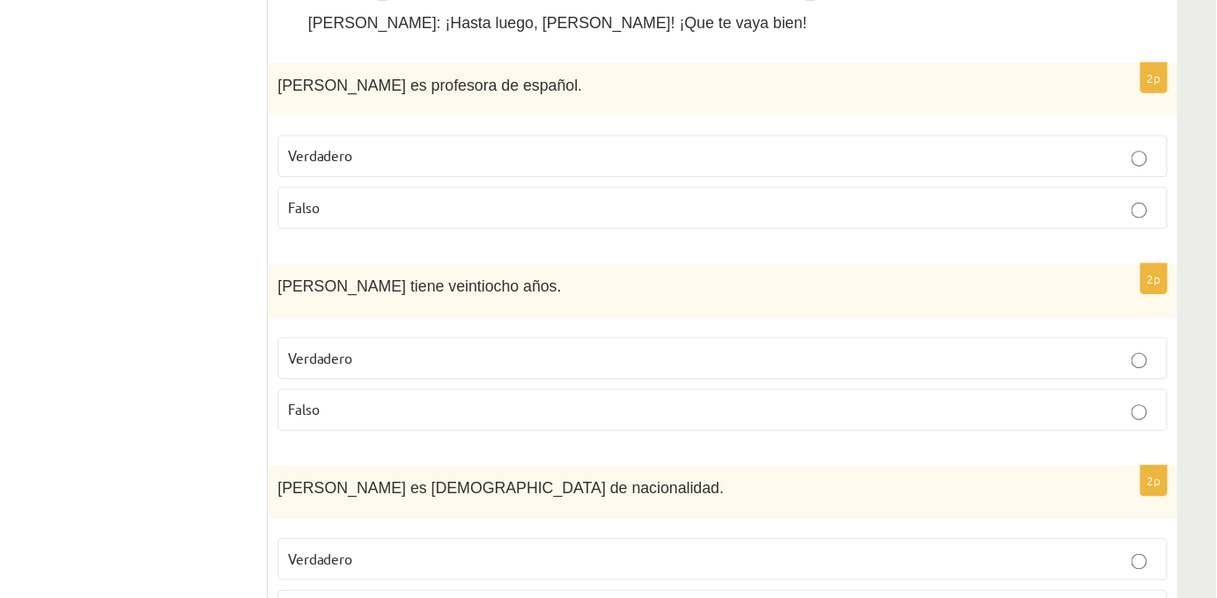
scroll to position [1001, 0]
click at [420, 254] on p "Falso" at bounding box center [772, 245] width 784 height 18
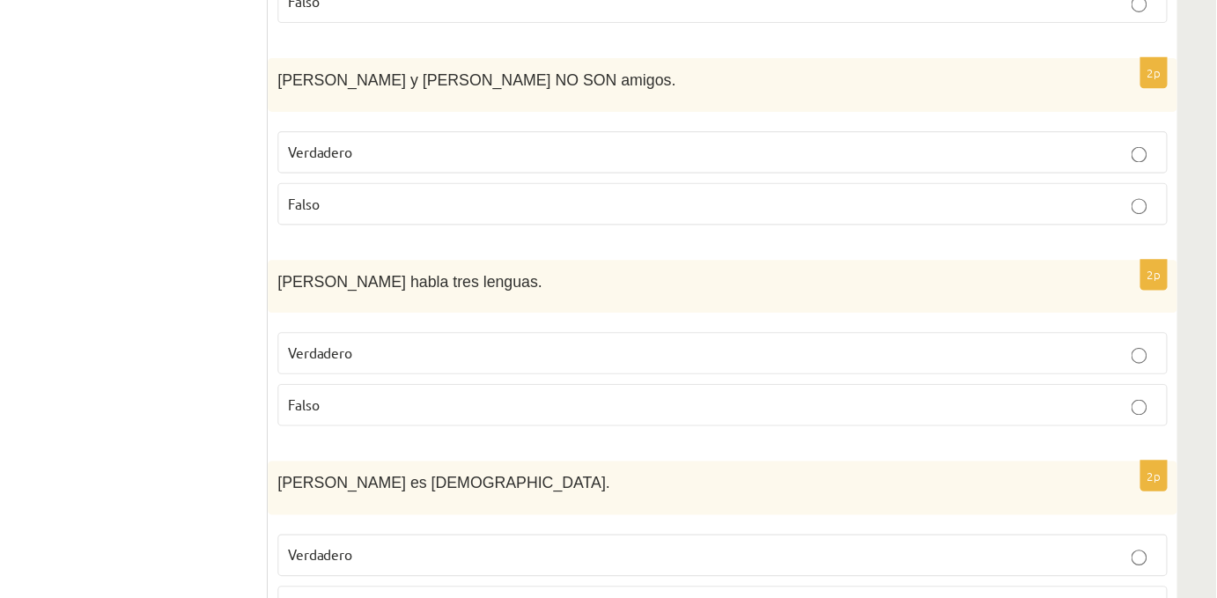
scroll to position [2101, 0]
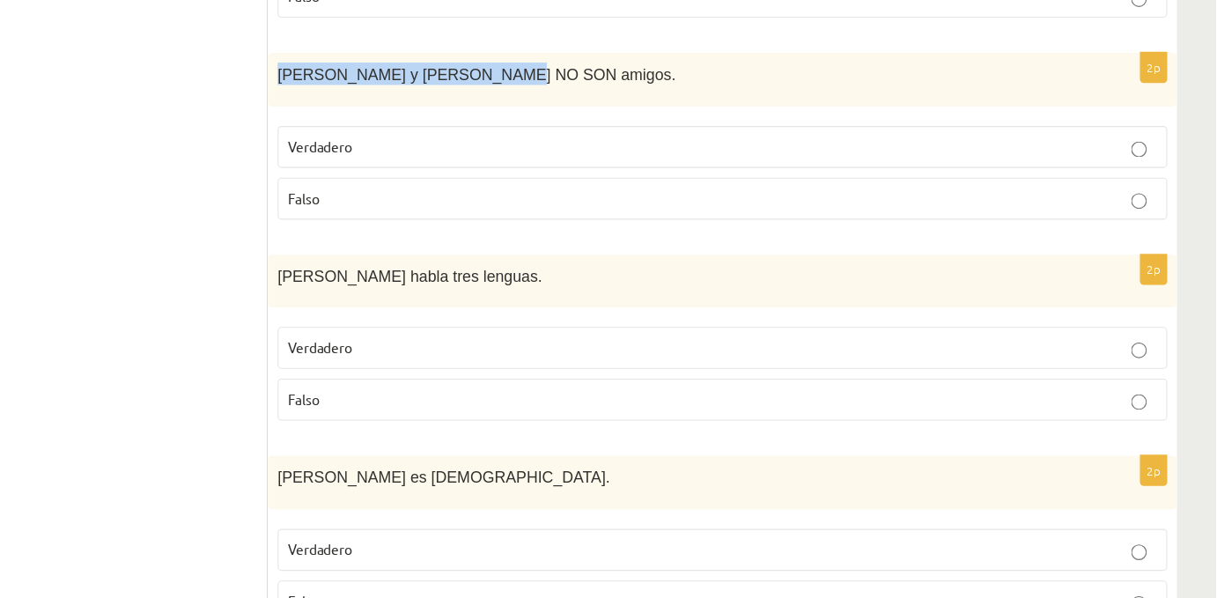
drag, startPoint x: 368, startPoint y: 146, endPoint x: 586, endPoint y: 153, distance: 218.5
click at [586, 153] on div "Pedro y Marta NO SON amigos." at bounding box center [771, 130] width 821 height 48
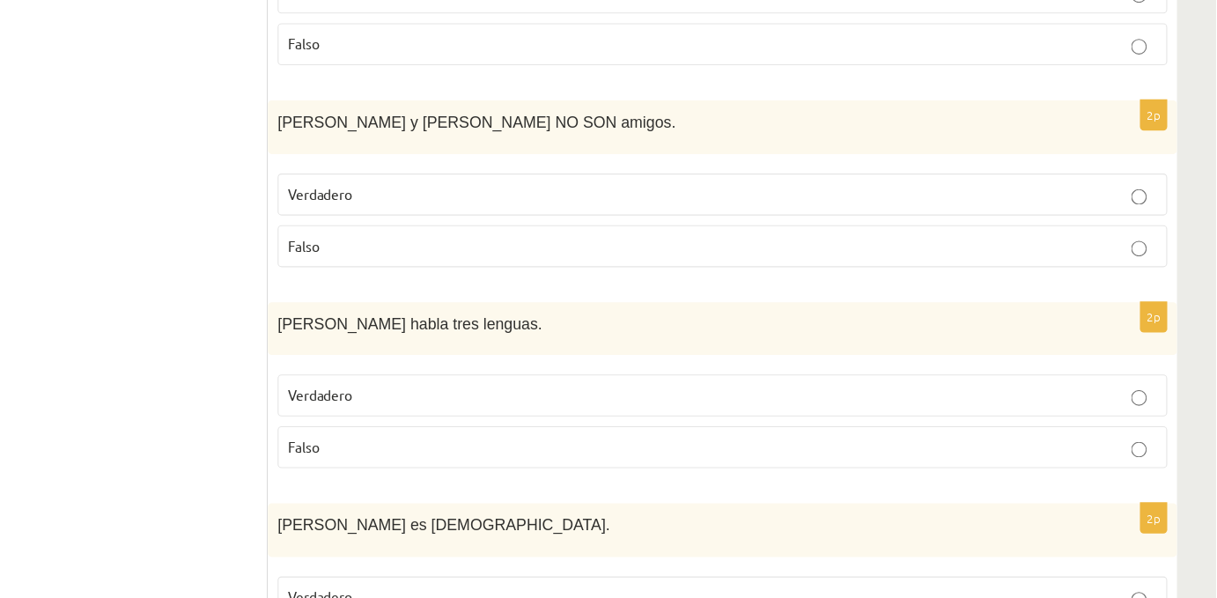
scroll to position [2060, 0]
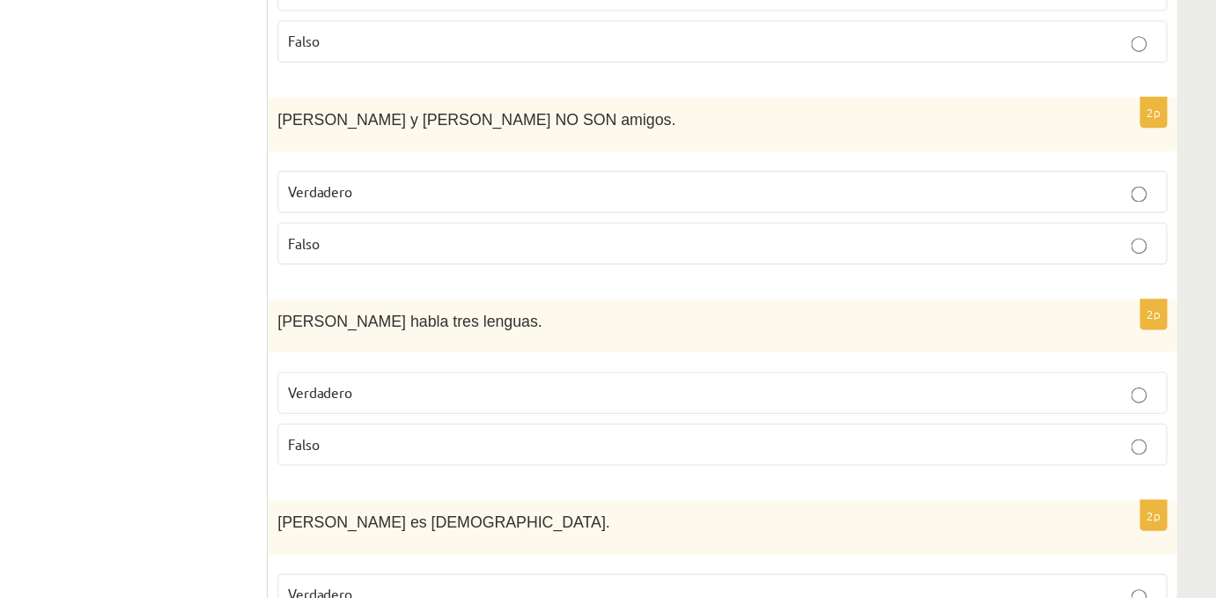
click at [418, 239] on span "Verdadero" at bounding box center [408, 231] width 57 height 16
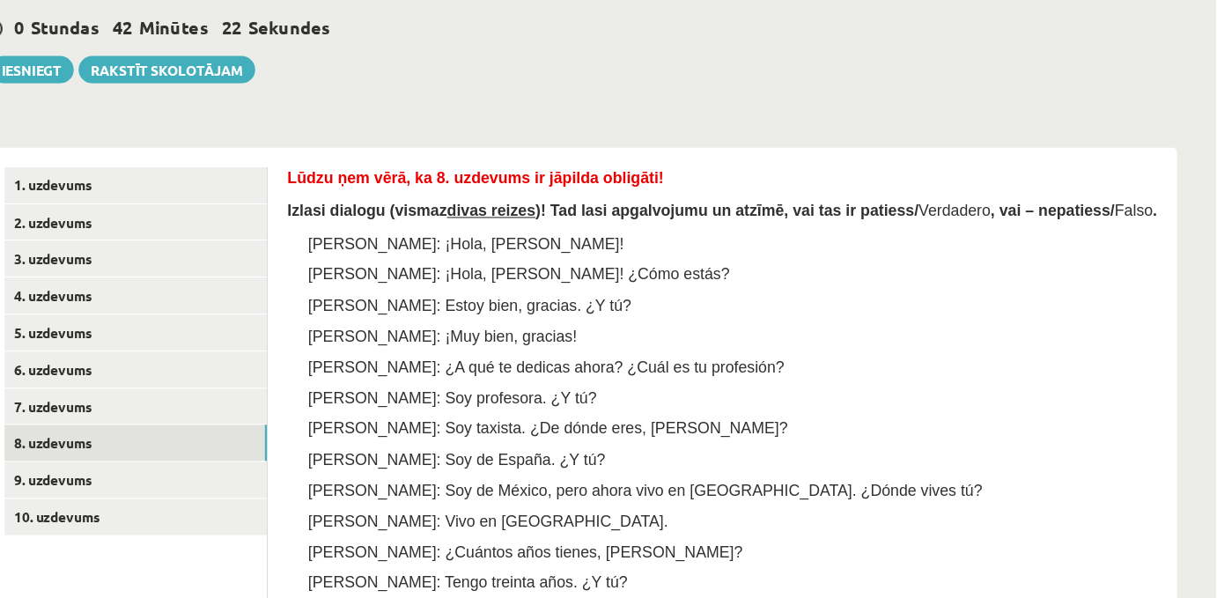
scroll to position [133, 0]
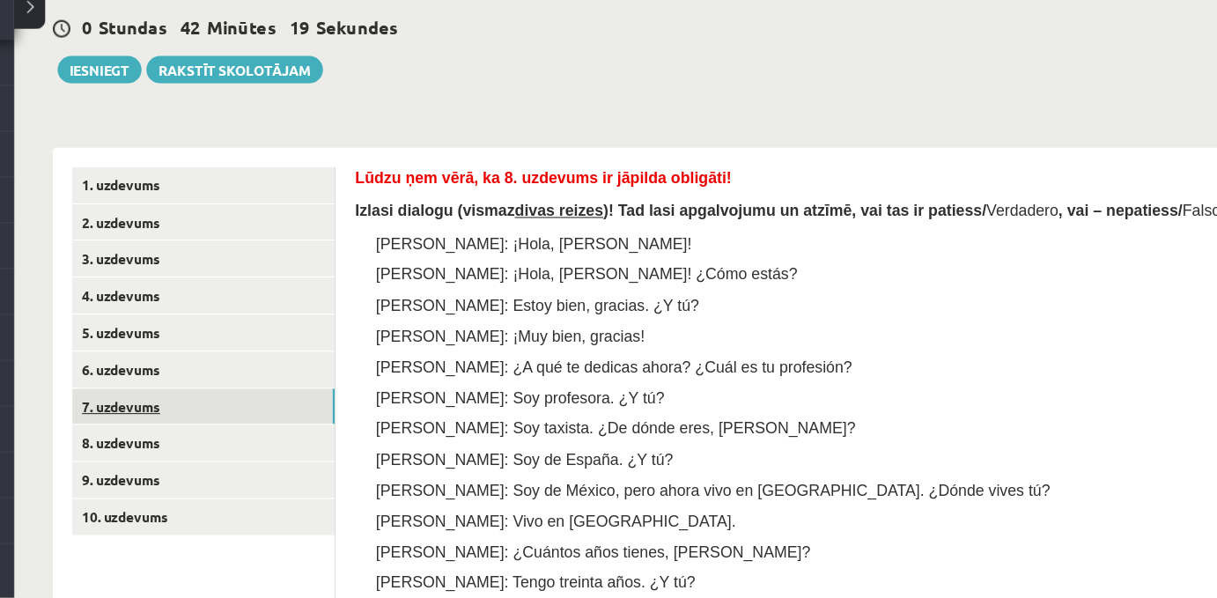
click at [153, 429] on link "7. uzdevums" at bounding box center [241, 425] width 237 height 33
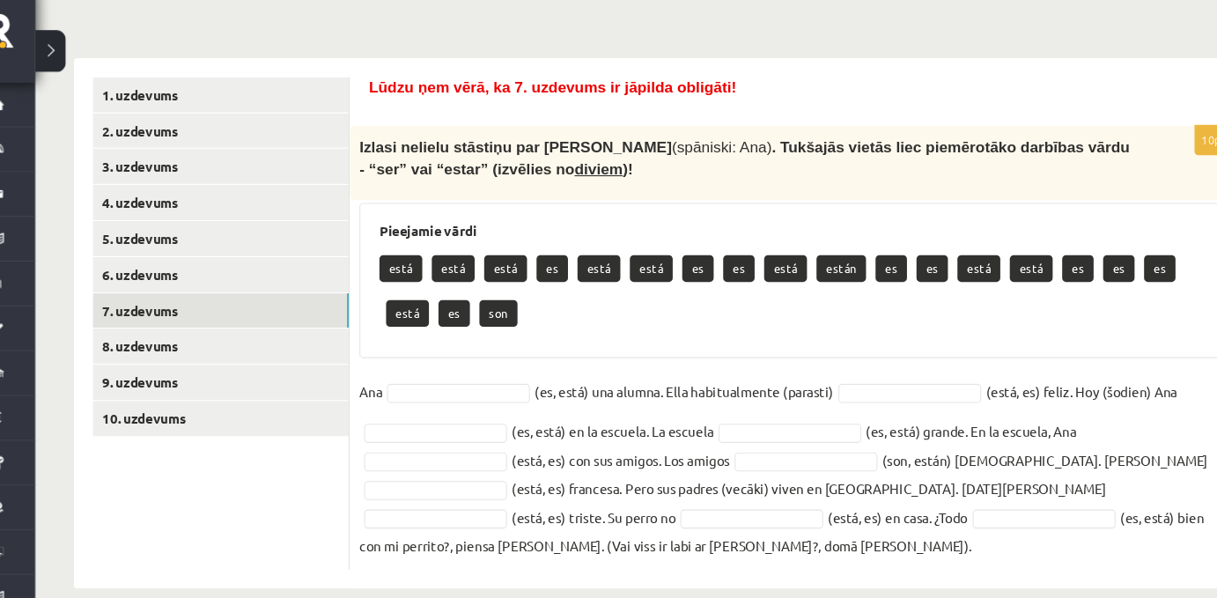
scroll to position [269, 0]
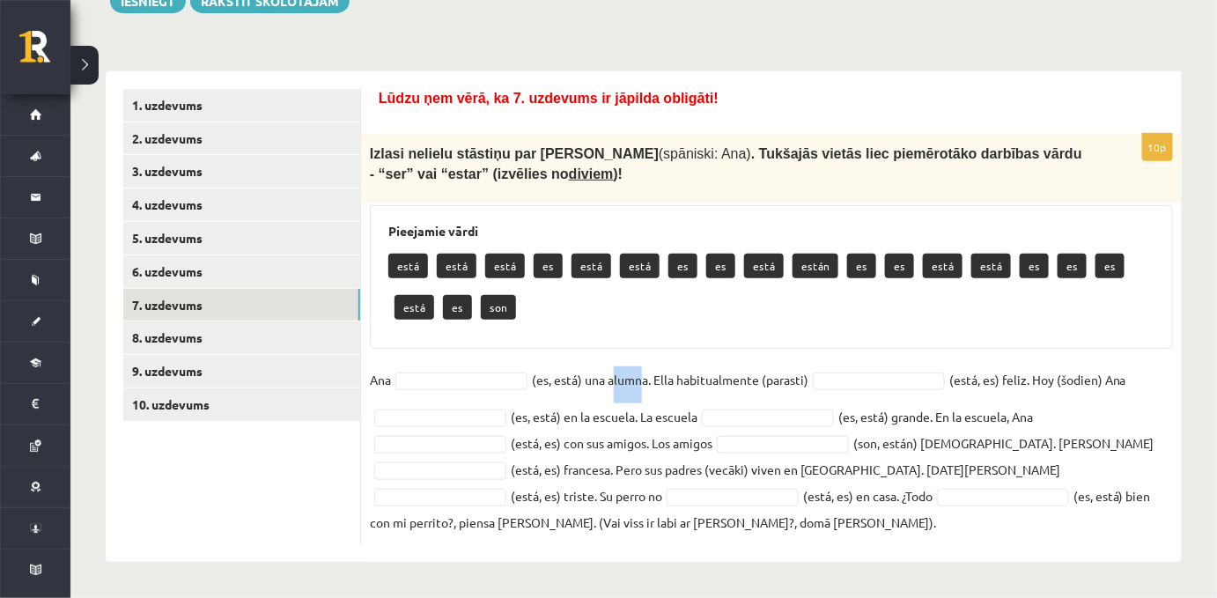
drag, startPoint x: 645, startPoint y: 379, endPoint x: 615, endPoint y: 379, distance: 29.9
click at [615, 379] on fieldset "Ana (es, está) una alumna. Ella habitualmente (parasti) (está, es) feliz. Hoy (…" at bounding box center [771, 450] width 803 height 169
drag, startPoint x: 650, startPoint y: 374, endPoint x: 608, endPoint y: 387, distance: 44.0
click at [608, 387] on fieldset "Ana (es, está) una alumna. Ella habitualmente (parasti) (está, es) feliz. Hoy (…" at bounding box center [771, 450] width 803 height 169
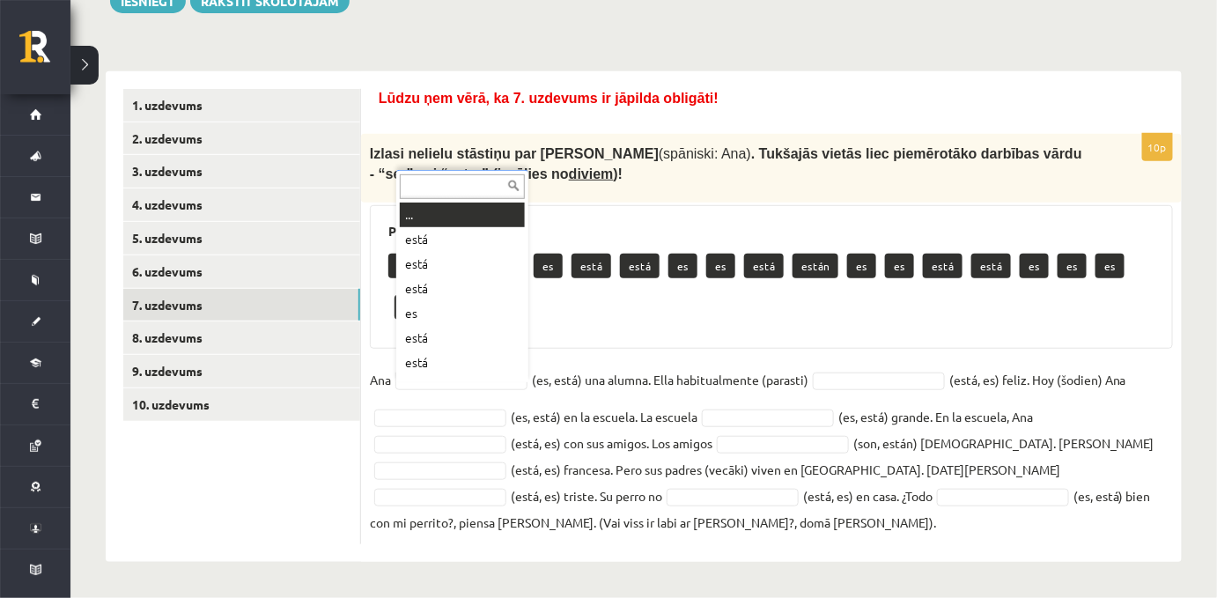
scroll to position [21, 0]
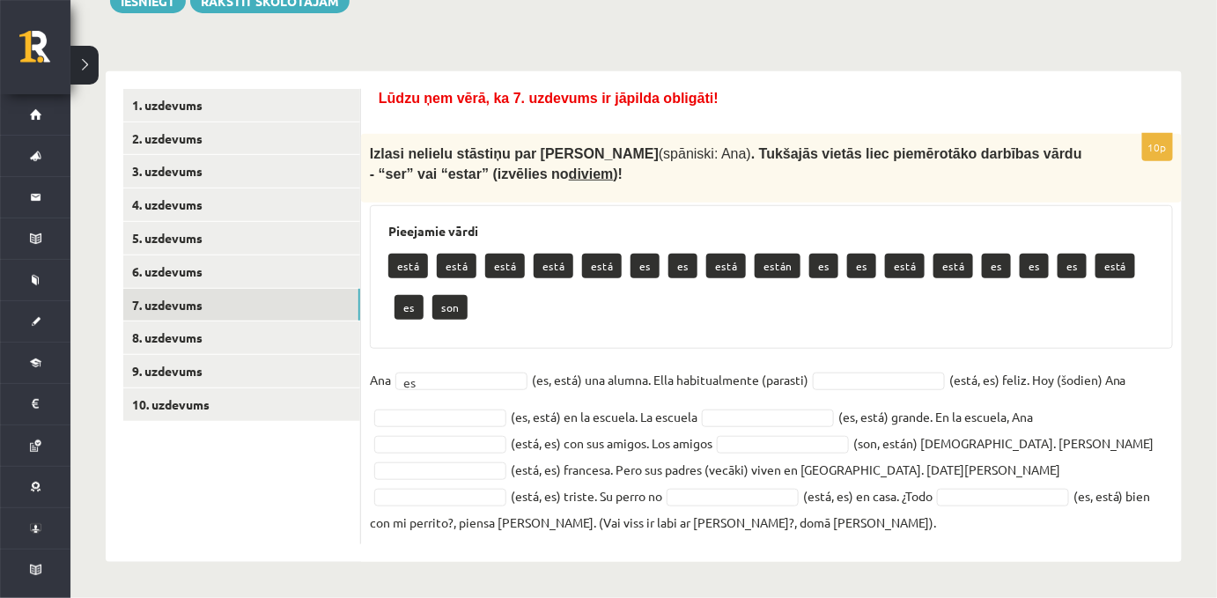
click at [753, 378] on fieldset "Ana es ** (es, está) una alumna. Ella habitualmente (parasti) (está, es) feliz.…" at bounding box center [771, 450] width 803 height 169
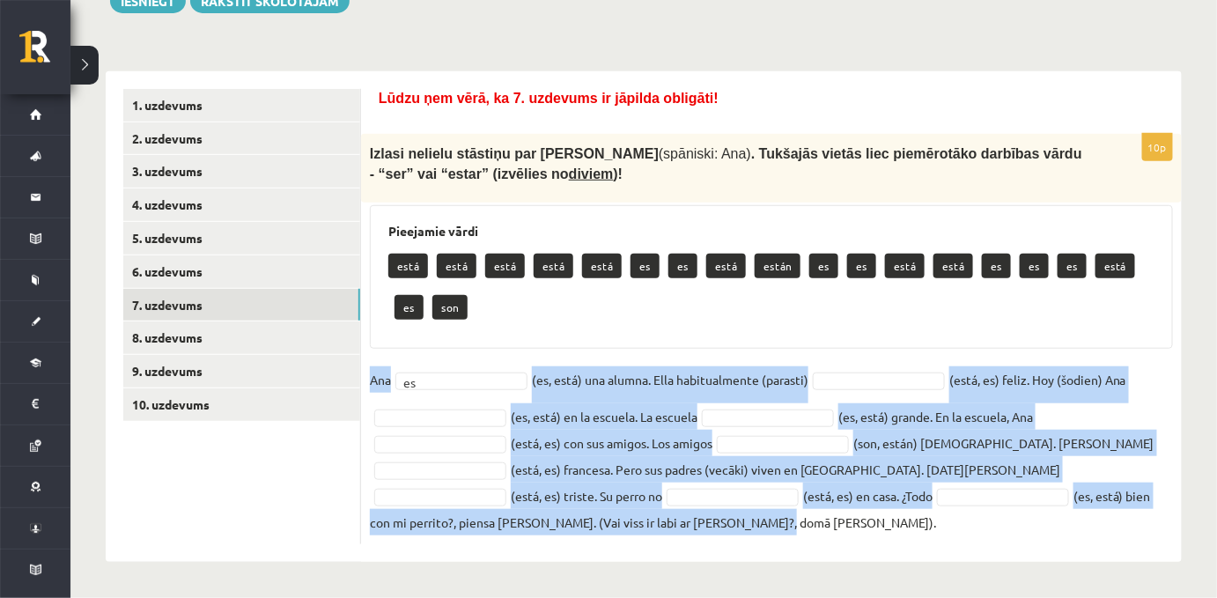
drag, startPoint x: 372, startPoint y: 374, endPoint x: 621, endPoint y: 520, distance: 287.7
click at [621, 520] on fieldset "Ana es ** (es, está) una alumna. Ella habitualmente (parasti) (está, es) feliz.…" at bounding box center [771, 450] width 803 height 169
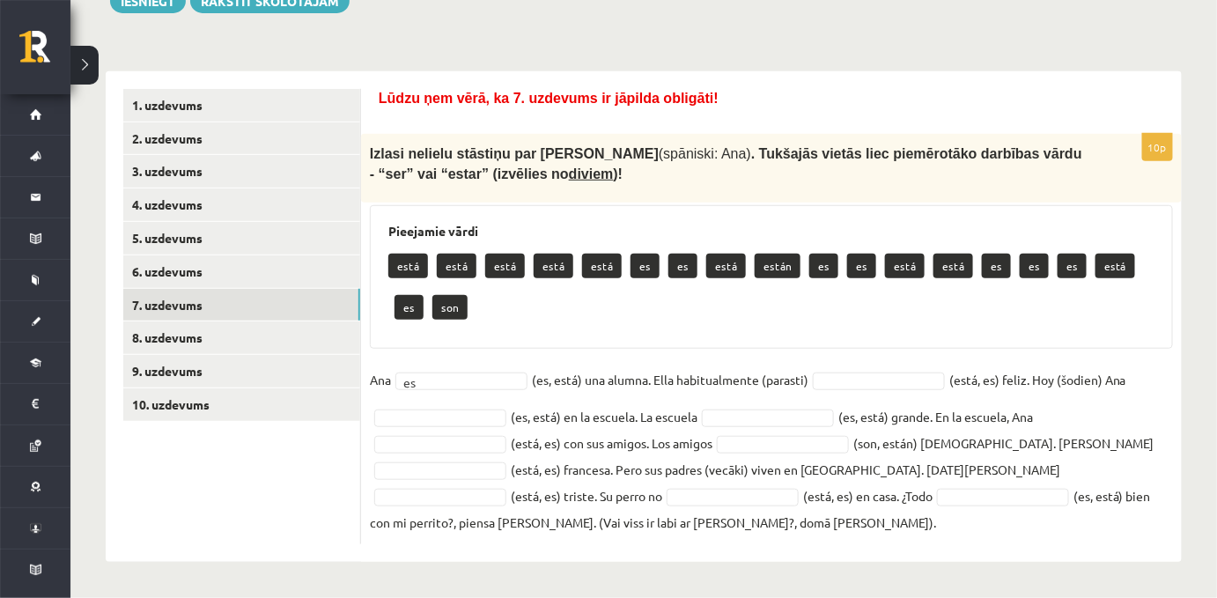
click at [514, 270] on p "está" at bounding box center [505, 266] width 40 height 25
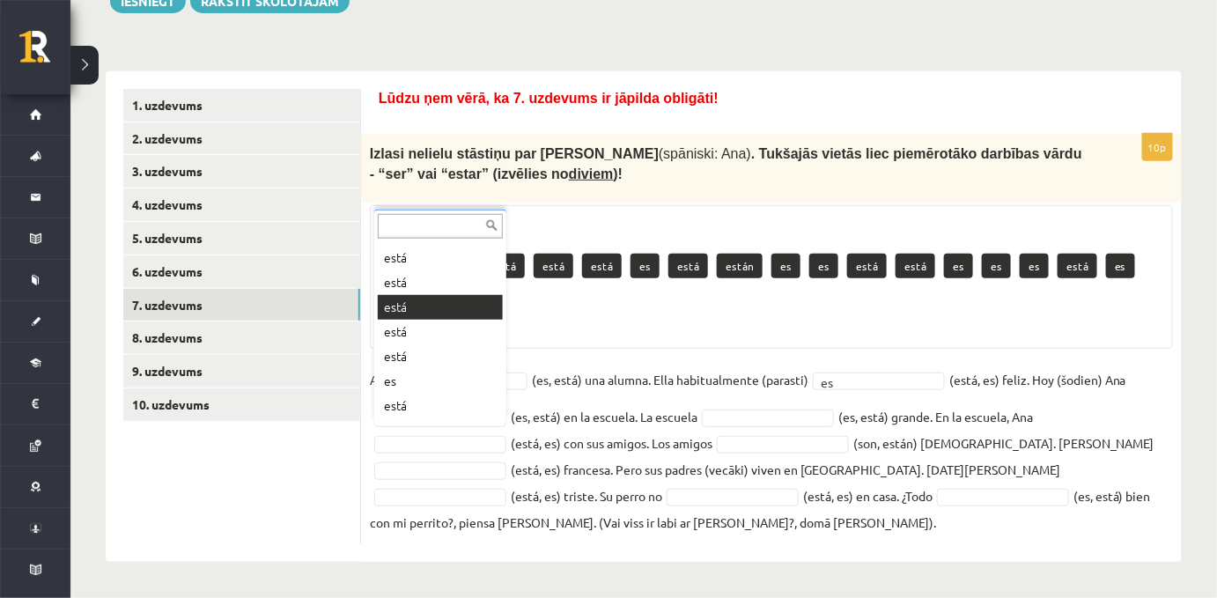
scroll to position [225, 0]
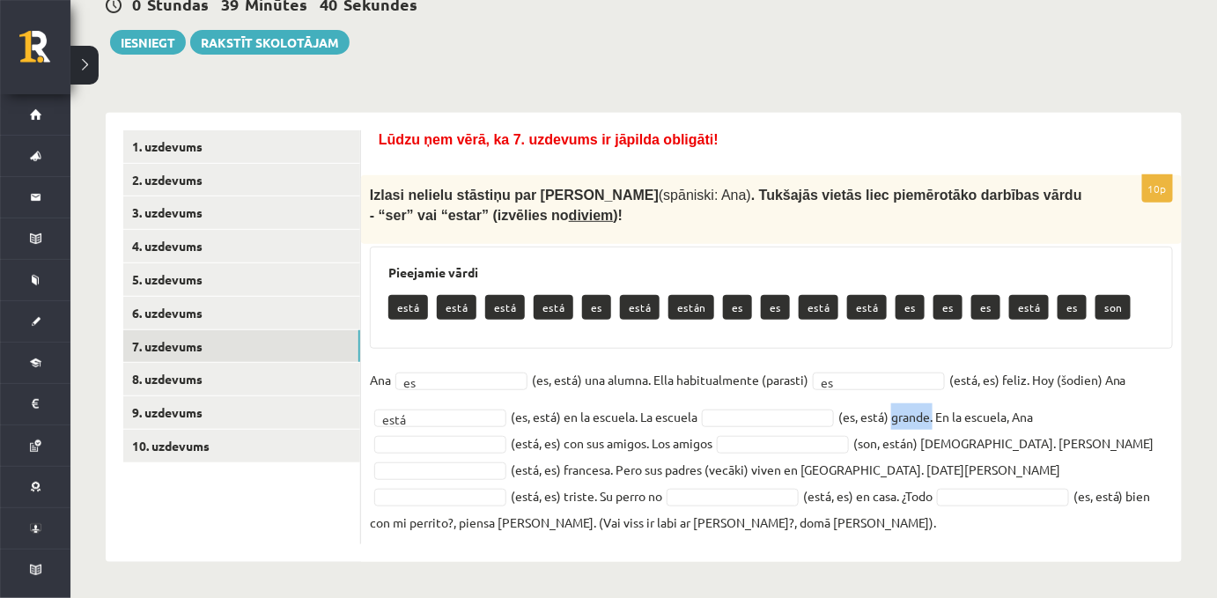
drag, startPoint x: 895, startPoint y: 418, endPoint x: 935, endPoint y: 417, distance: 39.6
click at [935, 417] on fieldset "Ana es ** (es, está) una alumna. Ella habitualmente (parasti) es ** (está, es) …" at bounding box center [771, 450] width 803 height 169
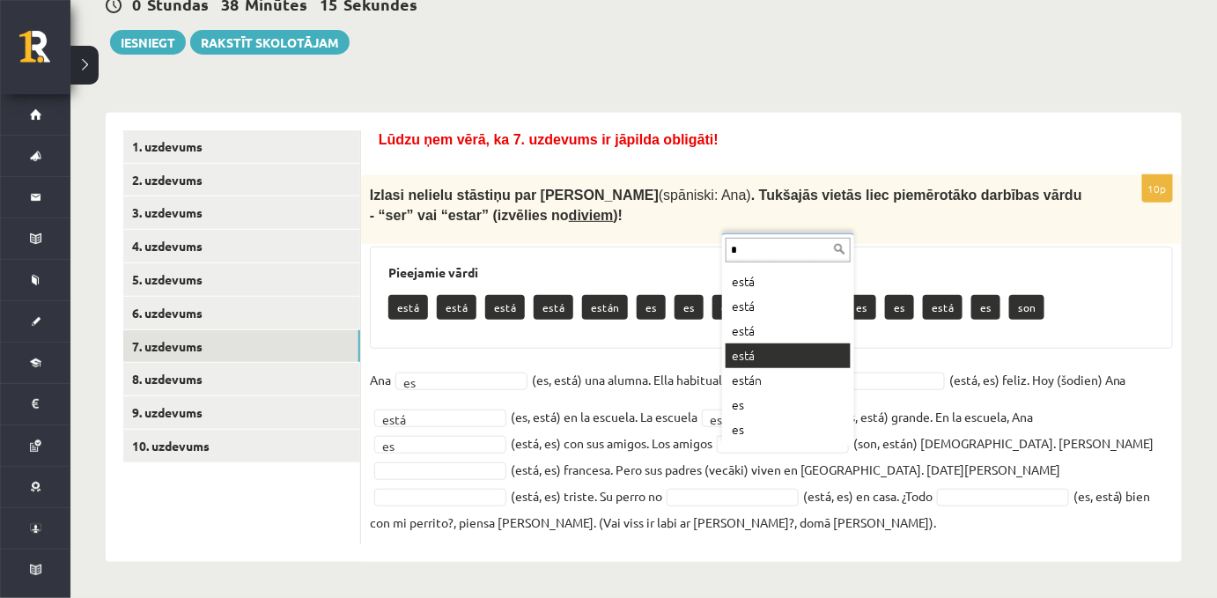
scroll to position [0, 0]
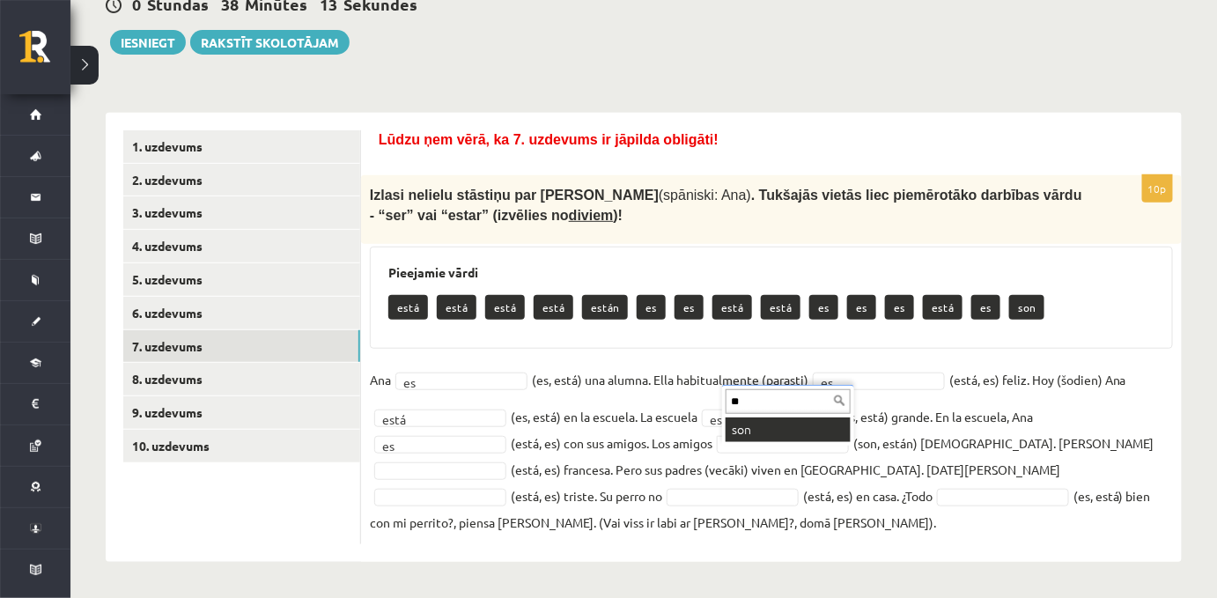
type input "**"
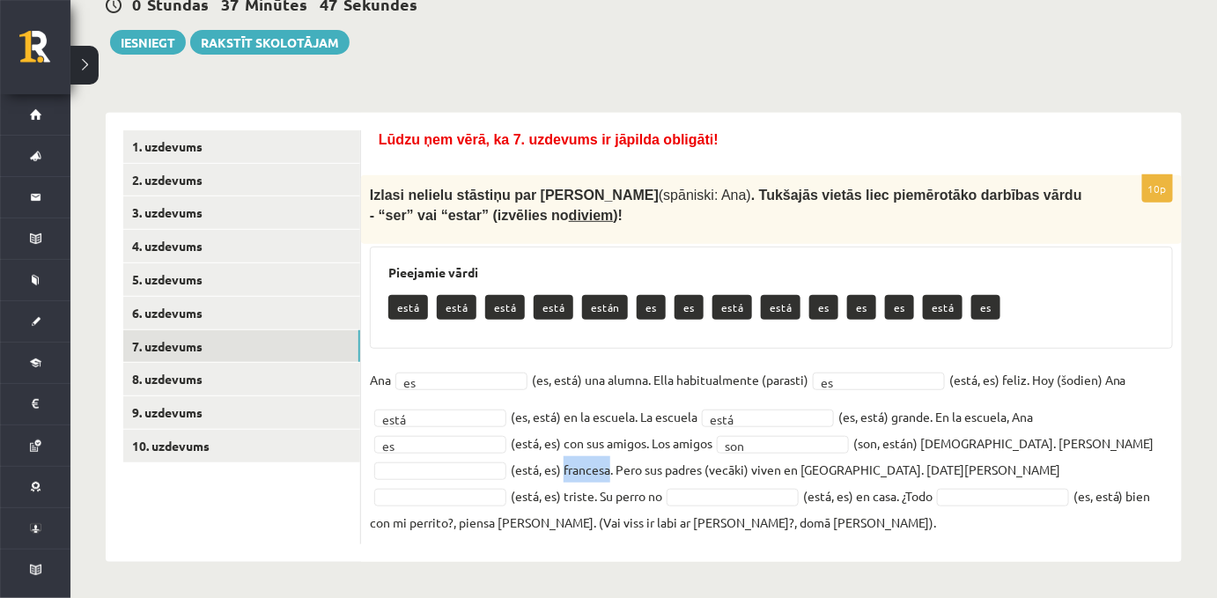
drag, startPoint x: 423, startPoint y: 470, endPoint x: 467, endPoint y: 468, distance: 44.1
click at [467, 468] on fieldset "Ana es ** (es, está) una alumna. Ella habitualmente (parasti) es ** (está, es) …" at bounding box center [771, 450] width 803 height 169
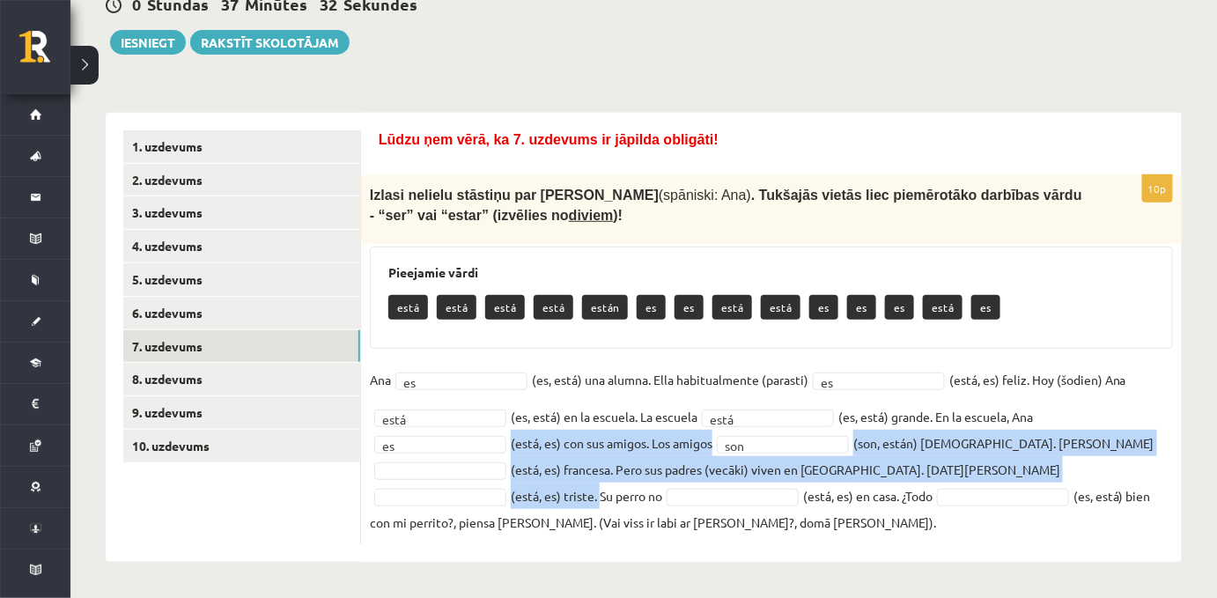
drag, startPoint x: 986, startPoint y: 468, endPoint x: 491, endPoint y: 439, distance: 495.7
click at [491, 439] on fieldset "Ana es ** (es, está) una alumna. Ella habitualmente (parasti) es ** (está, es) …" at bounding box center [771, 450] width 803 height 169
click at [895, 479] on fieldset "Ana es ** (es, está) una alumna. Ella habitualmente (parasti) es ** (está, es) …" at bounding box center [771, 450] width 803 height 169
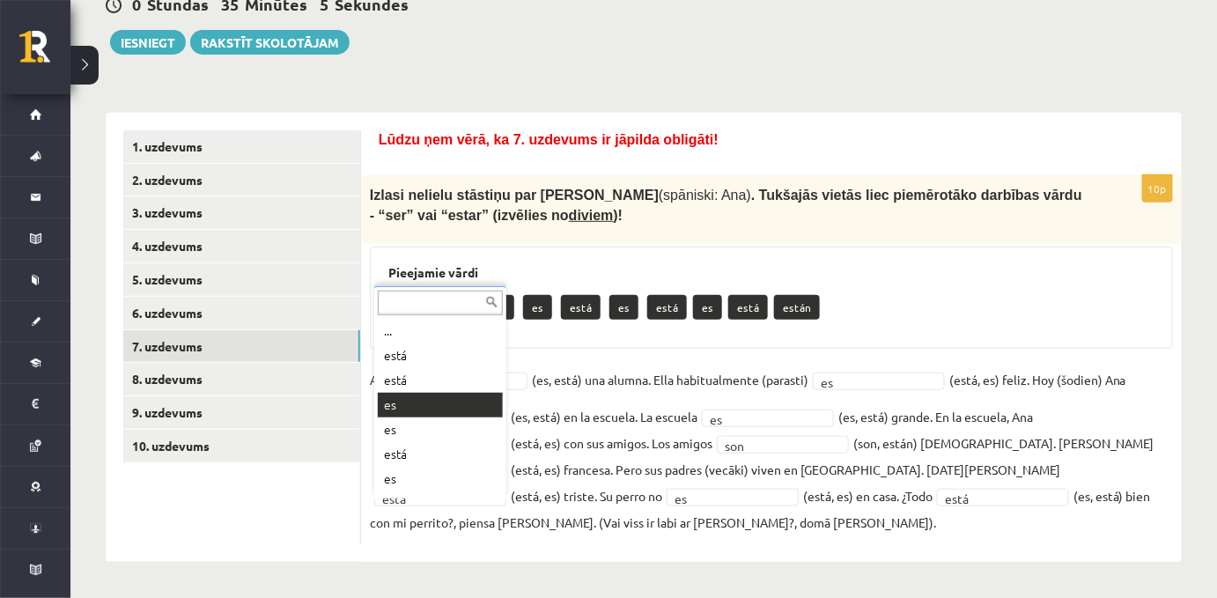
scroll to position [21, 0]
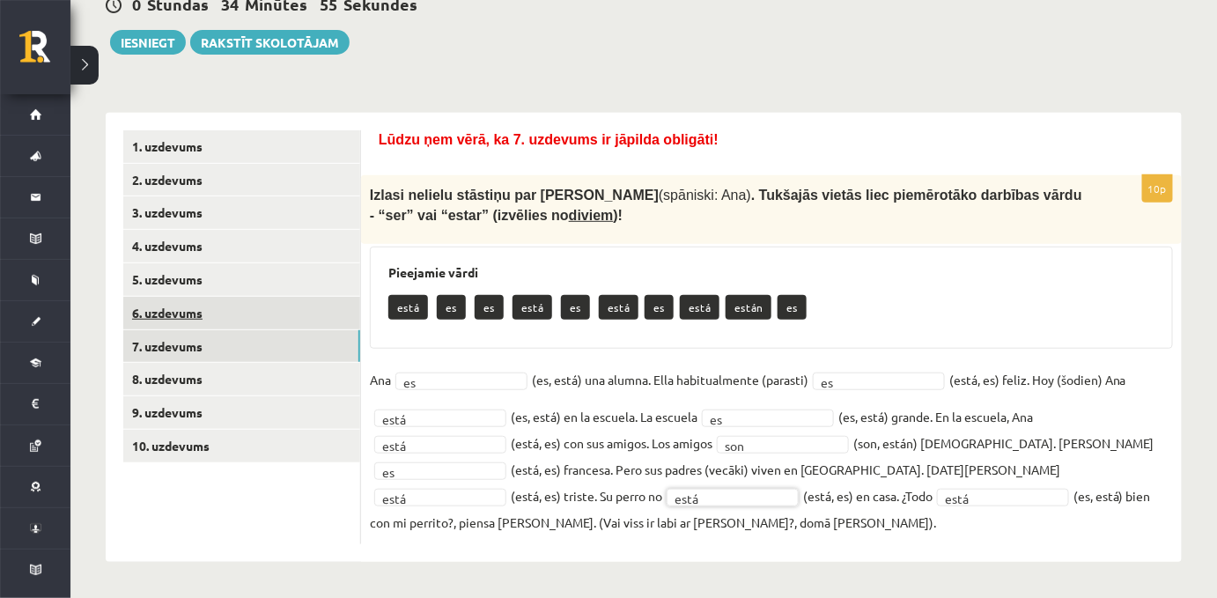
click at [185, 308] on link "6. uzdevums" at bounding box center [241, 313] width 237 height 33
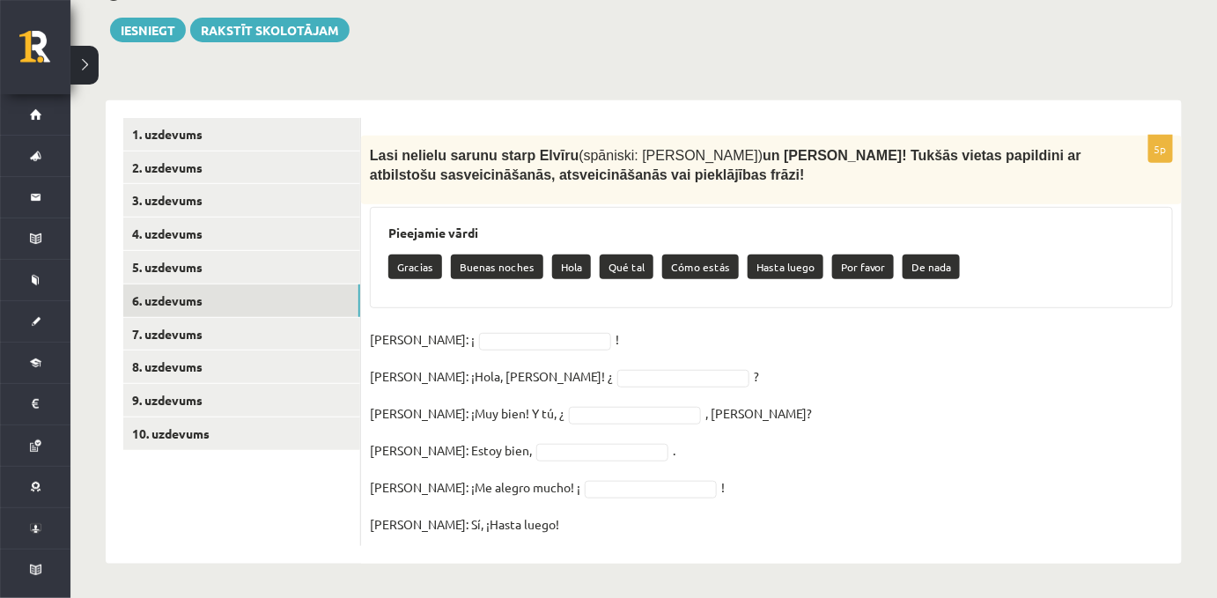
click at [475, 360] on fieldset "Elvira: ¡ ! Pedro: ¡Hola, Elvira! ¿ ? Elvira: ¡Muy bien! Y tú, ¿ , Pedro? Pedro…" at bounding box center [771, 431] width 803 height 211
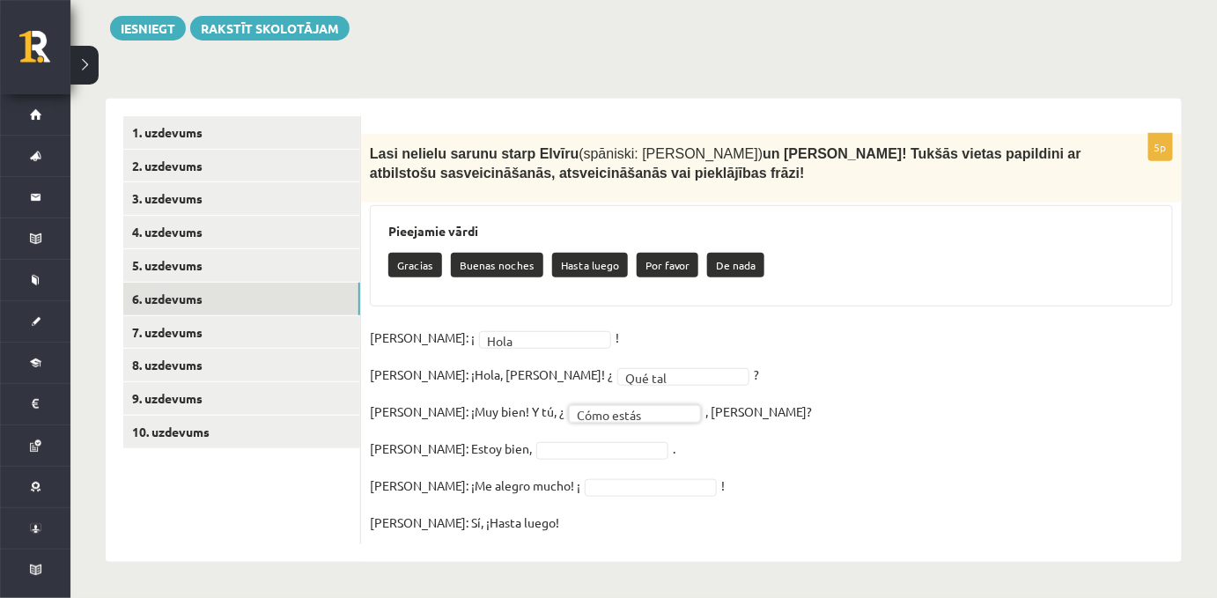
scroll to position [250, 0]
drag, startPoint x: 410, startPoint y: 482, endPoint x: 505, endPoint y: 491, distance: 94.7
click at [505, 491] on p "Elvira: ¡Me alegro mucho! ¡" at bounding box center [475, 485] width 210 height 26
click at [504, 505] on fieldset "**********" at bounding box center [771, 429] width 803 height 211
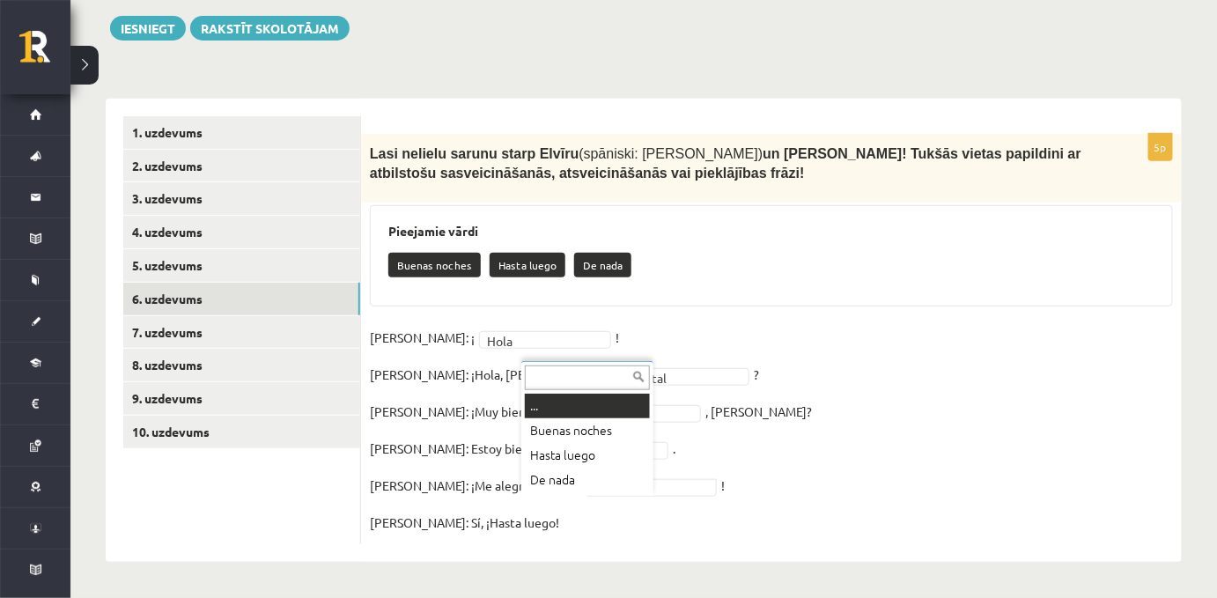
drag, startPoint x: 582, startPoint y: 485, endPoint x: 541, endPoint y: 459, distance: 49.1
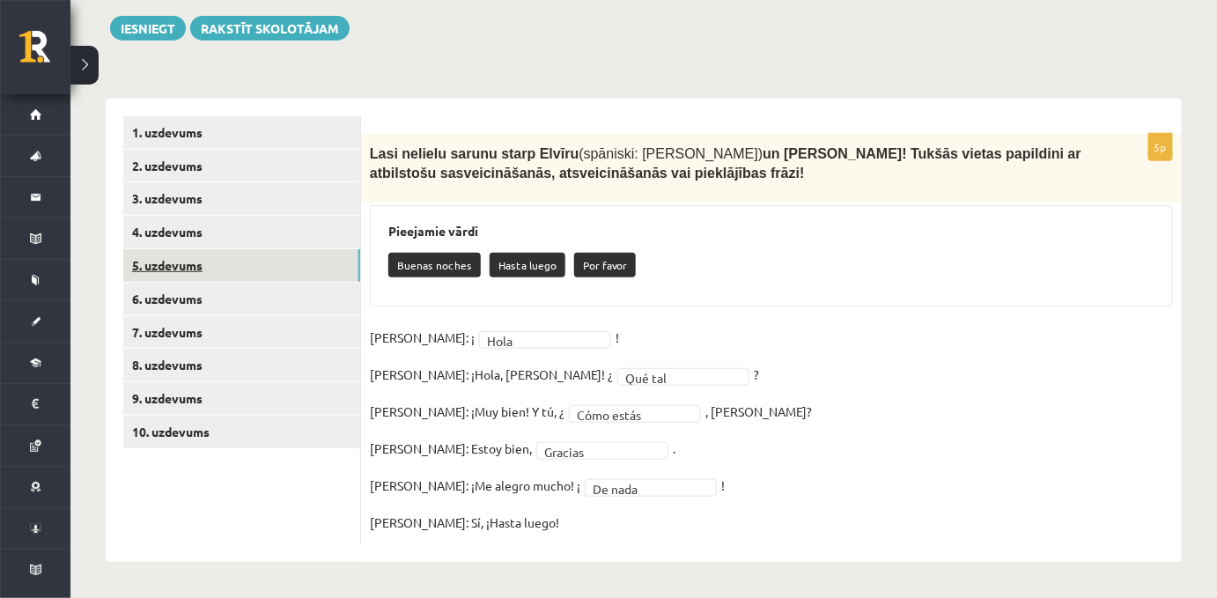
click at [169, 249] on link "5. uzdevums" at bounding box center [241, 265] width 237 height 33
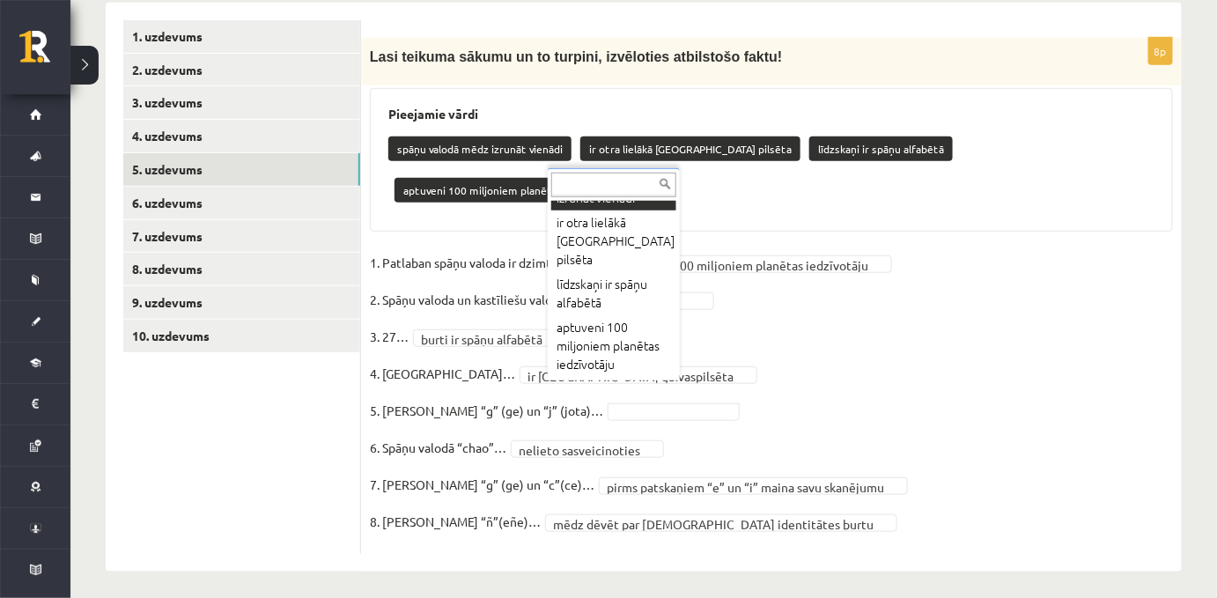
scroll to position [24, 0]
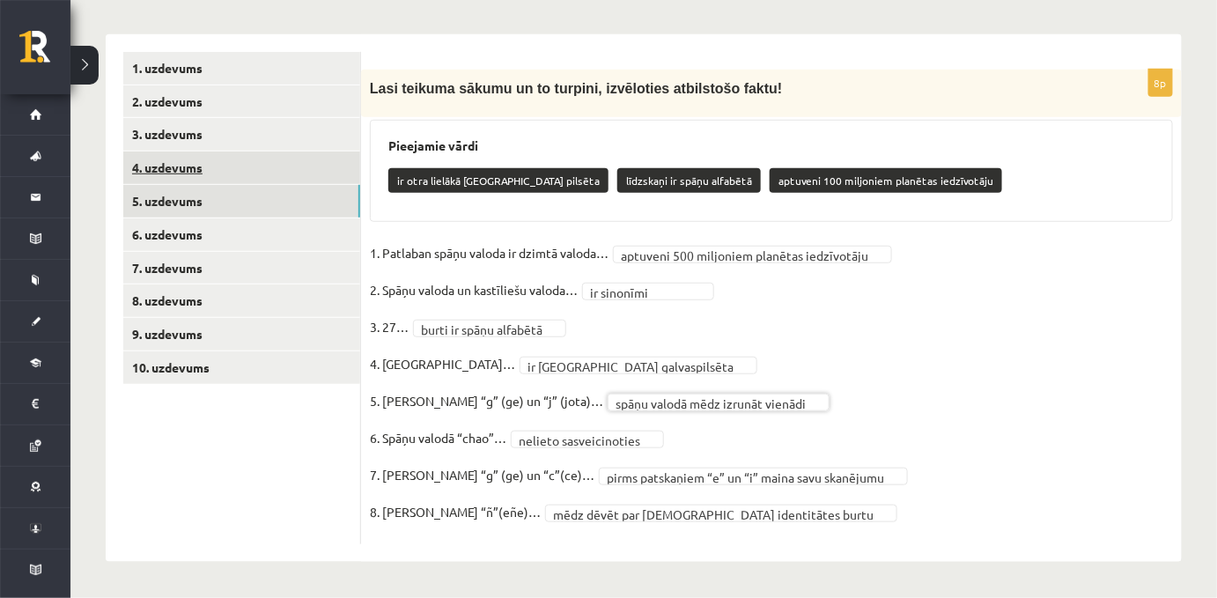
click at [160, 151] on link "4. uzdevums" at bounding box center [241, 167] width 237 height 33
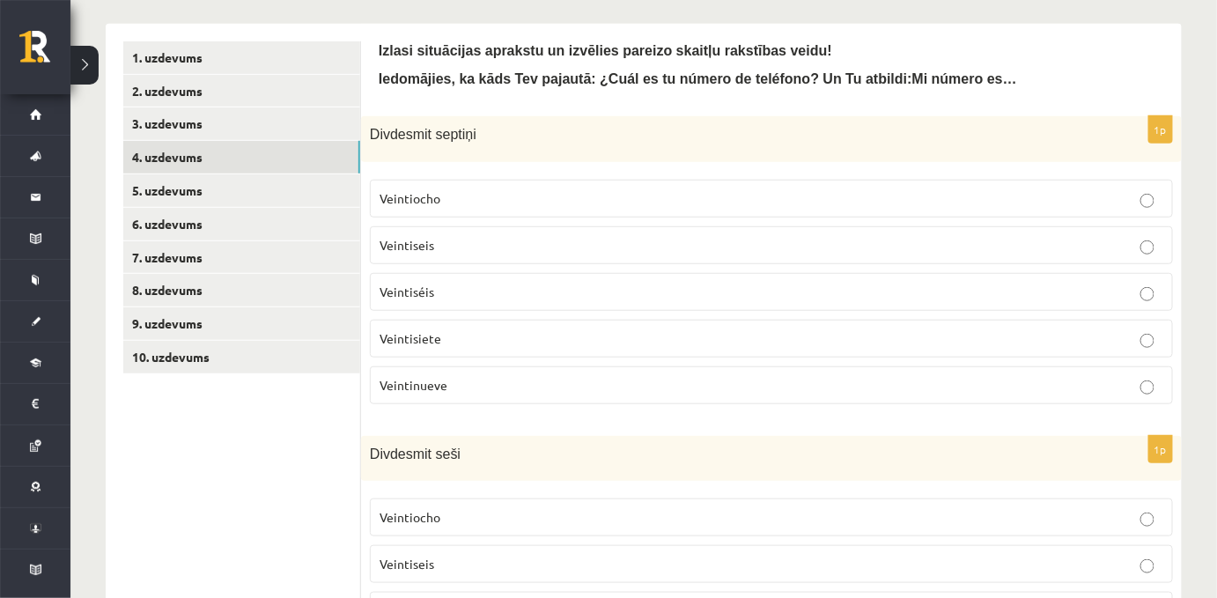
scroll to position [300, 0]
click at [427, 347] on span "Veintisiete" at bounding box center [411, 339] width 62 height 16
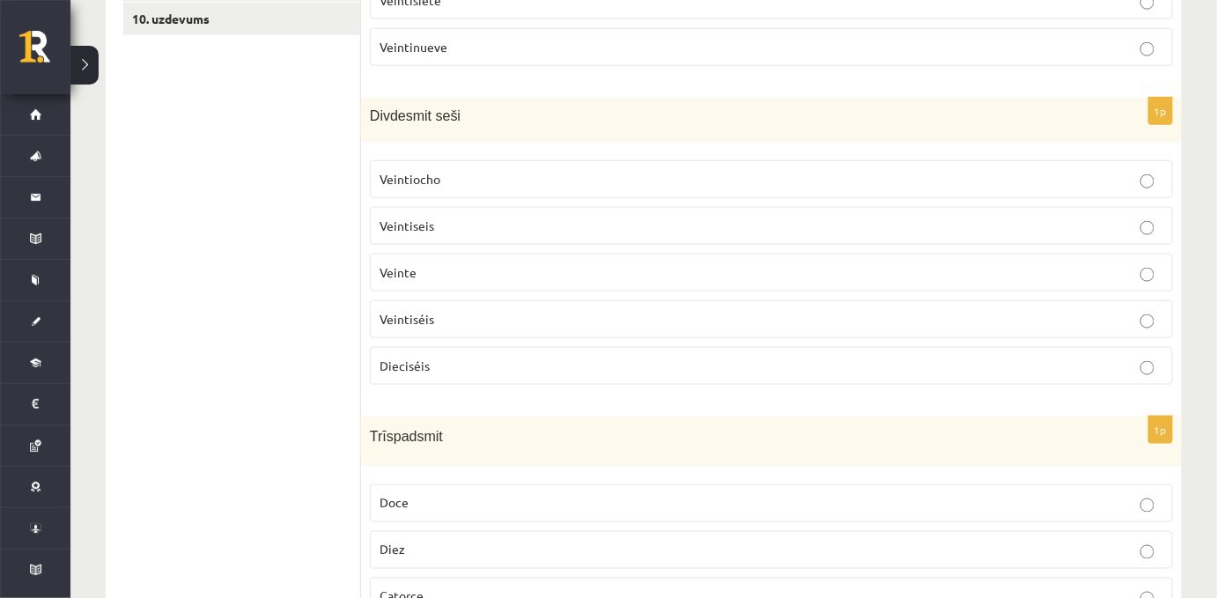
scroll to position [647, 0]
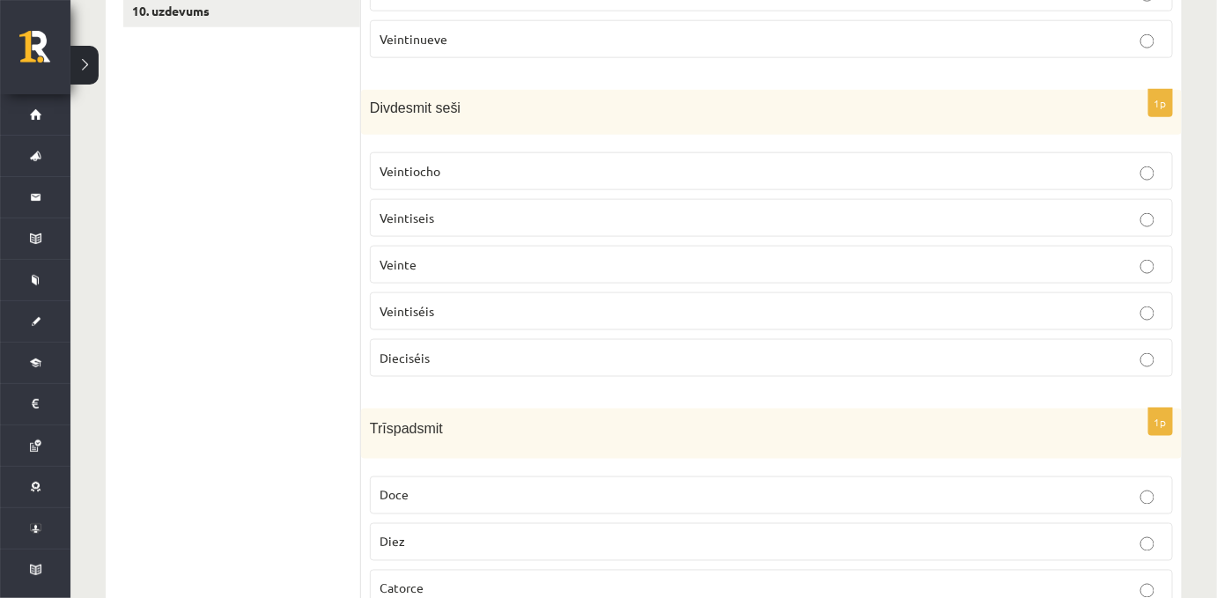
click at [405, 268] on span "Veinte" at bounding box center [398, 264] width 37 height 16
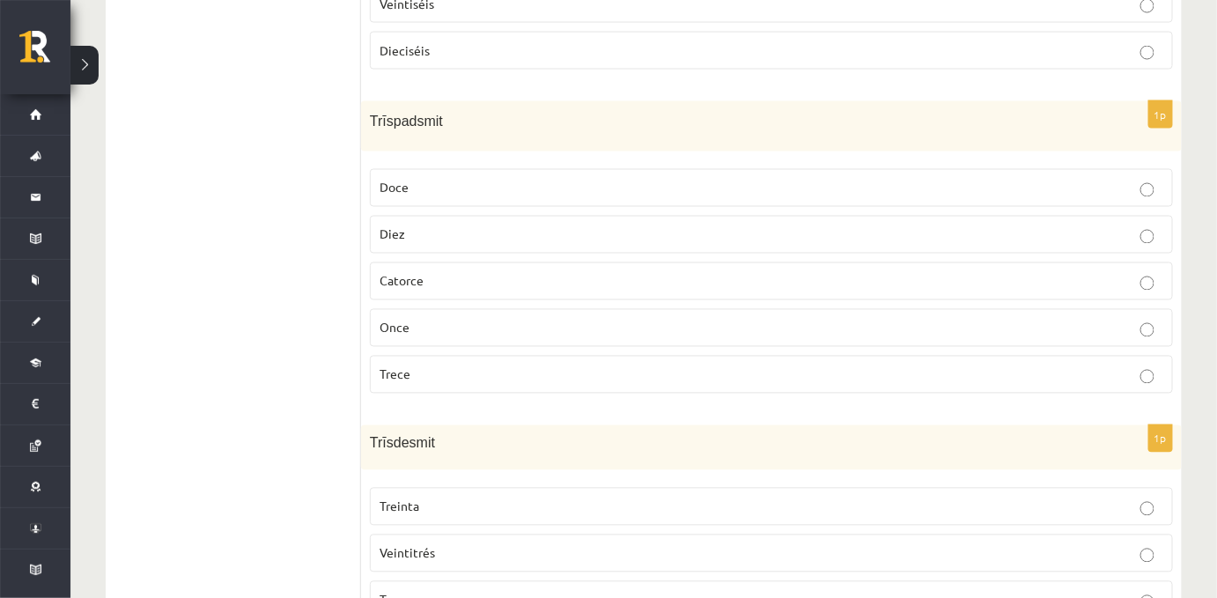
scroll to position [986, 0]
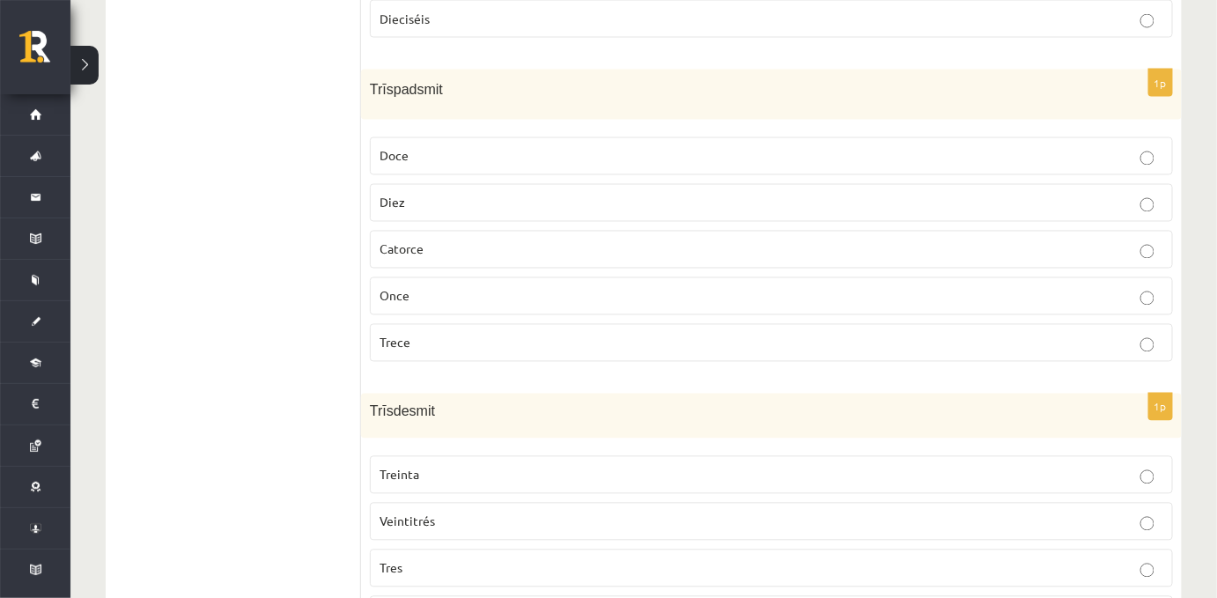
click at [392, 350] on span "Trece" at bounding box center [395, 343] width 31 height 16
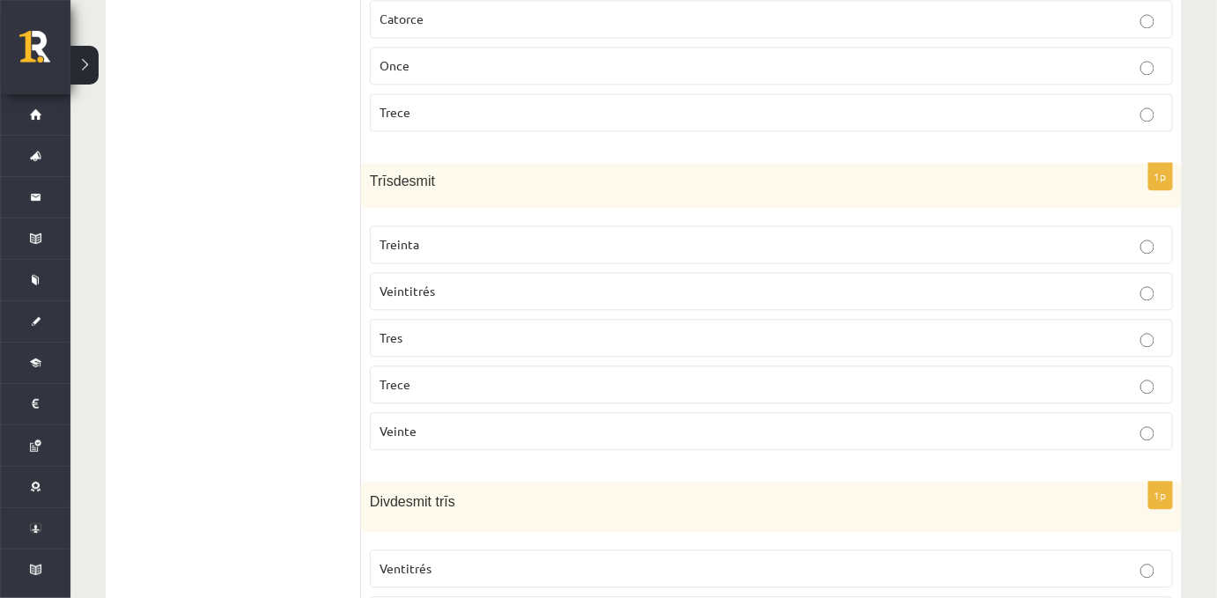
scroll to position [1244, 0]
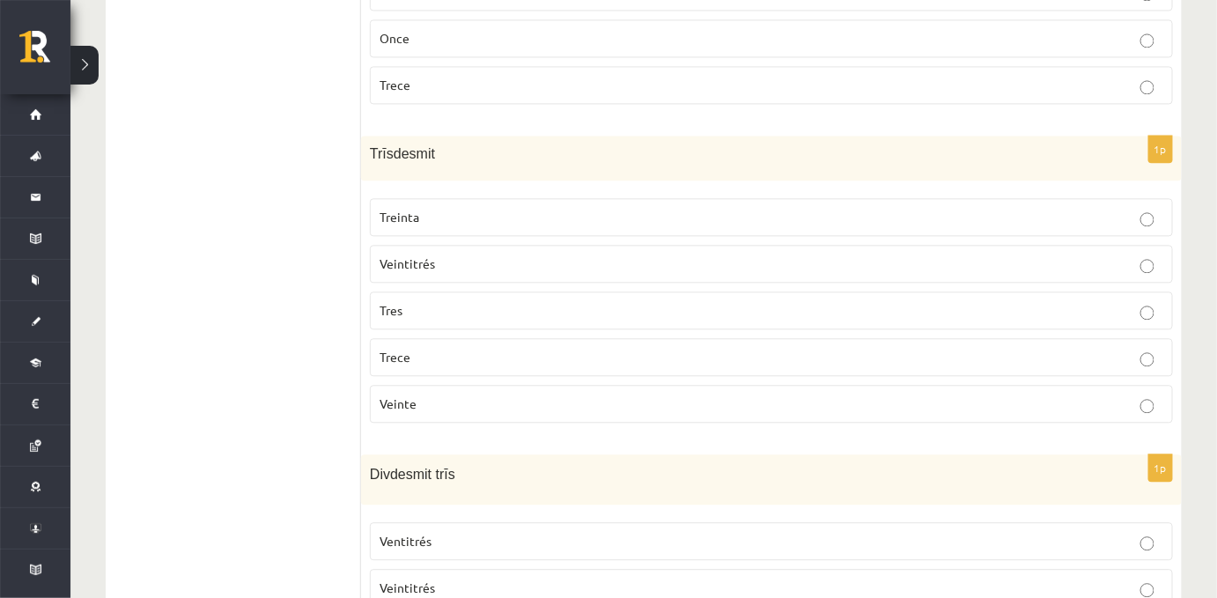
click at [394, 225] on span "Treinta" at bounding box center [400, 217] width 40 height 16
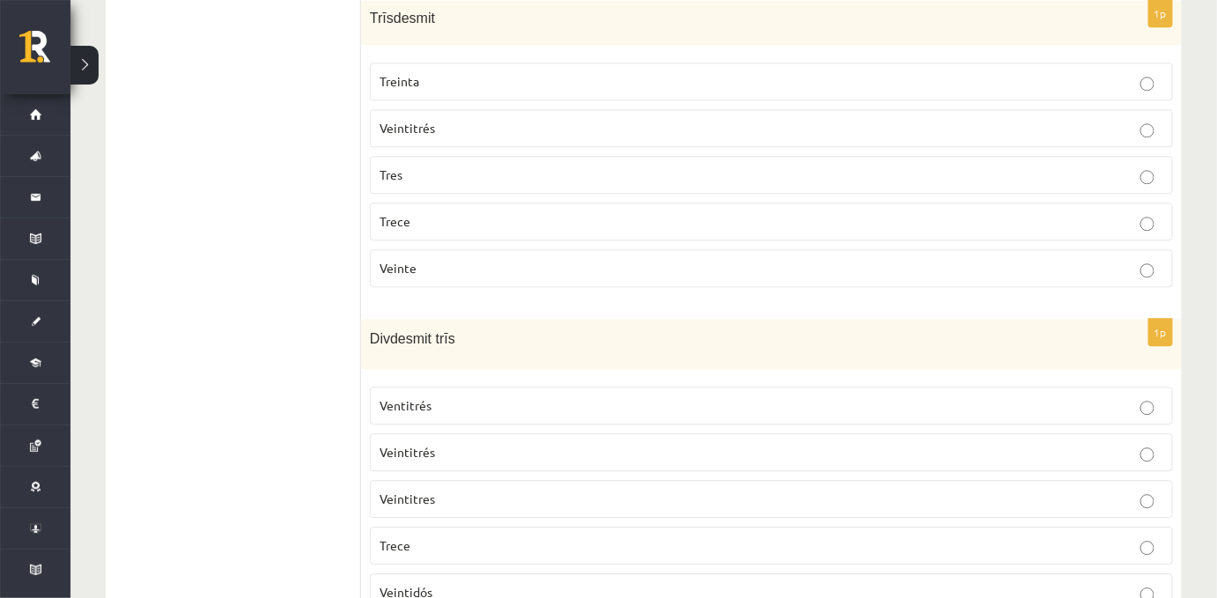
scroll to position [1470, 0]
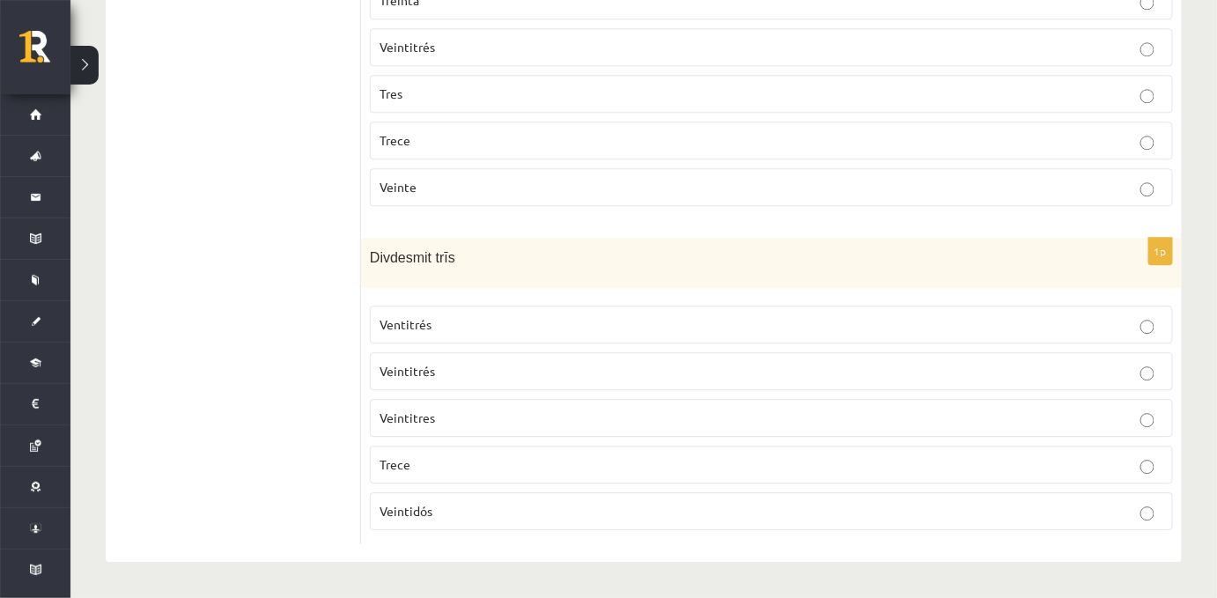
click at [389, 380] on label "Veintitrés" at bounding box center [771, 371] width 803 height 38
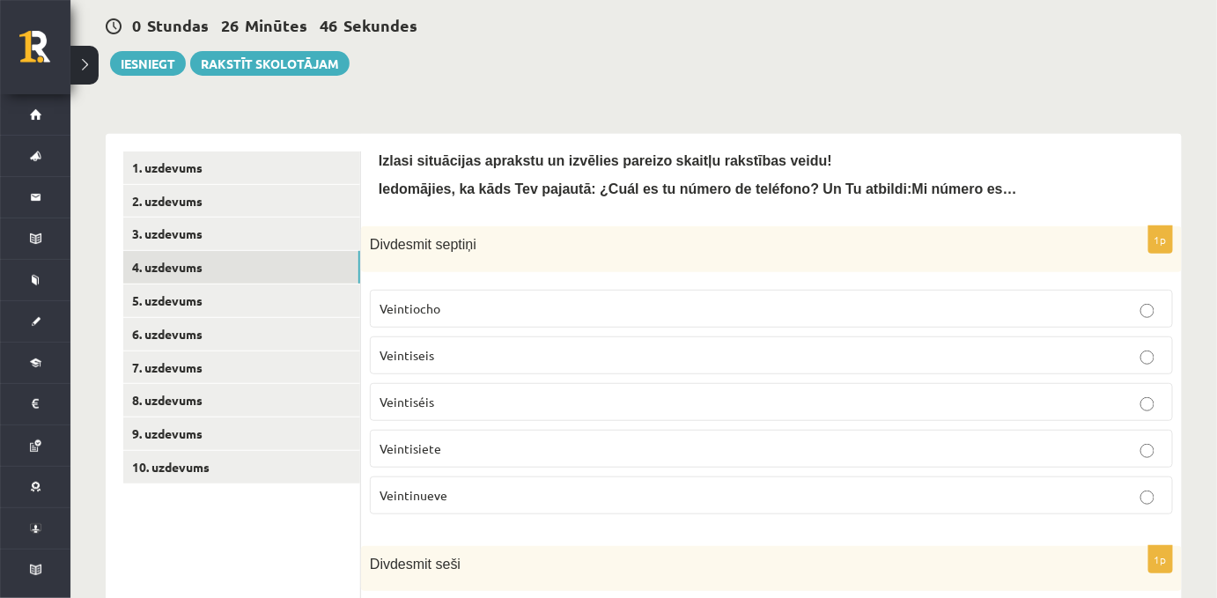
scroll to position [0, 0]
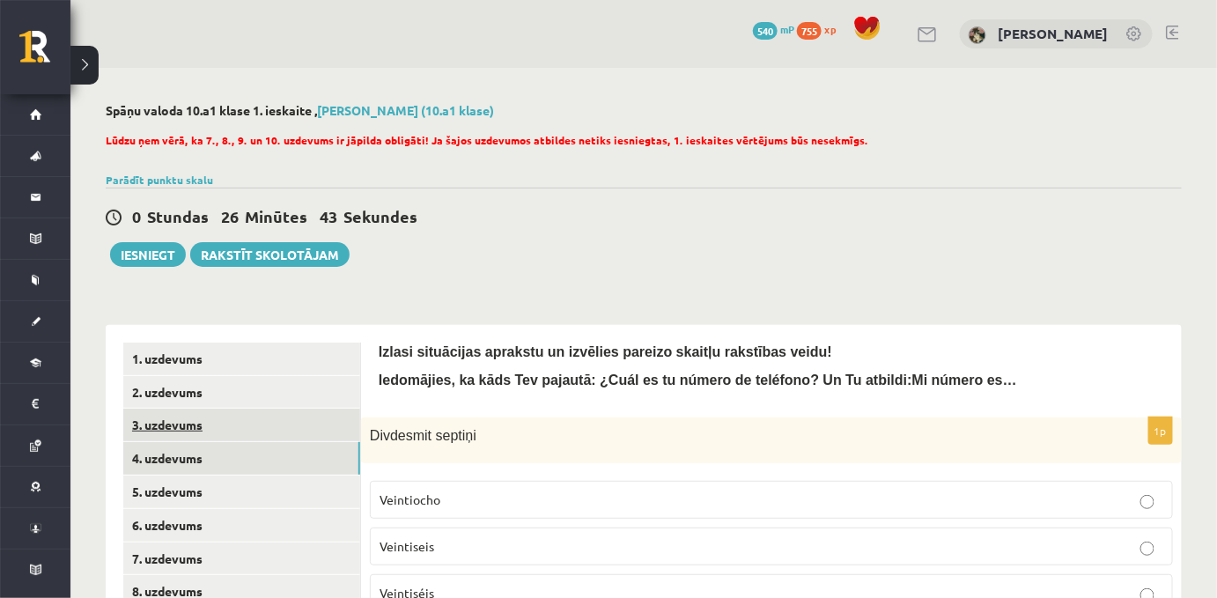
click at [176, 432] on link "3. uzdevums" at bounding box center [241, 425] width 237 height 33
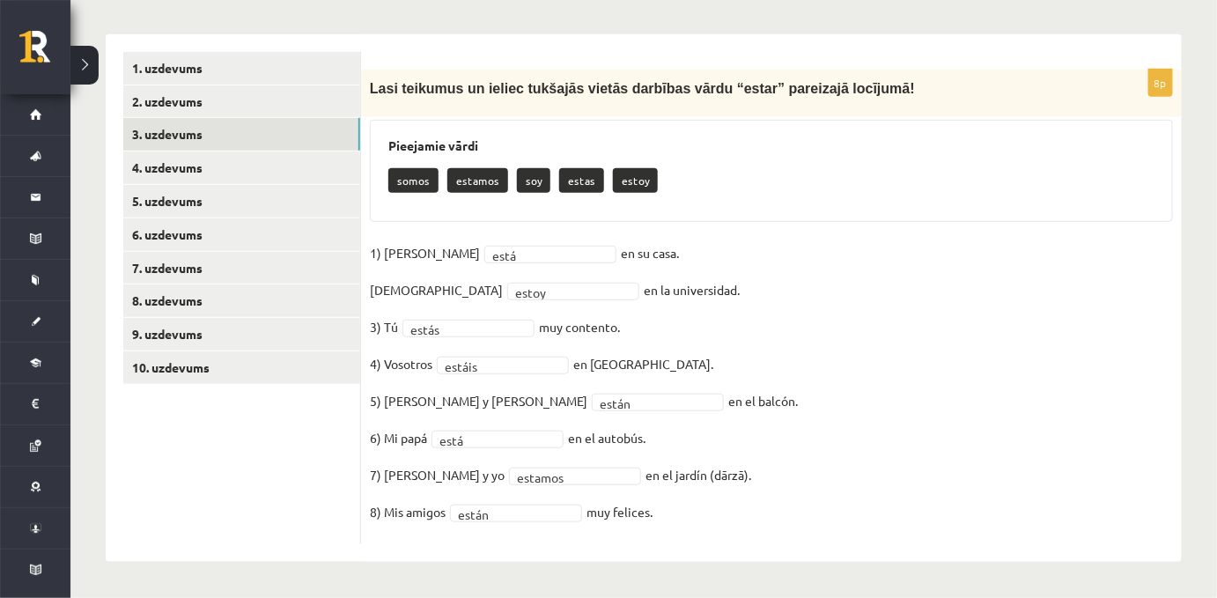
scroll to position [322, 0]
click at [173, 85] on link "2. uzdevums" at bounding box center [241, 101] width 237 height 33
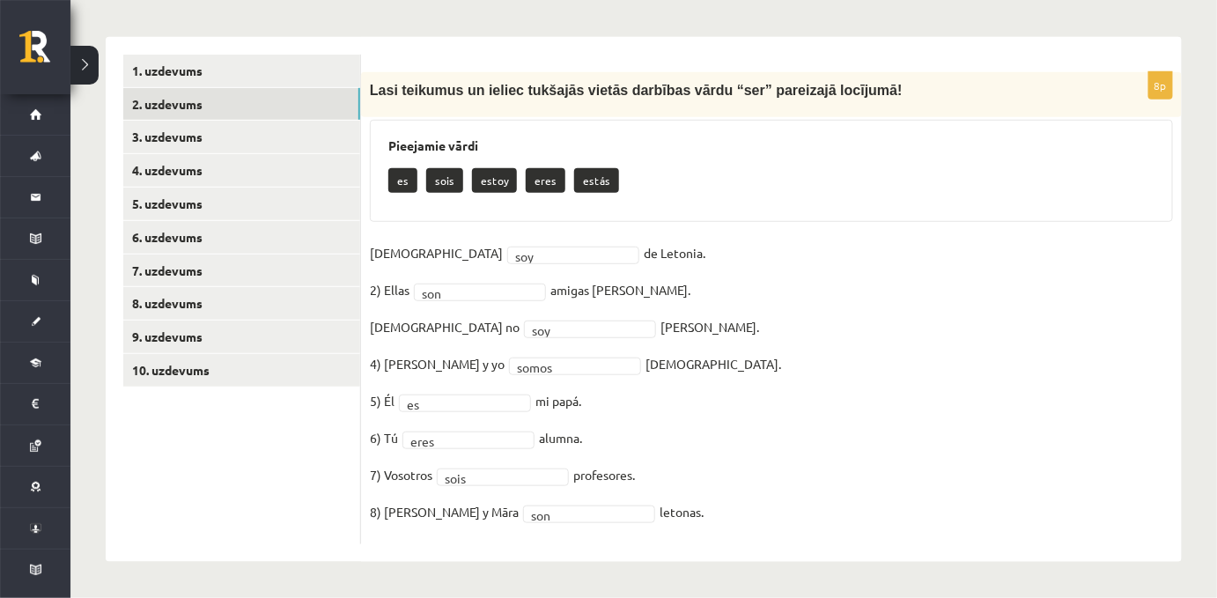
scroll to position [317, 0]
click at [166, 55] on link "1. uzdevums" at bounding box center [241, 71] width 237 height 33
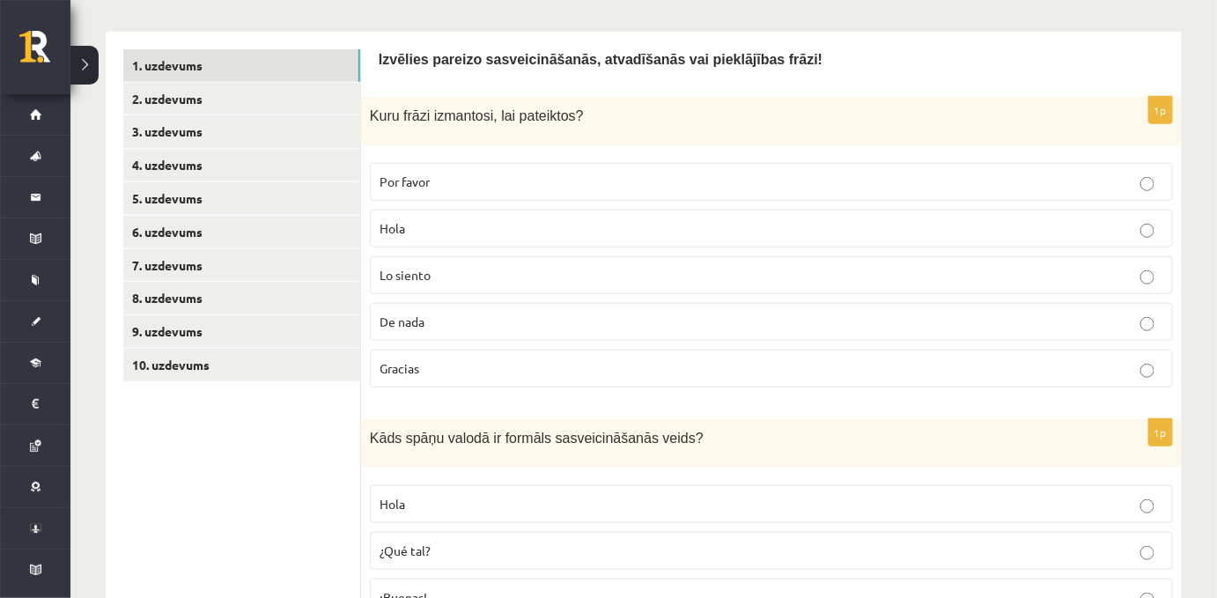
scroll to position [282, 0]
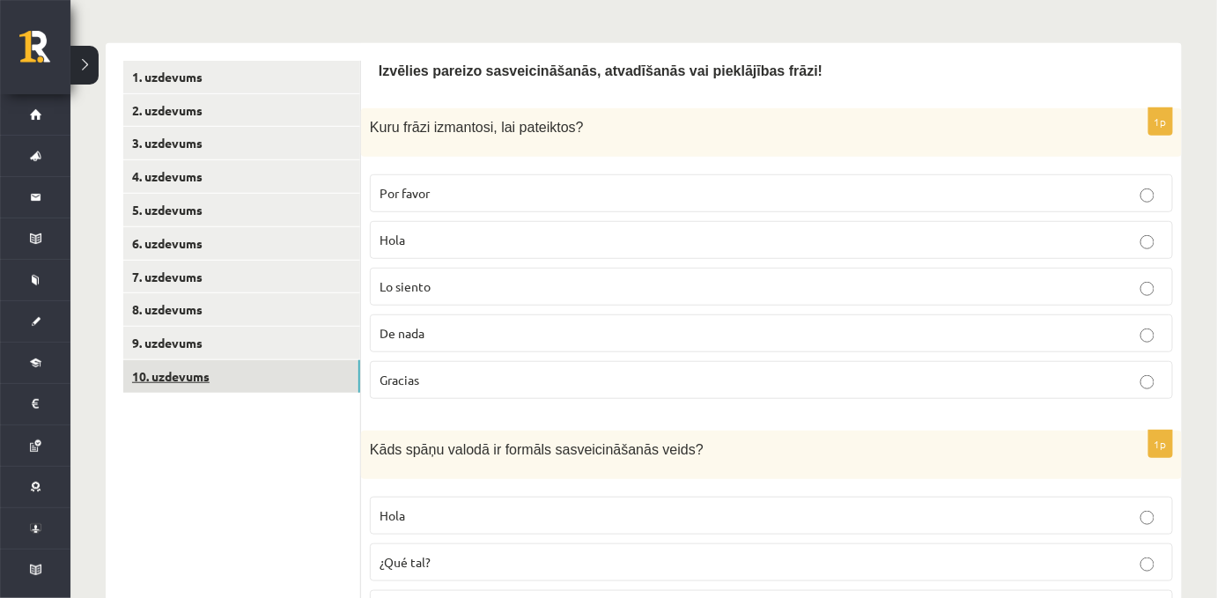
click at [188, 385] on link "10. uzdevums" at bounding box center [241, 376] width 237 height 33
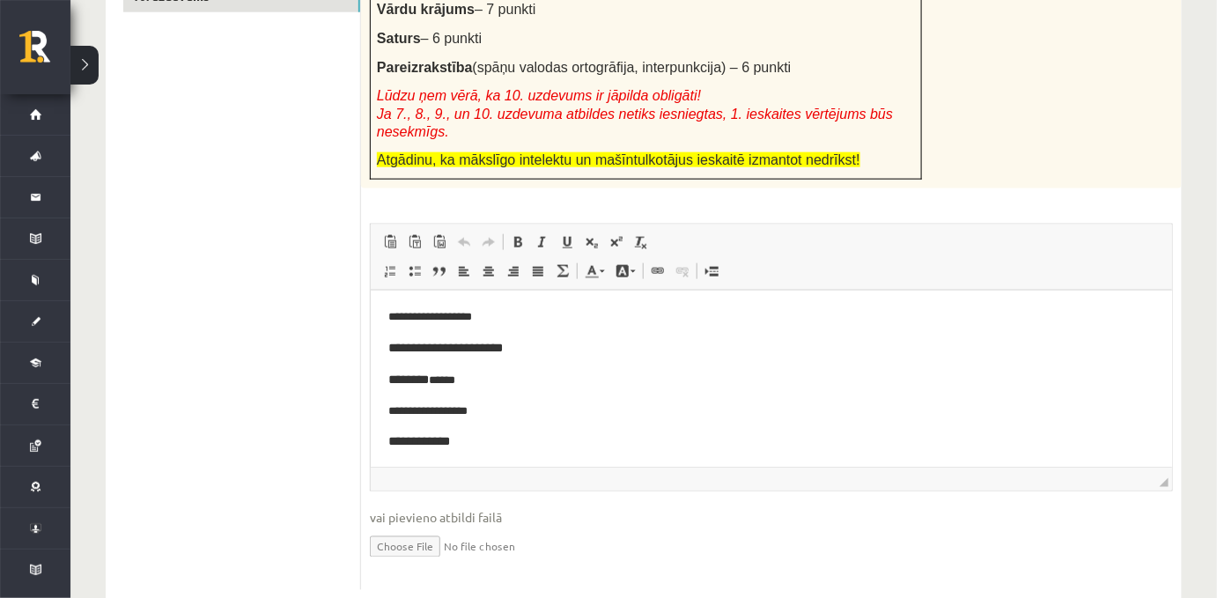
scroll to position [657, 0]
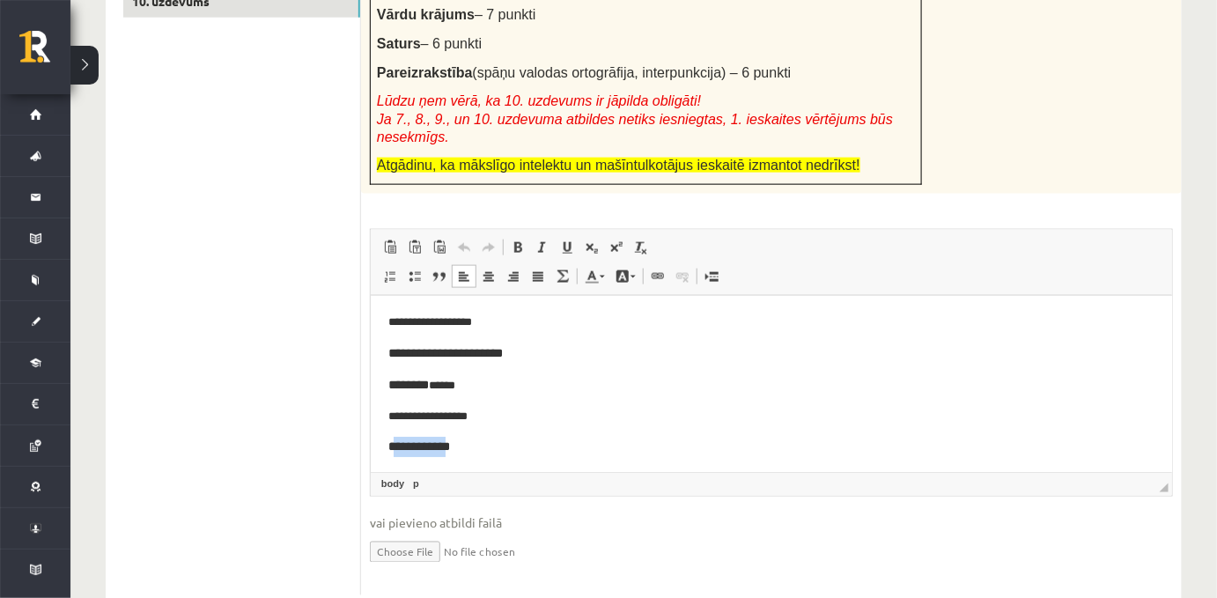
drag, startPoint x: 455, startPoint y: 447, endPoint x: 395, endPoint y: 453, distance: 60.1
click at [395, 453] on span "**********" at bounding box center [418, 446] width 62 height 12
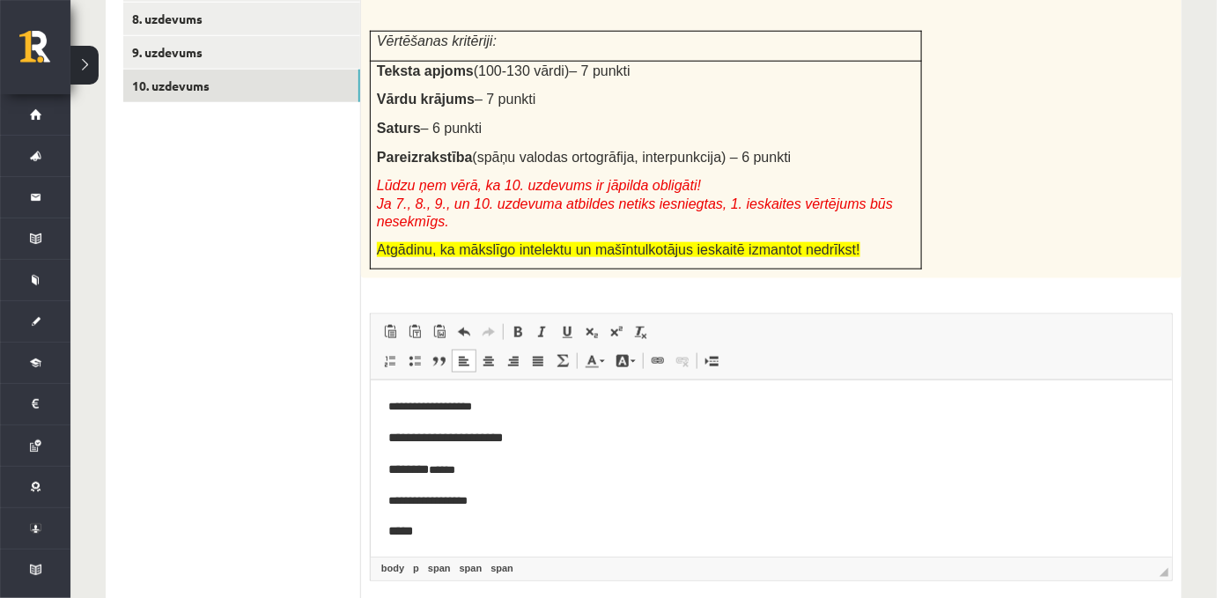
scroll to position [571, 0]
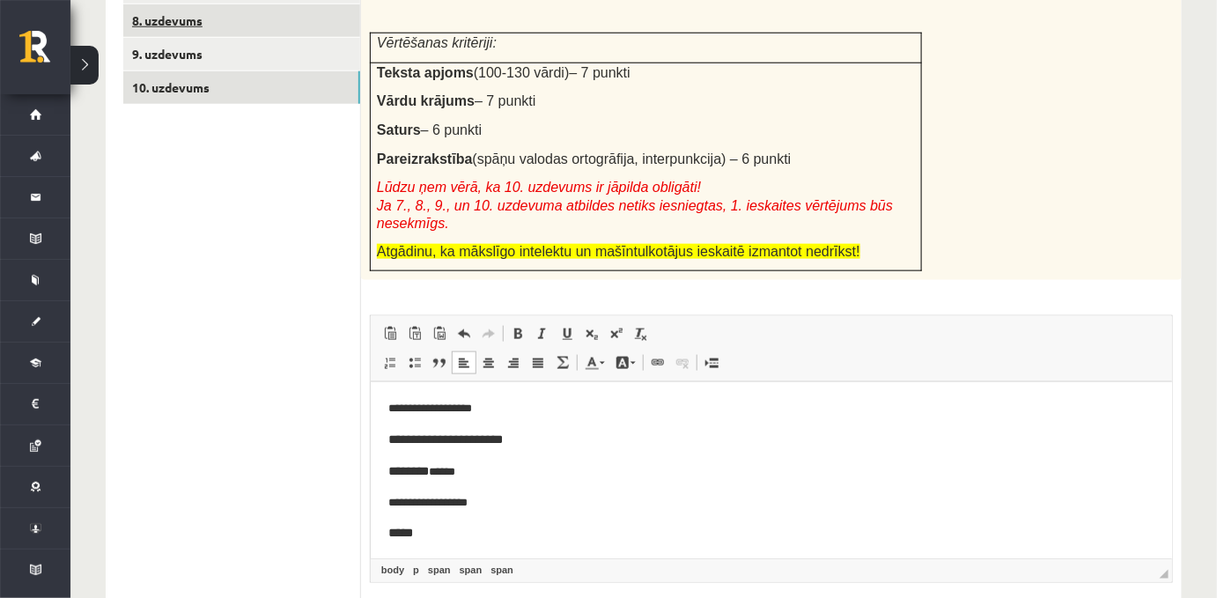
click at [173, 29] on link "8. uzdevums" at bounding box center [241, 20] width 237 height 33
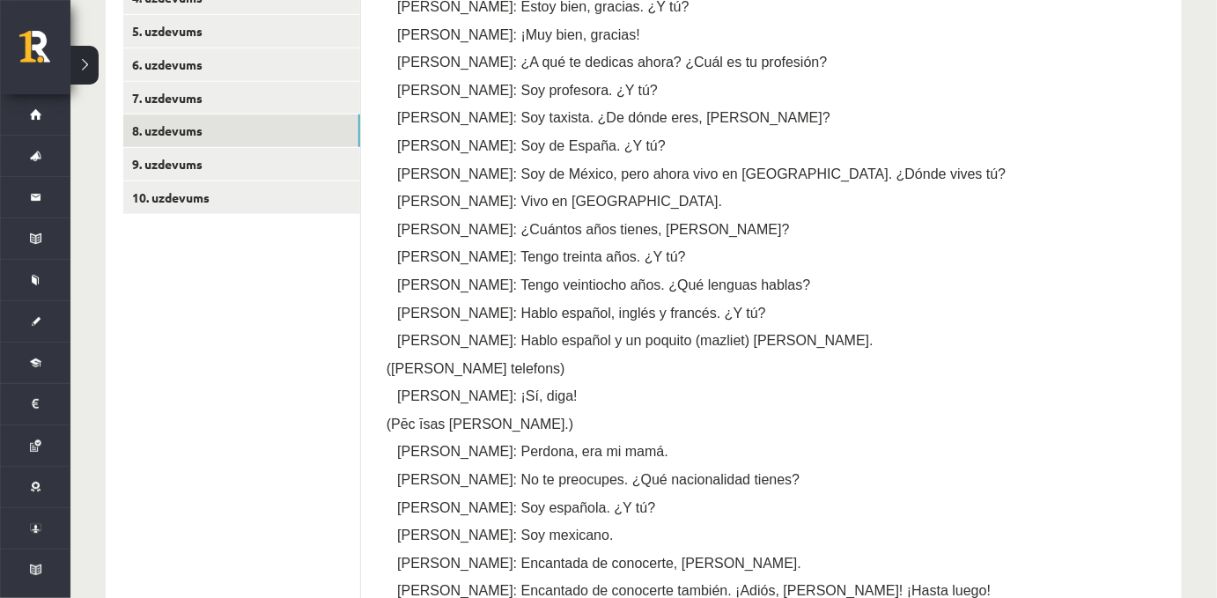
scroll to position [439, 0]
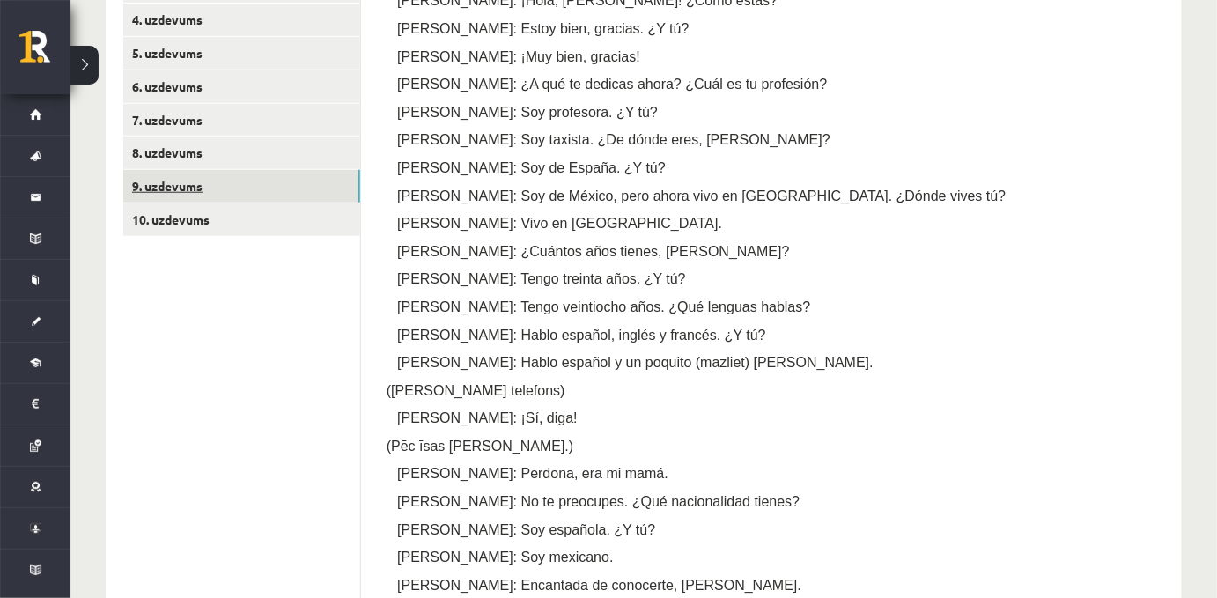
click at [199, 193] on link "9. uzdevums" at bounding box center [241, 186] width 237 height 33
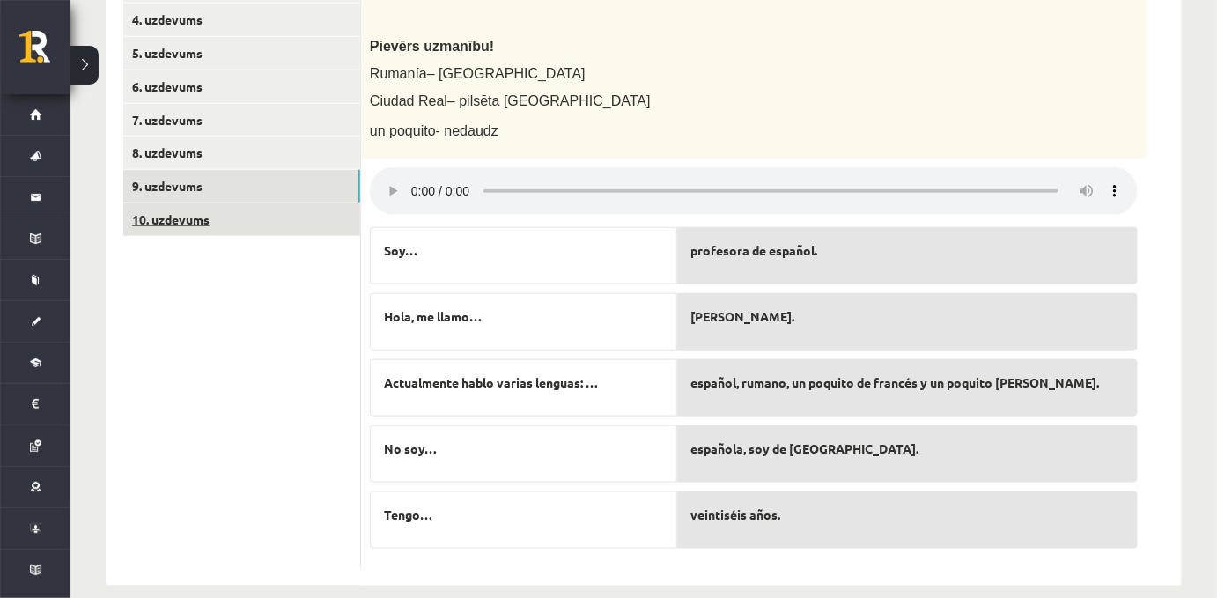
click at [208, 222] on link "10. uzdevums" at bounding box center [241, 219] width 237 height 33
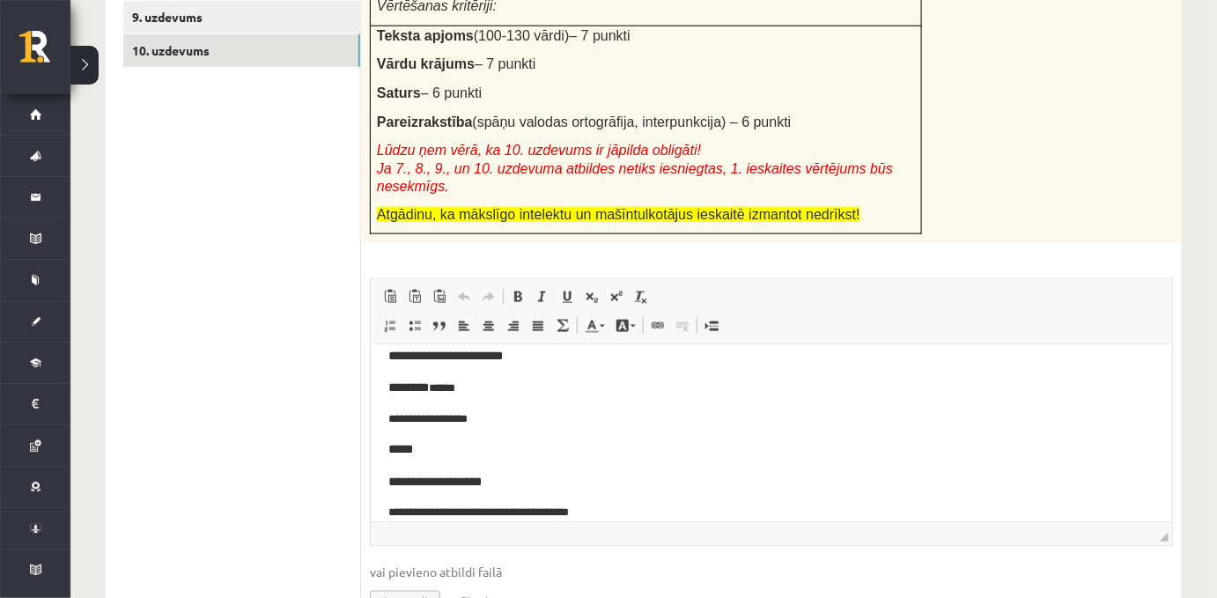
scroll to position [48, 0]
click at [407, 449] on span "*****" at bounding box center [399, 448] width 25 height 12
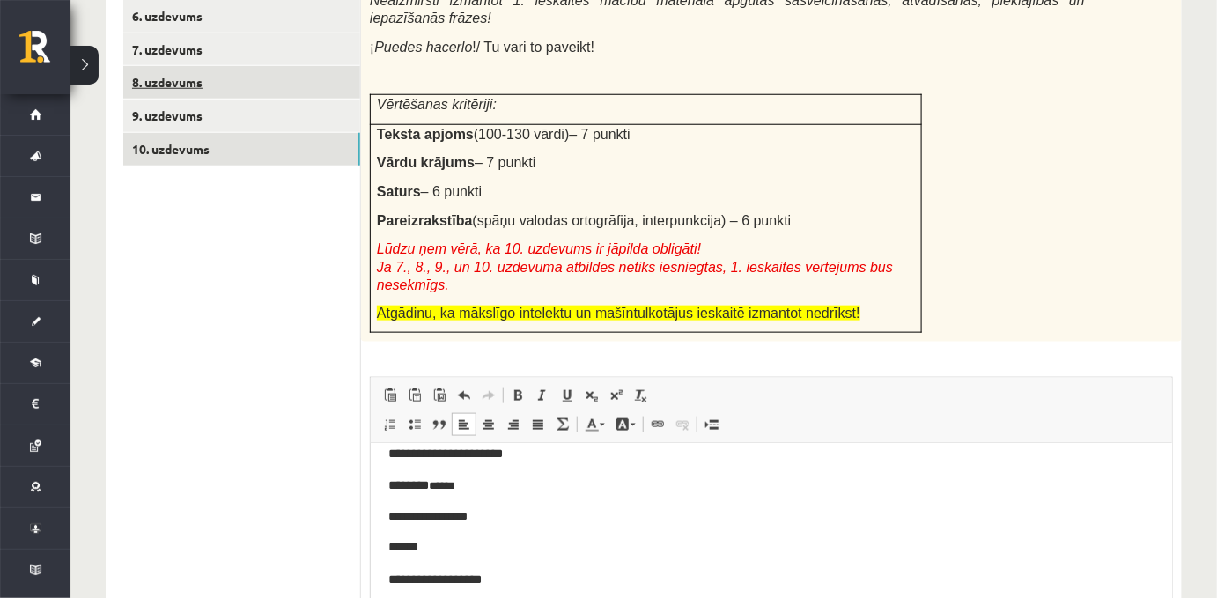
click at [278, 97] on link "8. uzdevums" at bounding box center [241, 82] width 237 height 33
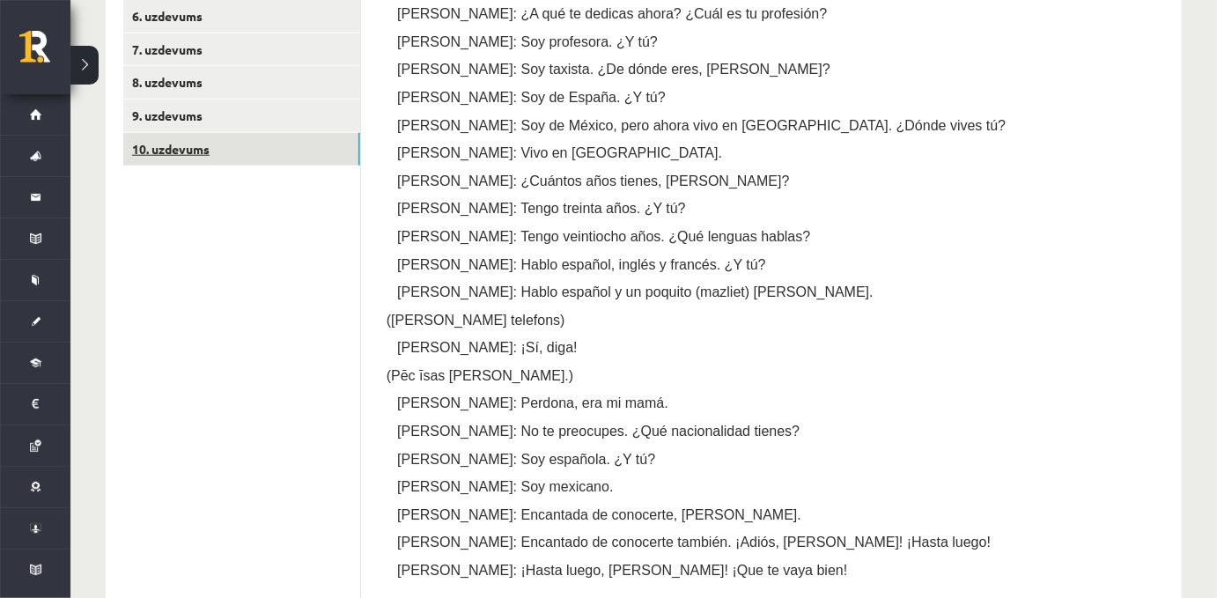
click at [211, 156] on link "10. uzdevums" at bounding box center [241, 149] width 237 height 33
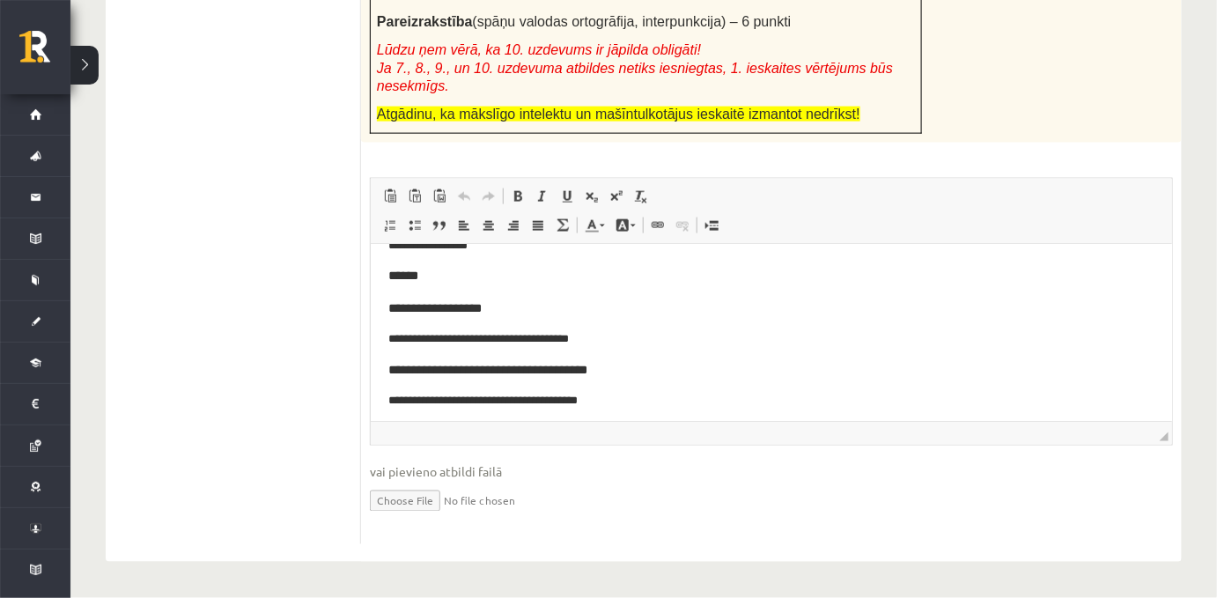
scroll to position [127, 0]
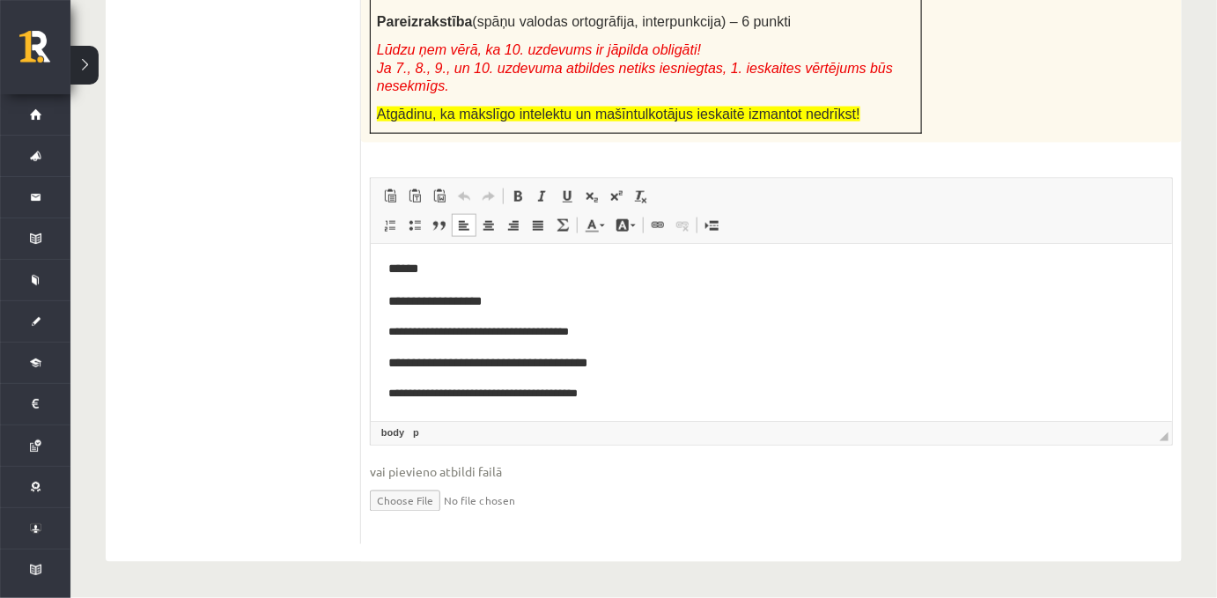
click at [631, 398] on p "**********" at bounding box center [764, 394] width 755 height 18
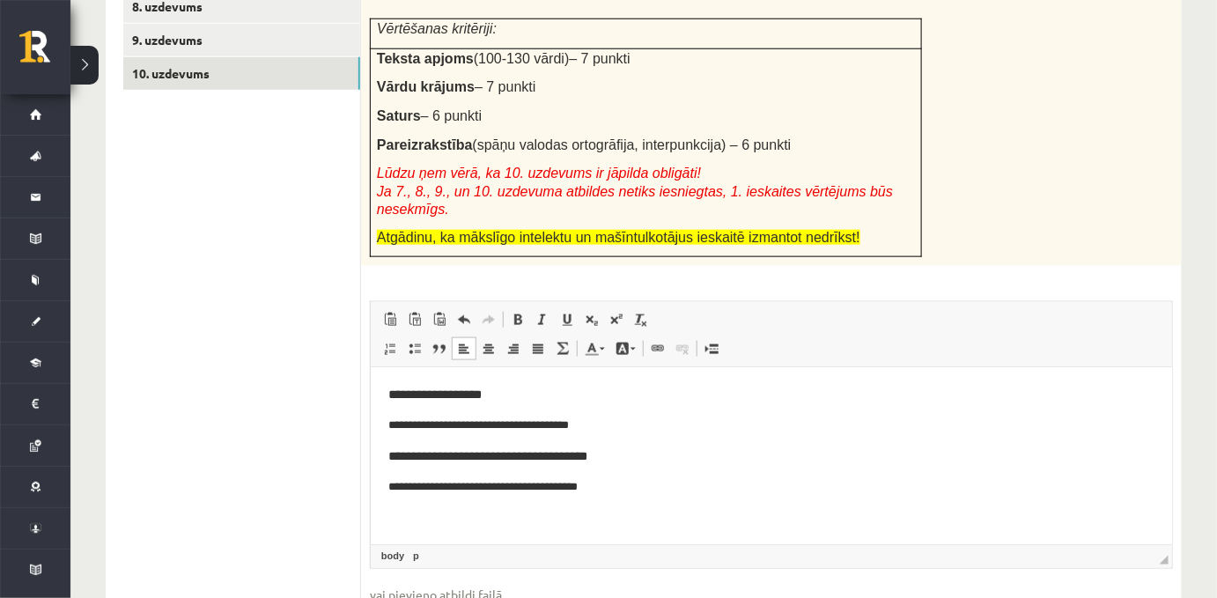
scroll to position [439, 0]
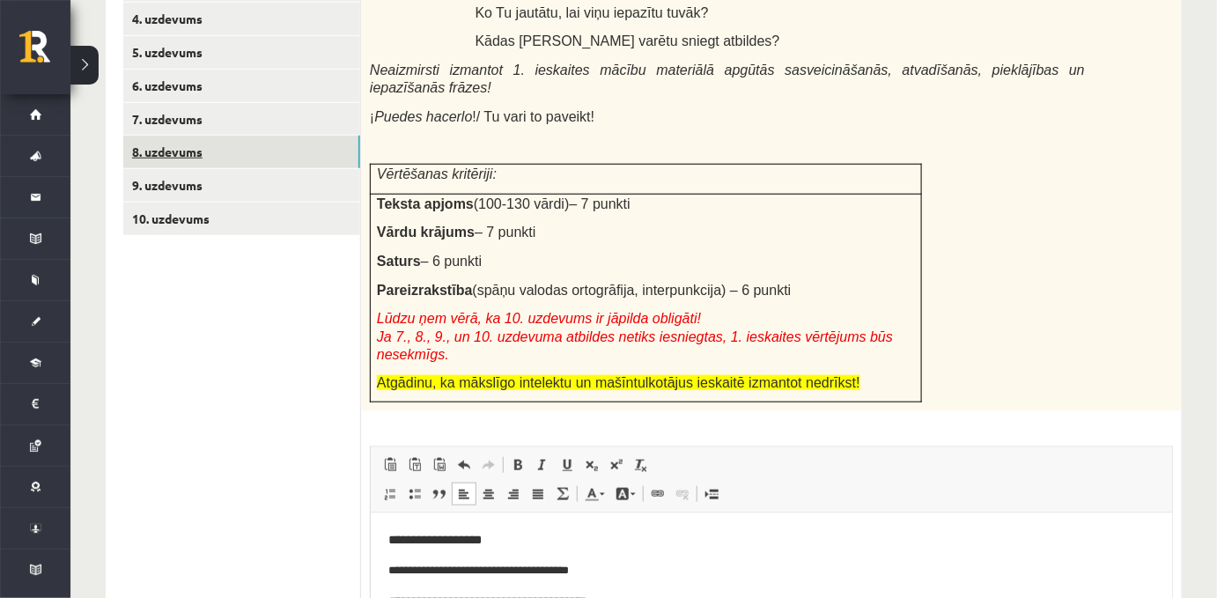
click at [167, 156] on link "8. uzdevums" at bounding box center [241, 152] width 237 height 33
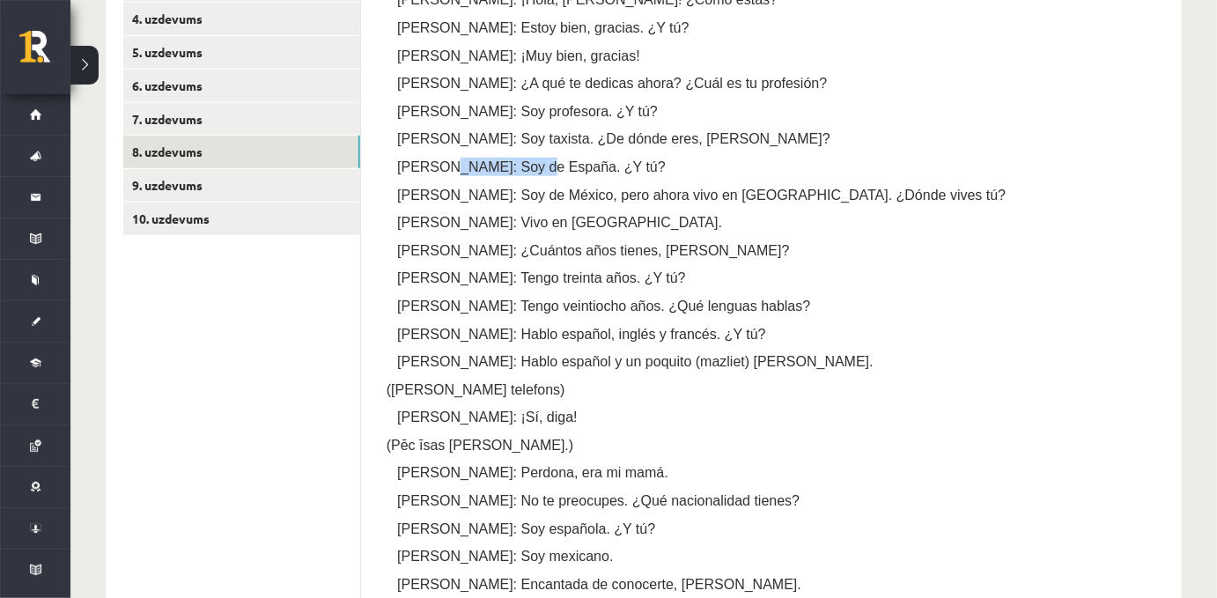
drag, startPoint x: 439, startPoint y: 176, endPoint x: 518, endPoint y: 179, distance: 79.3
click at [518, 174] on span "Marta: Soy de España. ¿Y tú?" at bounding box center [531, 166] width 269 height 15
click at [181, 225] on link "10. uzdevums" at bounding box center [241, 219] width 237 height 33
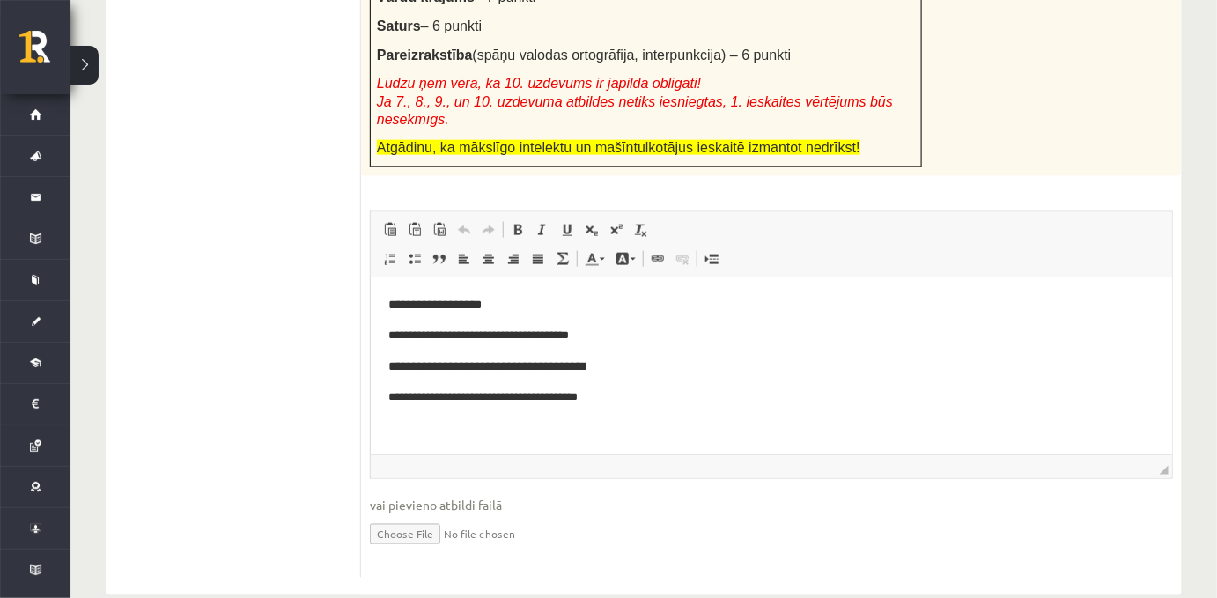
scroll to position [678, 0]
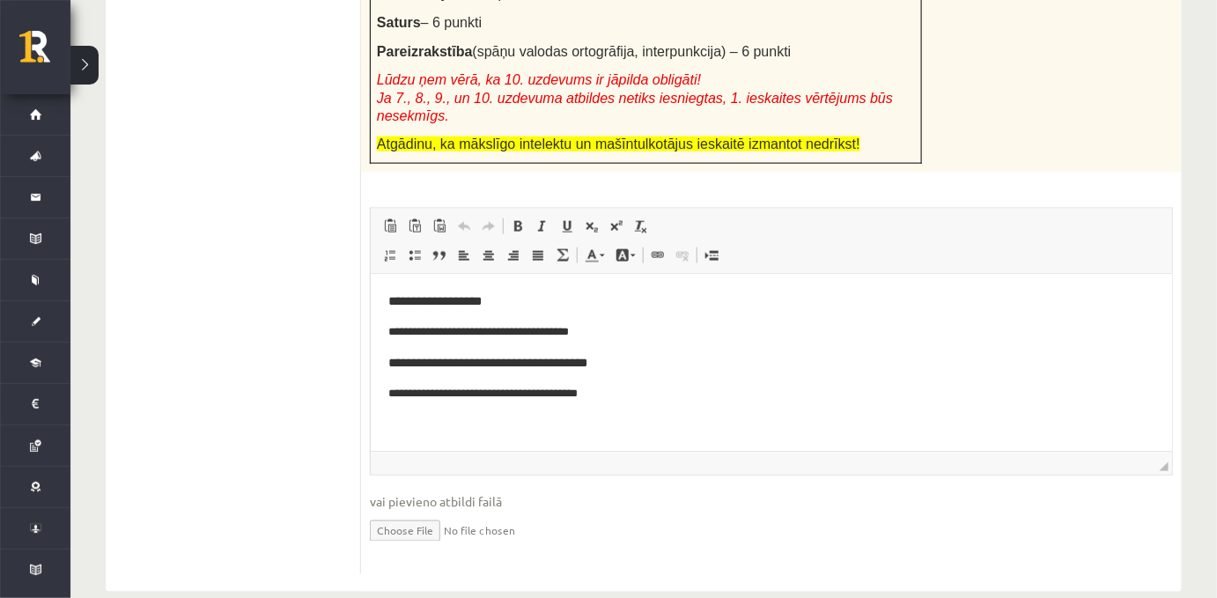
click at [659, 410] on body "**********" at bounding box center [770, 285] width 766 height 298
click at [431, 422] on p "**********" at bounding box center [764, 424] width 755 height 18
click at [469, 423] on p "**********" at bounding box center [764, 424] width 755 height 18
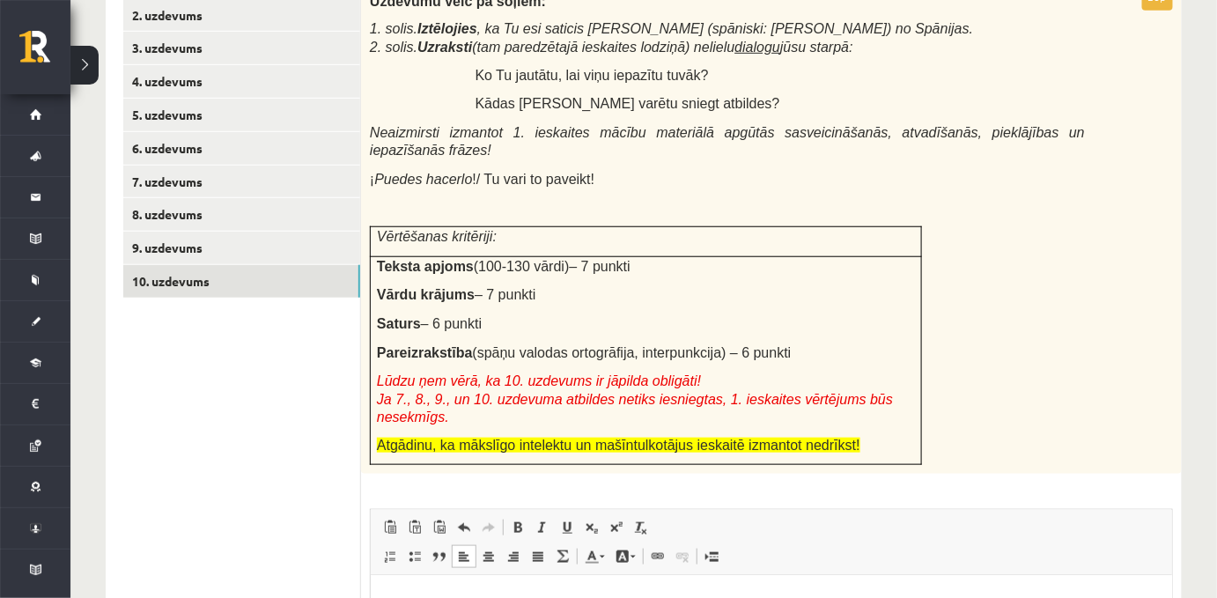
scroll to position [373, 0]
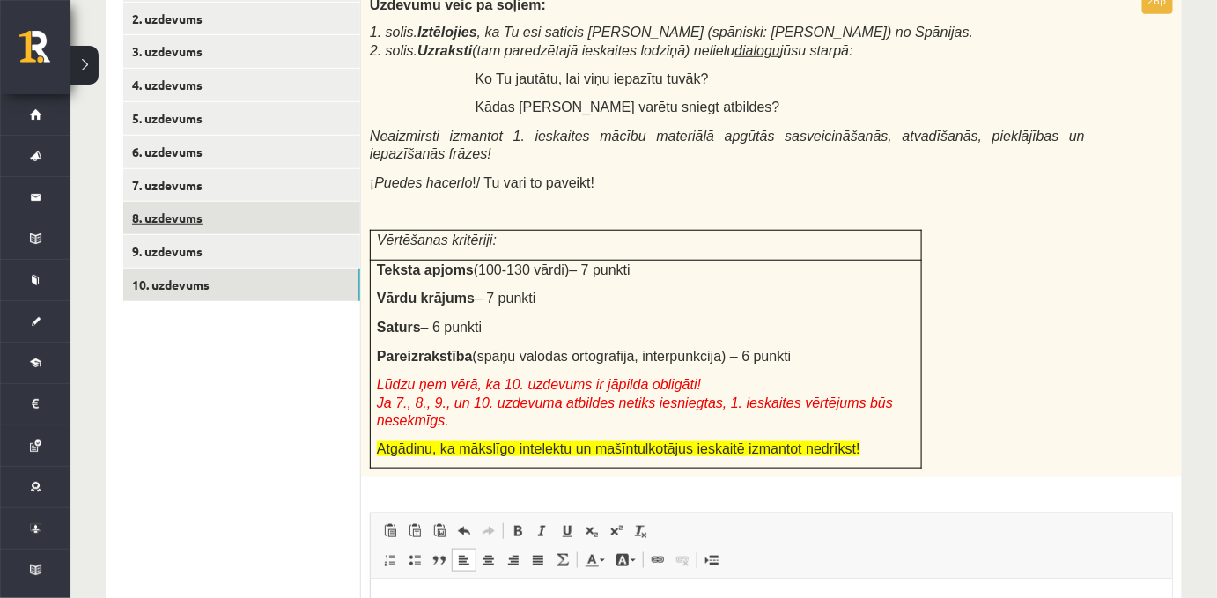
click at [197, 226] on link "8. uzdevums" at bounding box center [241, 218] width 237 height 33
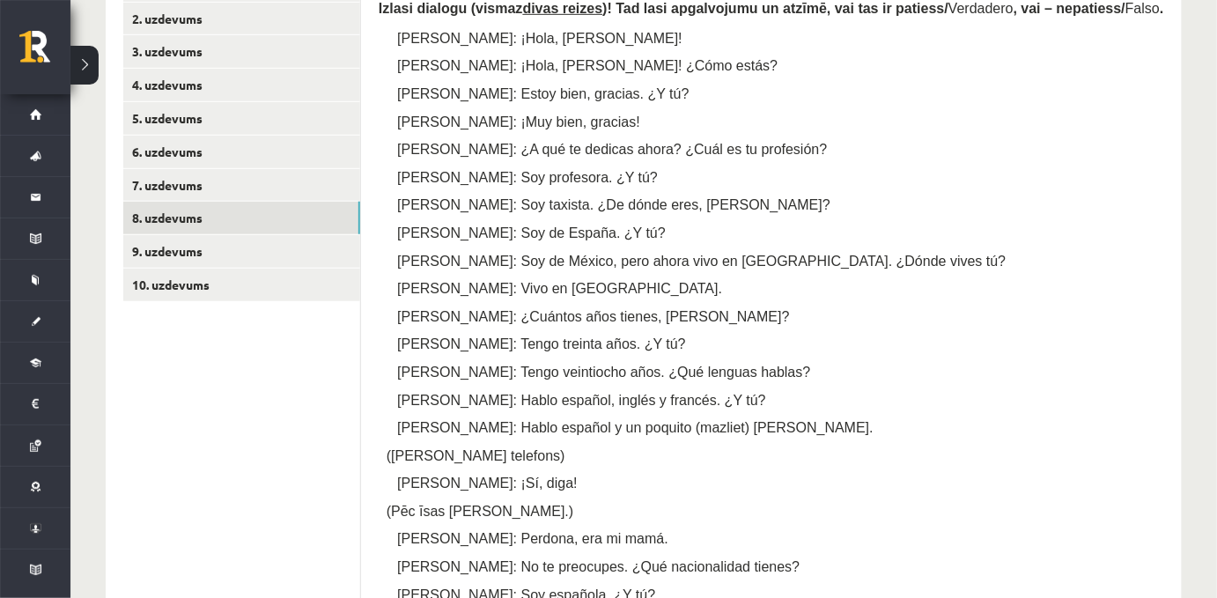
scroll to position [375, 0]
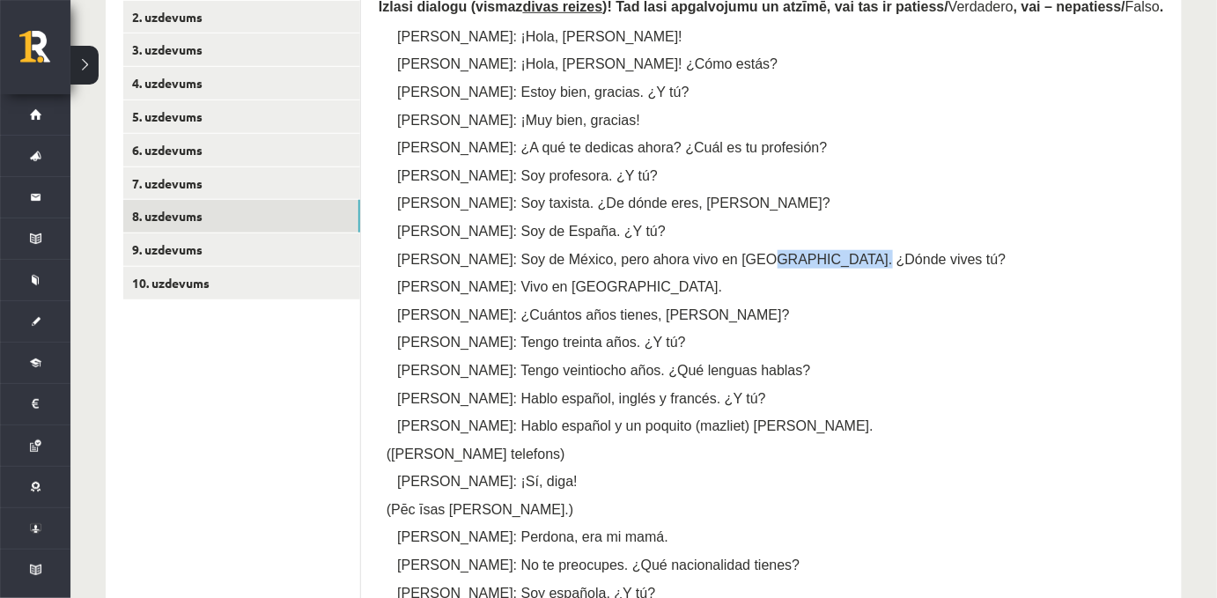
drag, startPoint x: 704, startPoint y: 266, endPoint x: 789, endPoint y: 270, distance: 84.6
click at [789, 267] on span "Pedro: Soy de México, pero ahora vivo en Argentina. ¿Dónde vives tú?" at bounding box center [701, 259] width 608 height 15
click at [185, 289] on link "10. uzdevums" at bounding box center [241, 283] width 237 height 33
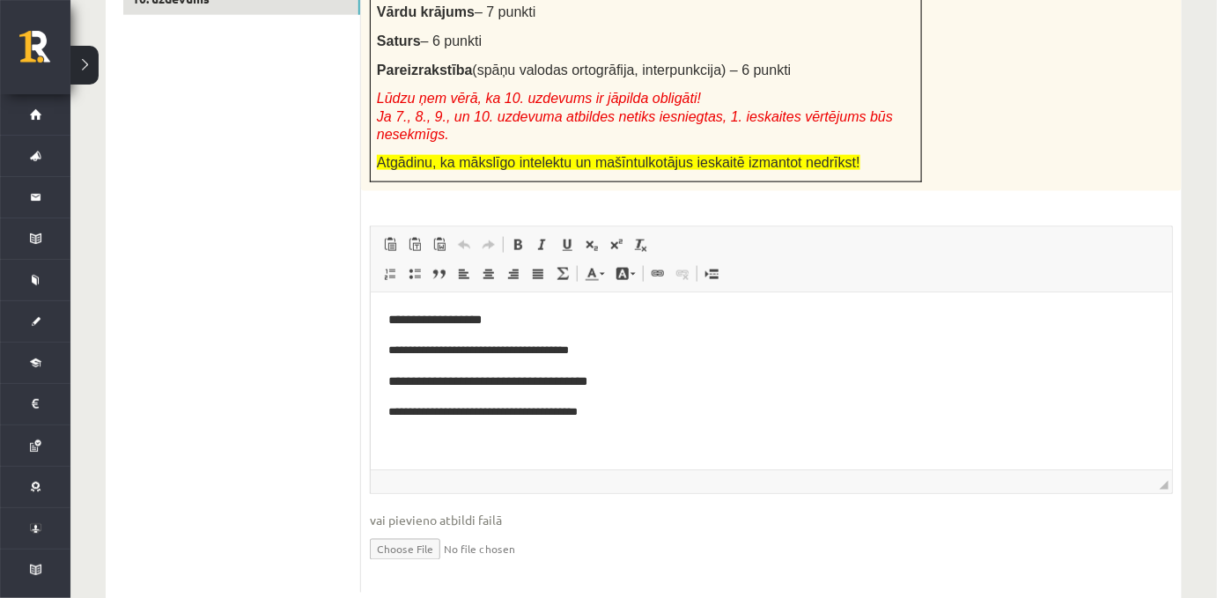
scroll to position [662, 0]
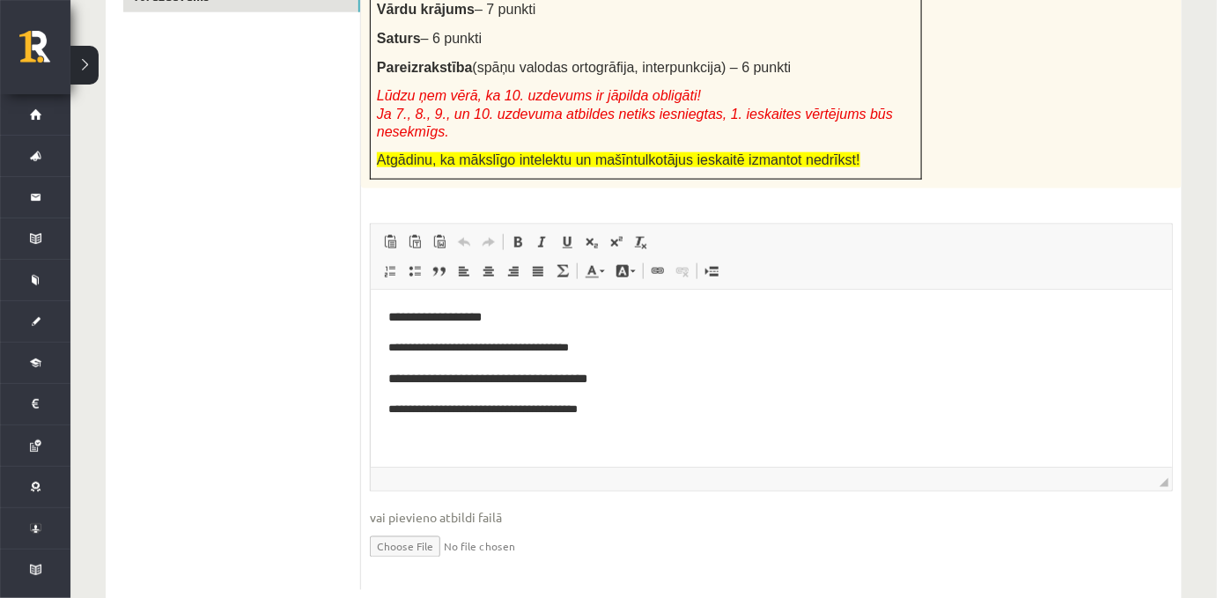
click at [497, 440] on p "Bagātinātā teksta redaktors, wiswyg-editor-user-answer-47433904397160" at bounding box center [770, 440] width 766 height 18
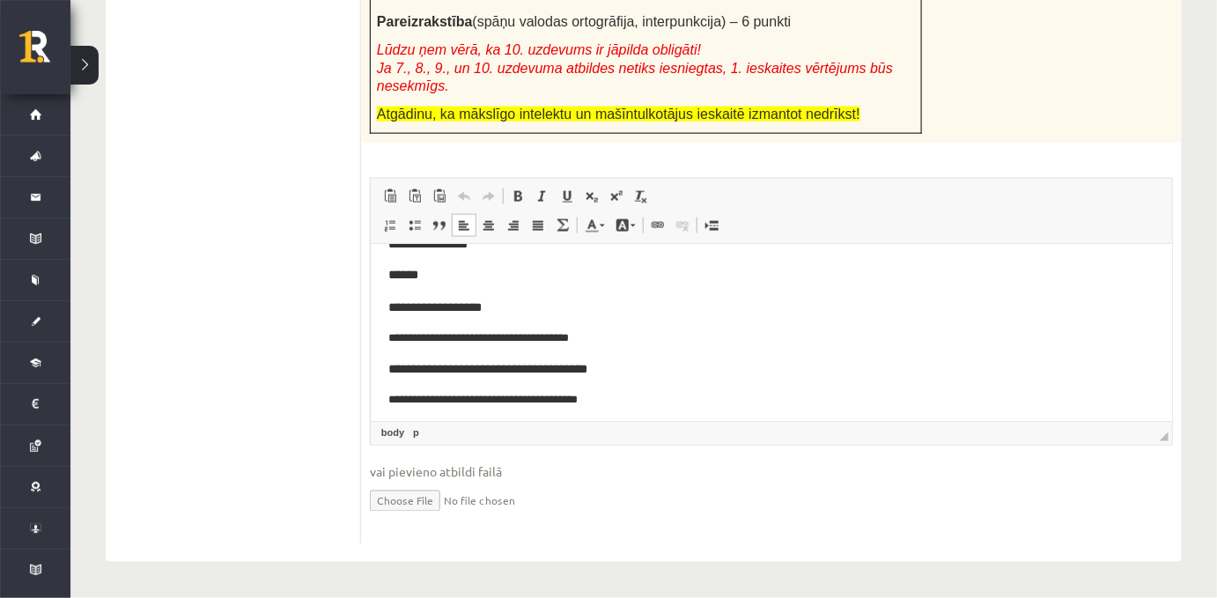
scroll to position [157, 0]
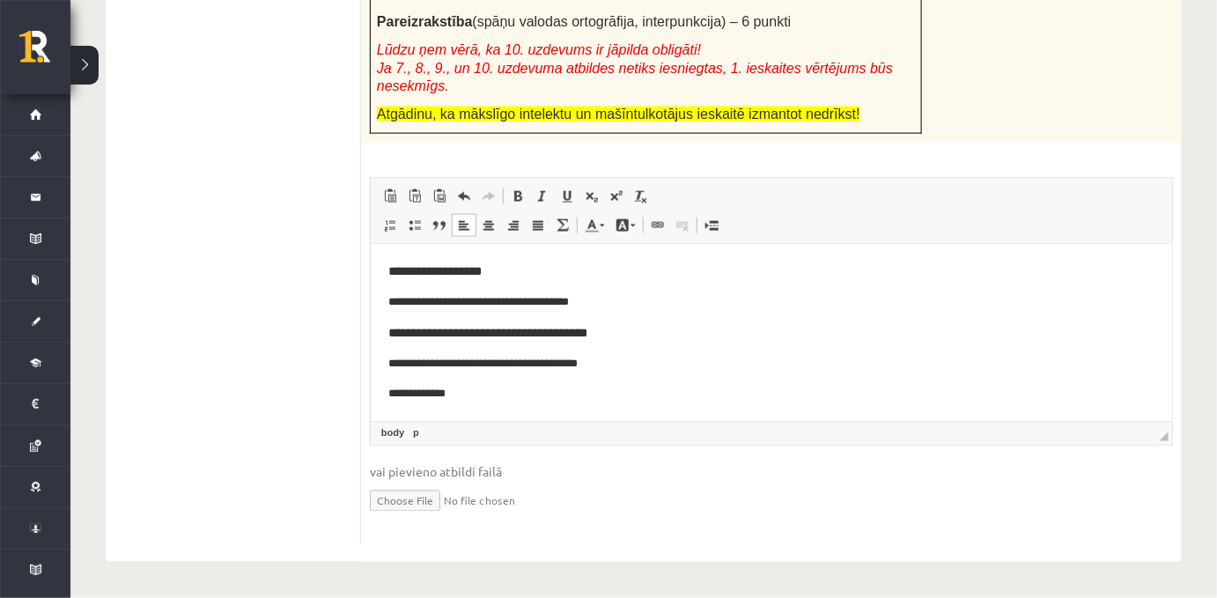
click at [416, 392] on p "**********" at bounding box center [764, 394] width 755 height 18
click at [480, 390] on p "**********" at bounding box center [764, 394] width 755 height 18
click at [387, 390] on p "**********" at bounding box center [764, 394] width 755 height 18
click at [392, 333] on span "**********" at bounding box center [486, 333] width 199 height 12
click at [389, 395] on p "**********" at bounding box center [764, 394] width 755 height 18
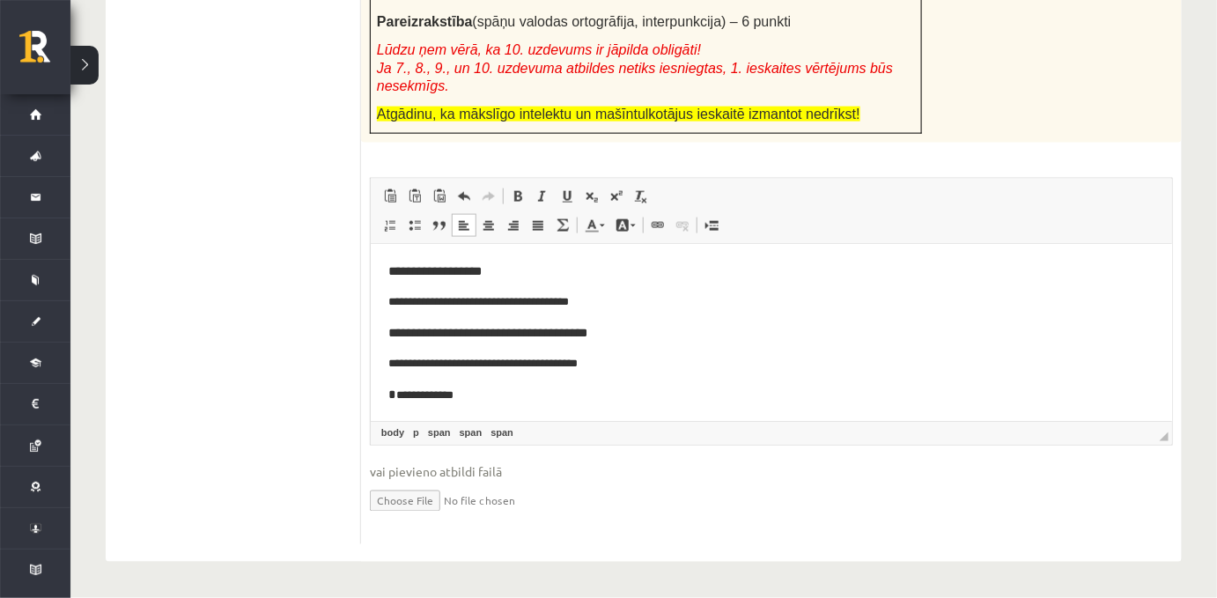
click at [493, 400] on p "**********" at bounding box center [764, 395] width 755 height 20
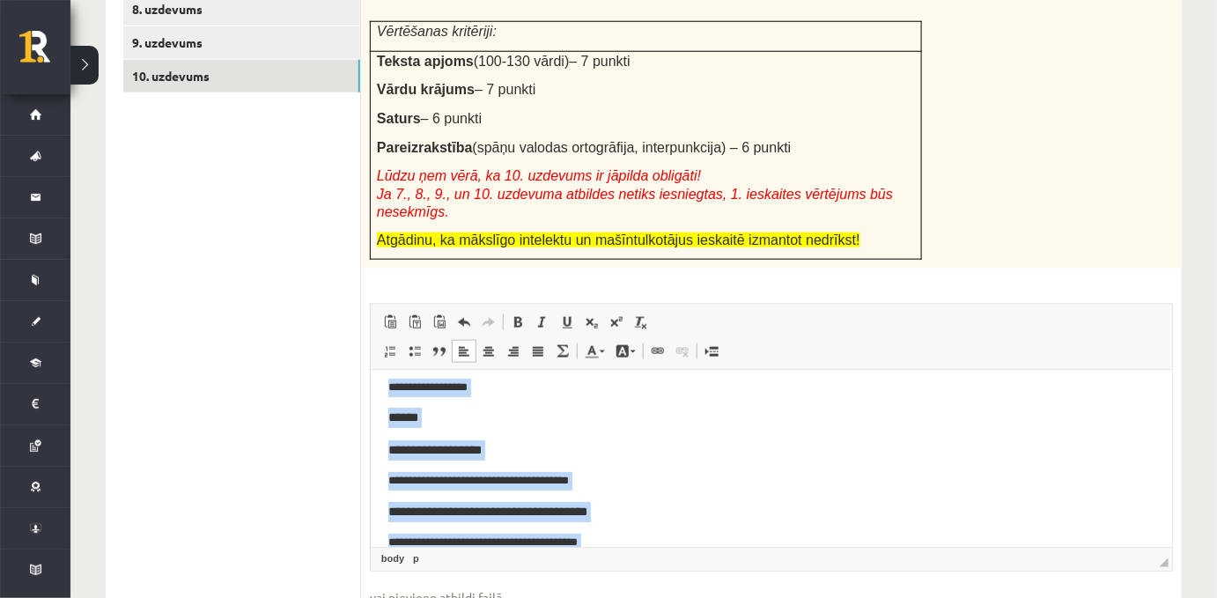
scroll to position [0, 0]
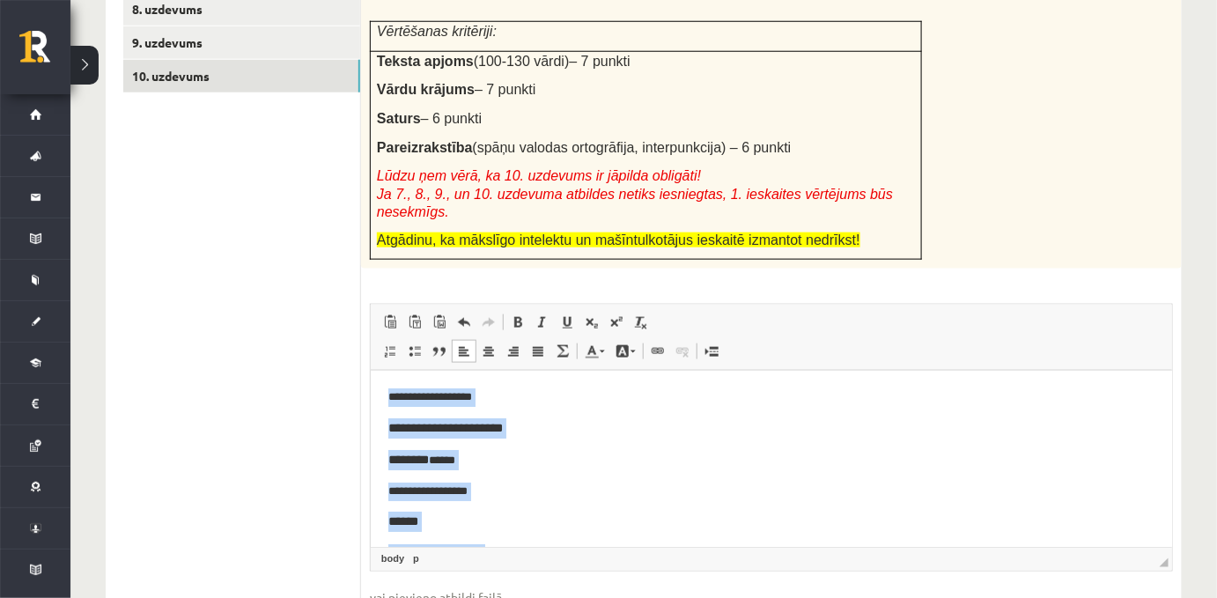
drag, startPoint x: 496, startPoint y: 526, endPoint x: 738, endPoint y: 734, distance: 319.7
click at [370, 371] on html "**********" at bounding box center [770, 538] width 801 height 335
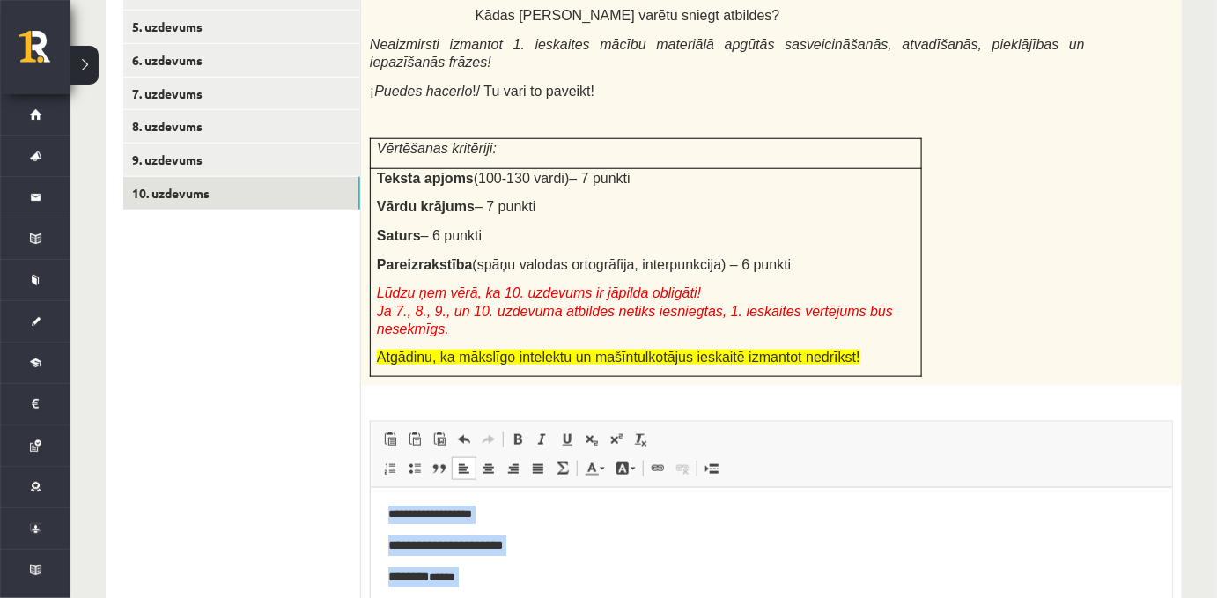
scroll to position [439, 0]
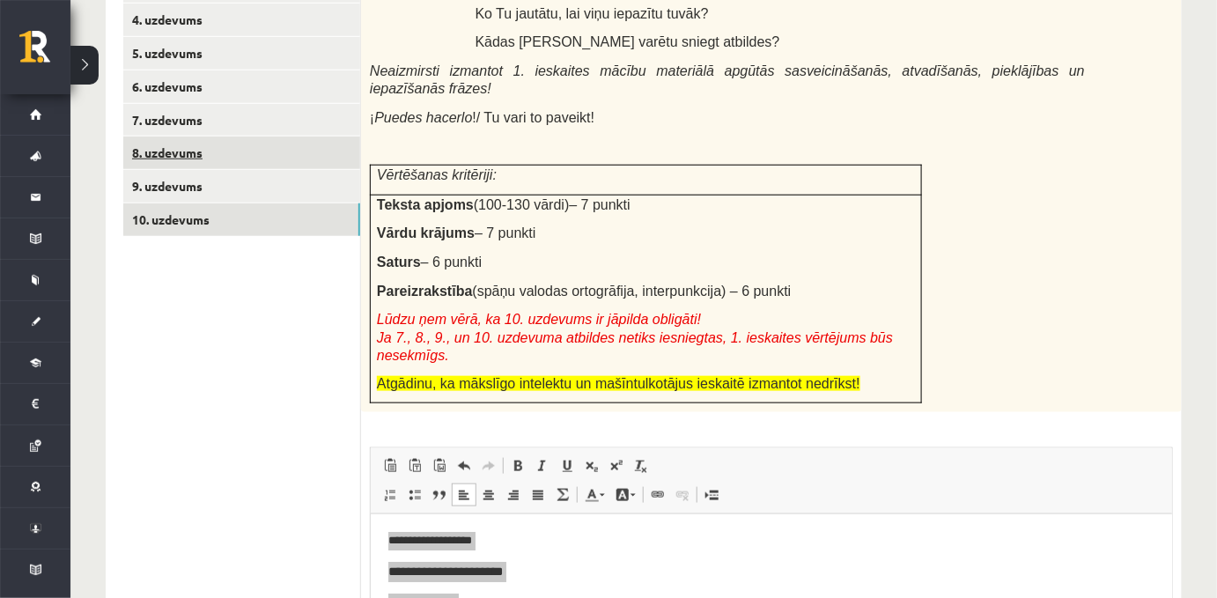
click at [188, 169] on link "8. uzdevums" at bounding box center [241, 152] width 237 height 33
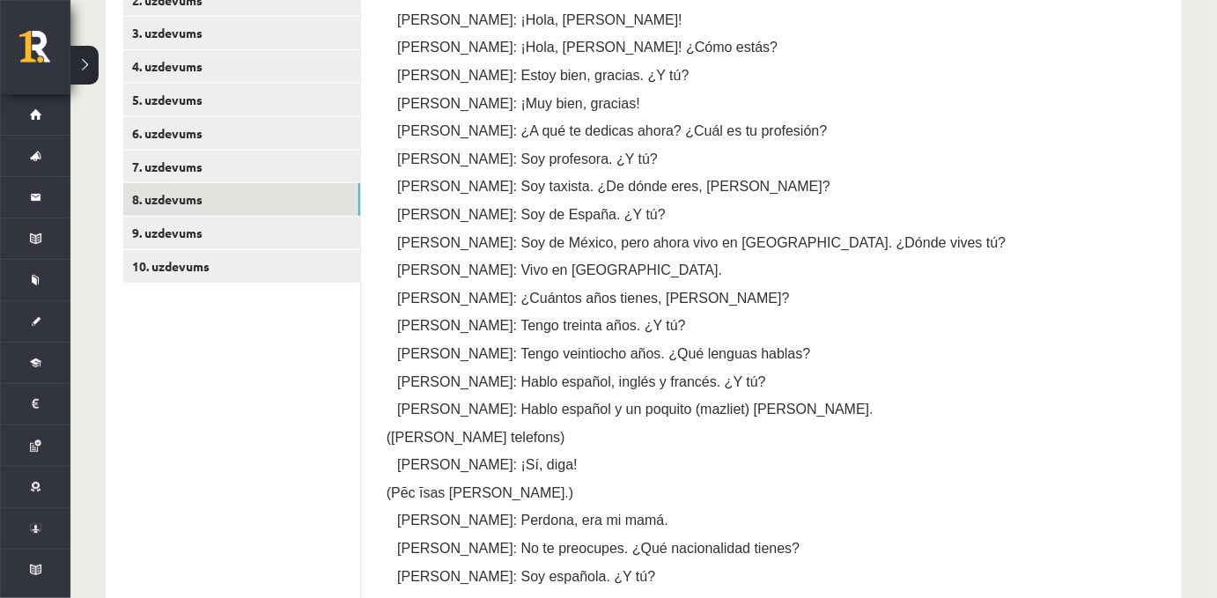
scroll to position [375, 0]
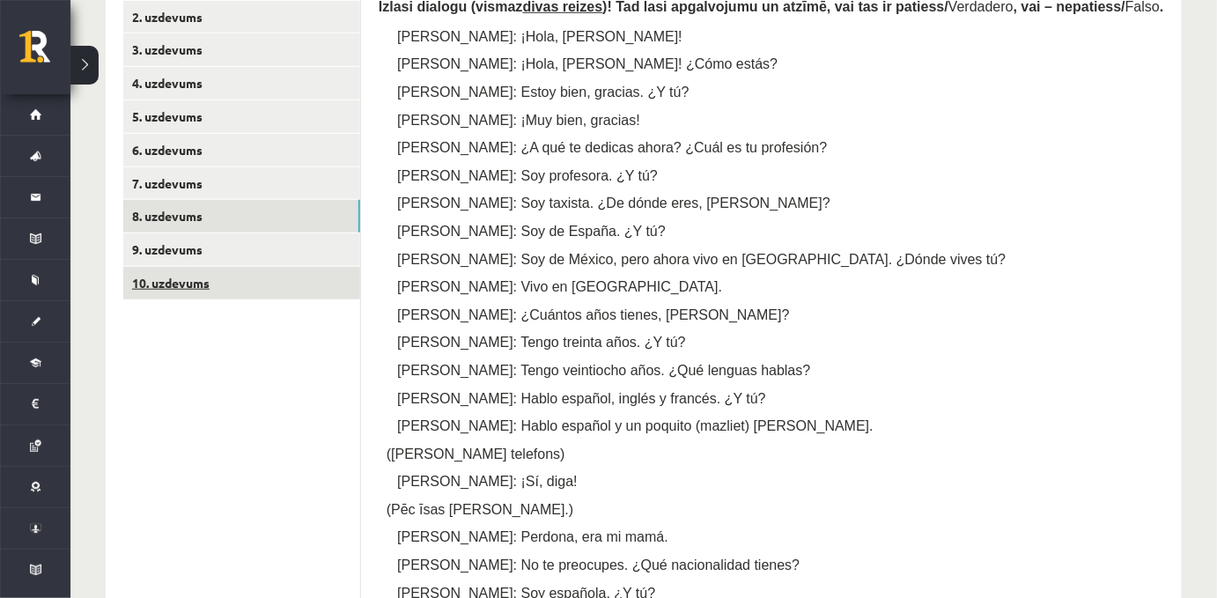
click at [286, 277] on link "10. uzdevums" at bounding box center [241, 283] width 237 height 33
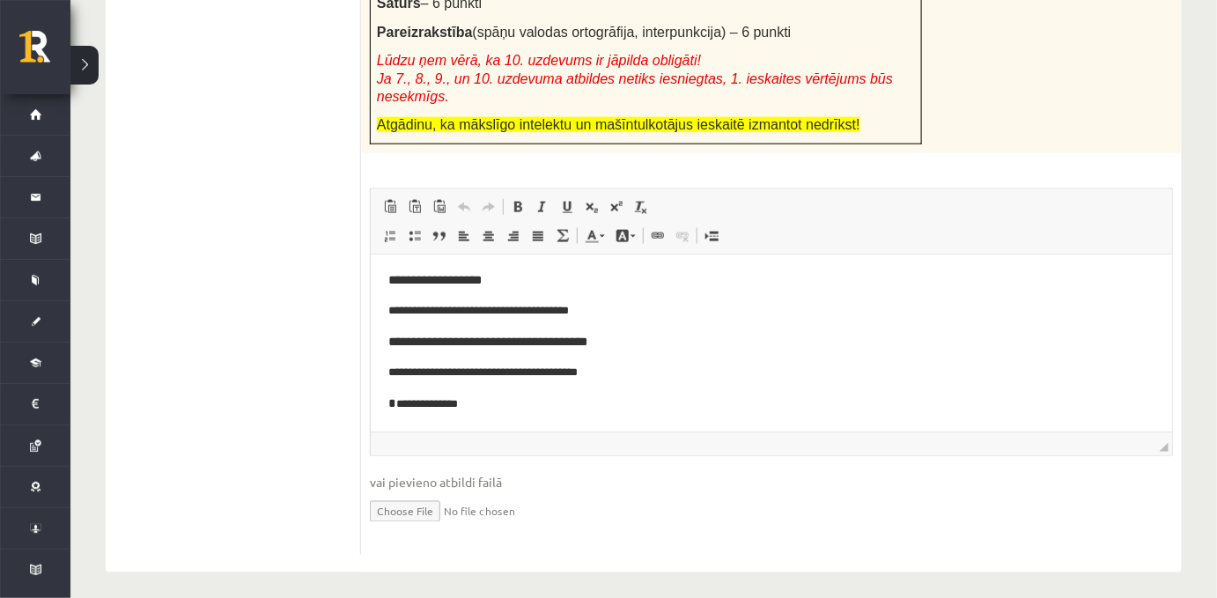
scroll to position [700, 0]
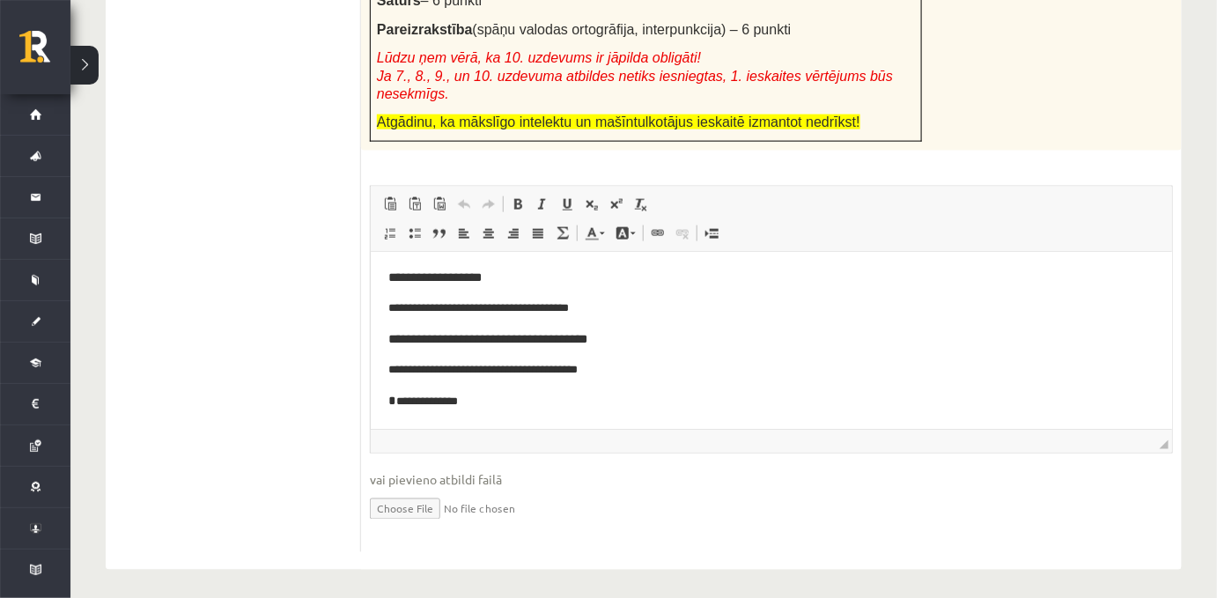
click at [645, 370] on p "**********" at bounding box center [764, 370] width 755 height 18
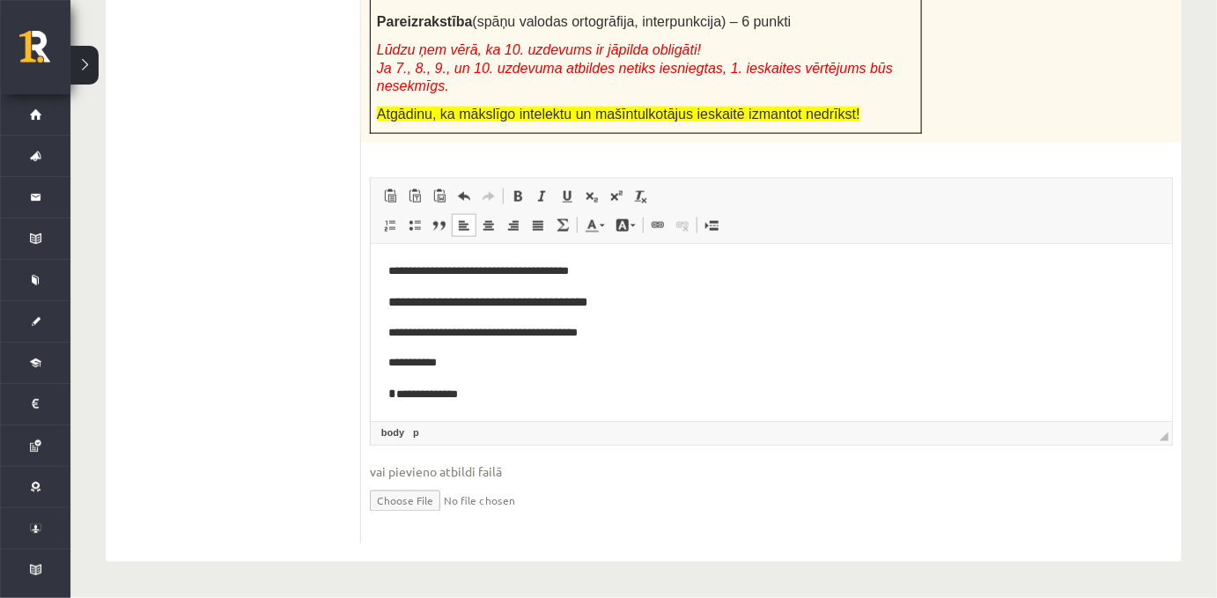
scroll to position [188, 0]
click at [586, 274] on p "**********" at bounding box center [764, 271] width 755 height 18
click at [453, 366] on p "**********" at bounding box center [764, 363] width 755 height 18
click at [385, 394] on html "**********" at bounding box center [770, 239] width 801 height 365
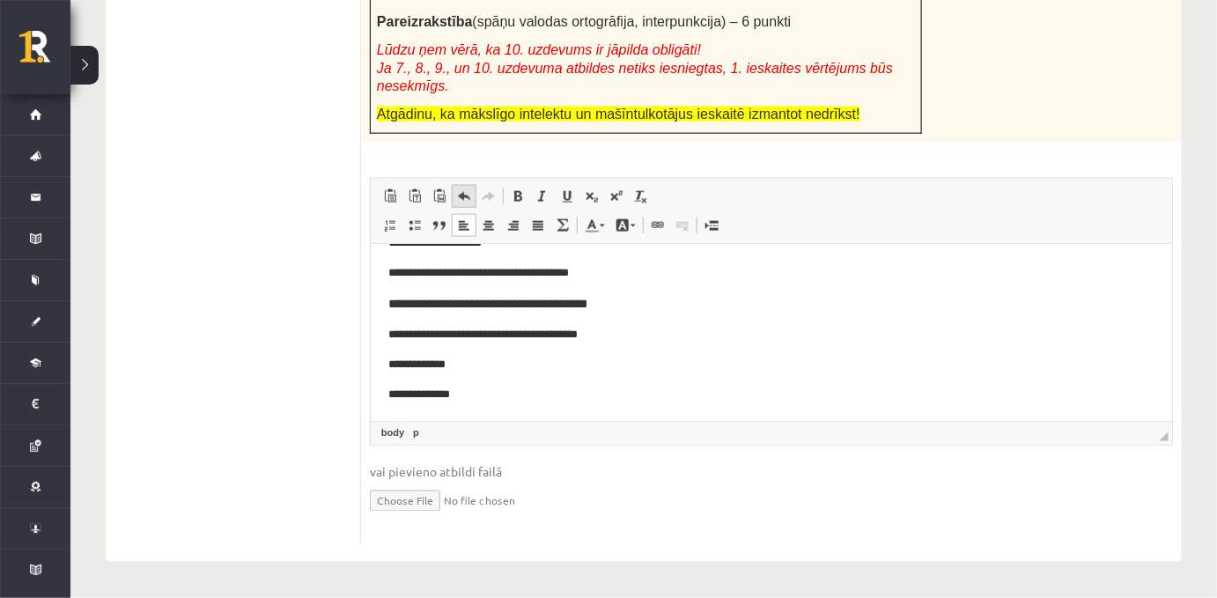
click at [462, 189] on span at bounding box center [464, 196] width 14 height 14
click at [470, 368] on p "**********" at bounding box center [764, 364] width 755 height 18
click at [498, 376] on body "**********" at bounding box center [770, 240] width 766 height 329
click at [385, 394] on html "**********" at bounding box center [770, 240] width 801 height 365
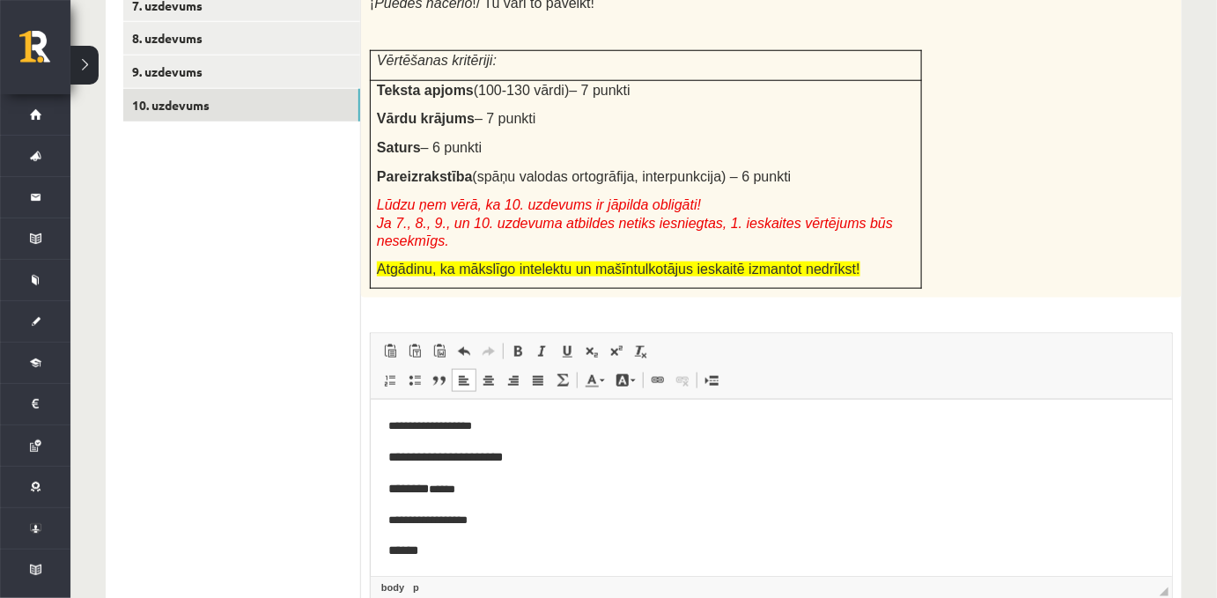
scroll to position [708, 0]
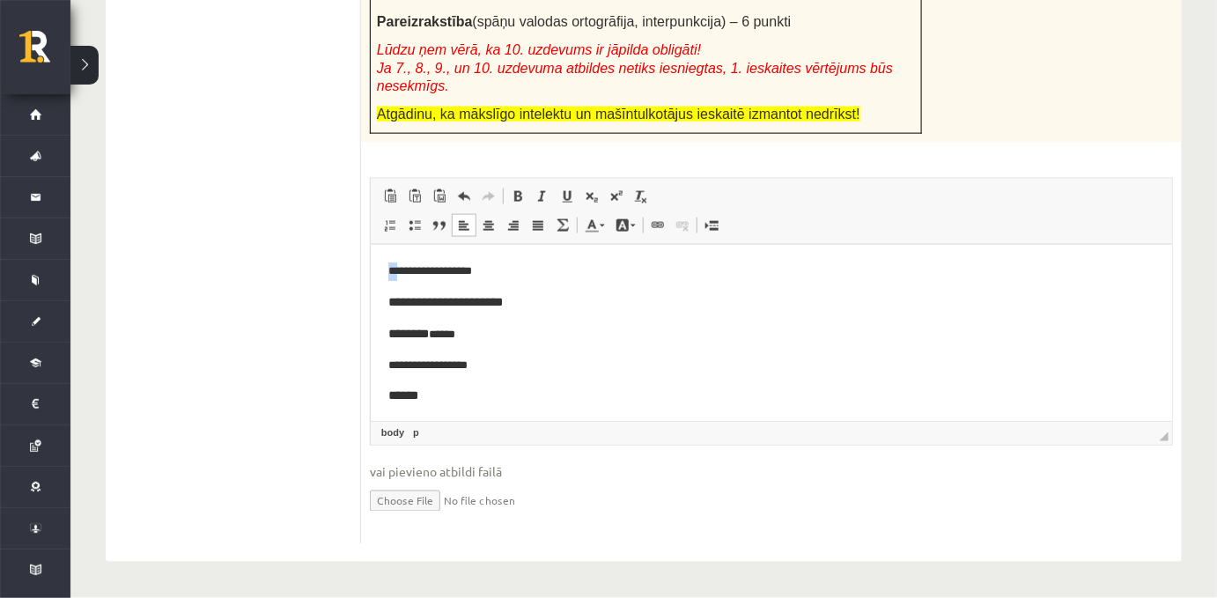
drag, startPoint x: 402, startPoint y: 272, endPoint x: 387, endPoint y: 273, distance: 15.0
click at [387, 273] on html "**********" at bounding box center [770, 412] width 801 height 335
click at [601, 226] on link "Teksta krāsa" at bounding box center [594, 225] width 31 height 23
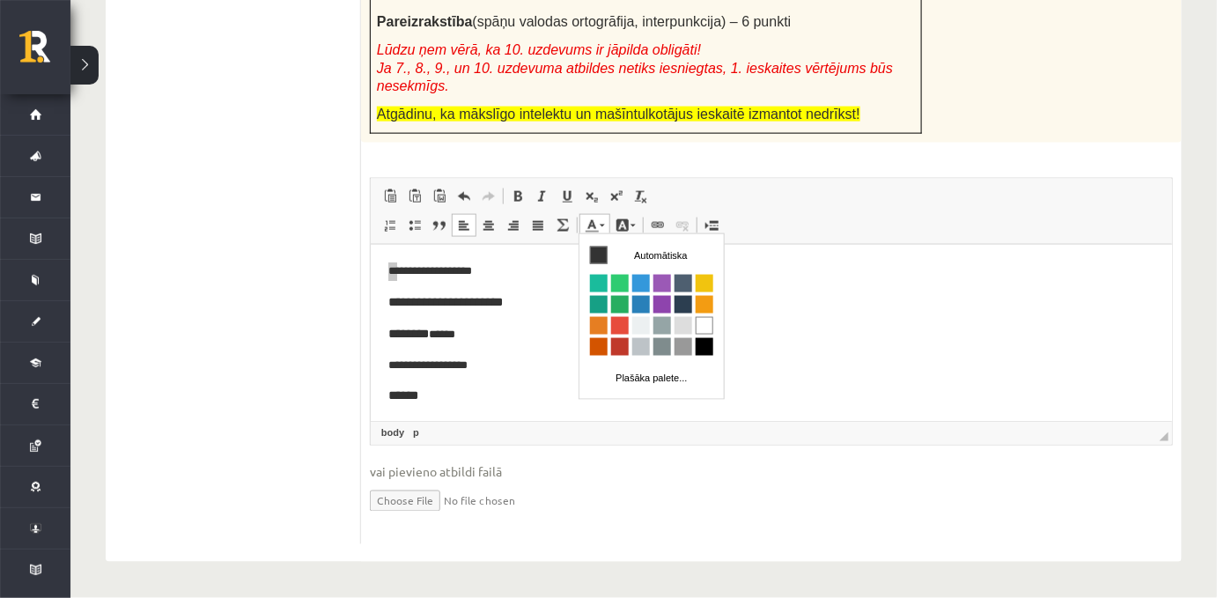
scroll to position [0, 0]
click at [638, 228] on span "Teksta krāsa Fona krāsa" at bounding box center [611, 225] width 64 height 23
click at [630, 227] on link "Fona krāsa" at bounding box center [625, 225] width 31 height 23
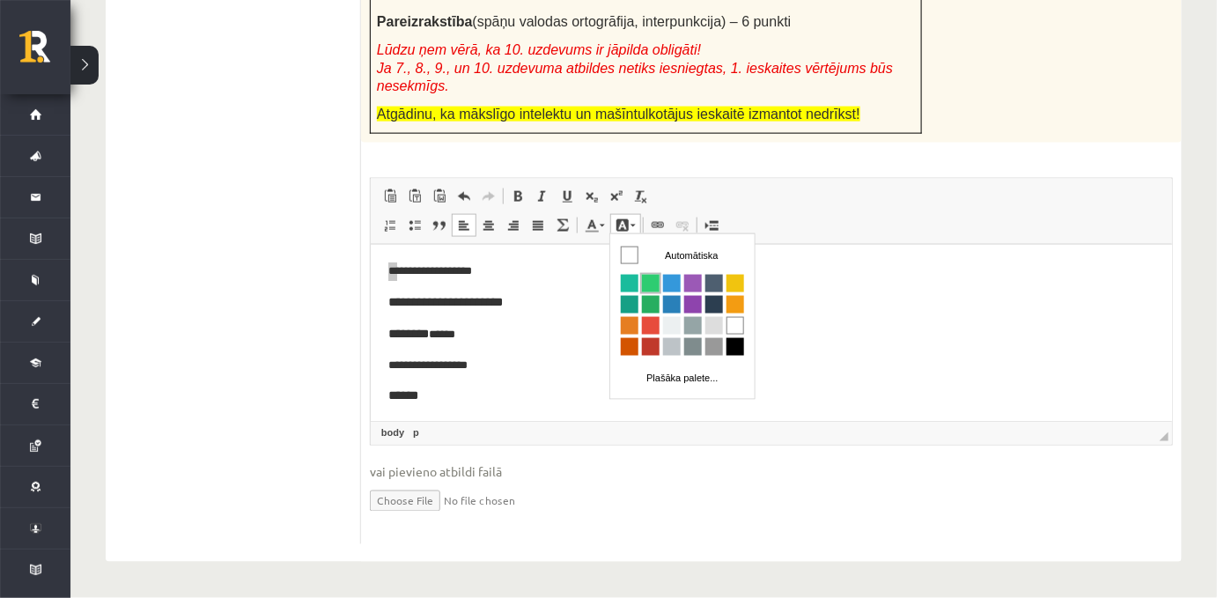
drag, startPoint x: 652, startPoint y: 287, endPoint x: 892, endPoint y: 279, distance: 239.6
click at [652, 287] on span "Krāsa" at bounding box center [650, 283] width 18 height 18
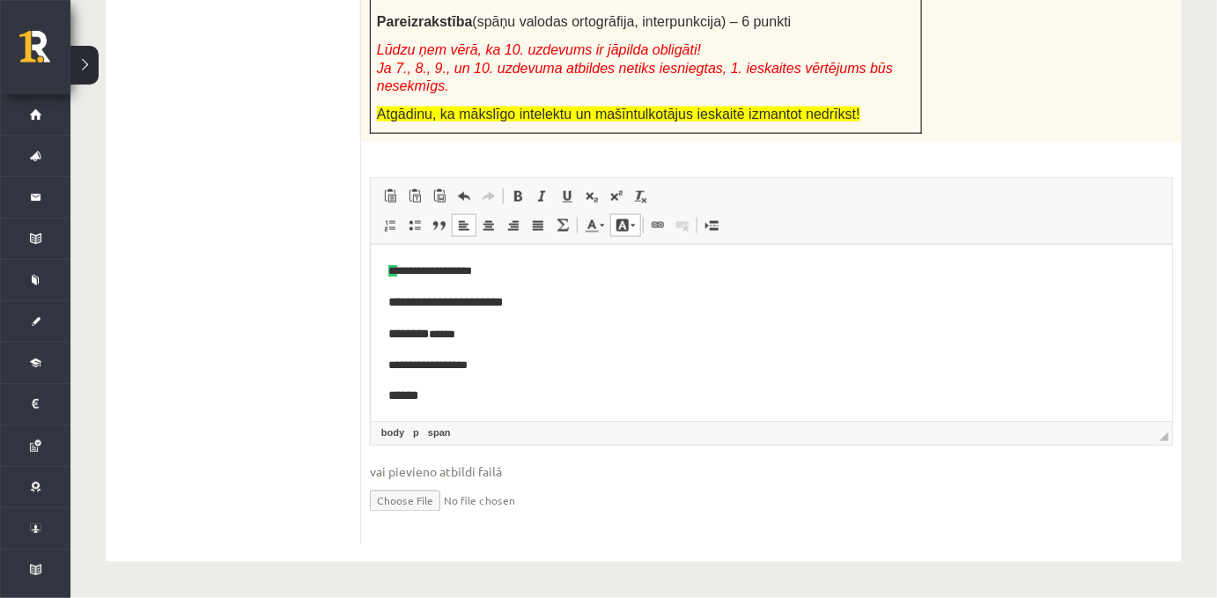
click at [561, 308] on p "**********" at bounding box center [770, 302] width 766 height 20
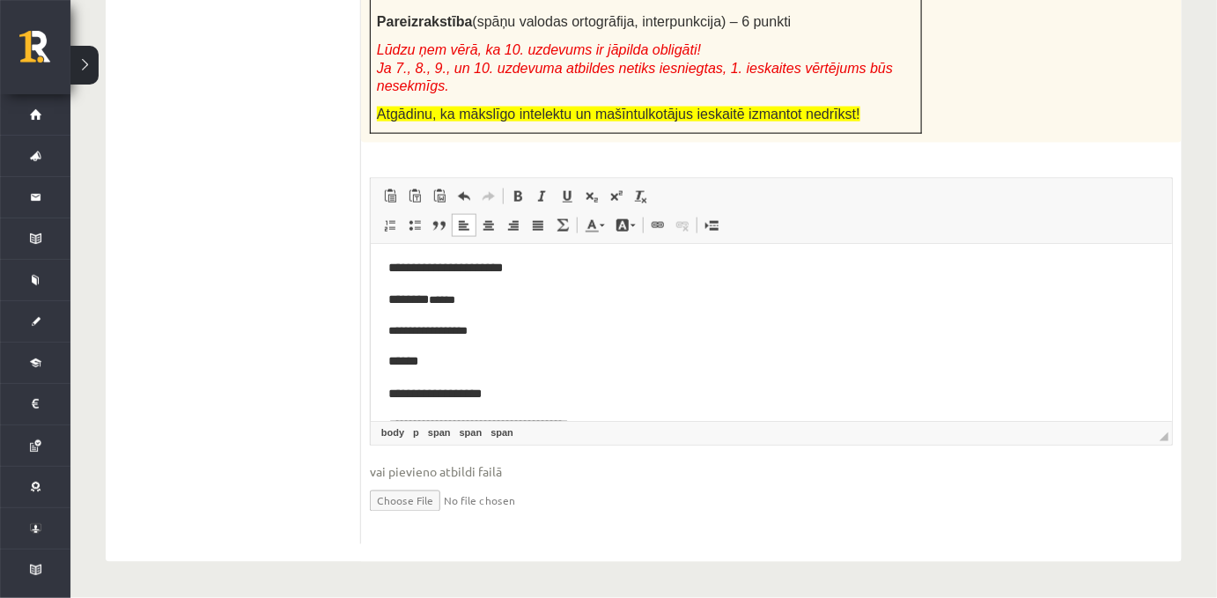
scroll to position [35, 0]
click at [424, 298] on span "*******" at bounding box center [407, 298] width 41 height 12
drag, startPoint x: 427, startPoint y: 299, endPoint x: 385, endPoint y: 299, distance: 42.3
click at [385, 299] on html "**********" at bounding box center [770, 377] width 801 height 335
click at [633, 225] on link "Fona krāsa" at bounding box center [625, 225] width 31 height 23
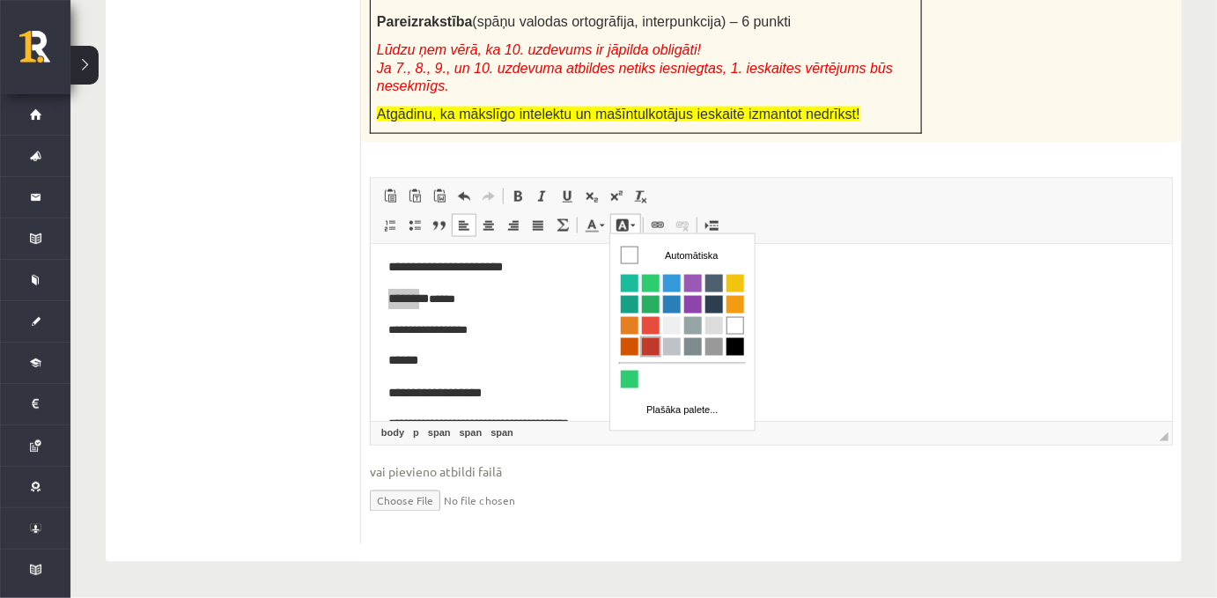
drag, startPoint x: 648, startPoint y: 350, endPoint x: 871, endPoint y: 324, distance: 224.2
click at [648, 350] on span "Krāsa" at bounding box center [650, 346] width 18 height 18
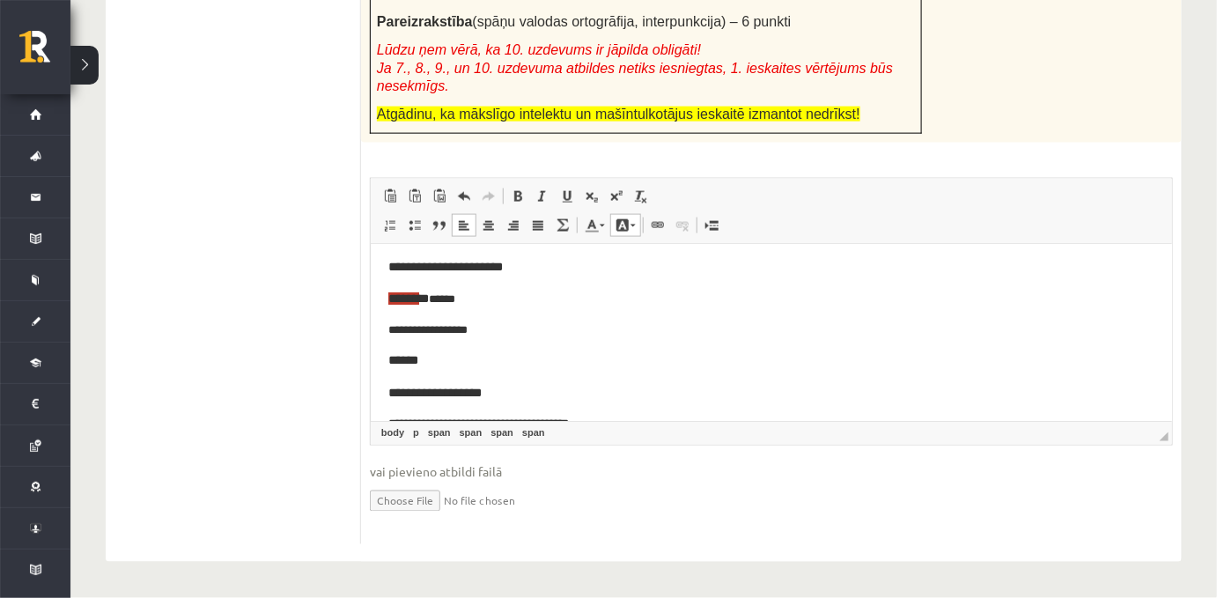
click at [458, 282] on body "**********" at bounding box center [770, 376] width 766 height 299
drag, startPoint x: 400, startPoint y: 332, endPoint x: 390, endPoint y: 333, distance: 9.7
click at [390, 333] on p "**********" at bounding box center [764, 330] width 755 height 18
click at [416, 364] on span "******" at bounding box center [402, 360] width 30 height 12
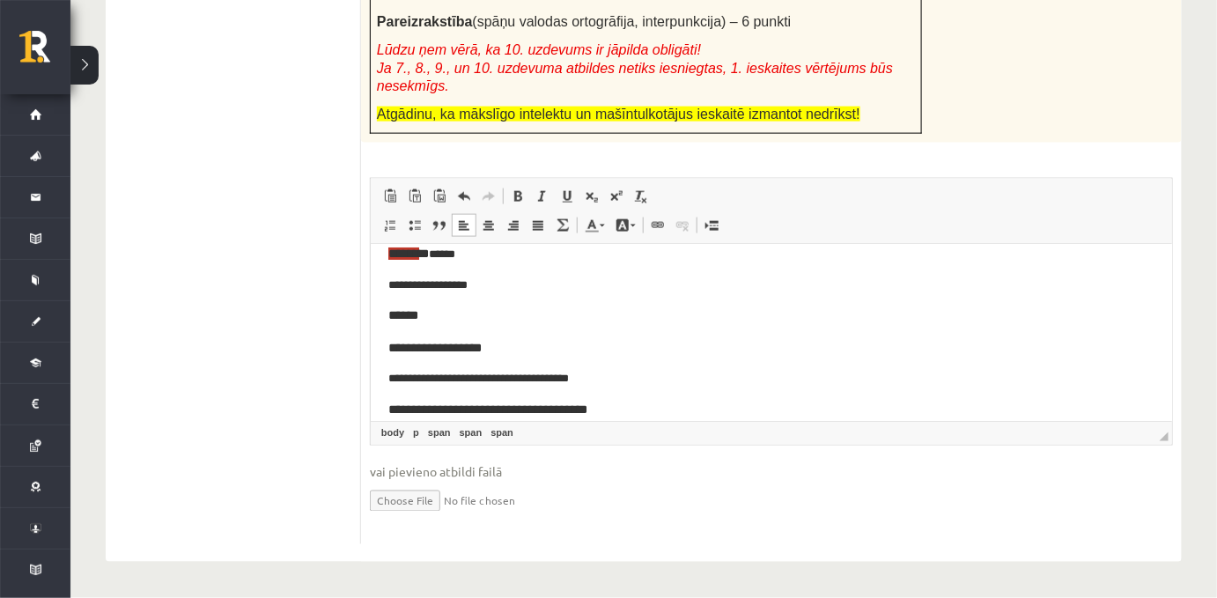
scroll to position [82, 0]
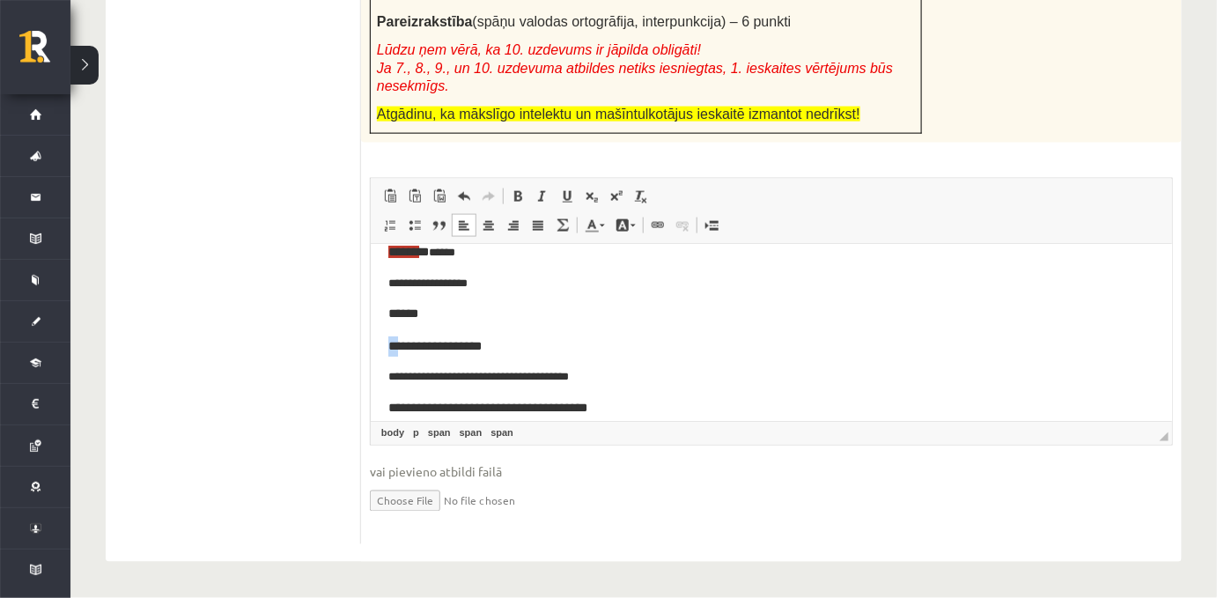
drag, startPoint x: 399, startPoint y: 345, endPoint x: 376, endPoint y: 343, distance: 23.0
click at [376, 343] on html "**********" at bounding box center [770, 330] width 801 height 335
click at [634, 225] on link "Fona krāsa" at bounding box center [625, 225] width 31 height 23
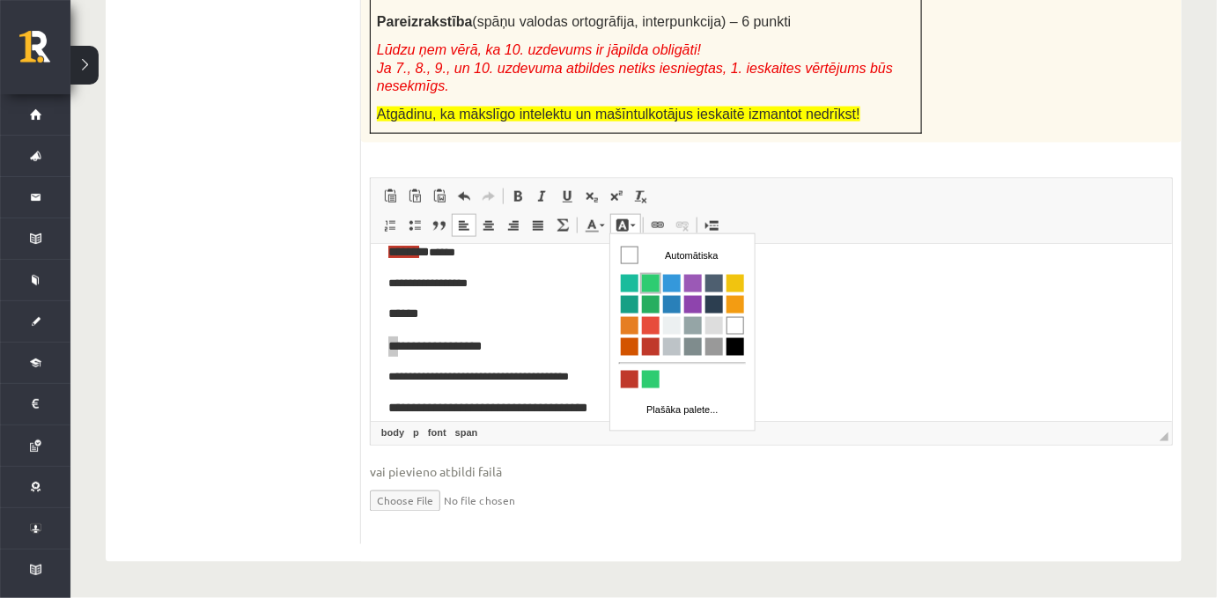
click at [650, 278] on span "Krāsa" at bounding box center [650, 283] width 18 height 18
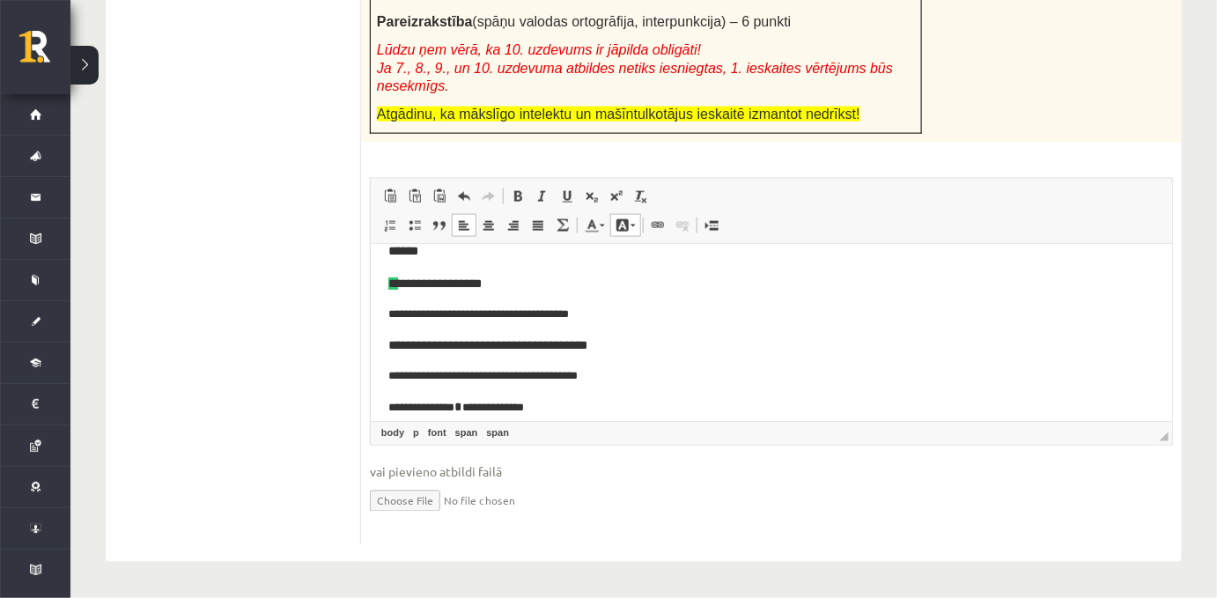
scroll to position [150, 0]
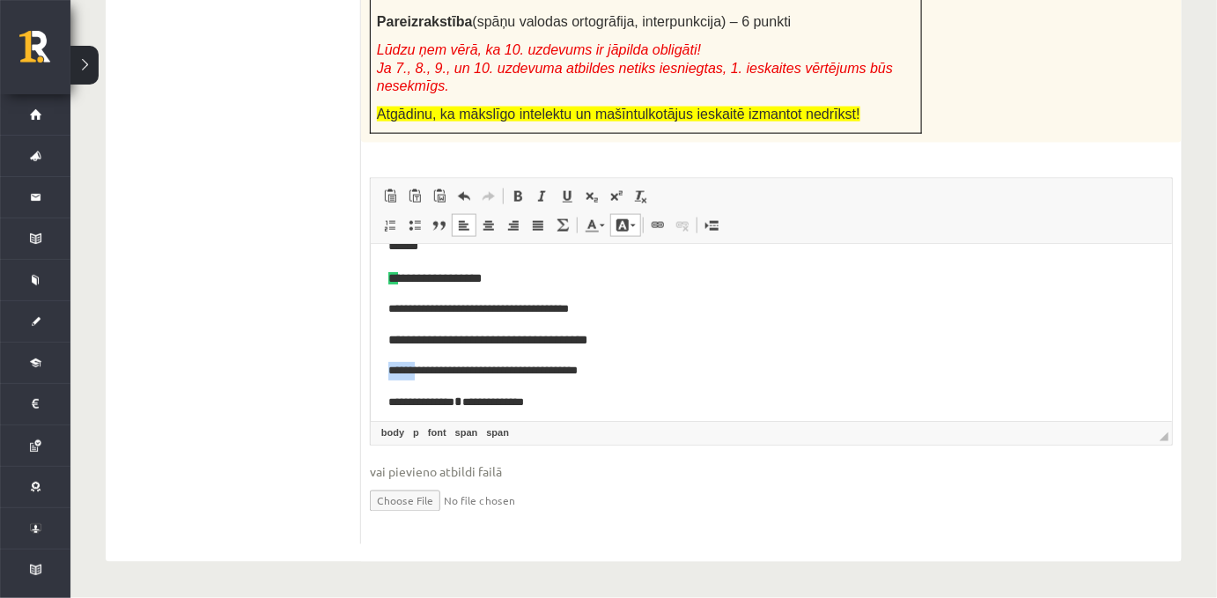
drag, startPoint x: 424, startPoint y: 369, endPoint x: 383, endPoint y: 371, distance: 41.4
click at [383, 371] on html "**********" at bounding box center [770, 262] width 801 height 335
click at [628, 228] on span at bounding box center [622, 225] width 14 height 14
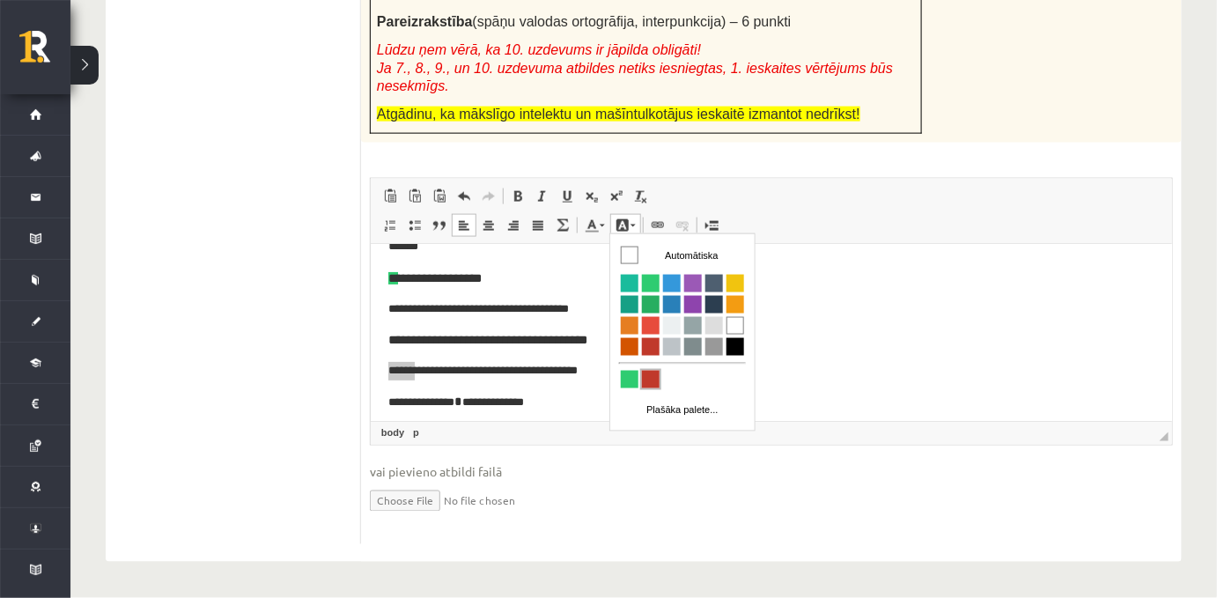
click at [645, 373] on span "Krāsa" at bounding box center [650, 379] width 18 height 18
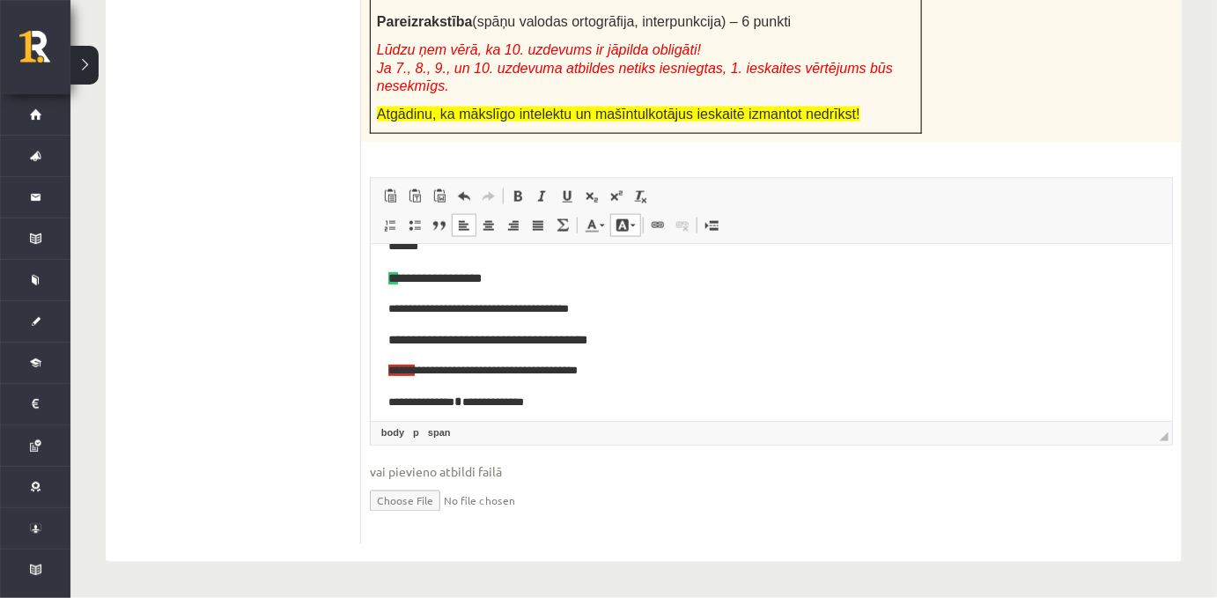
click at [659, 392] on p "**********" at bounding box center [764, 402] width 755 height 20
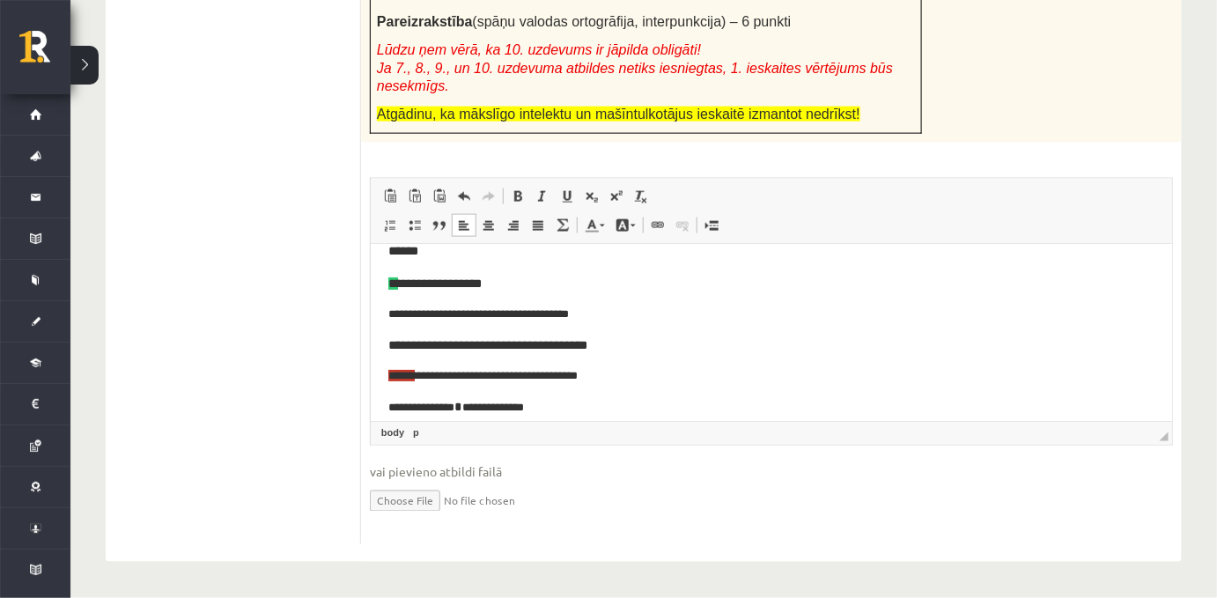
scroll to position [146, 0]
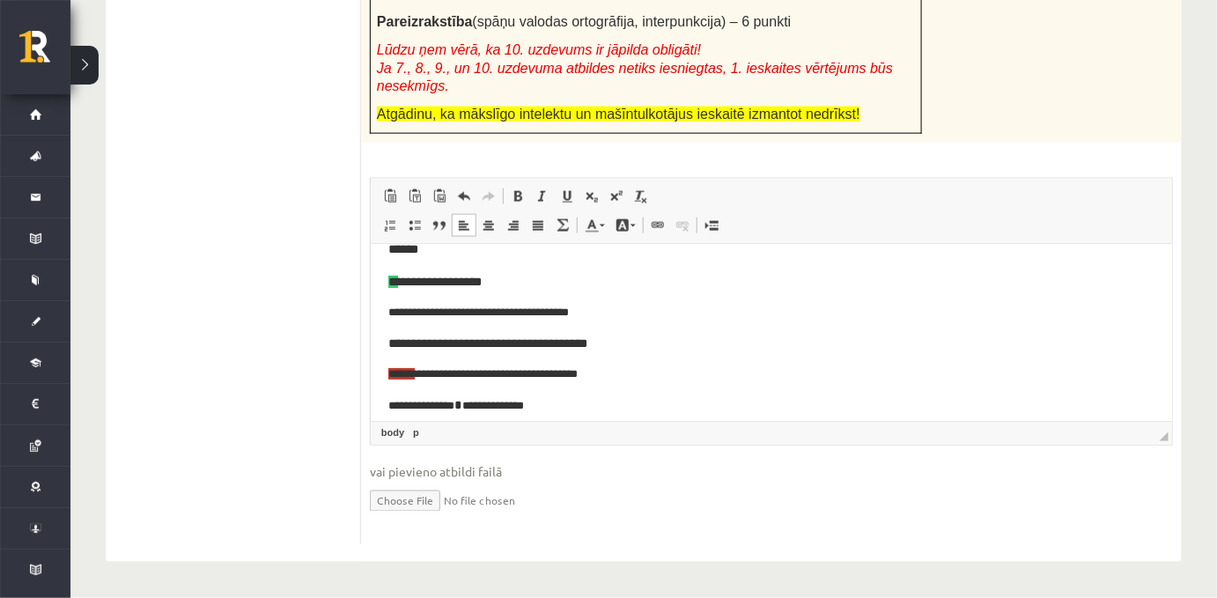
click at [568, 313] on p "**********" at bounding box center [764, 313] width 755 height 18
click at [613, 334] on p "**********" at bounding box center [770, 344] width 766 height 20
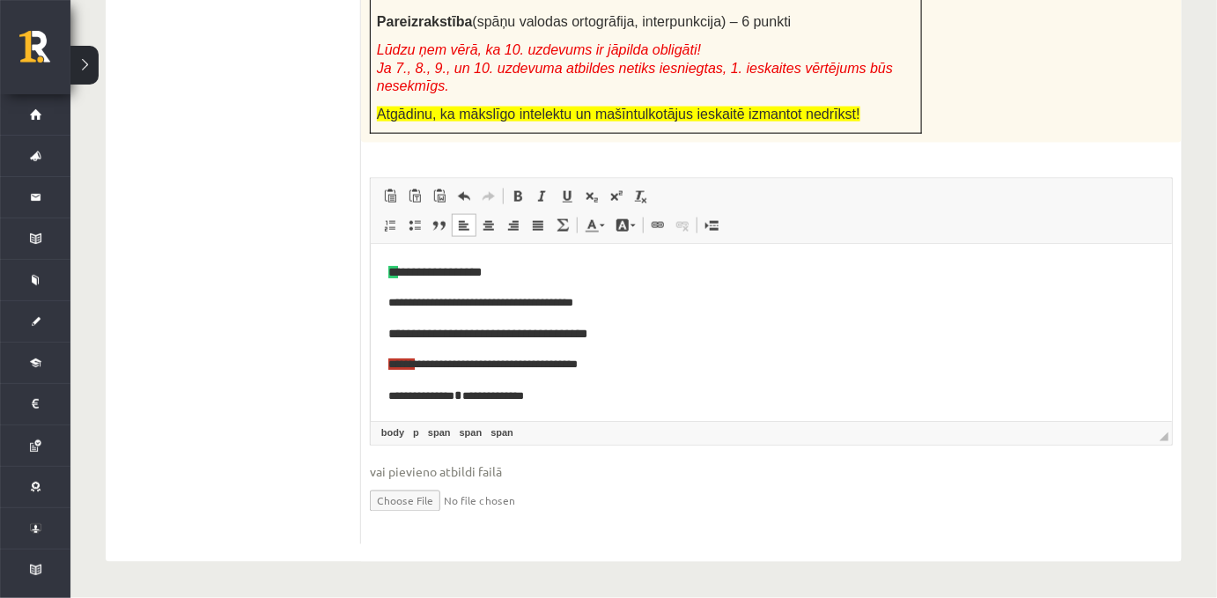
scroll to position [159, 0]
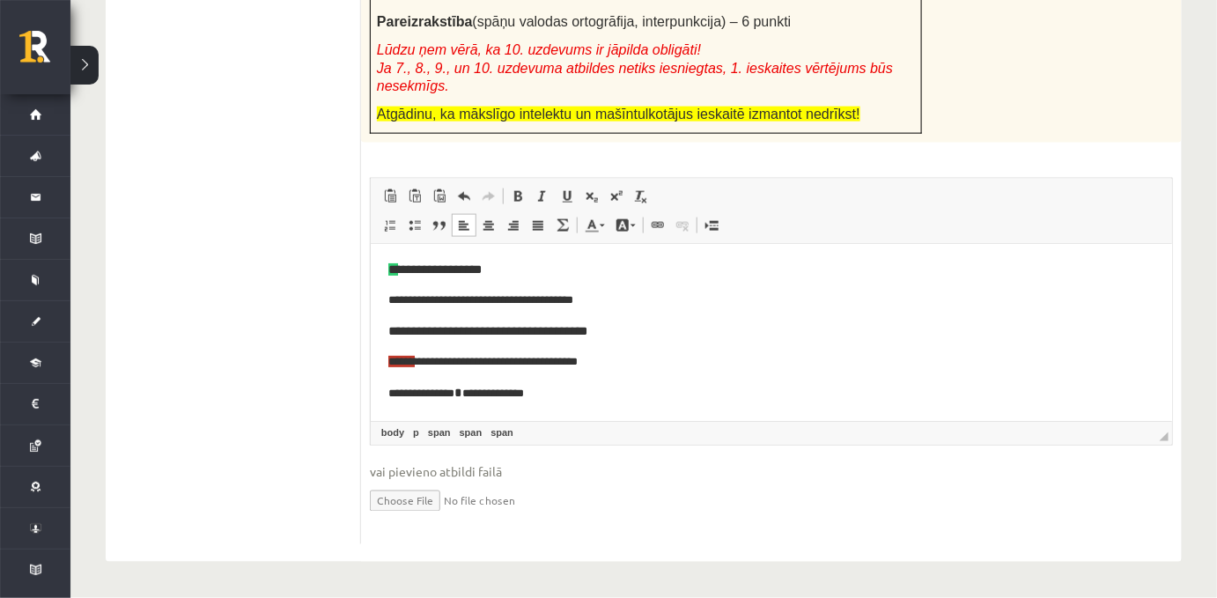
click at [571, 394] on p "**********" at bounding box center [764, 393] width 755 height 20
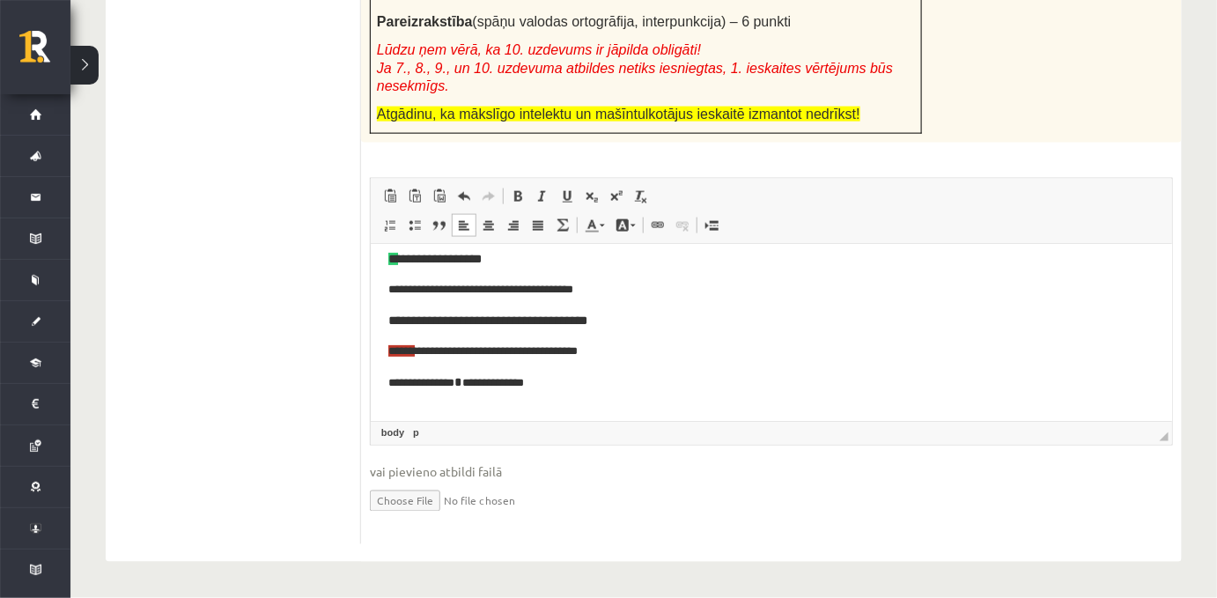
scroll to position [188, 0]
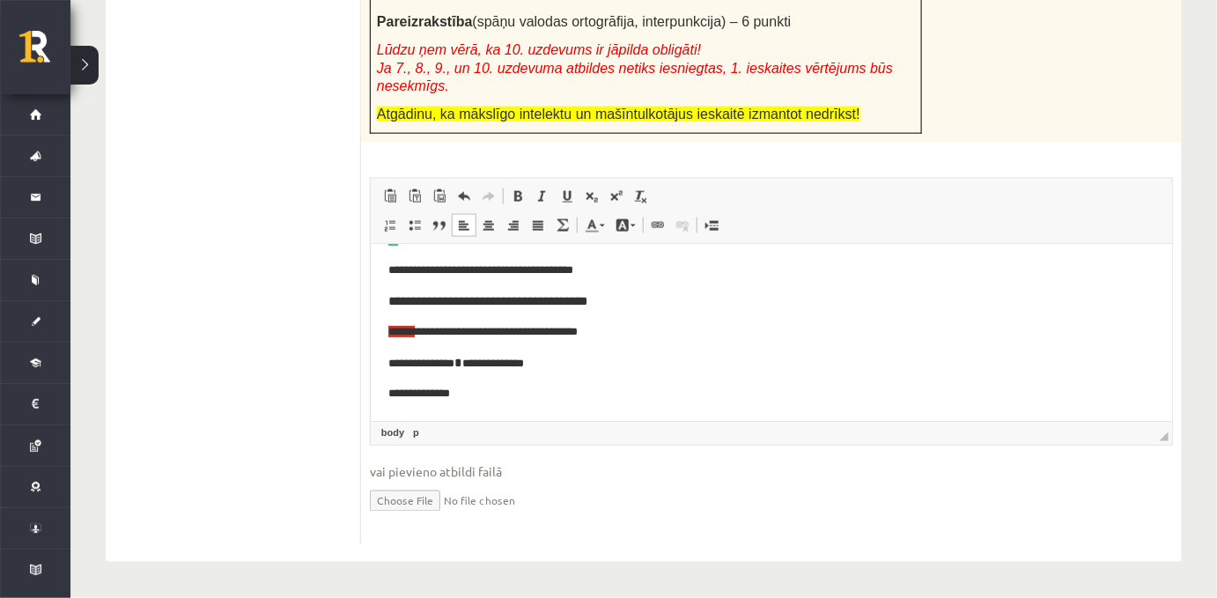
click at [434, 364] on p "**********" at bounding box center [764, 363] width 755 height 20
click at [467, 397] on p "**********" at bounding box center [764, 394] width 755 height 18
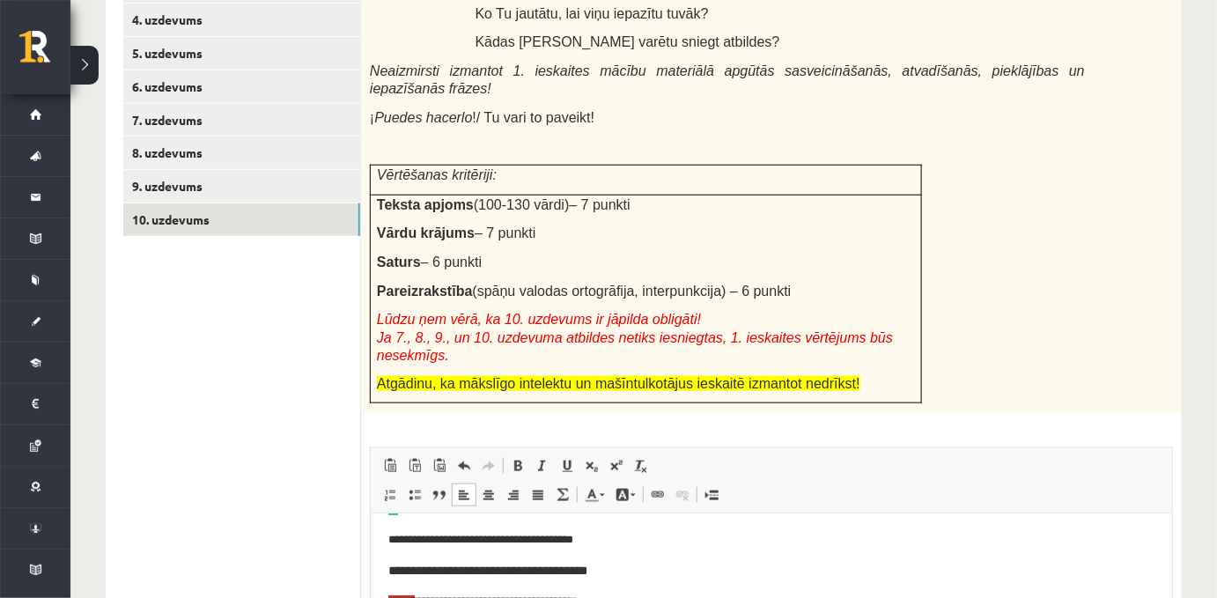
scroll to position [708, 0]
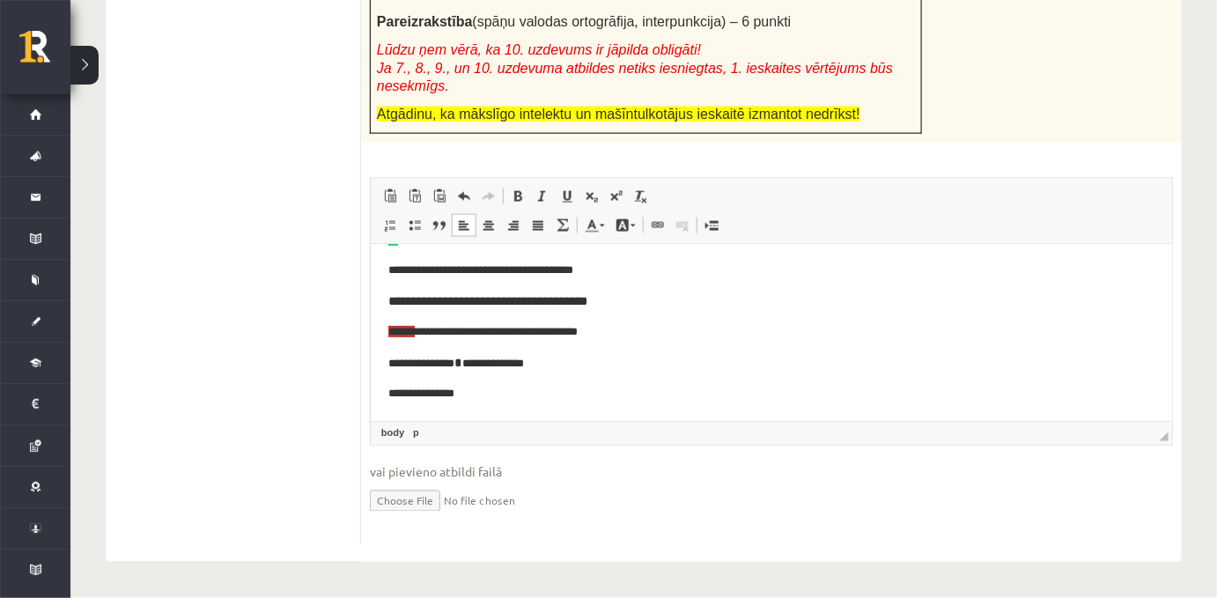
click at [383, 396] on html "**********" at bounding box center [770, 238] width 801 height 365
click at [399, 394] on p "**********" at bounding box center [764, 394] width 755 height 18
drag, startPoint x: 405, startPoint y: 393, endPoint x: 387, endPoint y: 393, distance: 17.6
click at [387, 393] on p "**********" at bounding box center [764, 394] width 755 height 18
click at [630, 225] on span at bounding box center [632, 226] width 5 height 3
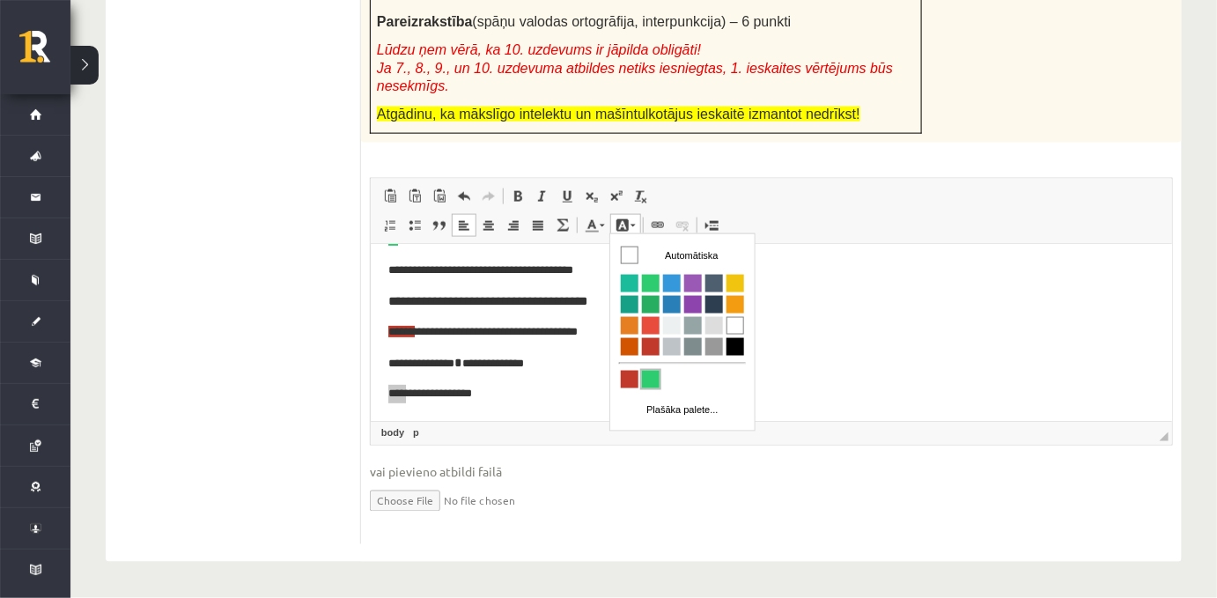
click at [652, 380] on span "Krāsa" at bounding box center [650, 379] width 18 height 18
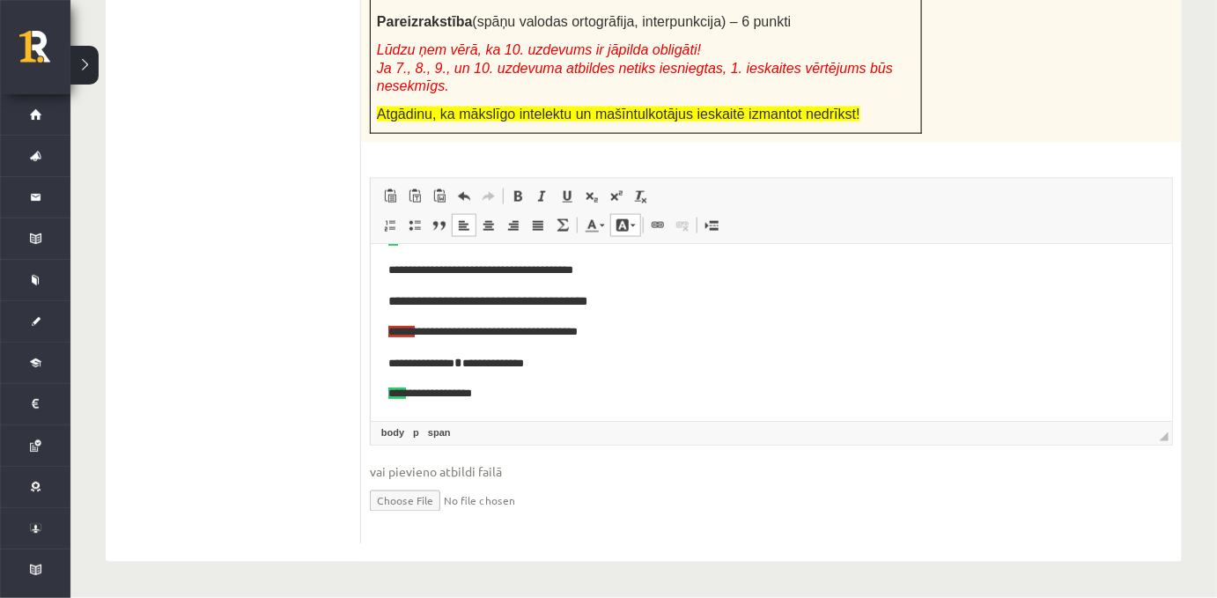
click at [521, 394] on p "**********" at bounding box center [764, 394] width 755 height 18
click at [399, 395] on p "**********" at bounding box center [764, 394] width 755 height 18
click at [631, 225] on span at bounding box center [632, 226] width 5 height 3
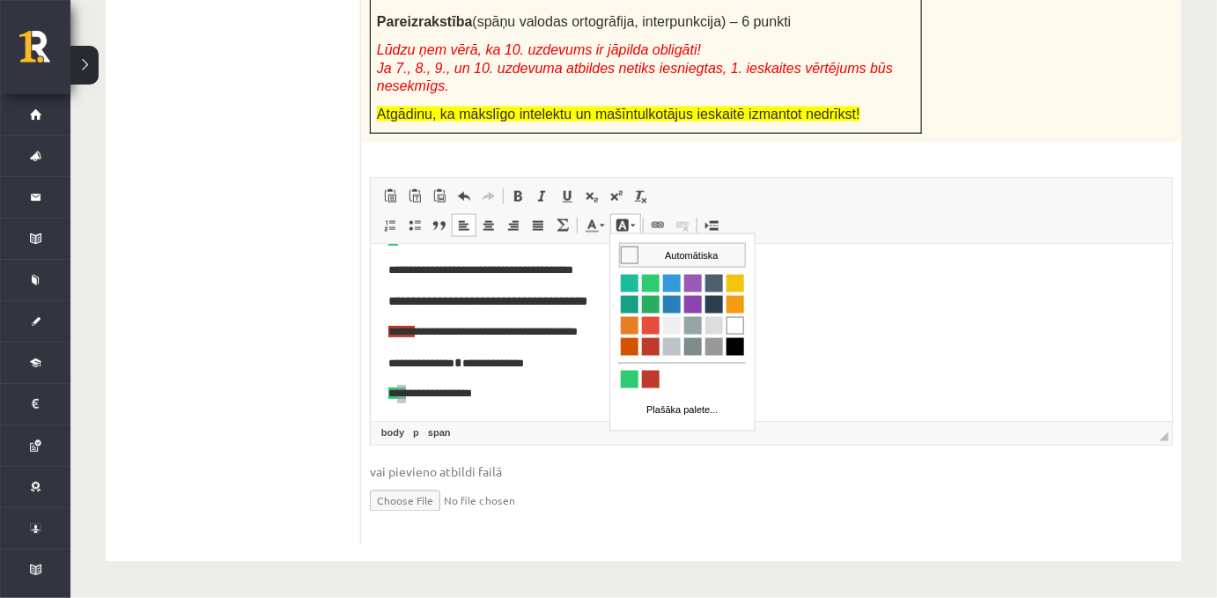
click at [630, 255] on span "Krāsa" at bounding box center [629, 255] width 18 height 18
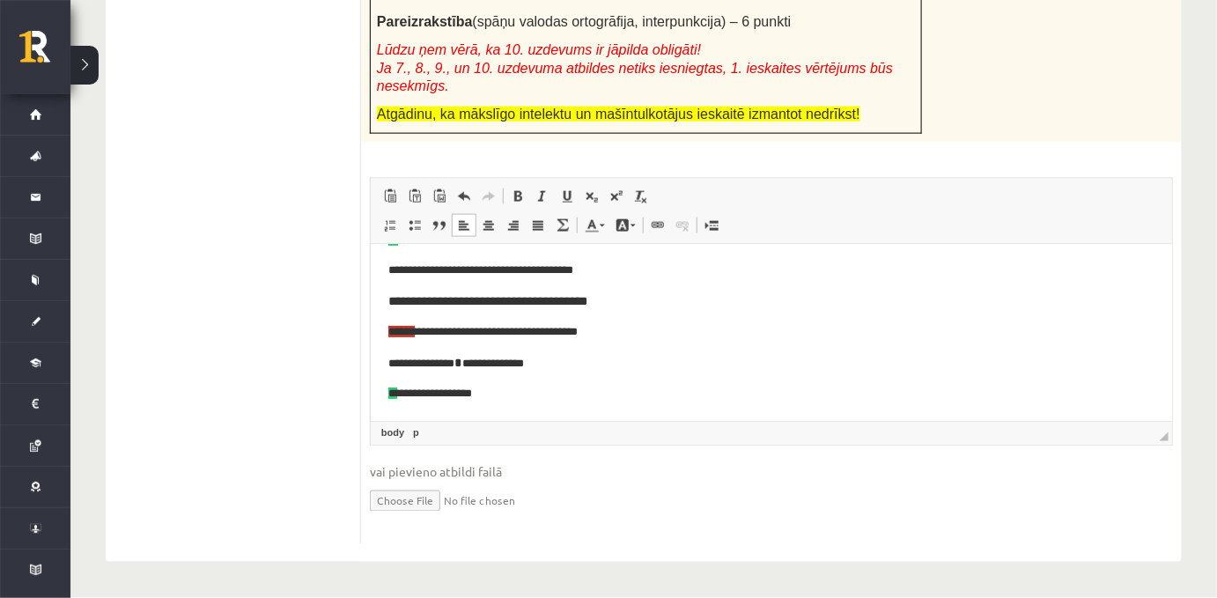
click at [635, 335] on p "**********" at bounding box center [764, 332] width 755 height 18
click at [495, 400] on p "**********" at bounding box center [764, 394] width 755 height 18
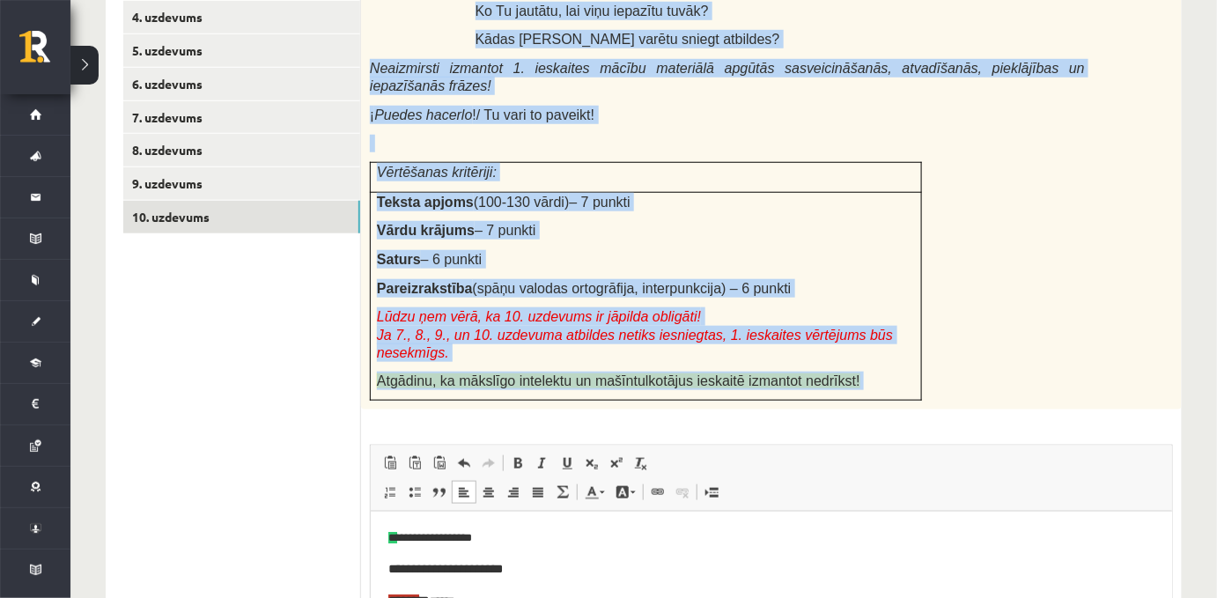
scroll to position [636, 0]
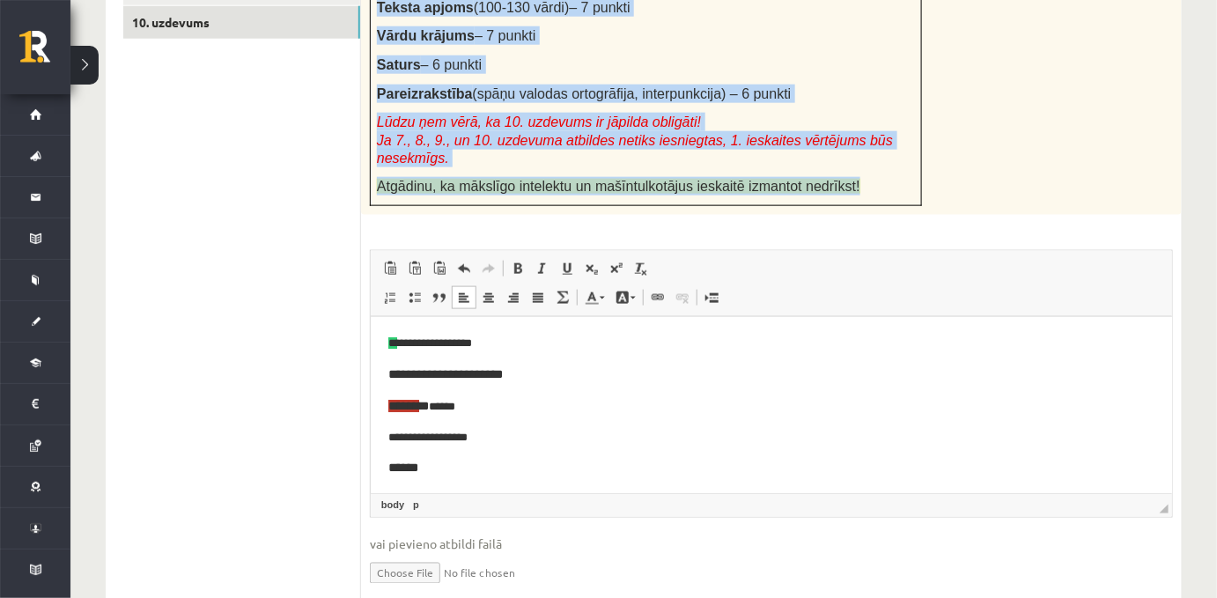
drag, startPoint x: 372, startPoint y: 152, endPoint x: 873, endPoint y: 181, distance: 502.7
click at [873, 181] on p "Atgādinu, ka mākslīgo intelektu un mašīntulkotājus ieskaitē izmantot nedrīkst!" at bounding box center [640, 186] width 527 height 18
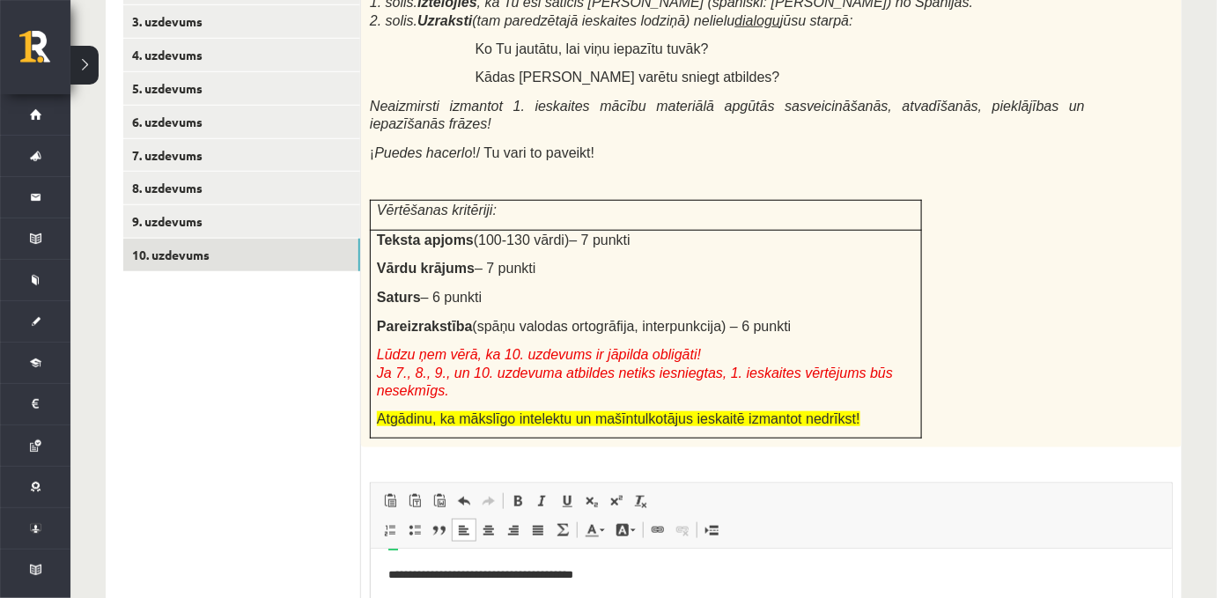
scroll to position [445, 0]
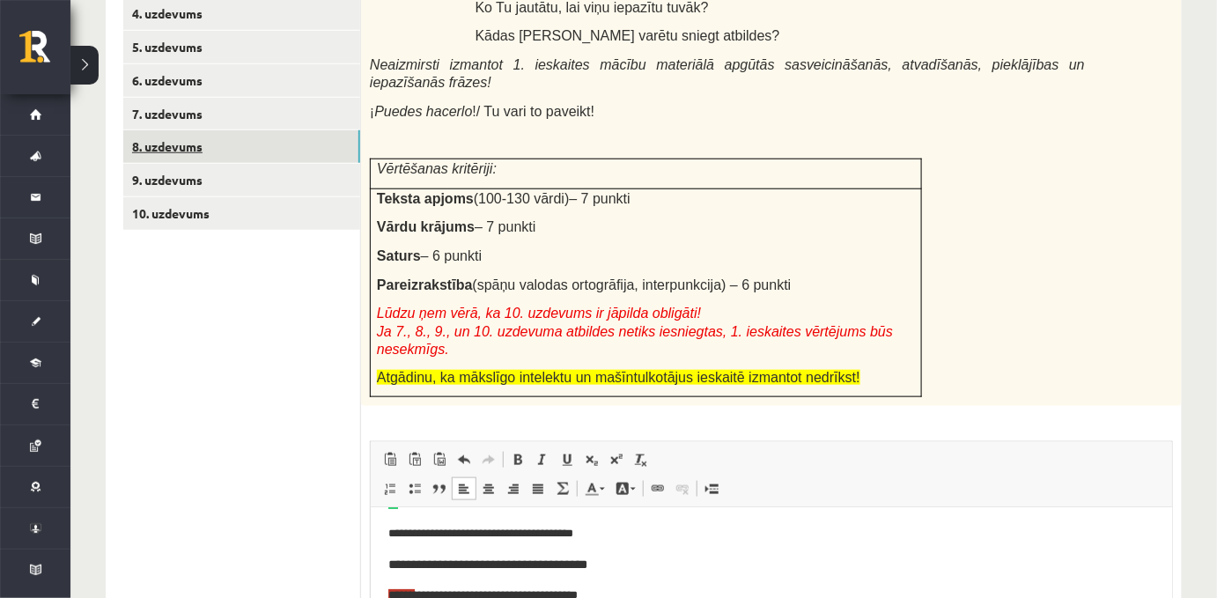
click at [188, 153] on link "8. uzdevums" at bounding box center [241, 146] width 237 height 33
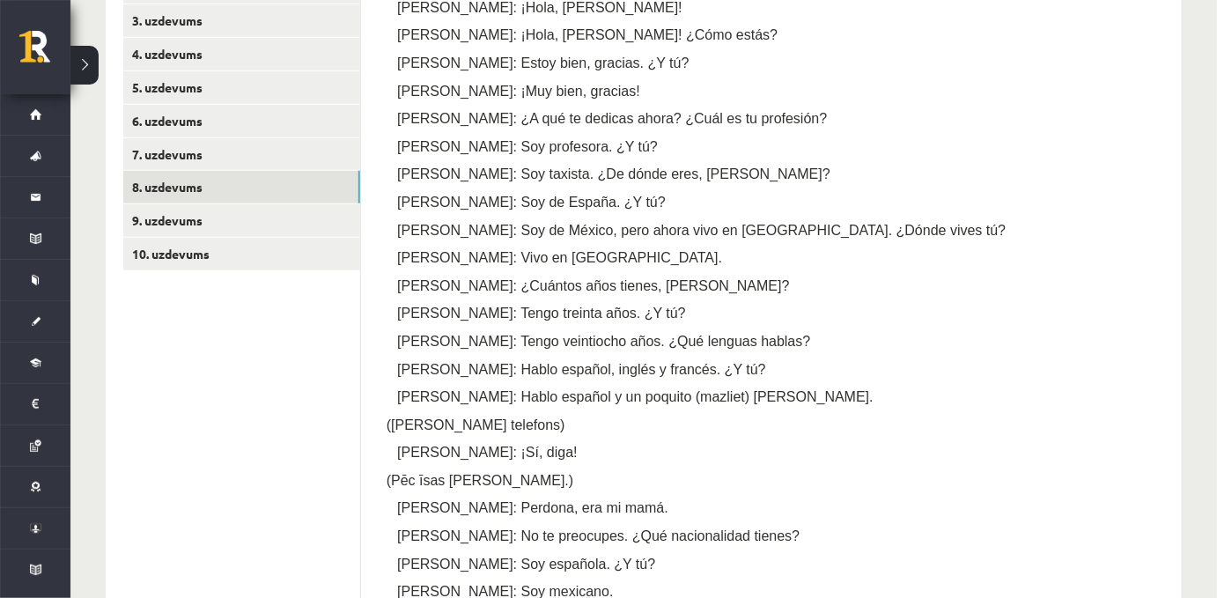
scroll to position [377, 0]
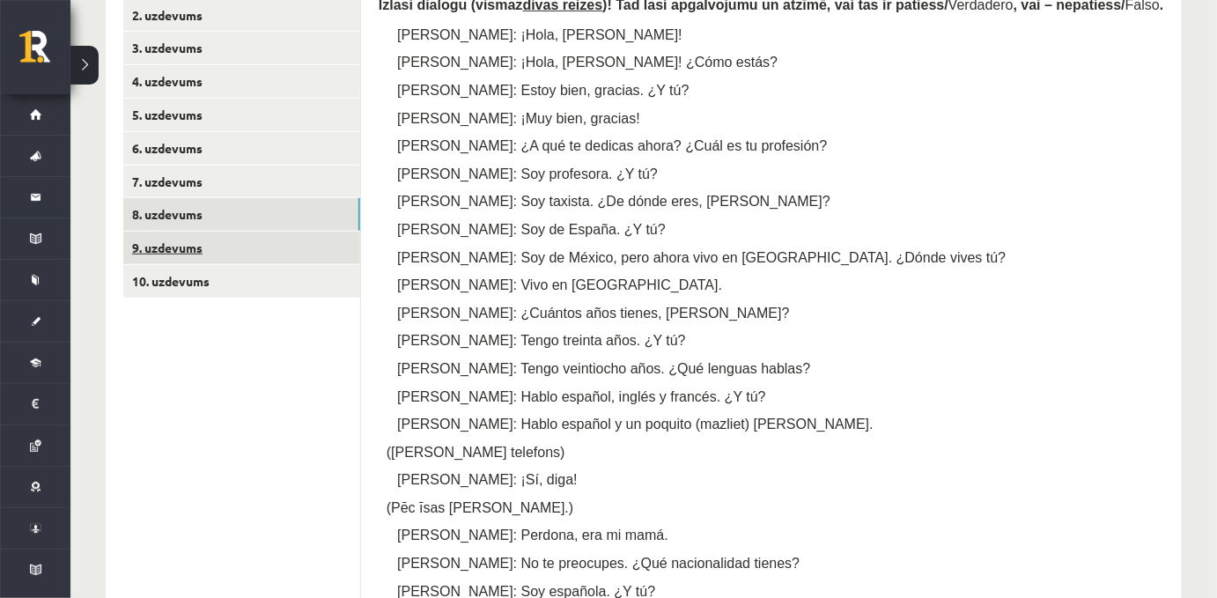
click at [253, 264] on link "9. uzdevums" at bounding box center [241, 248] width 237 height 33
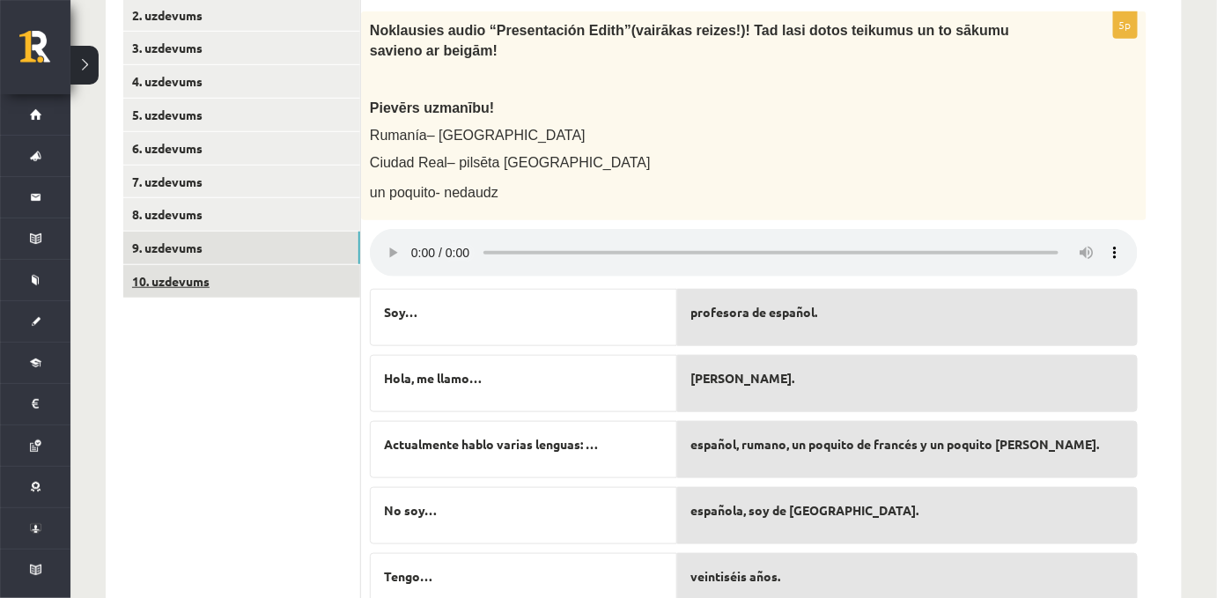
click at [254, 298] on link "10. uzdevums" at bounding box center [241, 281] width 237 height 33
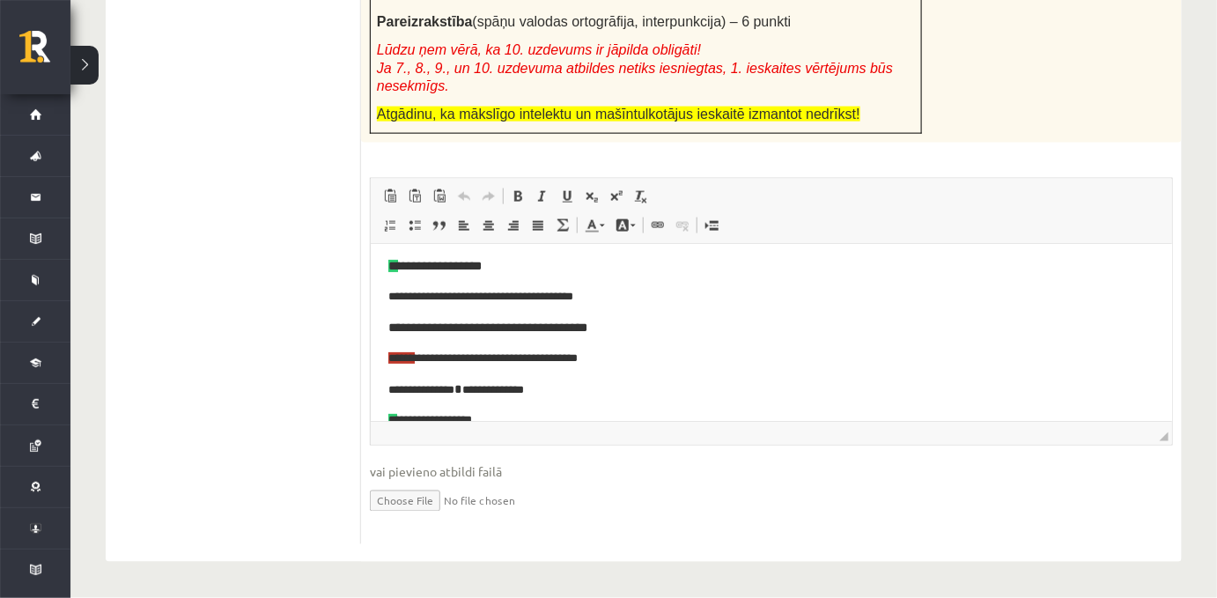
scroll to position [188, 0]
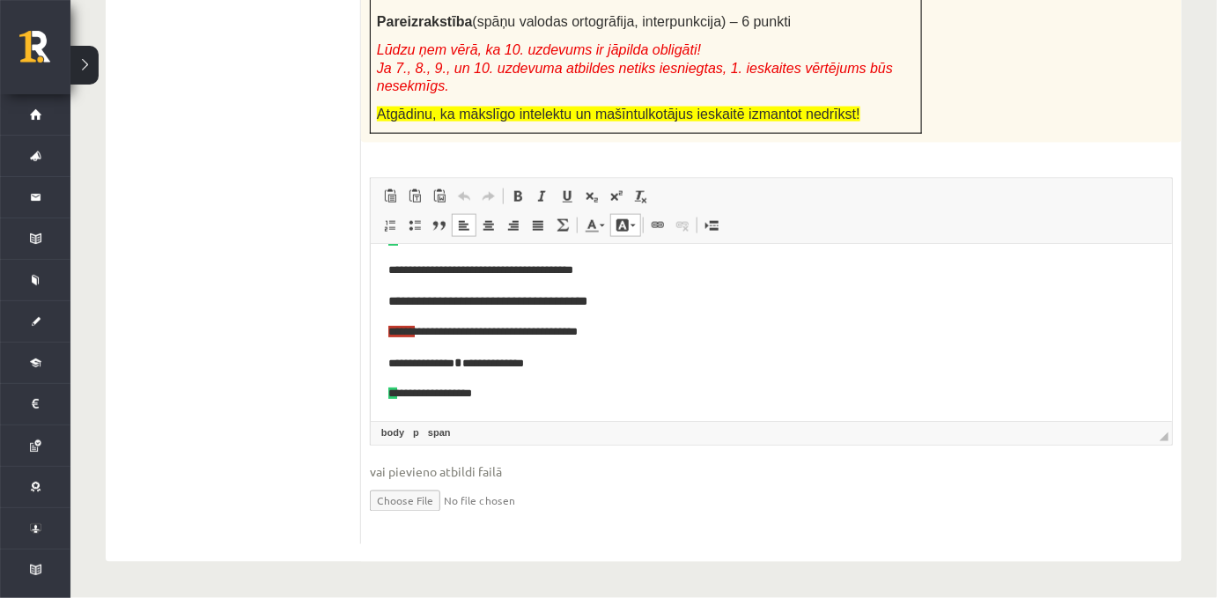
click at [514, 395] on p "**********" at bounding box center [764, 394] width 755 height 18
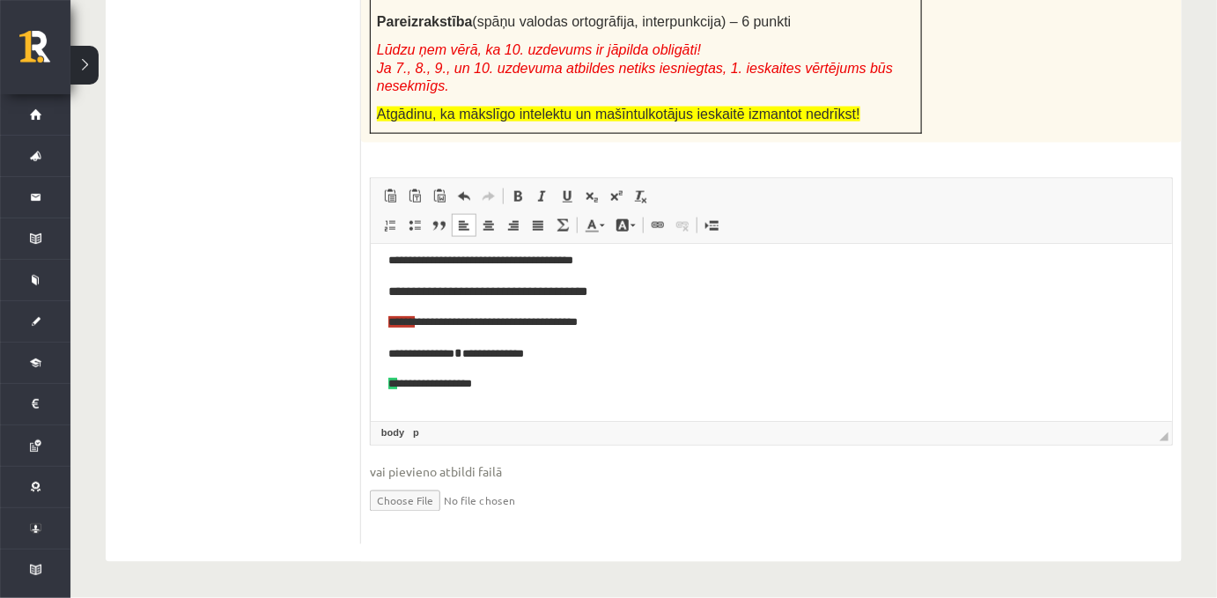
scroll to position [172, 0]
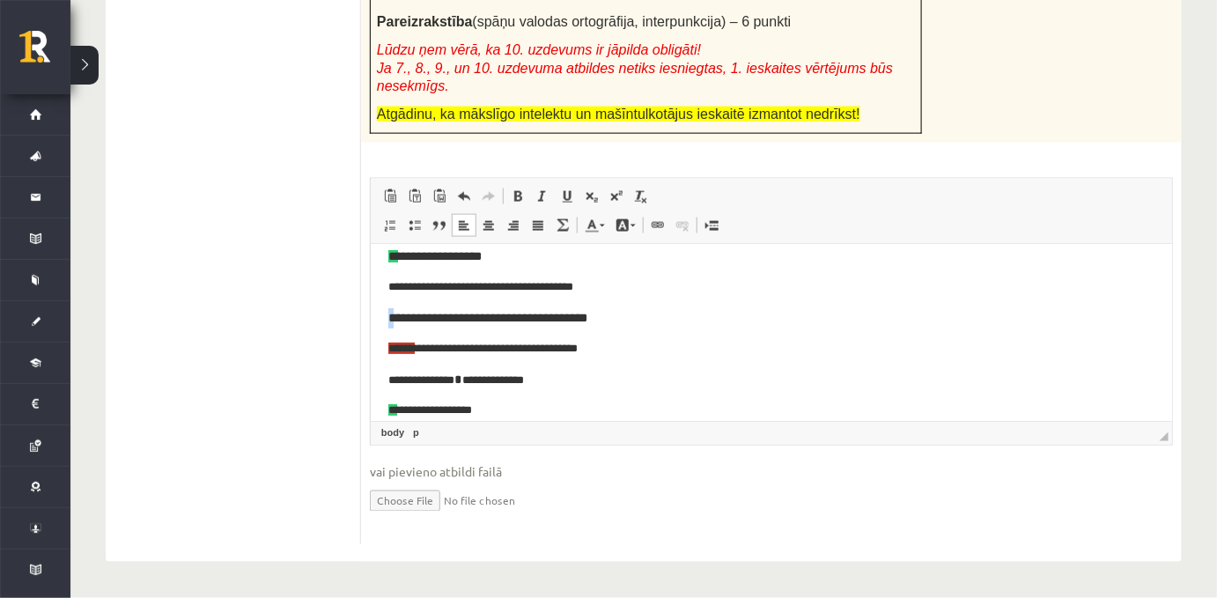
click at [382, 321] on html "**********" at bounding box center [770, 270] width 801 height 394
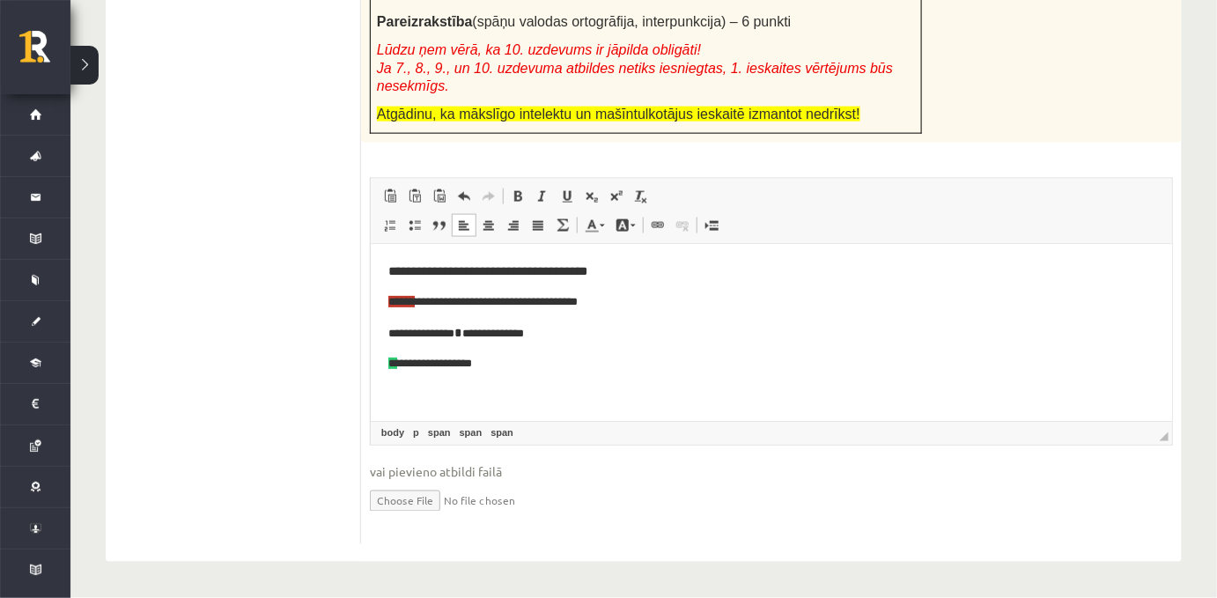
click at [451, 387] on p "Bagātinātā teksta redaktors, wiswyg-editor-user-answer-47433781520180" at bounding box center [770, 394] width 766 height 18
click at [434, 395] on span "**********" at bounding box center [415, 394] width 56 height 12
click at [475, 396] on p "**********" at bounding box center [770, 395] width 766 height 20
click at [575, 404] on p "**********" at bounding box center [770, 395] width 766 height 20
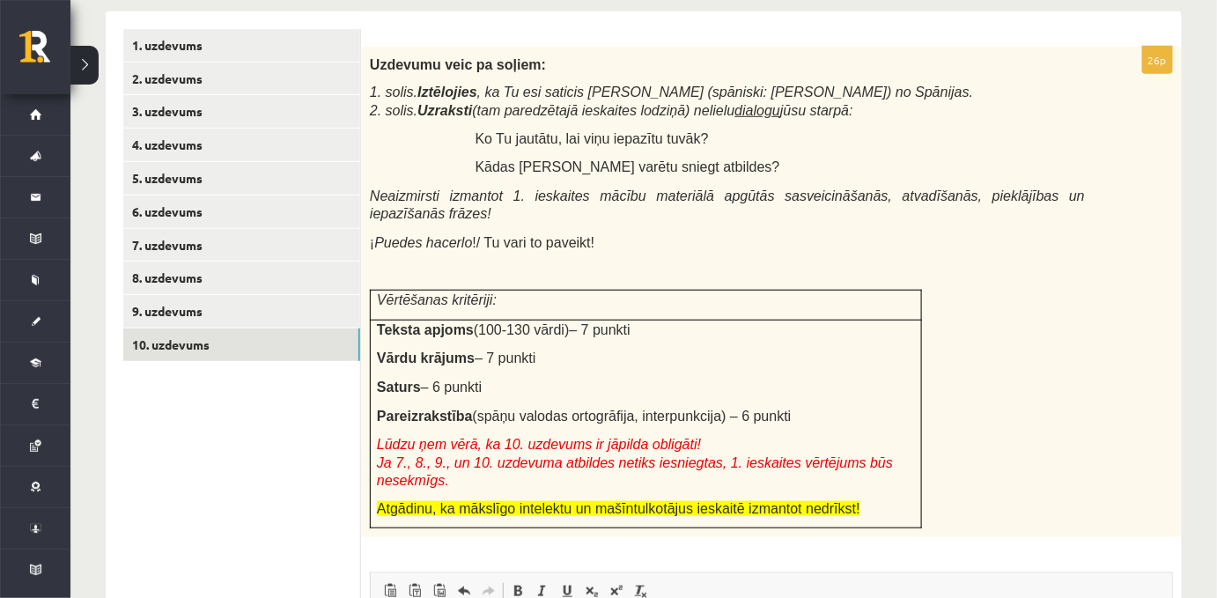
scroll to position [0, 0]
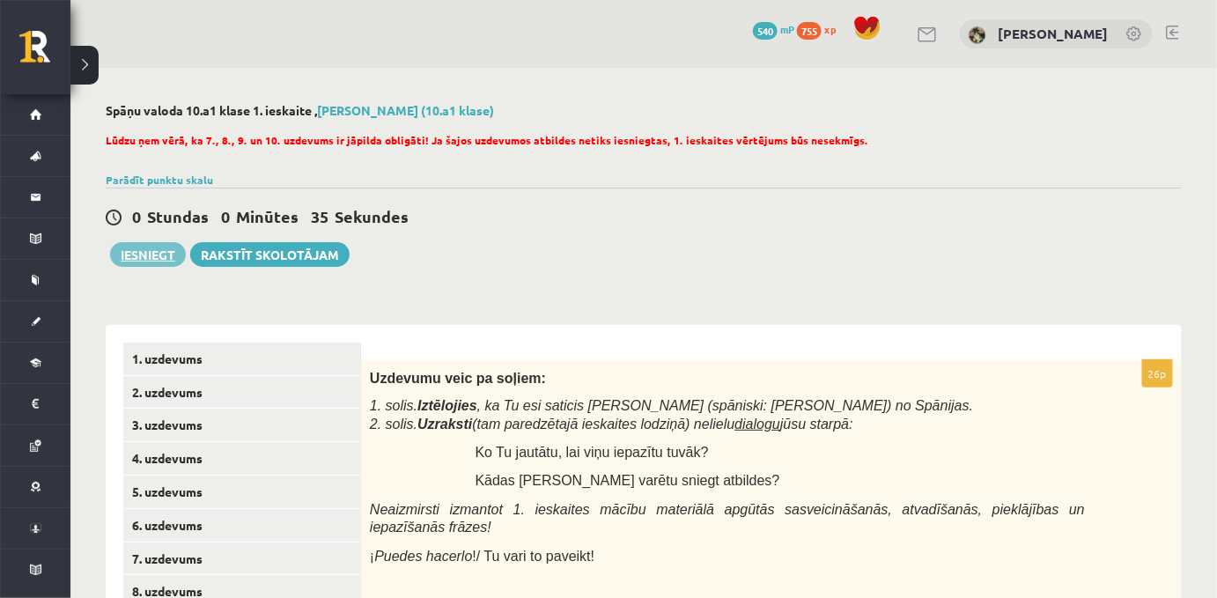
click at [144, 263] on button "Iesniegt" at bounding box center [148, 254] width 76 height 25
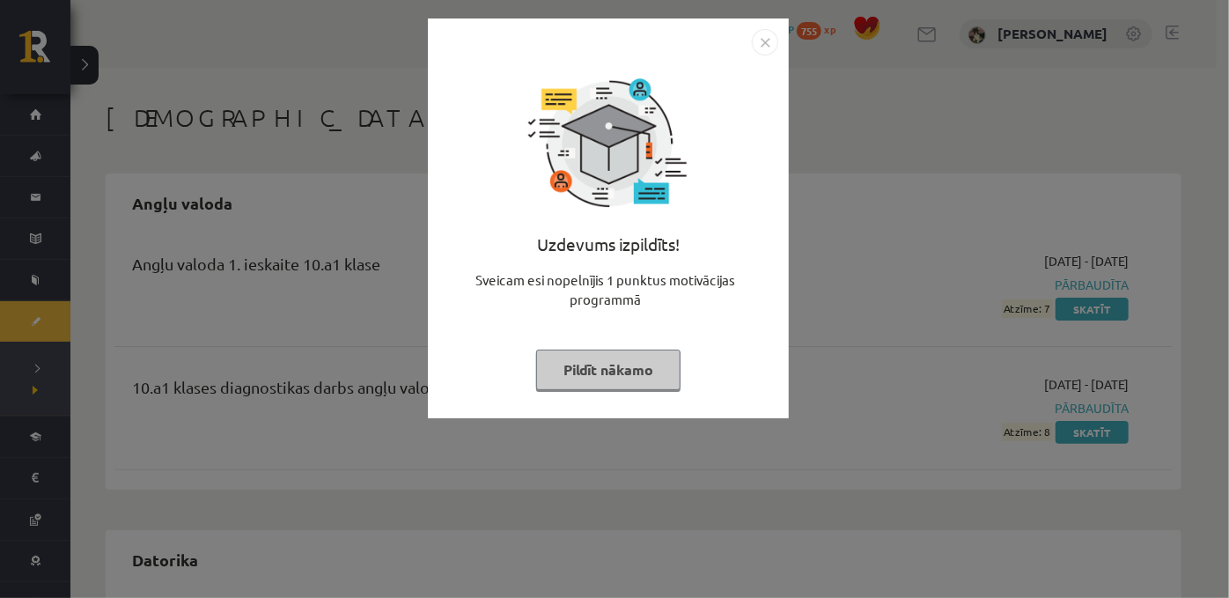
click at [627, 380] on button "Pildīt nākamo" at bounding box center [608, 370] width 144 height 41
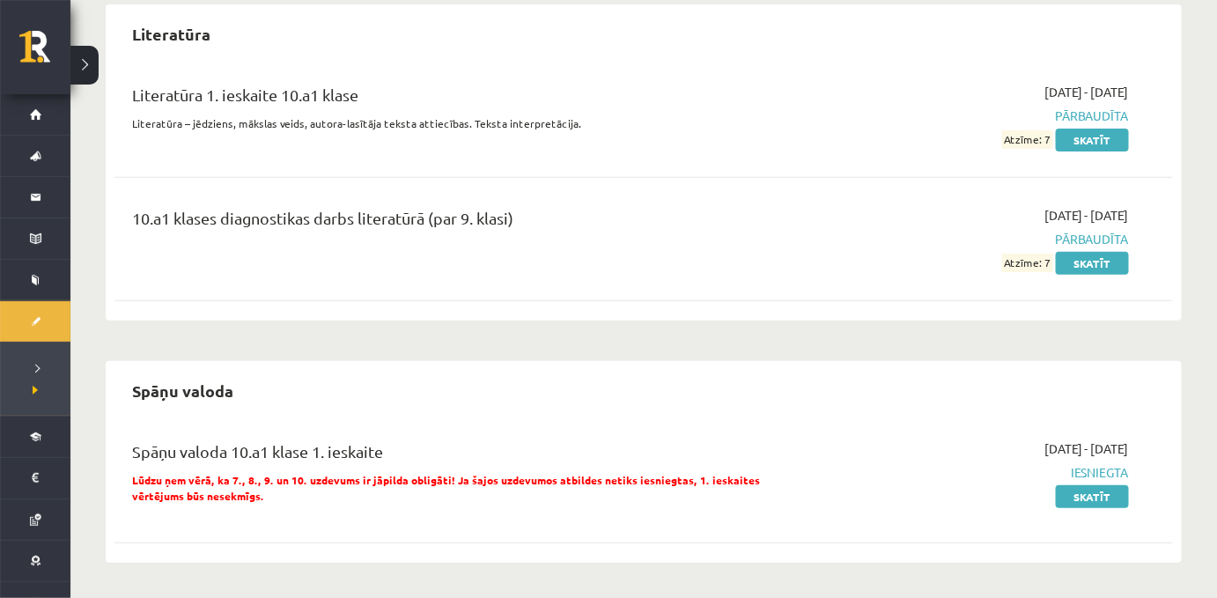
scroll to position [2489, 0]
